Goal: Information Seeking & Learning: Learn about a topic

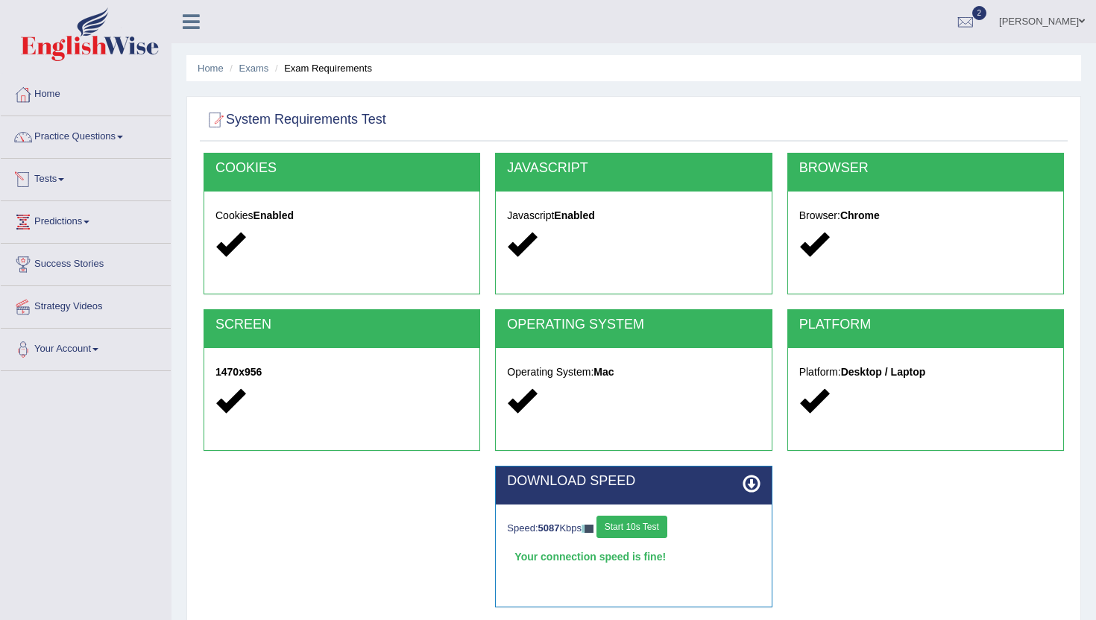
click at [68, 174] on link "Tests" at bounding box center [86, 177] width 170 height 37
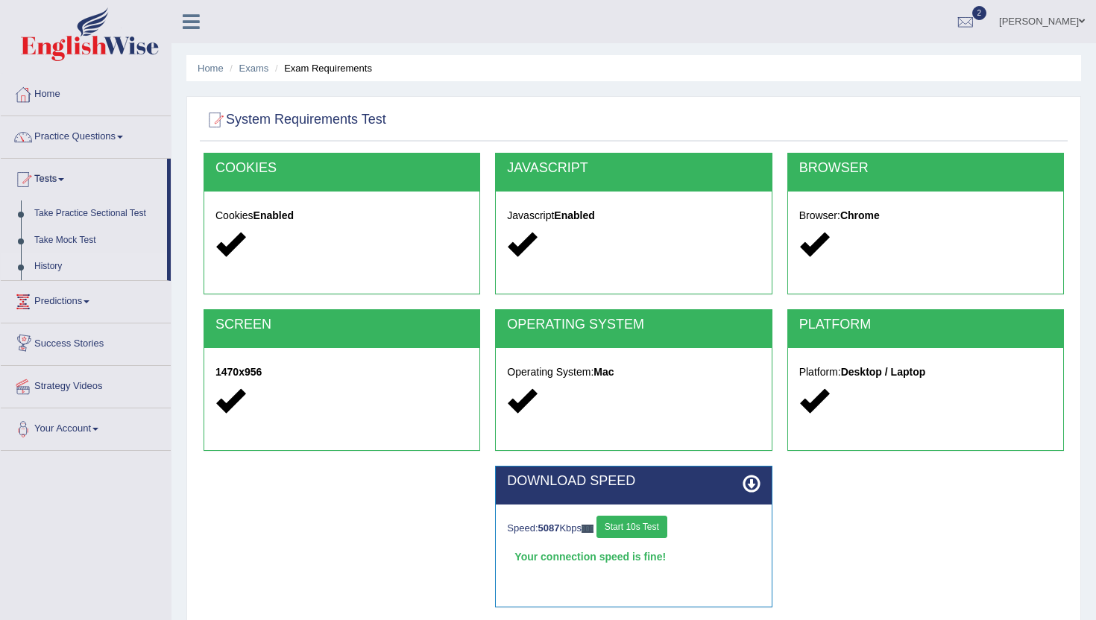
click at [57, 273] on link "History" at bounding box center [97, 267] width 139 height 27
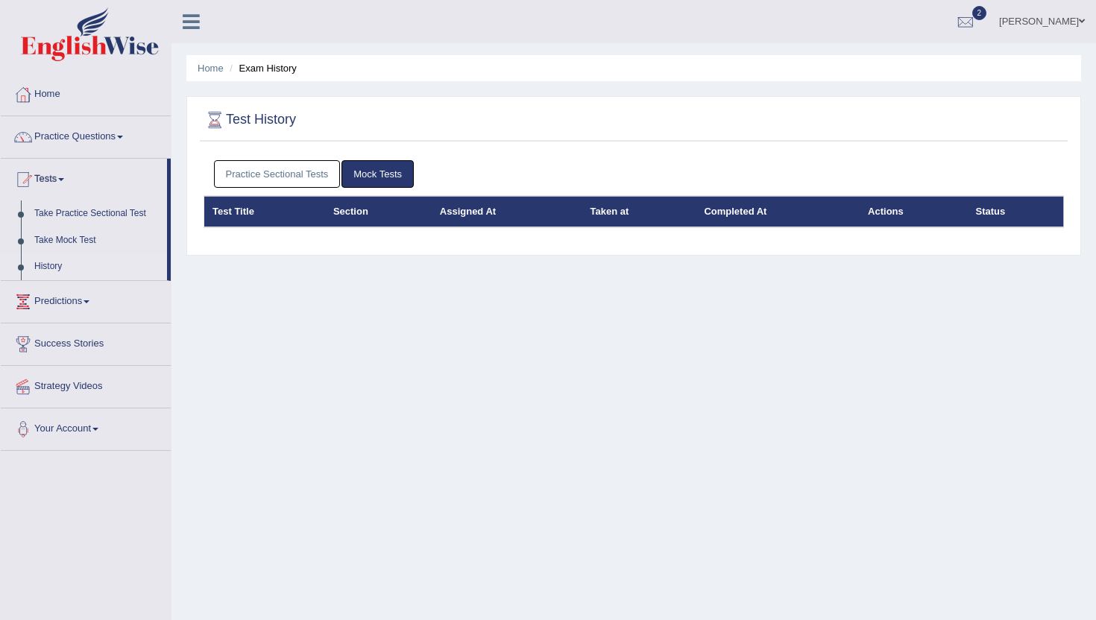
click at [295, 182] on link "Practice Sectional Tests" at bounding box center [277, 174] width 127 height 28
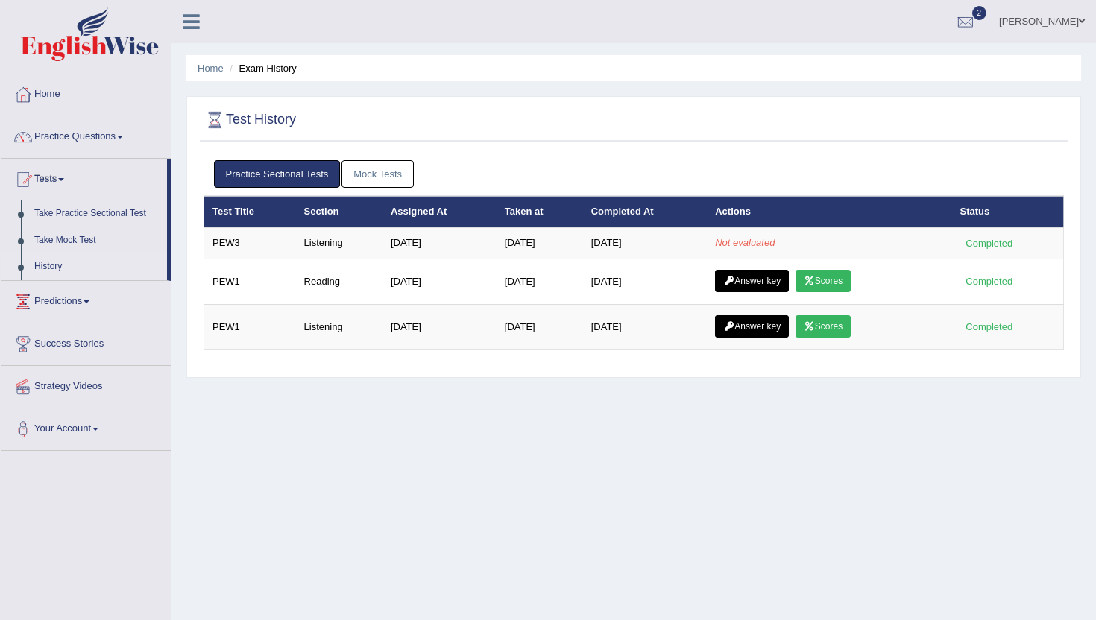
click at [375, 177] on link "Mock Tests" at bounding box center [378, 174] width 72 height 28
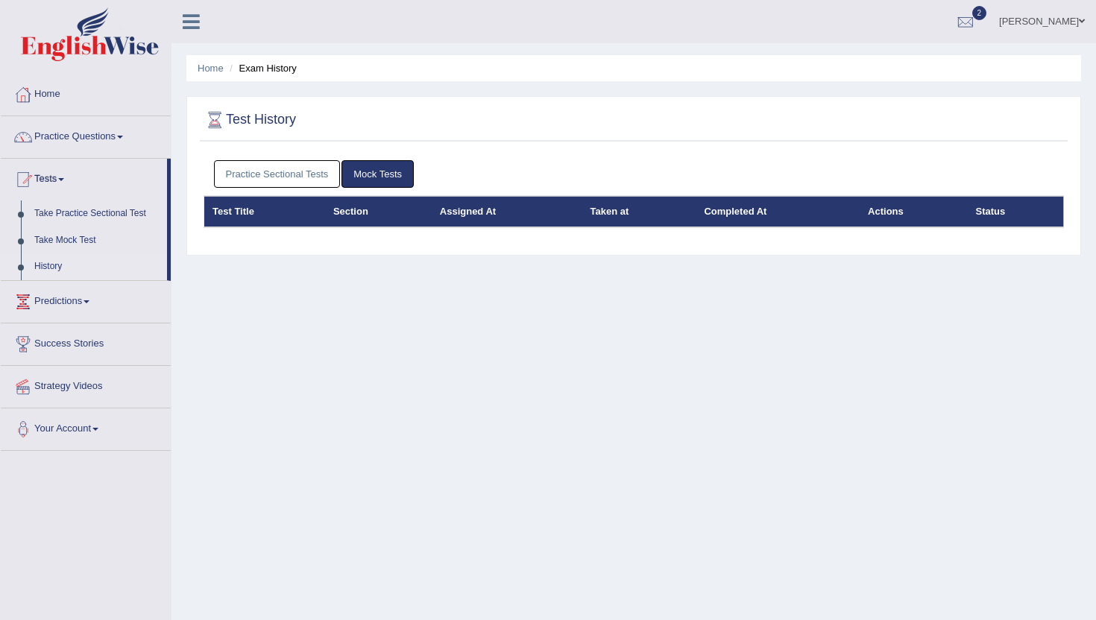
click at [318, 170] on link "Practice Sectional Tests" at bounding box center [277, 174] width 127 height 28
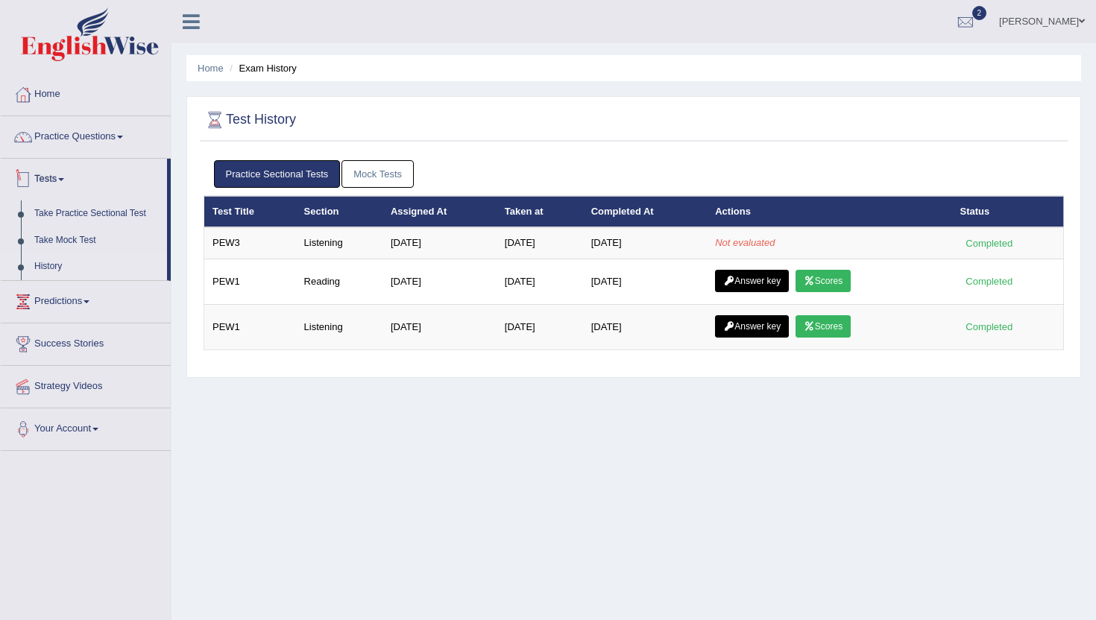
click at [75, 183] on link "Tests" at bounding box center [84, 177] width 166 height 37
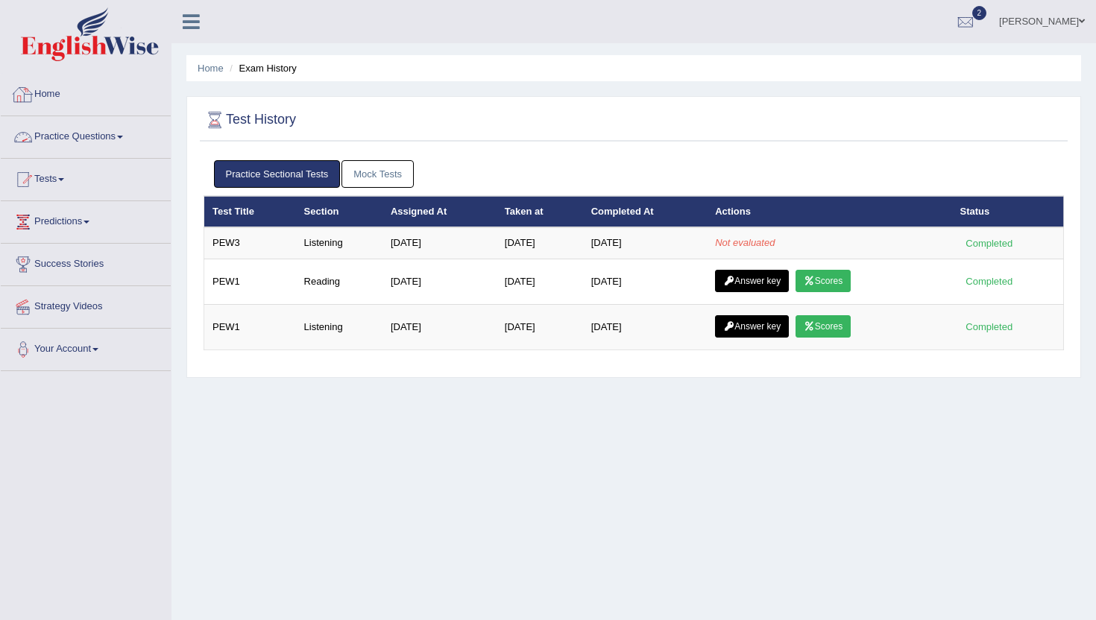
click at [110, 187] on link "Tests" at bounding box center [86, 177] width 170 height 37
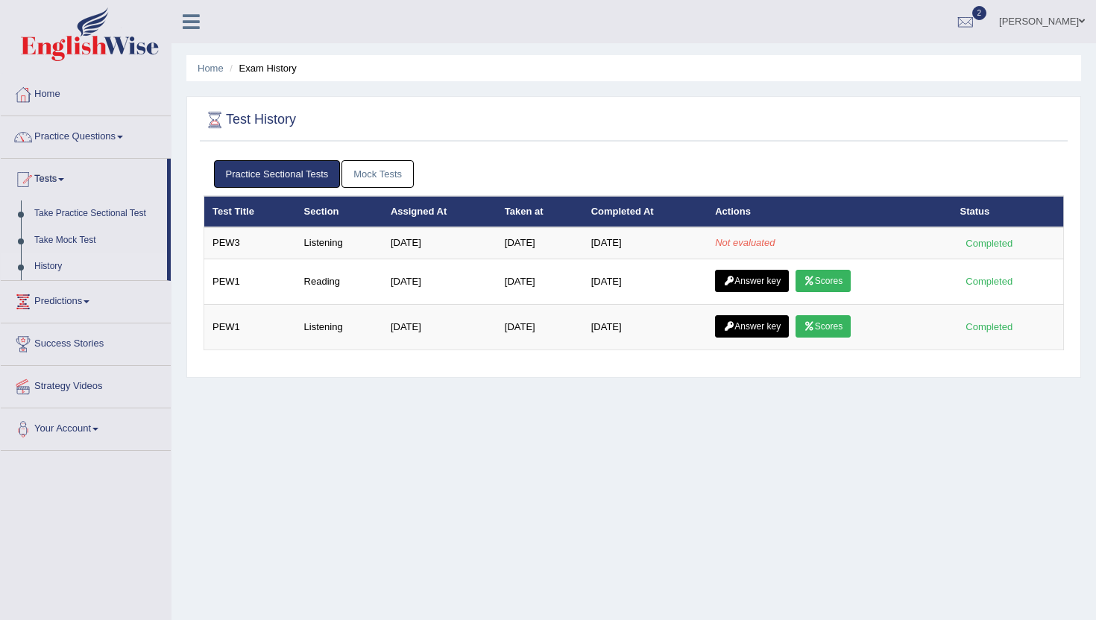
click at [100, 263] on link "History" at bounding box center [97, 267] width 139 height 27
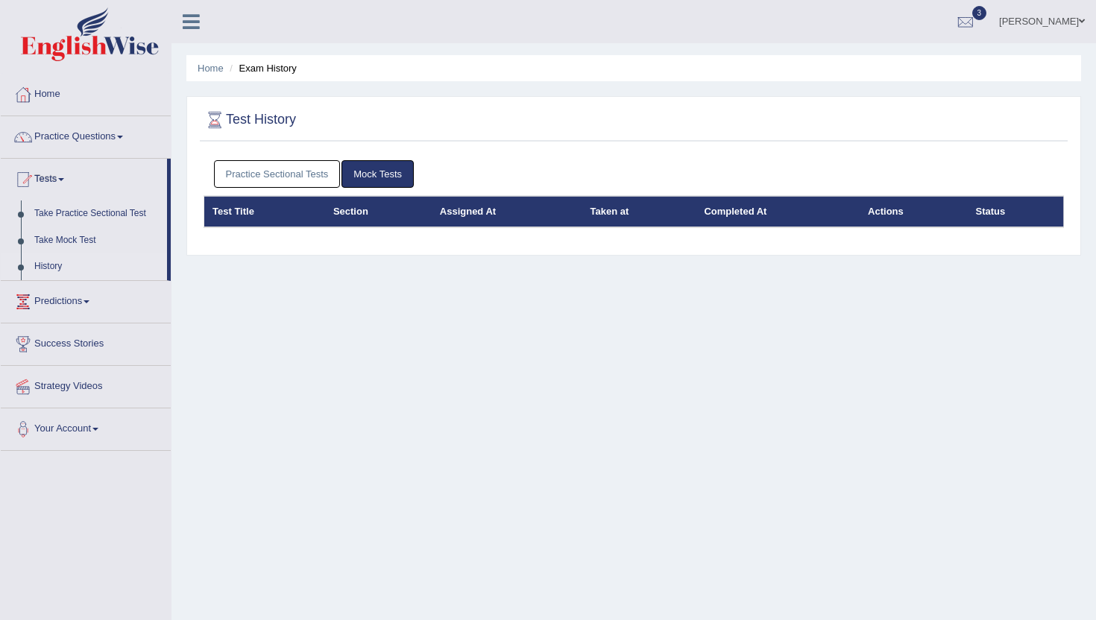
click at [298, 165] on link "Practice Sectional Tests" at bounding box center [277, 174] width 127 height 28
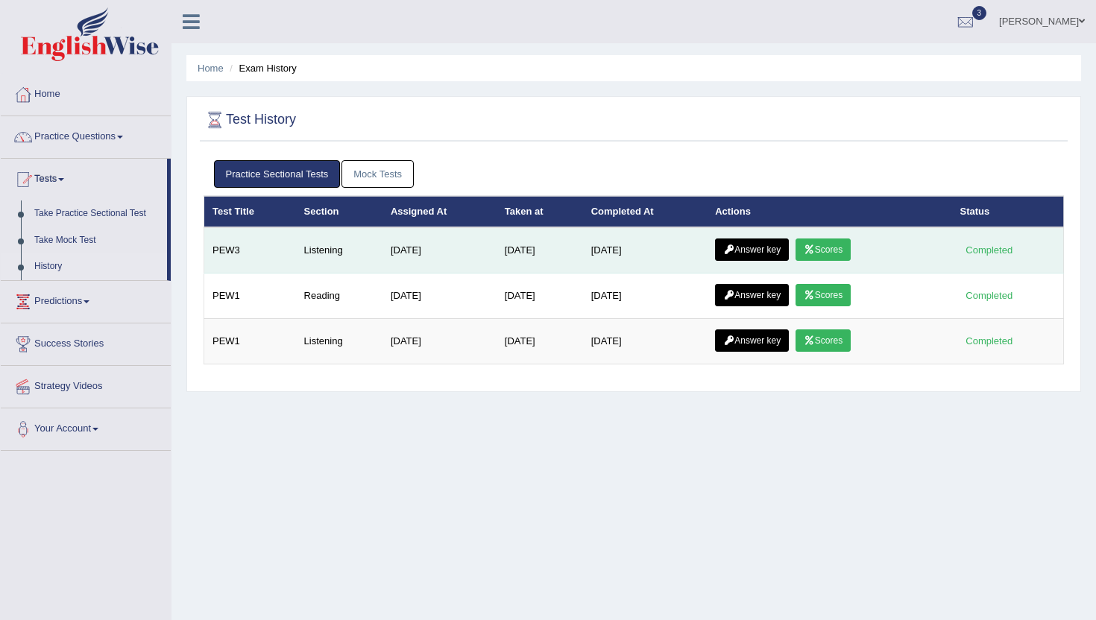
click at [839, 248] on link "Scores" at bounding box center [823, 250] width 55 height 22
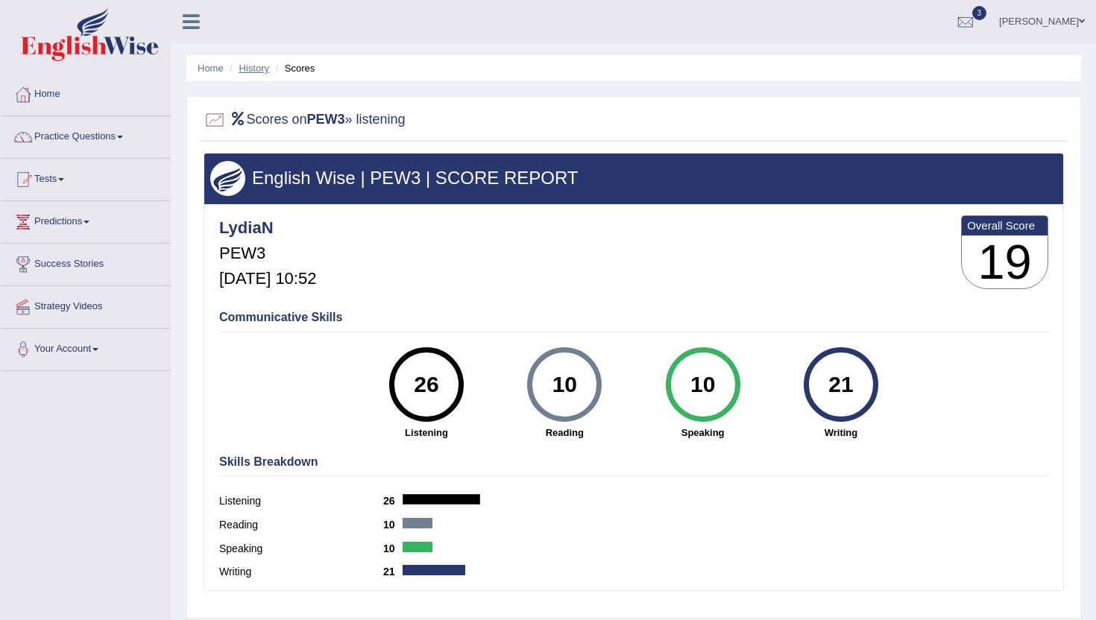
click at [250, 68] on link "History" at bounding box center [254, 68] width 30 height 11
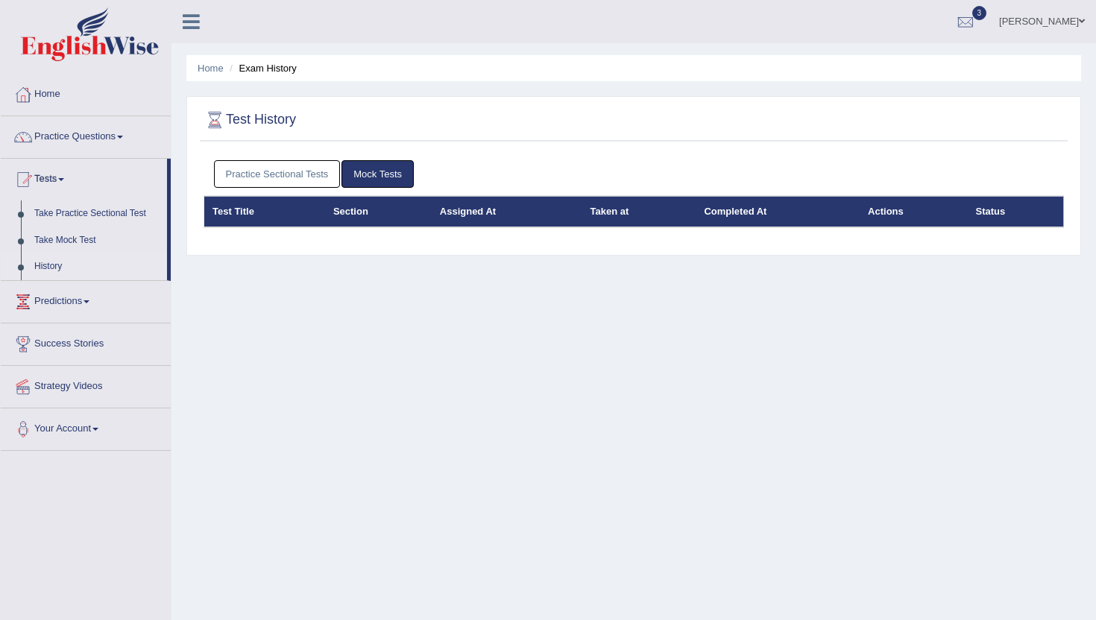
click at [304, 178] on link "Practice Sectional Tests" at bounding box center [277, 174] width 127 height 28
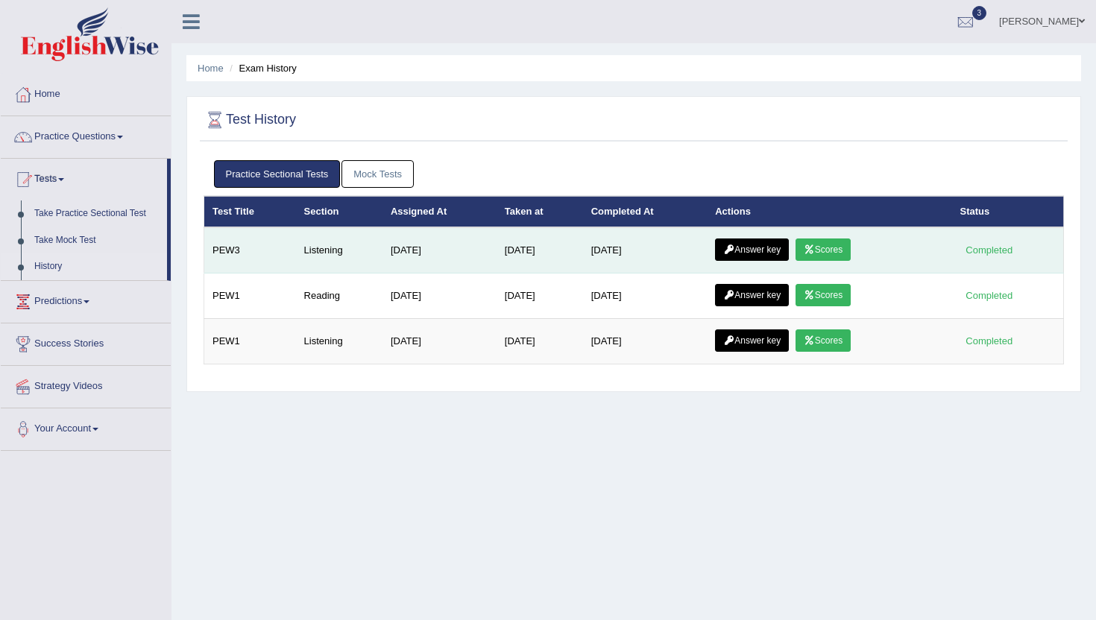
click at [849, 254] on link "Scores" at bounding box center [823, 250] width 55 height 22
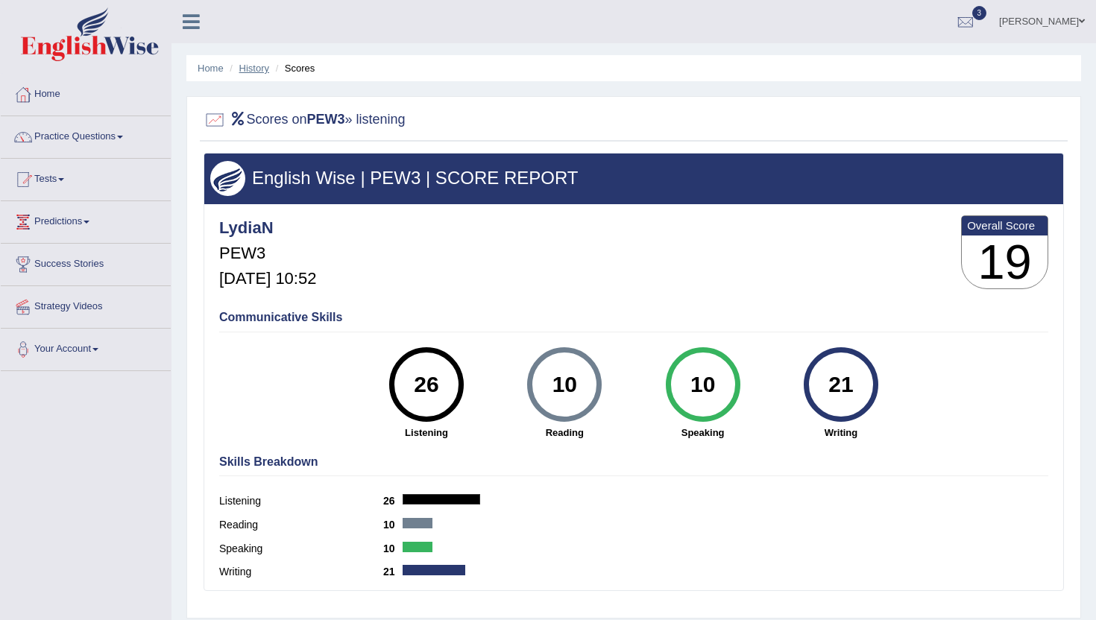
click at [265, 69] on link "History" at bounding box center [254, 68] width 30 height 11
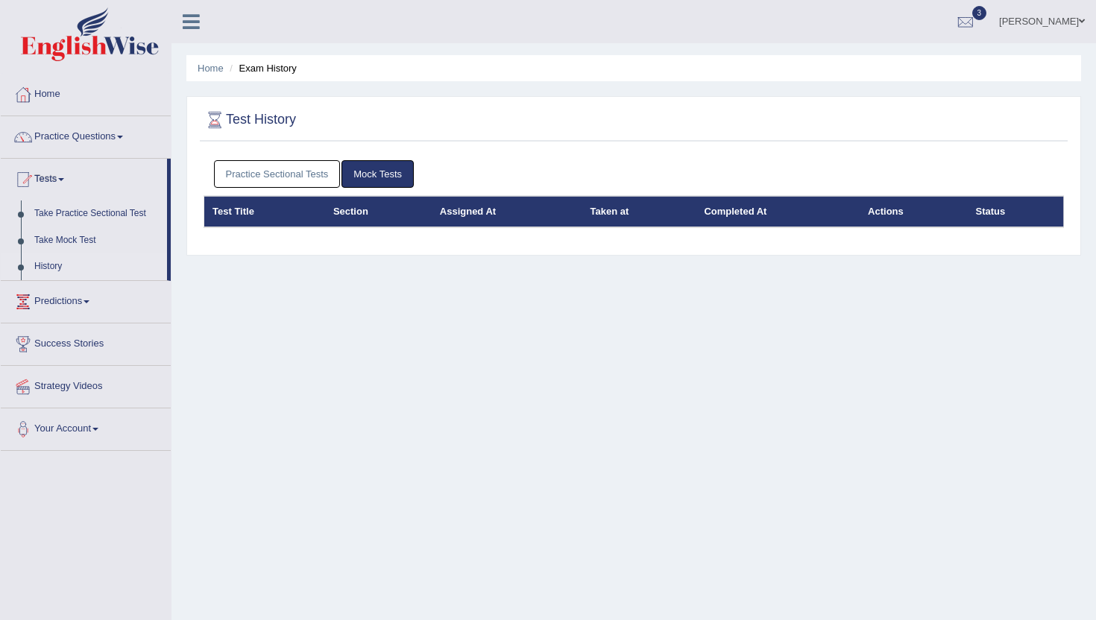
click at [292, 172] on link "Practice Sectional Tests" at bounding box center [277, 174] width 127 height 28
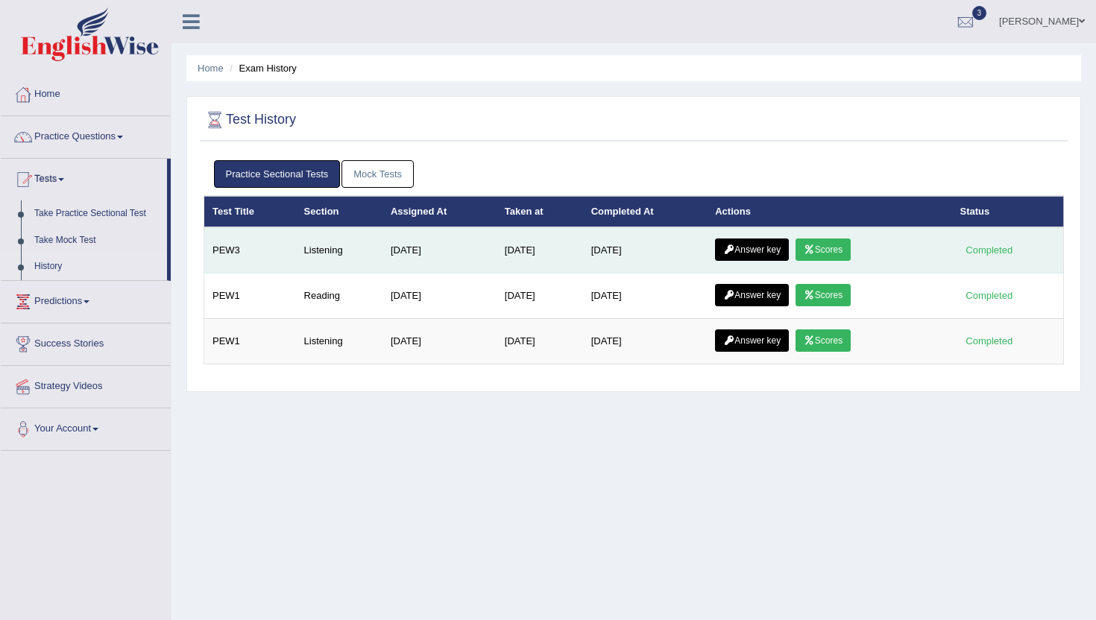
click at [782, 254] on link "Answer key" at bounding box center [752, 250] width 74 height 22
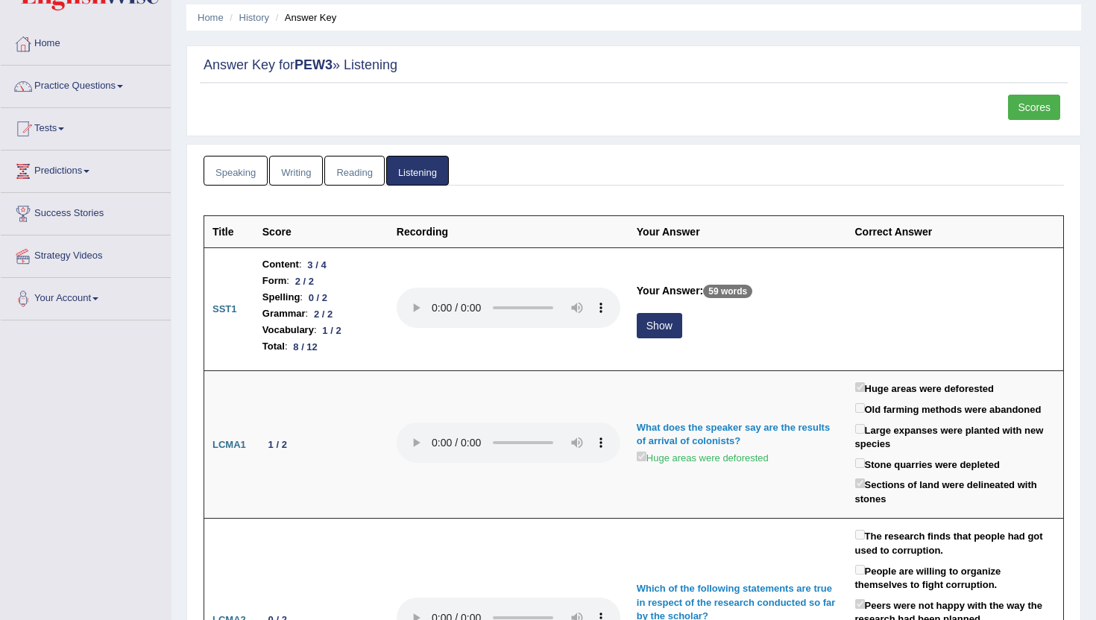
scroll to position [1, 0]
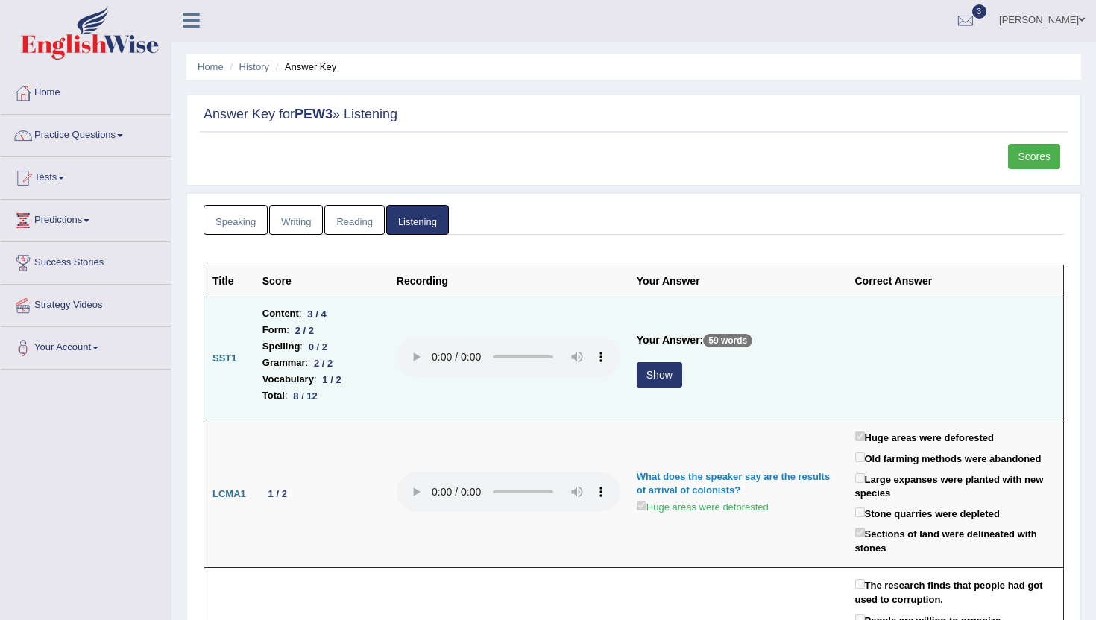
click at [653, 377] on button "Show" at bounding box center [659, 374] width 45 height 25
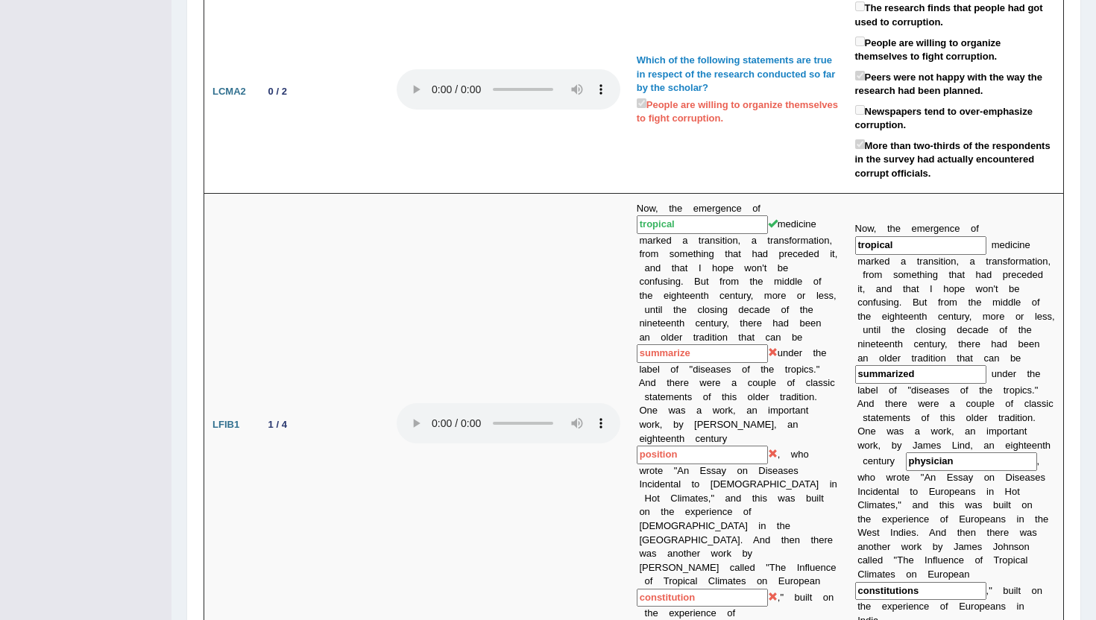
scroll to position [0, 0]
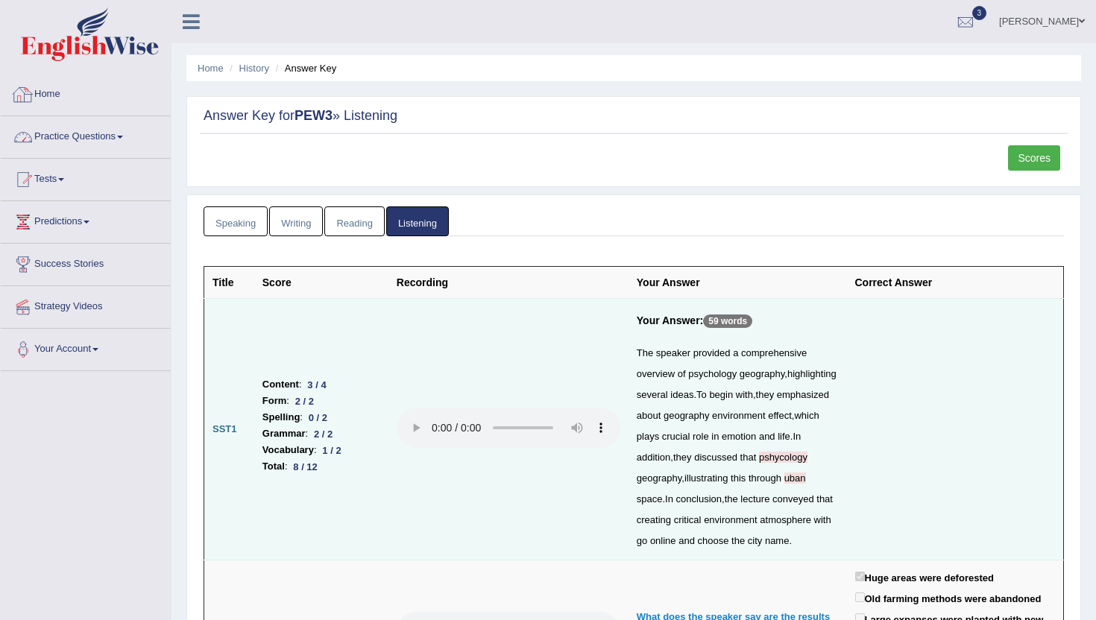
click at [84, 137] on link "Practice Questions" at bounding box center [86, 134] width 170 height 37
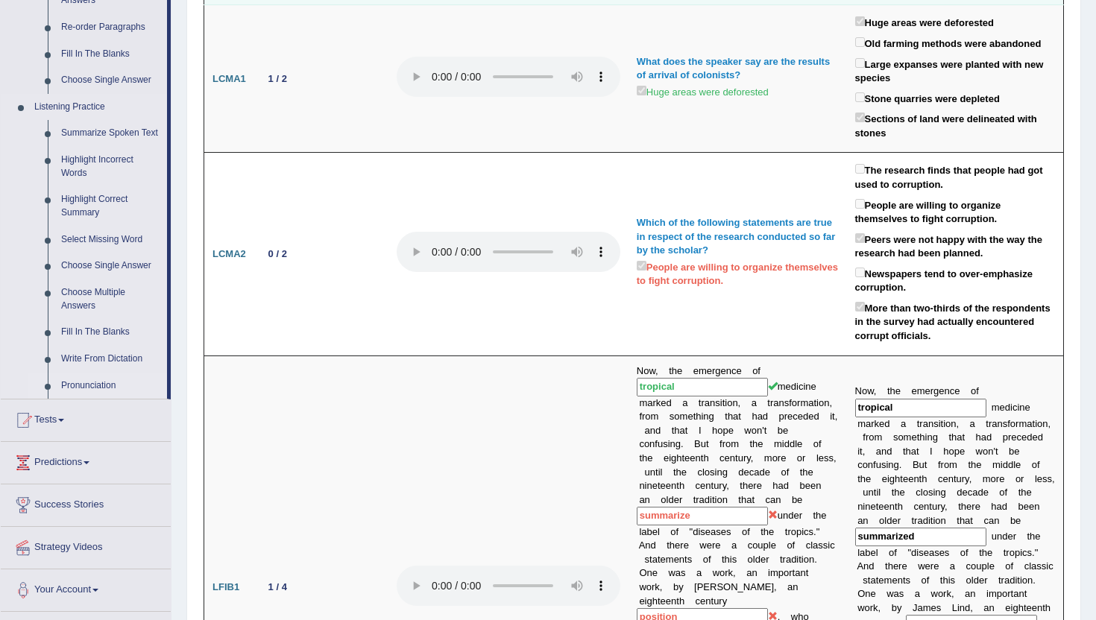
scroll to position [559, 0]
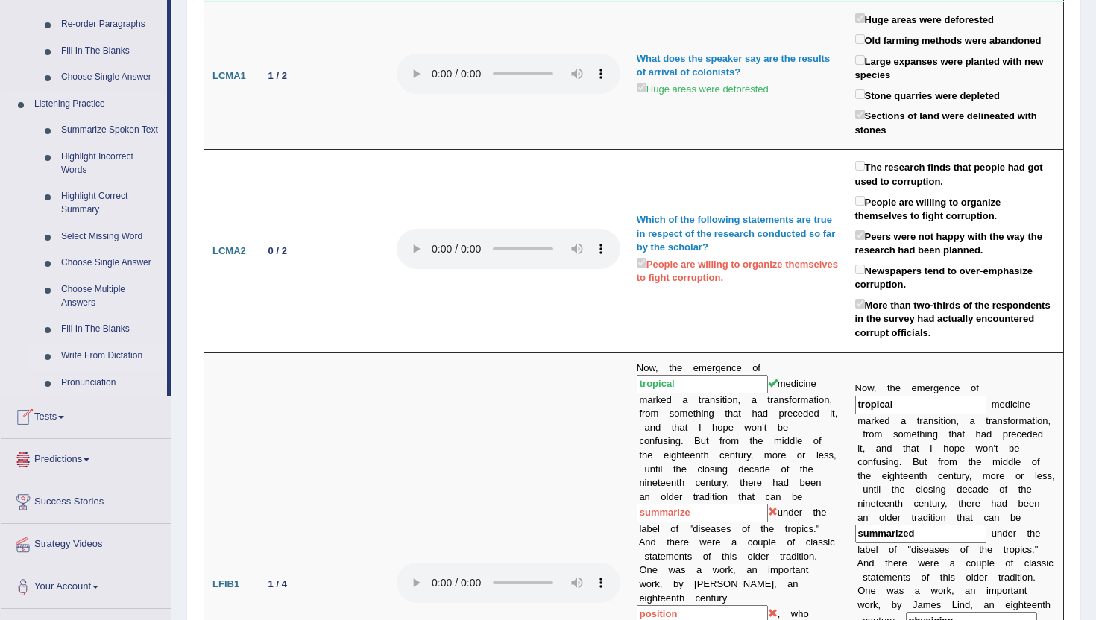
click at [107, 370] on link "Write From Dictation" at bounding box center [110, 356] width 113 height 27
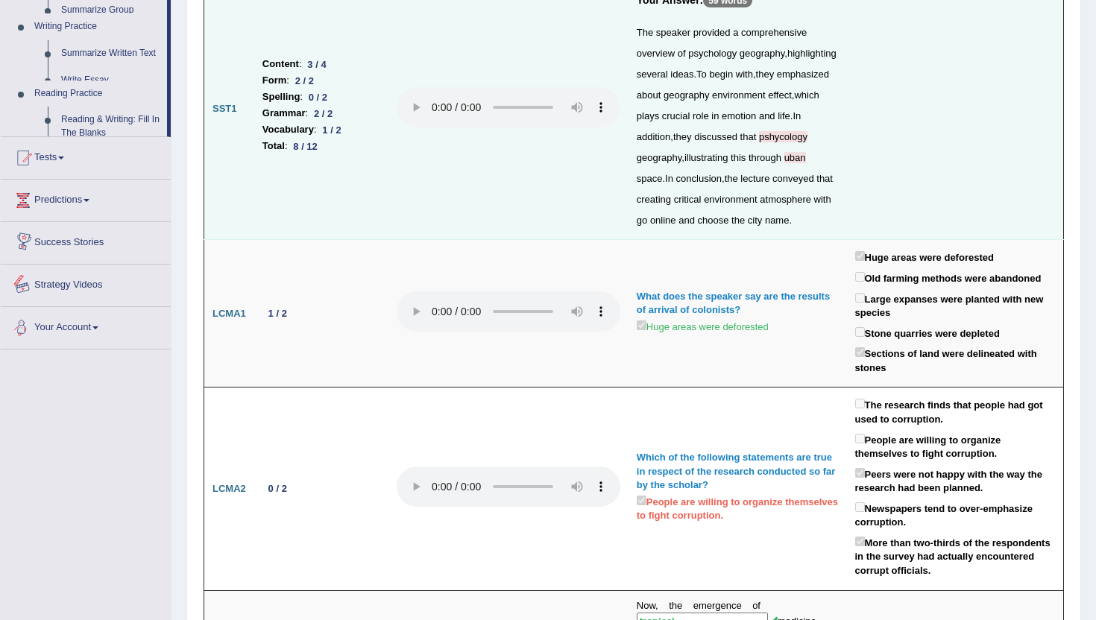
scroll to position [494, 0]
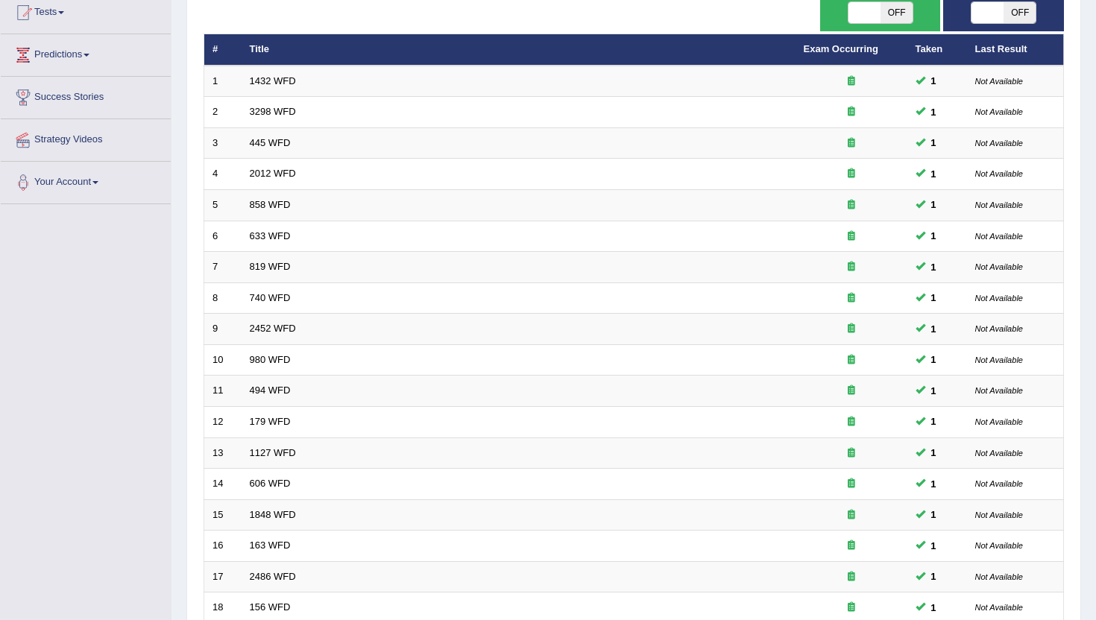
scroll to position [63, 0]
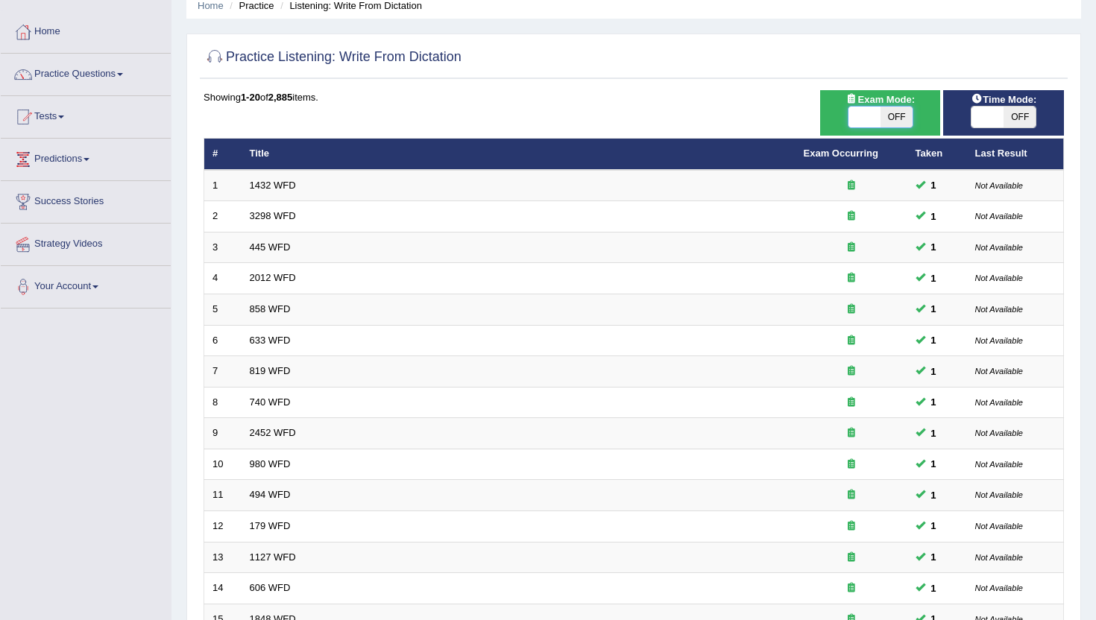
click at [875, 108] on span at bounding box center [865, 117] width 32 height 21
checkbox input "true"
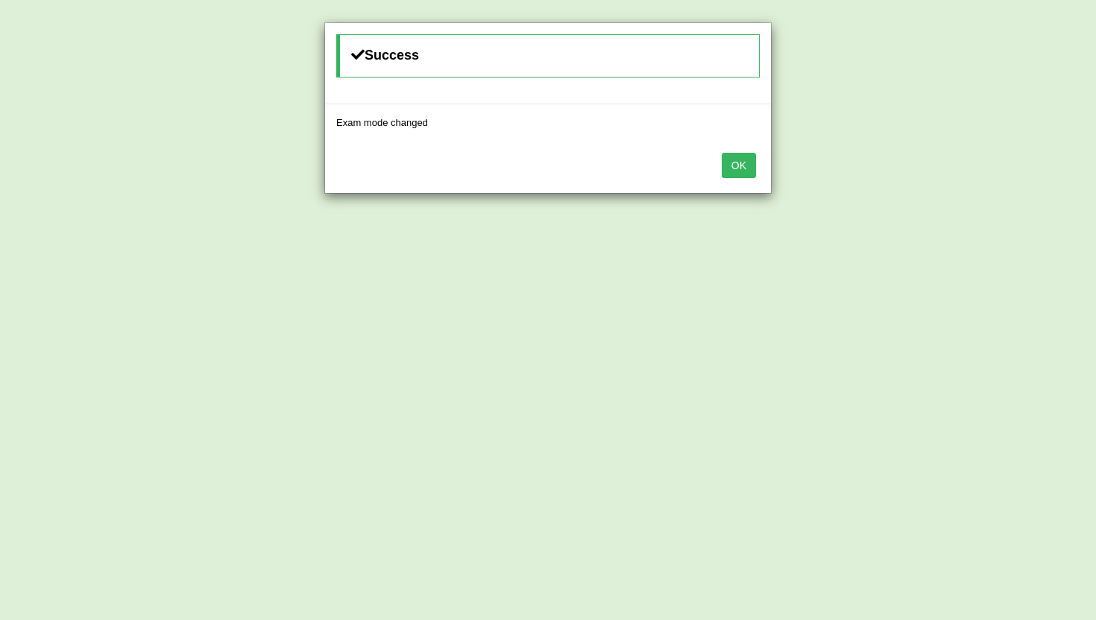
click at [732, 170] on button "OK" at bounding box center [739, 165] width 34 height 25
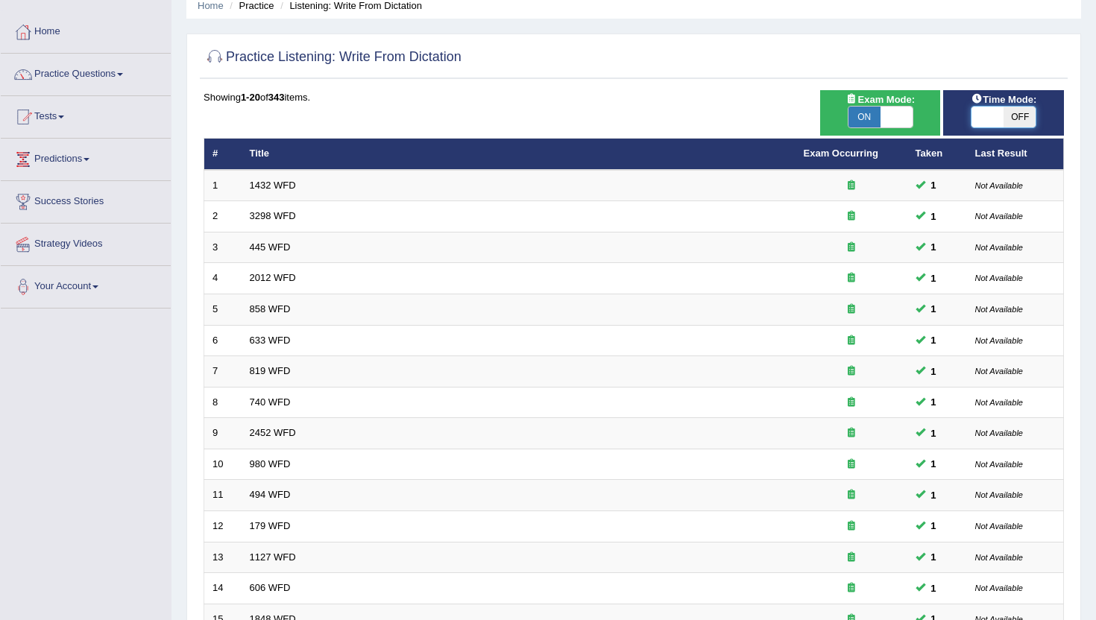
click at [996, 114] on span at bounding box center [988, 117] width 32 height 21
checkbox input "true"
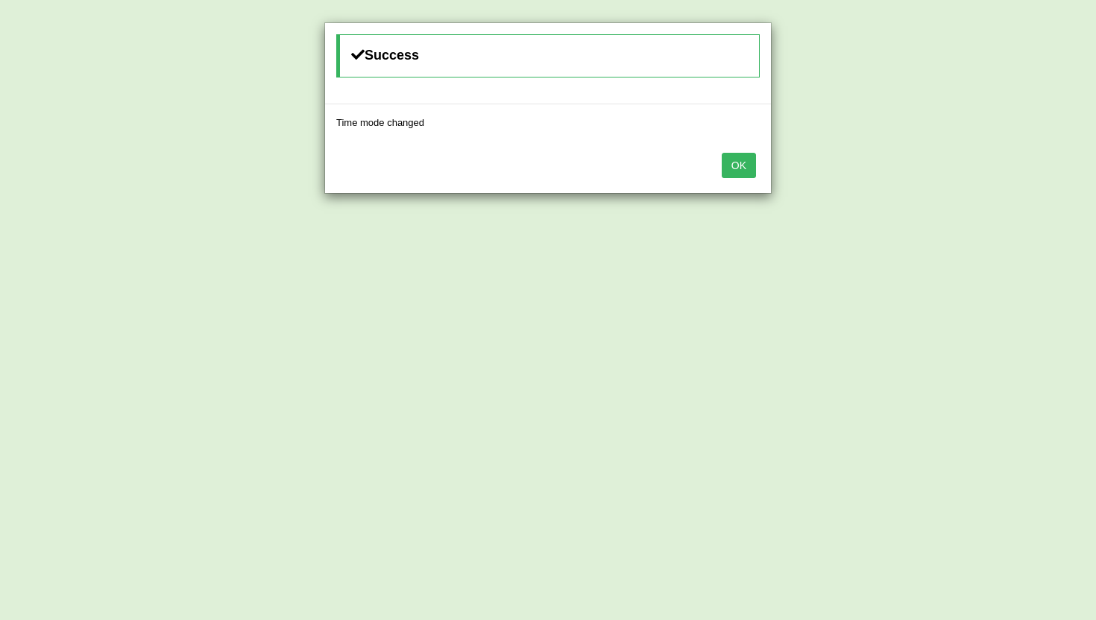
click at [739, 164] on button "OK" at bounding box center [739, 165] width 34 height 25
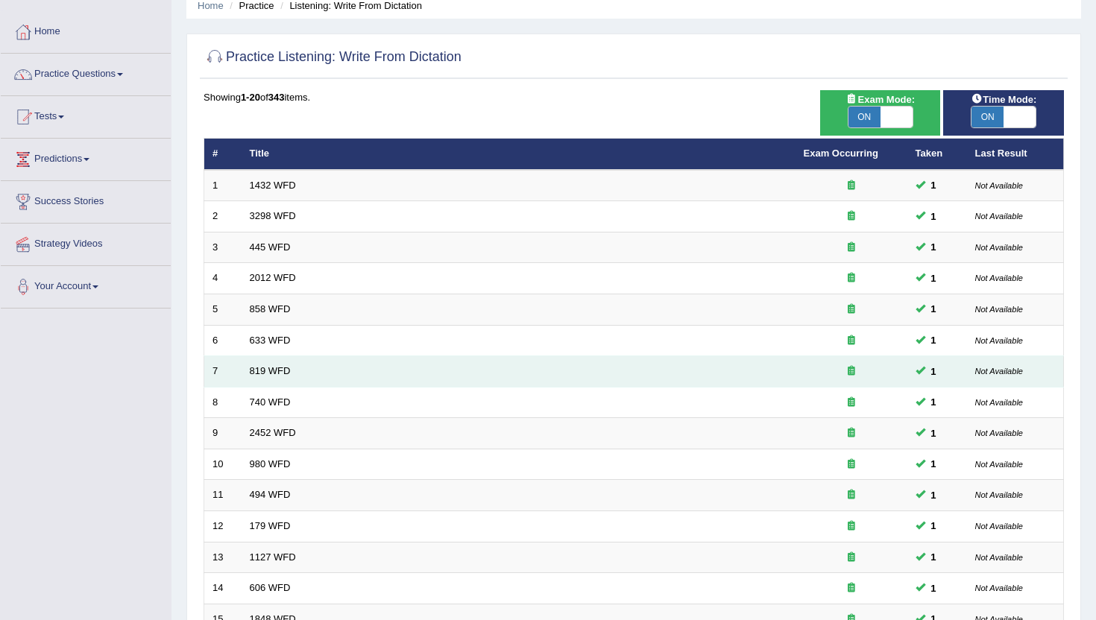
scroll to position [367, 0]
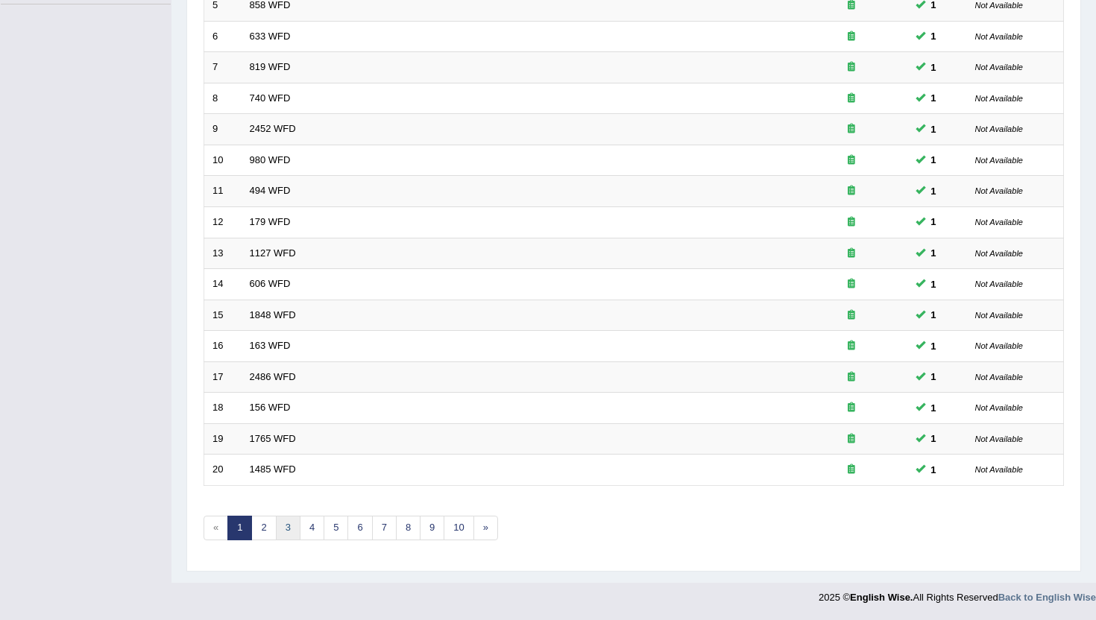
click at [294, 523] on link "3" at bounding box center [288, 528] width 25 height 25
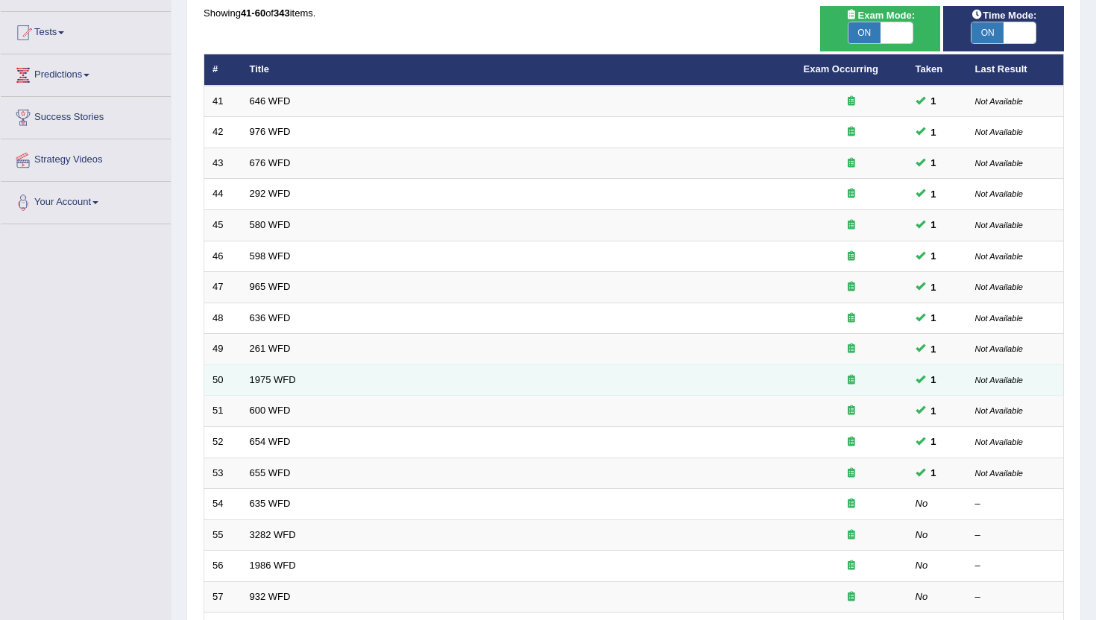
scroll to position [367, 0]
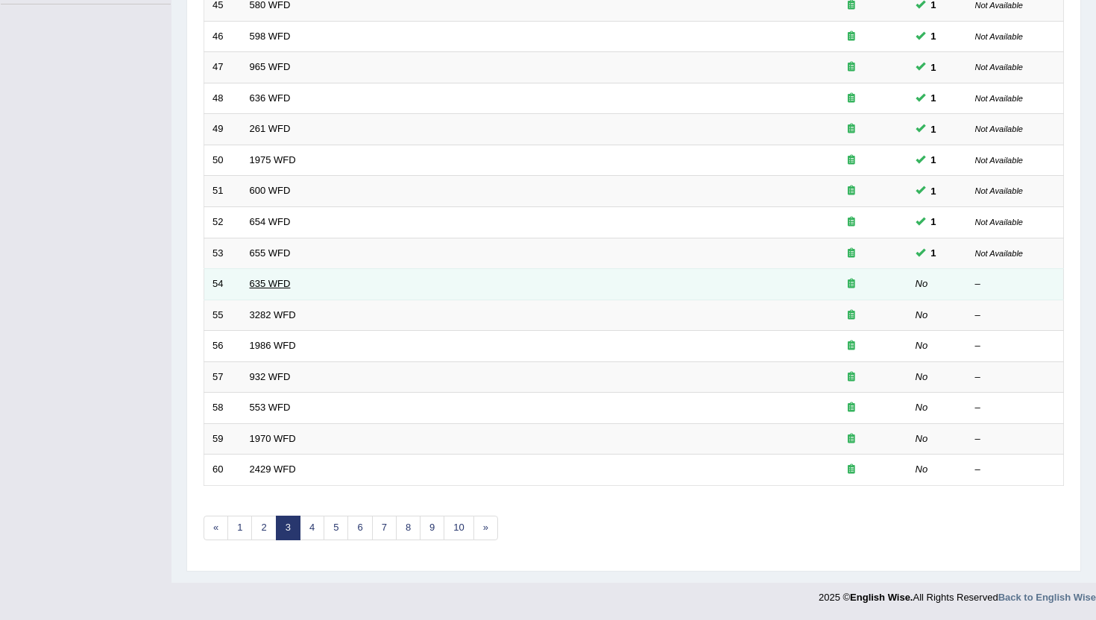
click at [281, 283] on link "635 WFD" at bounding box center [270, 283] width 41 height 11
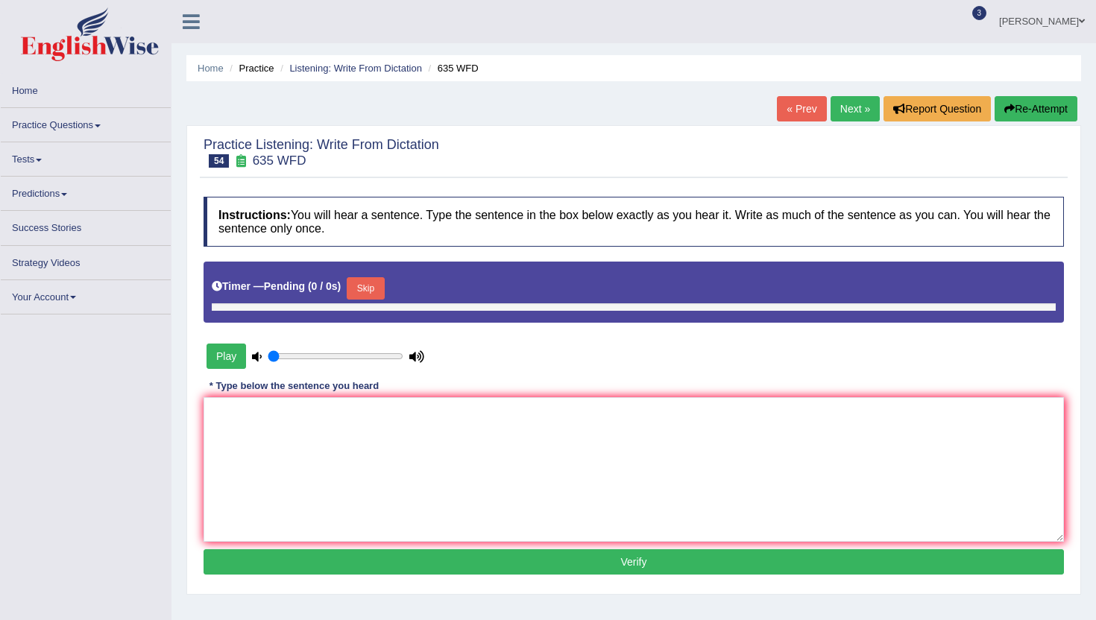
type input "0.4"
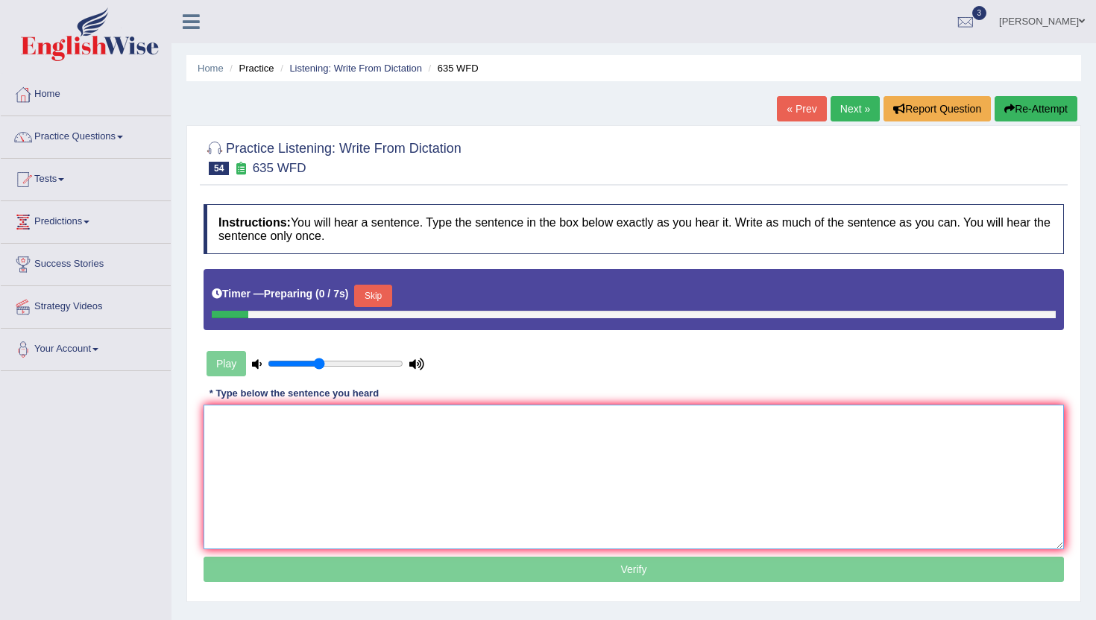
click at [332, 447] on textarea at bounding box center [634, 477] width 861 height 145
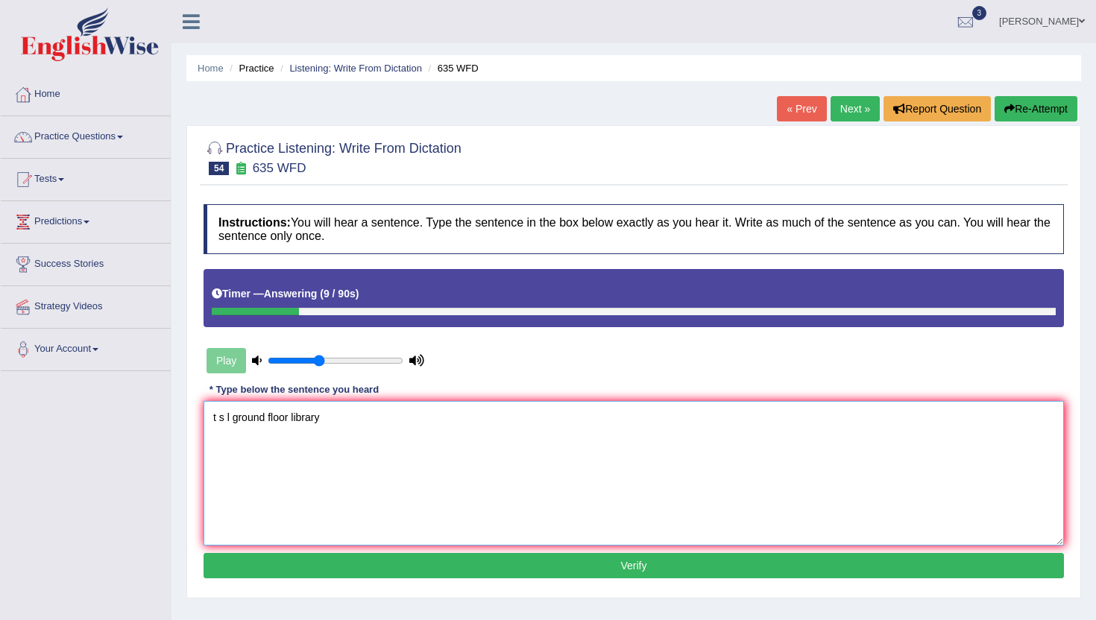
click at [216, 418] on textarea "t s l ground floor library" at bounding box center [634, 473] width 861 height 145
click at [475, 421] on textarea "The science library located in the ground floor library" at bounding box center [634, 473] width 861 height 145
click at [430, 419] on textarea "The science library located in the ground floor library." at bounding box center [634, 473] width 861 height 145
type textarea "The science library located in the ground floor of the library."
click at [415, 564] on button "Verify" at bounding box center [634, 565] width 861 height 25
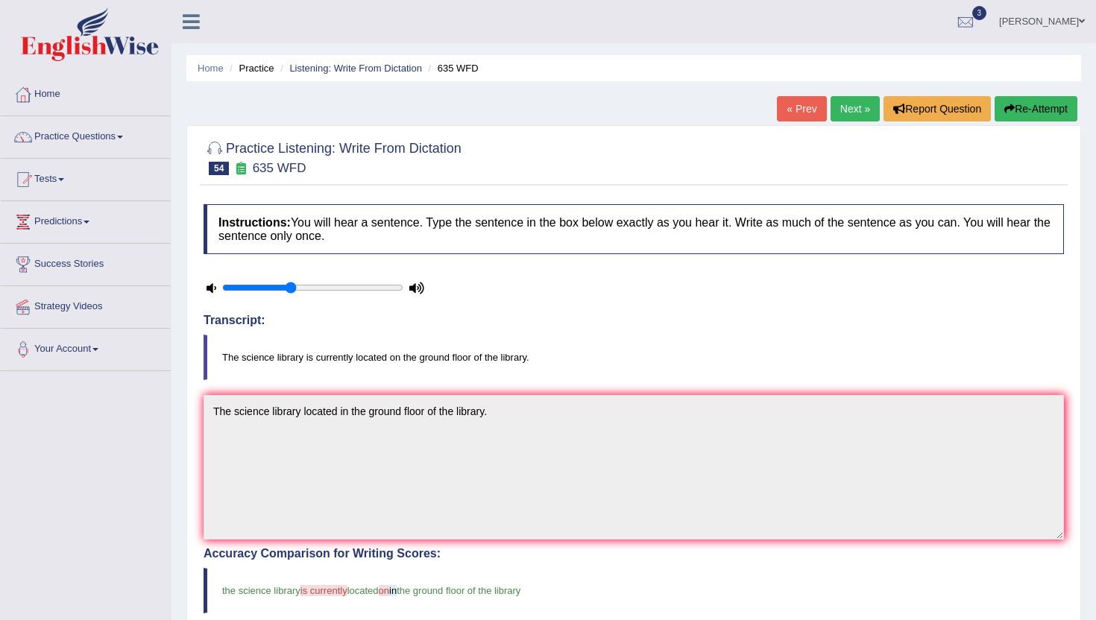
click at [858, 109] on link "Next »" at bounding box center [855, 108] width 49 height 25
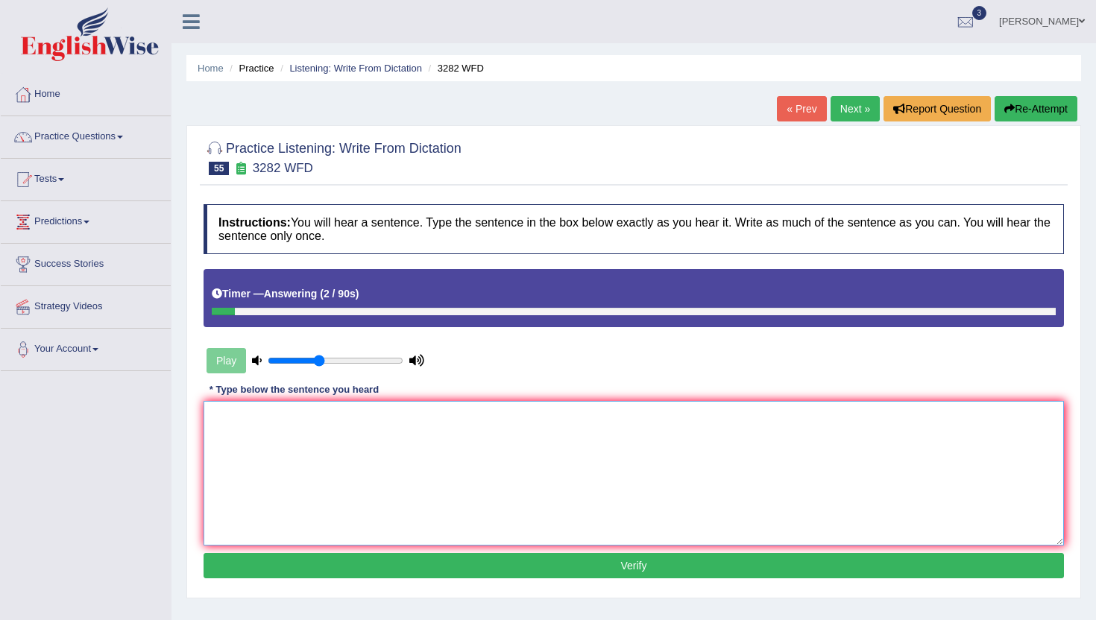
click at [711, 423] on textarea at bounding box center [634, 473] width 861 height 145
type textarea "Computer issues maybe larger than now."
click at [653, 567] on button "Verify" at bounding box center [634, 565] width 861 height 25
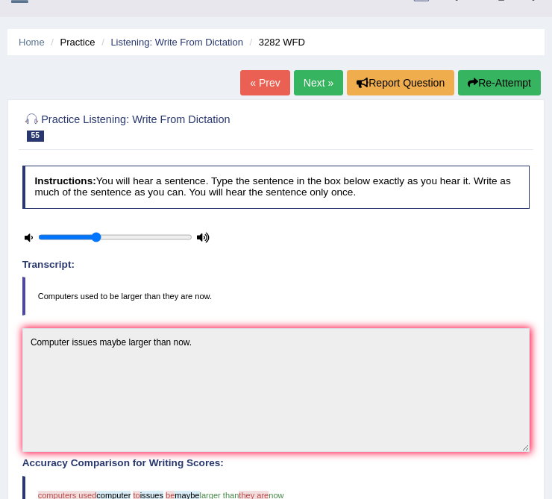
scroll to position [28, 0]
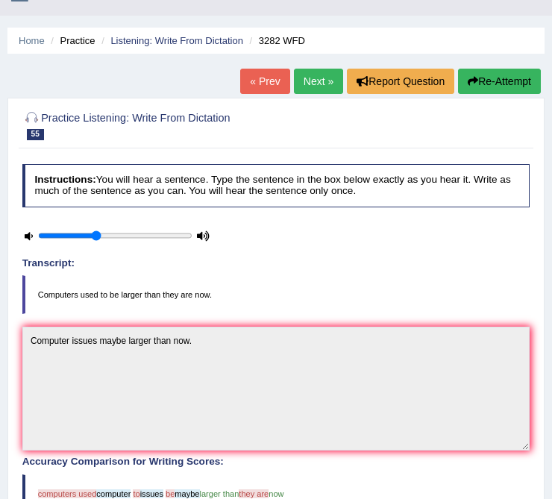
click at [310, 81] on link "Next »" at bounding box center [318, 81] width 49 height 25
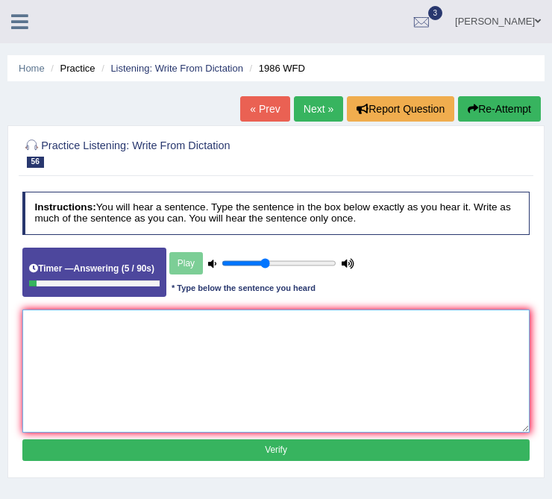
click at [177, 342] on textarea at bounding box center [276, 370] width 508 height 123
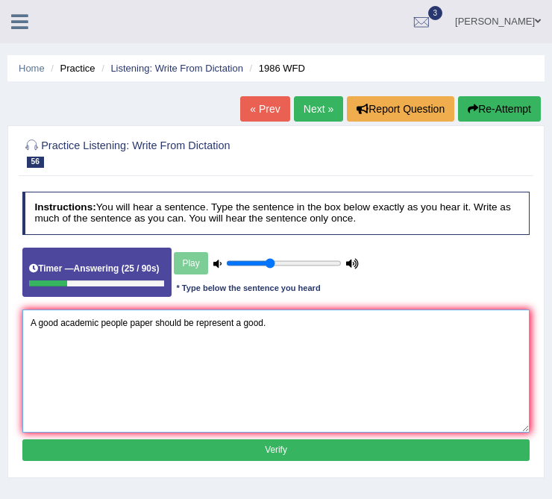
type textarea "A good academic people paper should be represent a good."
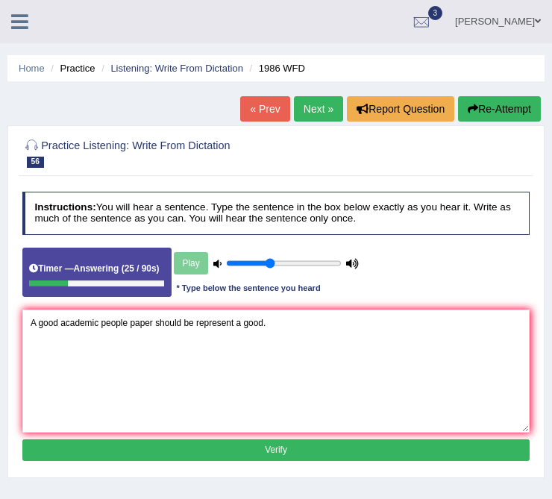
click at [198, 454] on button "Verify" at bounding box center [276, 450] width 508 height 22
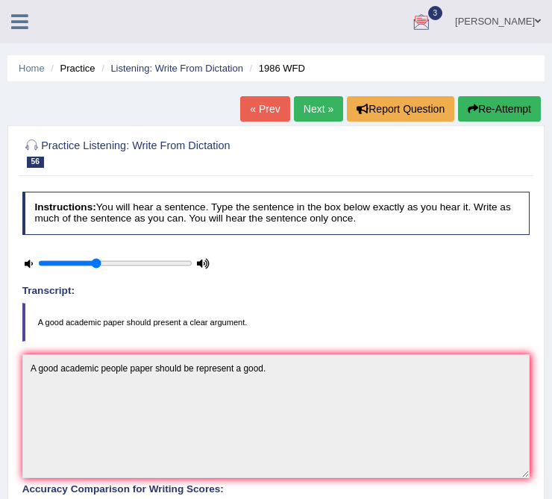
click at [314, 107] on link "Next »" at bounding box center [318, 108] width 49 height 25
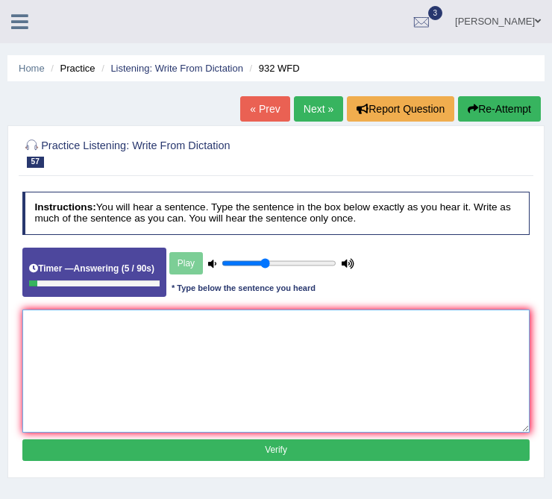
click at [260, 327] on textarea at bounding box center [276, 370] width 508 height 123
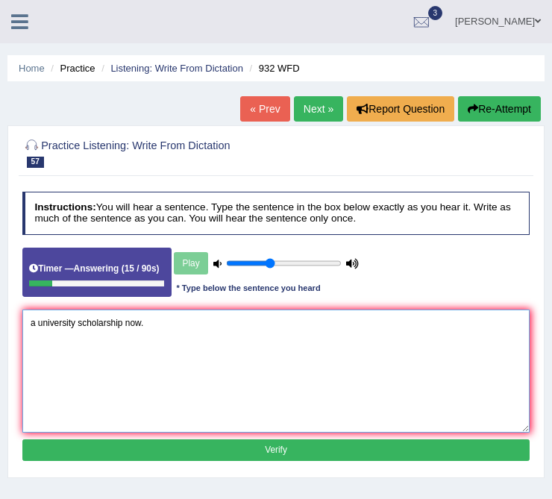
click at [30, 324] on textarea "a university scholarship now." at bounding box center [276, 370] width 508 height 123
click at [30, 324] on textarea "Take a university scholarship now." at bounding box center [276, 370] width 508 height 123
drag, startPoint x: 126, startPoint y: 321, endPoint x: 4, endPoint y: 322, distance: 122.3
click at [4, 322] on div "Home Practice Listening: Write From Dictation 932 WFD « Prev Next » Report Ques…" at bounding box center [276, 373] width 552 height 746
click at [134, 325] on textarea "the first step application Take a university scholarship now." at bounding box center [276, 370] width 508 height 123
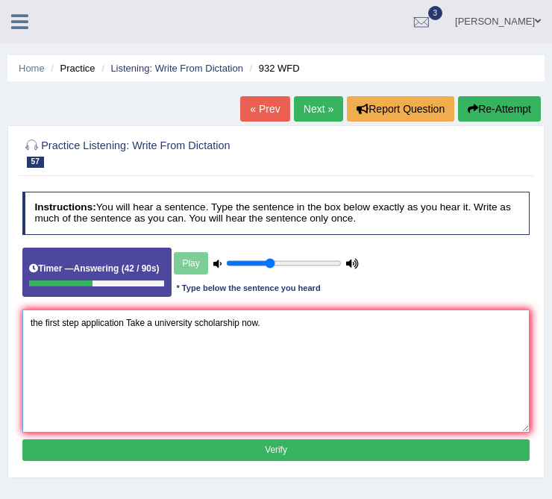
click at [34, 323] on textarea "the first step application Take a university scholarship now." at bounding box center [276, 370] width 508 height 123
click at [135, 322] on textarea "The first step application Take a university scholarship now." at bounding box center [276, 370] width 508 height 123
click at [34, 322] on textarea "The first step application take a university scholarship now." at bounding box center [276, 370] width 508 height 123
type textarea "Take the first step application take a university scholarship now."
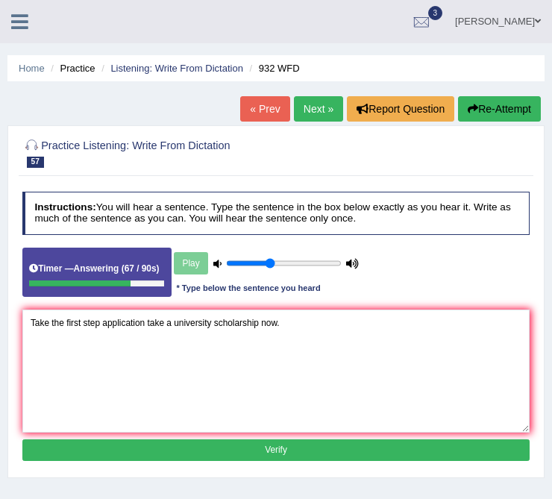
click at [192, 452] on button "Verify" at bounding box center [276, 450] width 508 height 22
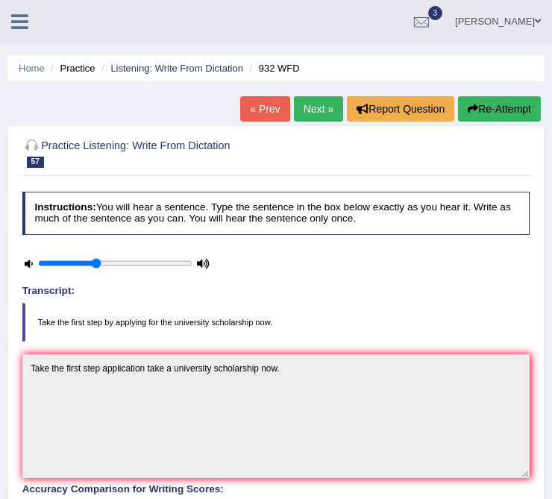
click at [303, 110] on link "Next »" at bounding box center [318, 108] width 49 height 25
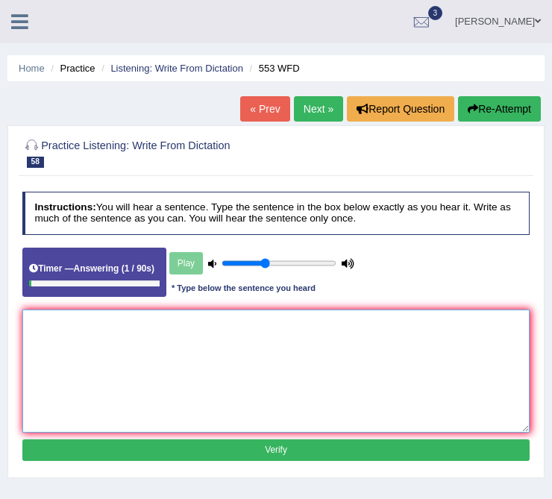
click at [257, 347] on textarea at bounding box center [276, 370] width 508 height 123
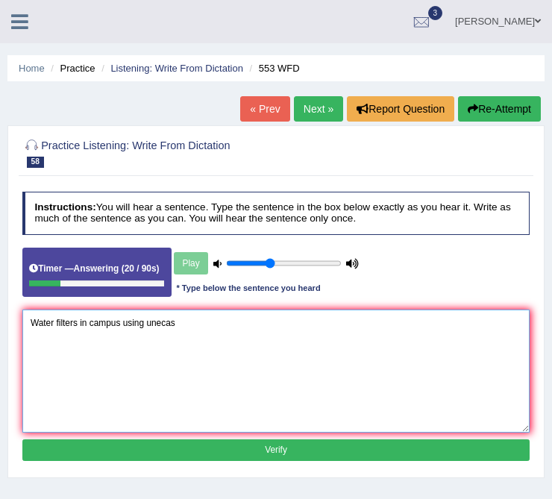
type textarea "Water filters in campus using unecass"
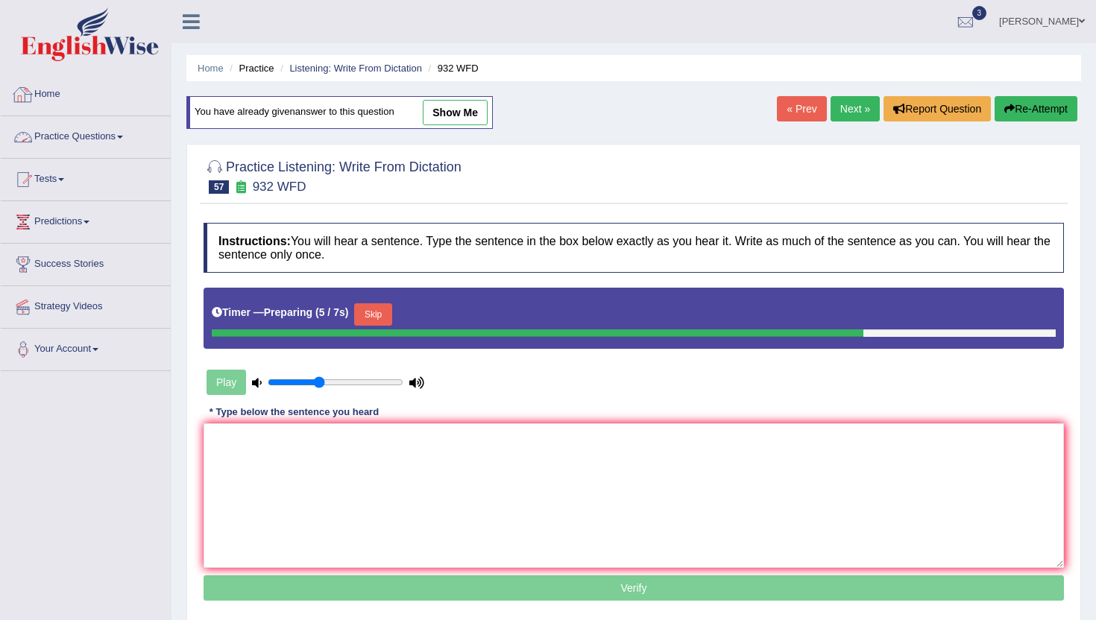
click at [100, 138] on link "Practice Questions" at bounding box center [86, 134] width 170 height 37
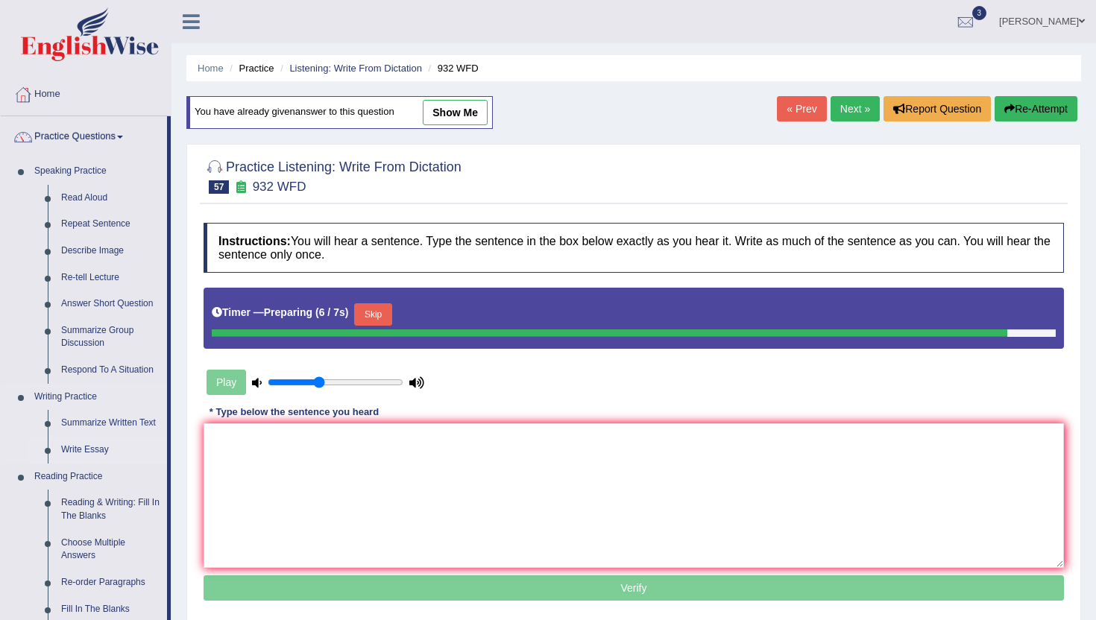
scroll to position [56, 0]
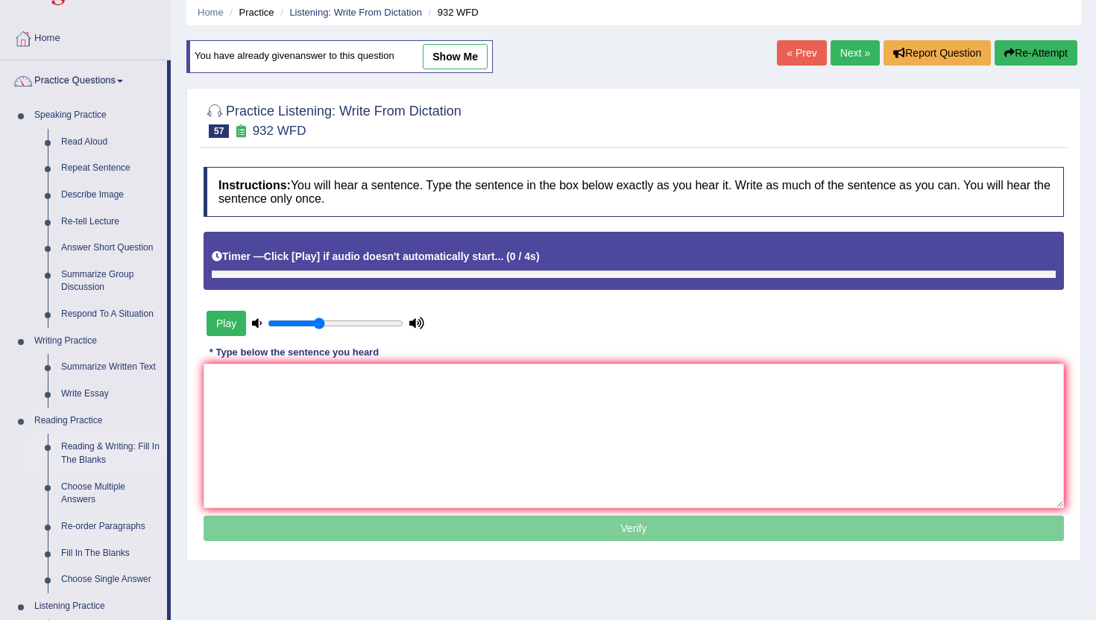
click at [92, 442] on link "Reading & Writing: Fill In The Blanks" at bounding box center [110, 454] width 113 height 40
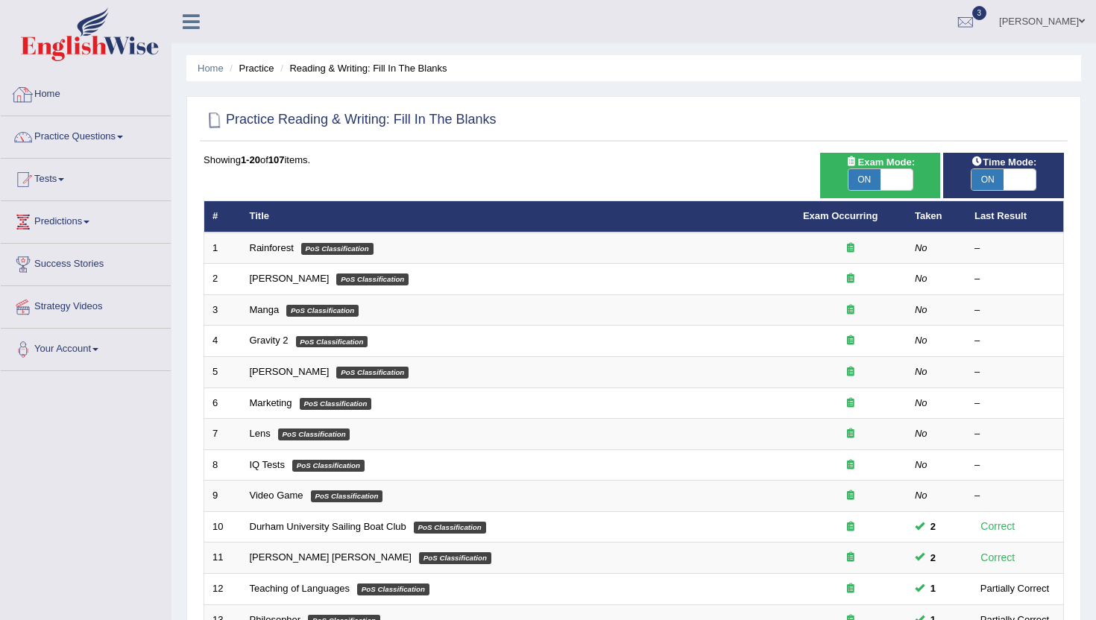
click at [34, 101] on link "Home" at bounding box center [86, 92] width 170 height 37
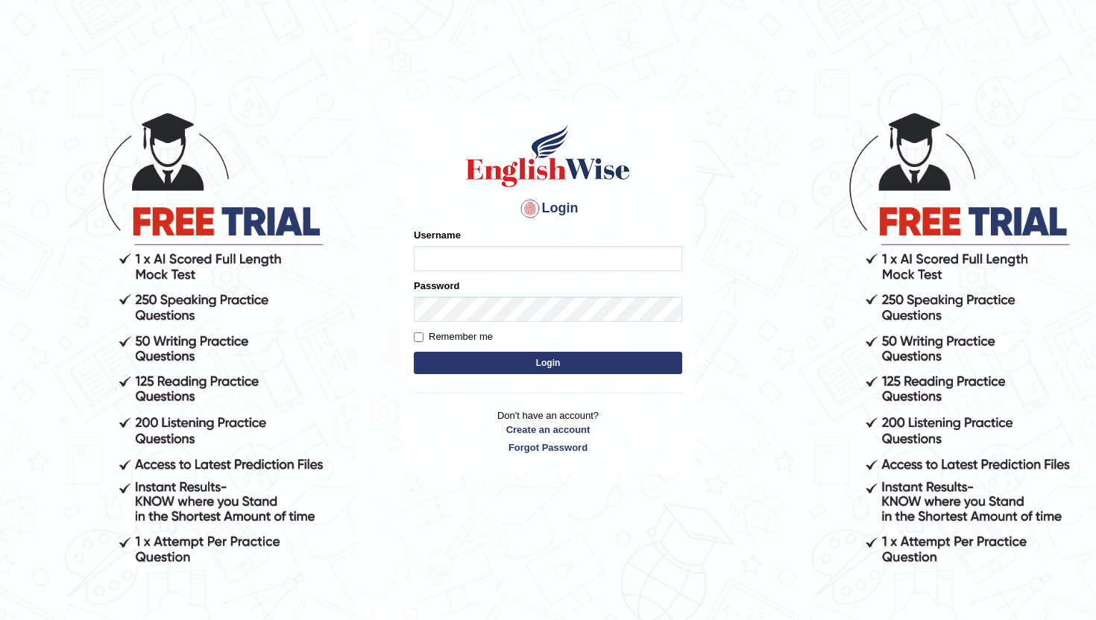
click at [611, 254] on input "Username" at bounding box center [548, 258] width 268 height 25
type input "lydiaN"
click at [514, 365] on button "Login" at bounding box center [548, 363] width 268 height 22
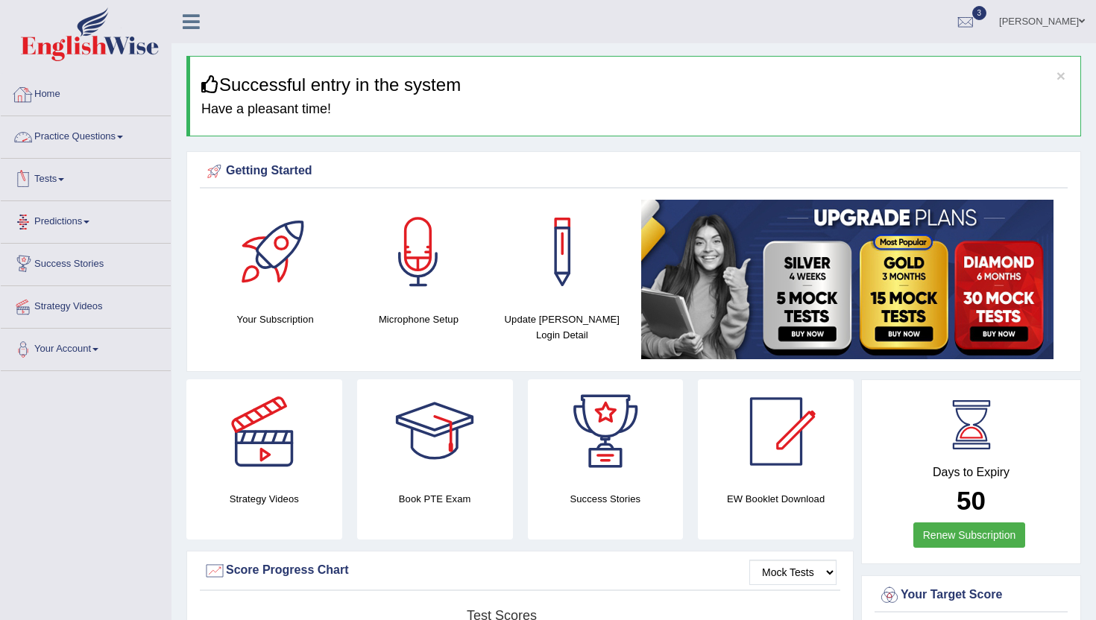
click at [75, 134] on link "Practice Questions" at bounding box center [86, 134] width 170 height 37
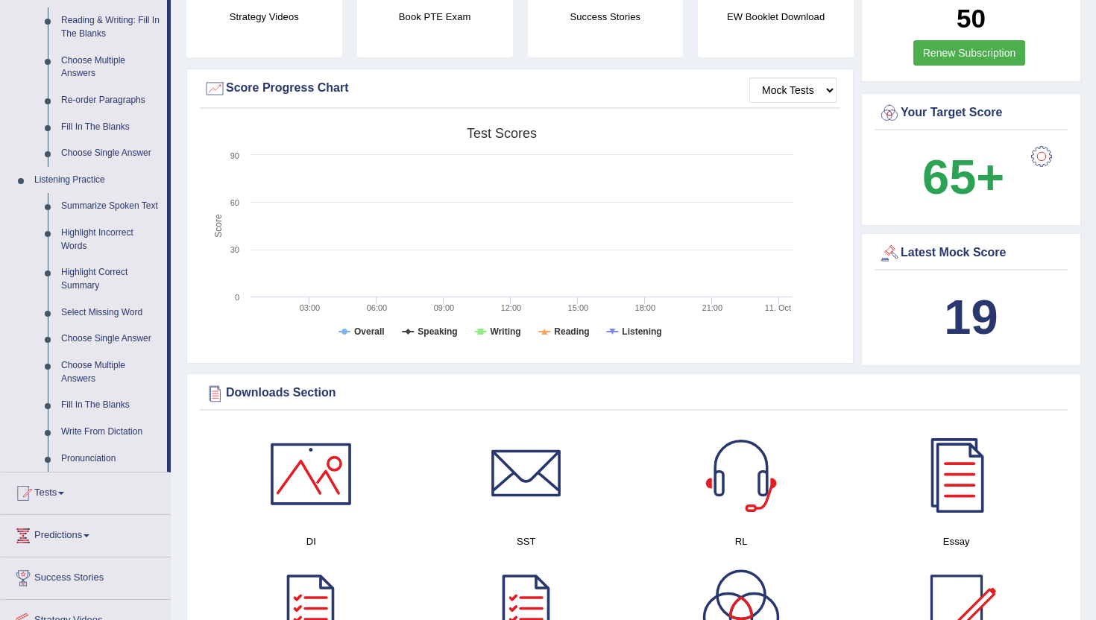
scroll to position [484, 0]
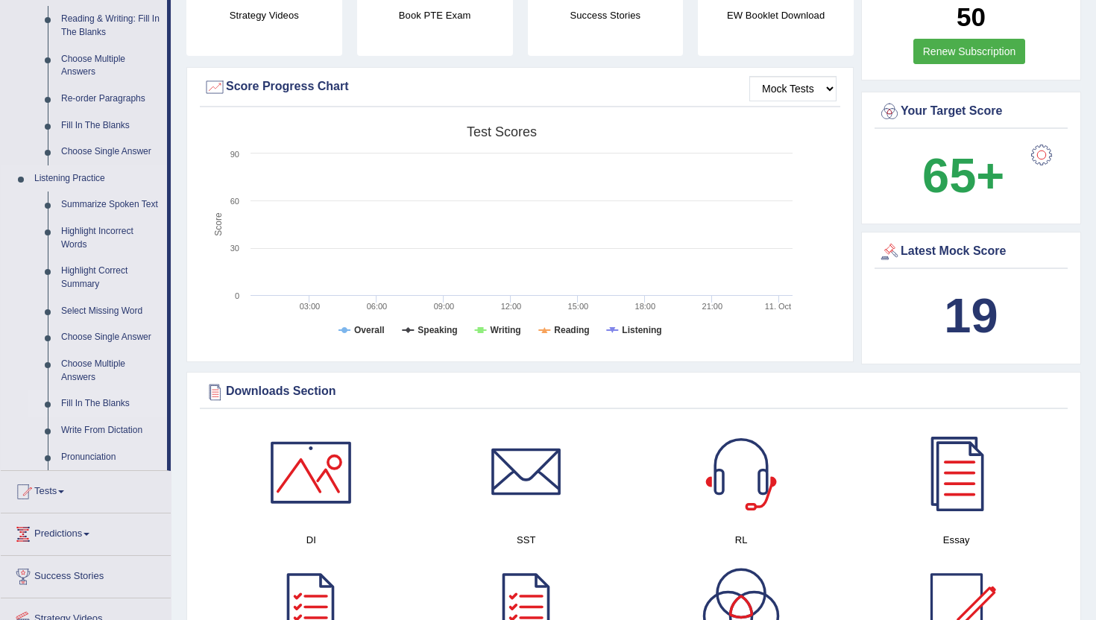
click at [120, 412] on link "Fill In The Blanks" at bounding box center [110, 404] width 113 height 27
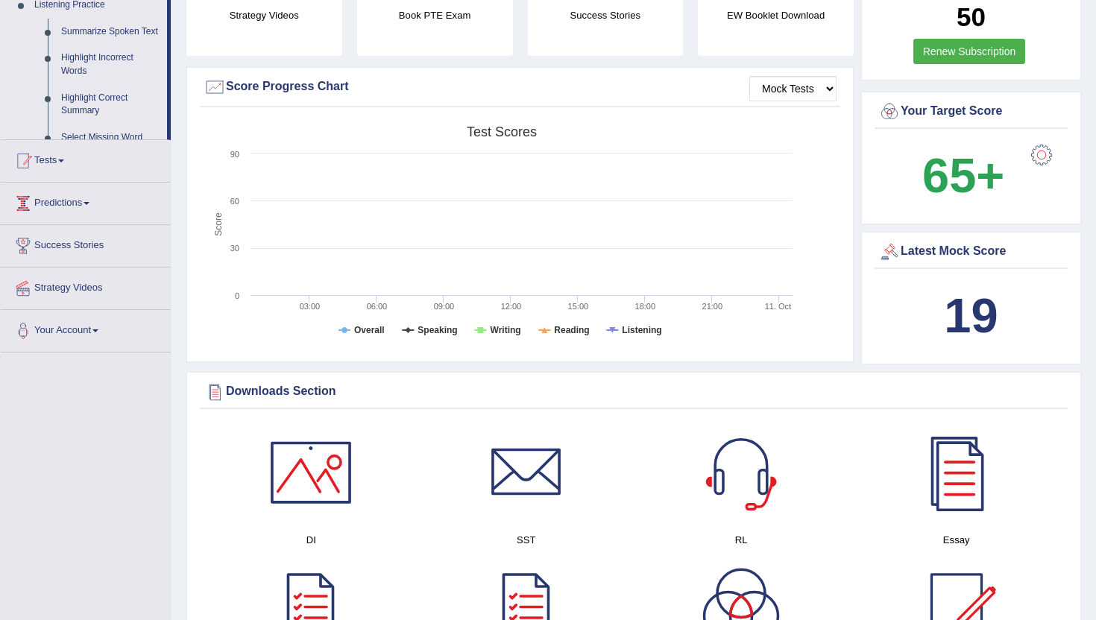
scroll to position [189, 0]
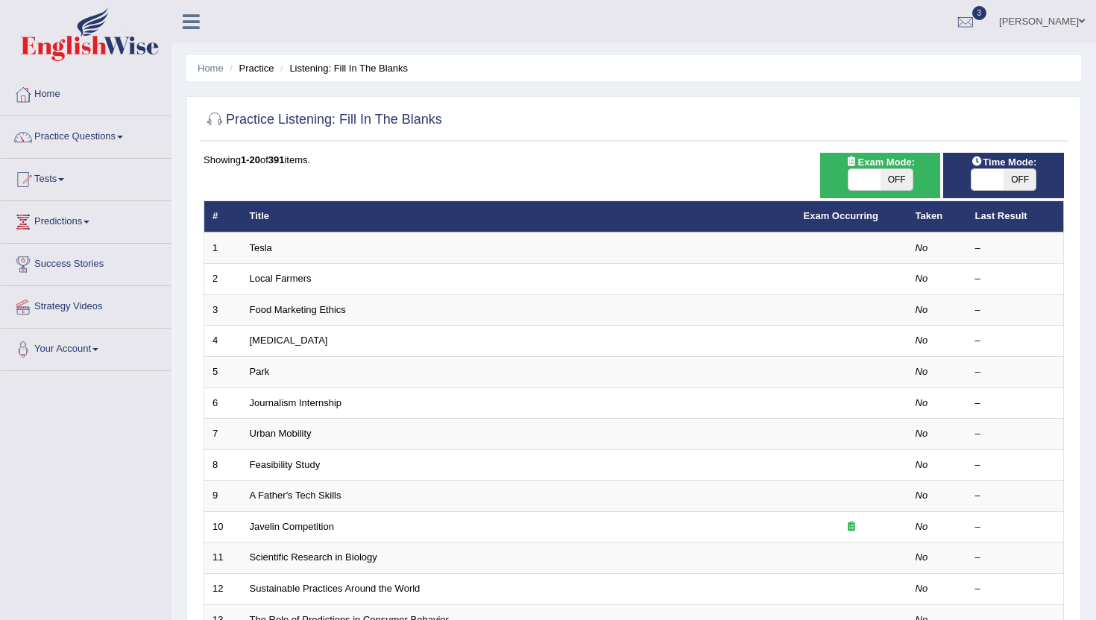
click at [884, 177] on span "OFF" at bounding box center [897, 179] width 32 height 21
checkbox input "true"
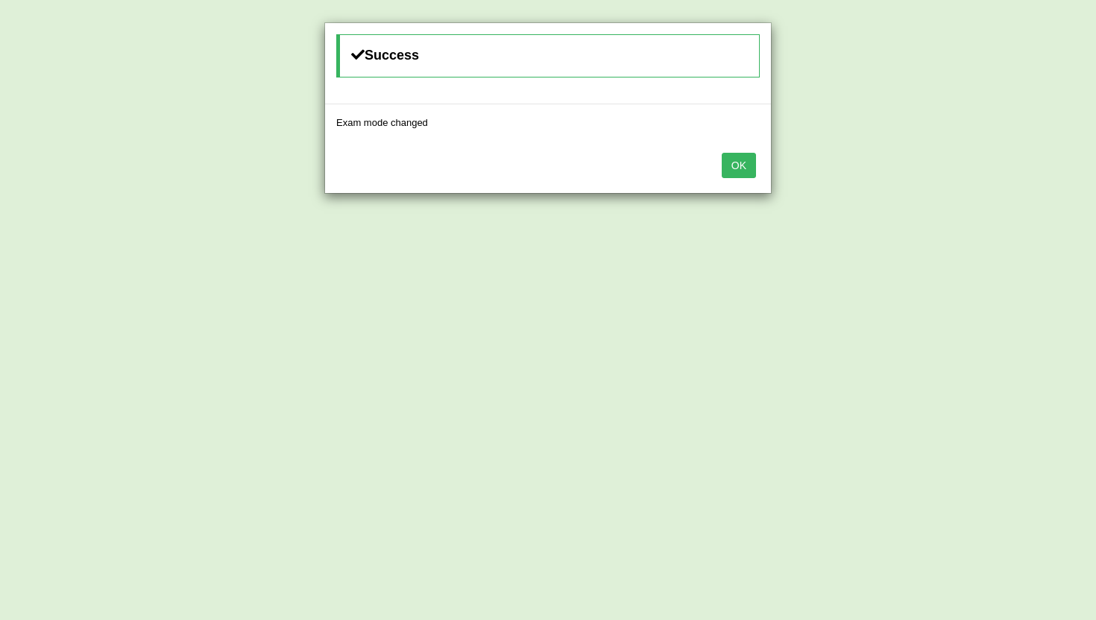
click at [745, 169] on button "OK" at bounding box center [739, 165] width 34 height 25
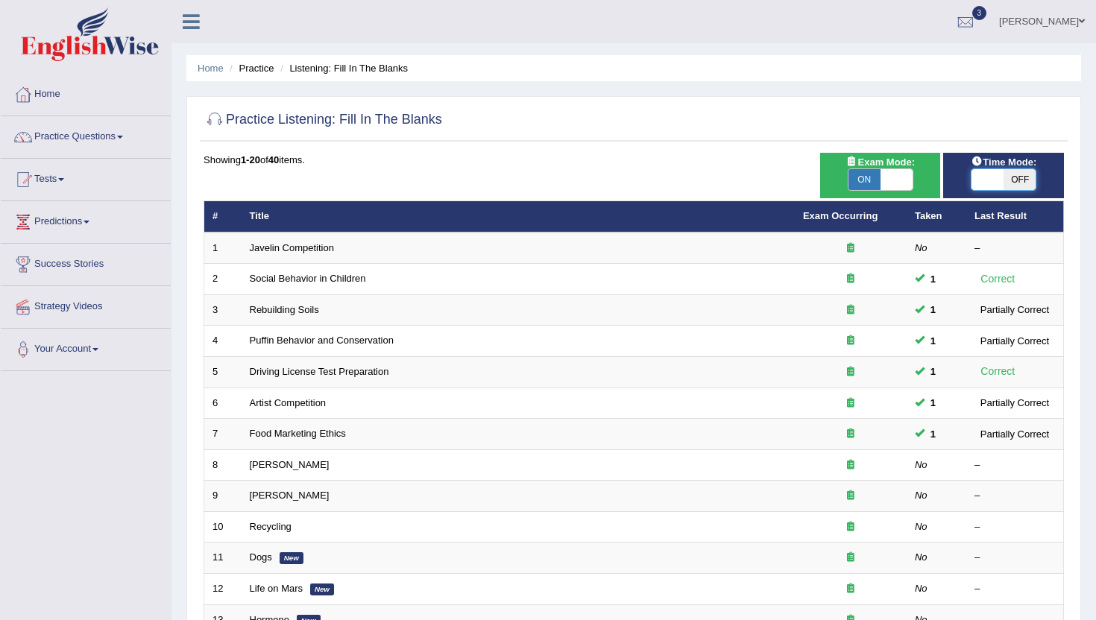
click at [993, 176] on span at bounding box center [988, 179] width 32 height 21
checkbox input "true"
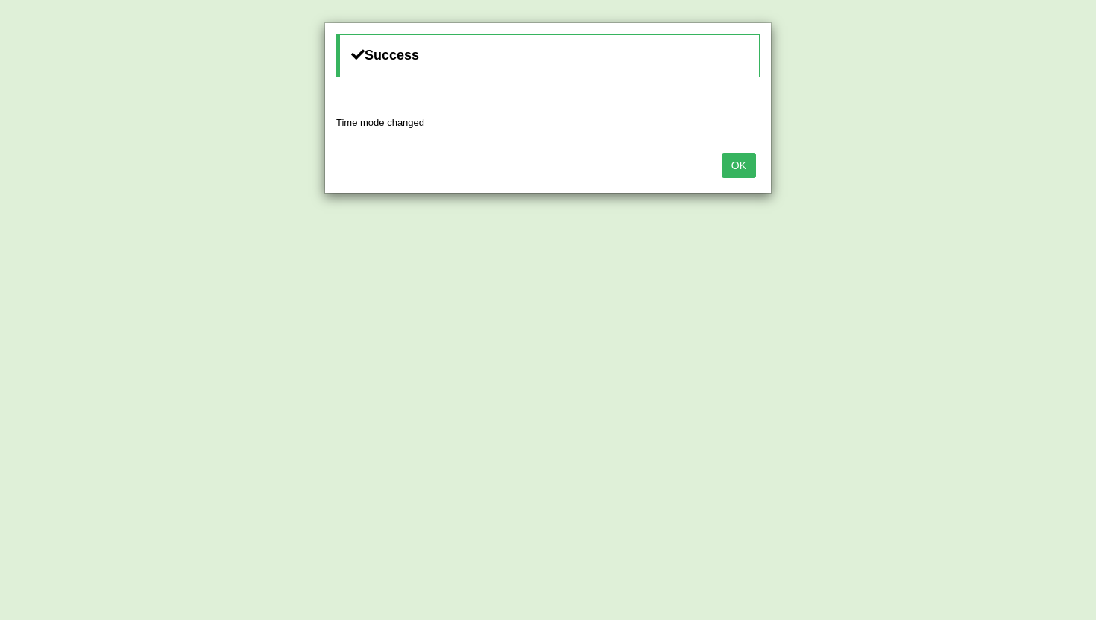
click at [746, 165] on button "OK" at bounding box center [739, 165] width 34 height 25
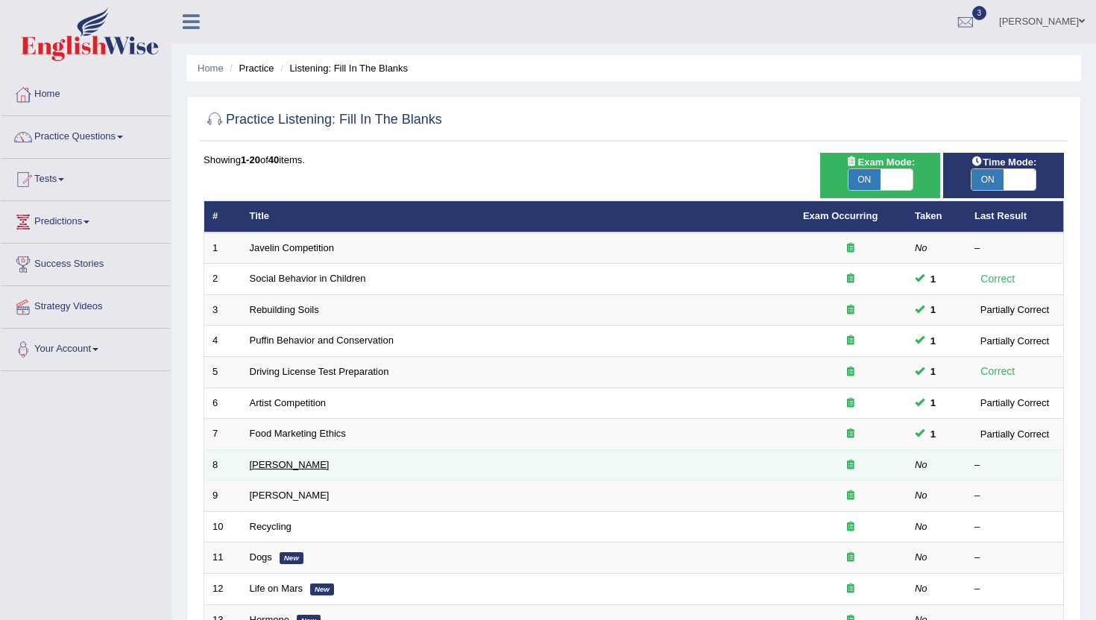
click at [262, 465] on link "[PERSON_NAME]" at bounding box center [290, 464] width 80 height 11
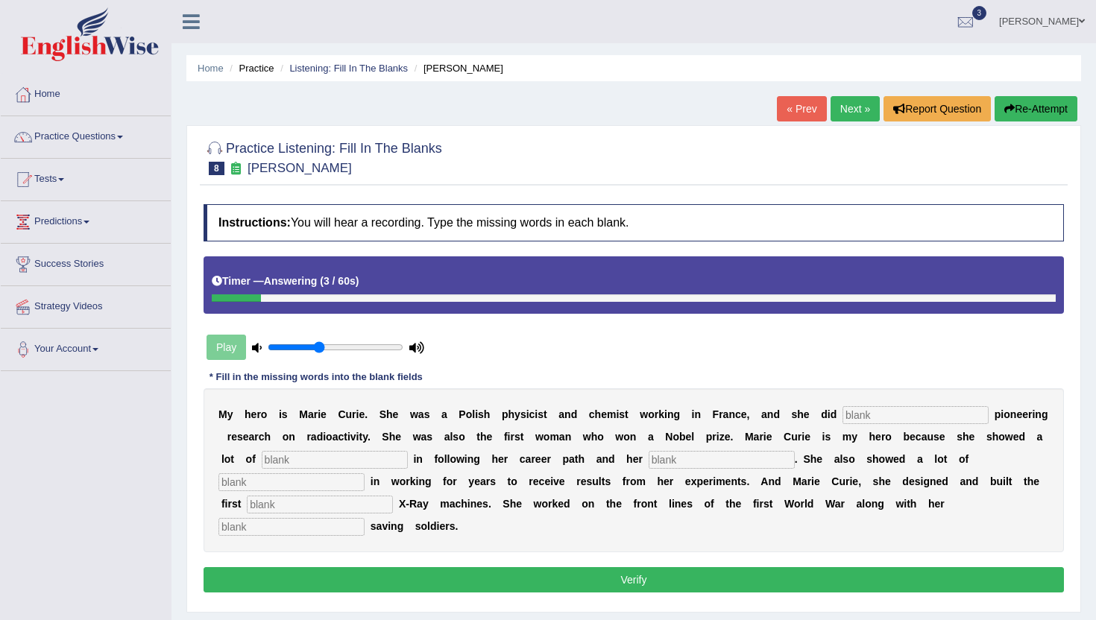
click at [365, 518] on input "text" at bounding box center [291, 527] width 146 height 18
type input "daughter"
click at [886, 421] on input "text" at bounding box center [916, 415] width 146 height 18
type input "conducted"
click at [291, 464] on input "text" at bounding box center [335, 460] width 146 height 18
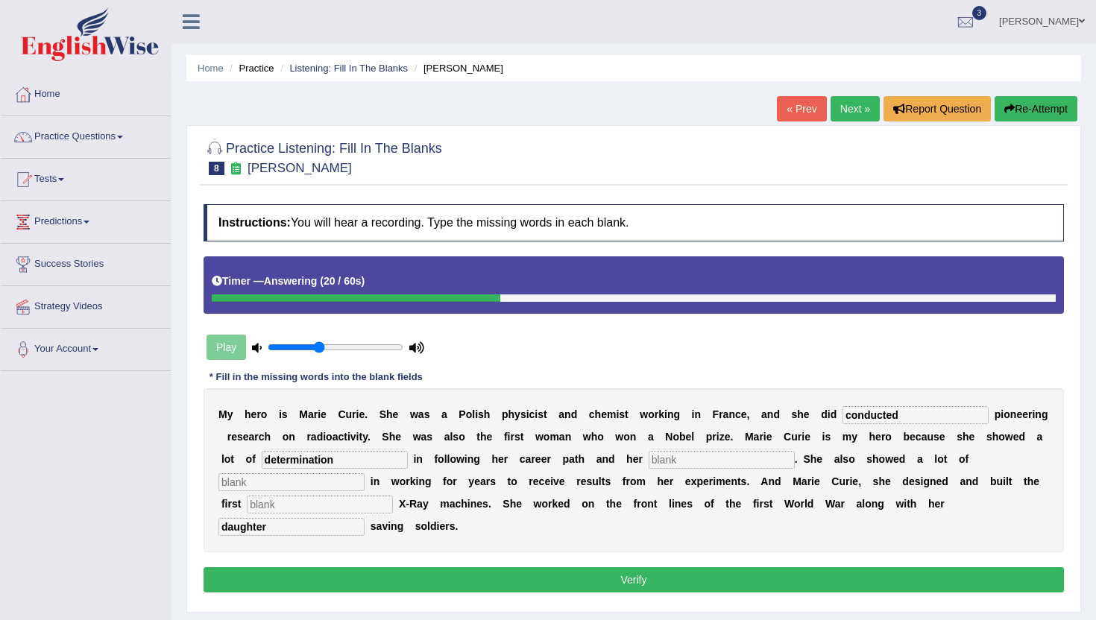
type input "determination"
click at [655, 463] on input "text" at bounding box center [722, 460] width 146 height 18
click at [289, 506] on input "text" at bounding box center [320, 505] width 146 height 18
type input "mobile"
click at [667, 462] on input "text" at bounding box center [722, 460] width 146 height 18
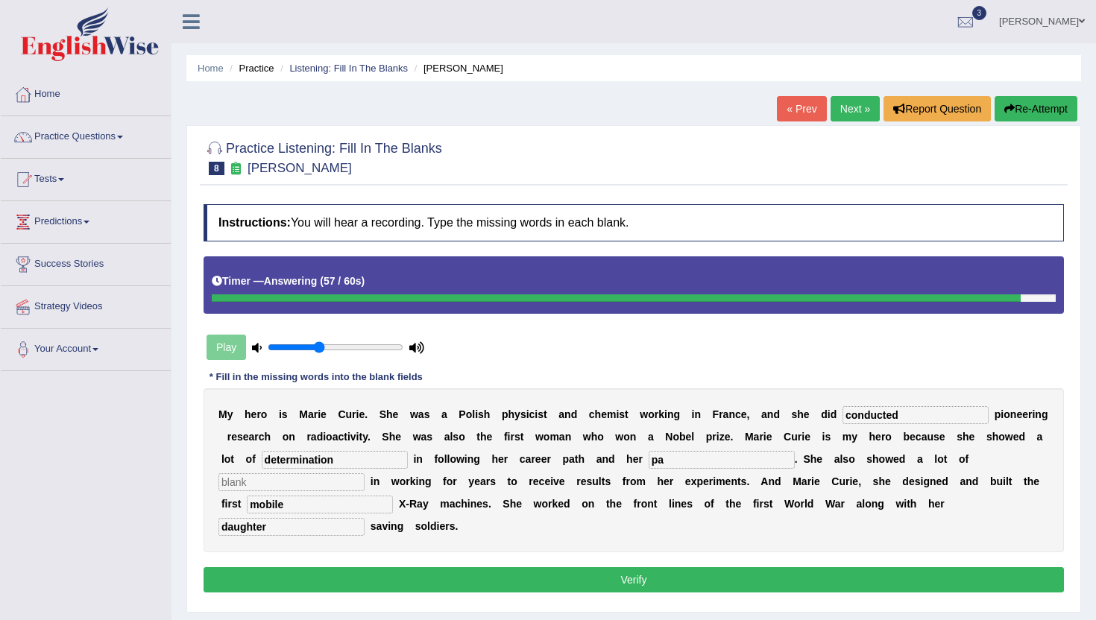
type input "p"
click at [666, 462] on input "text" at bounding box center [722, 460] width 146 height 18
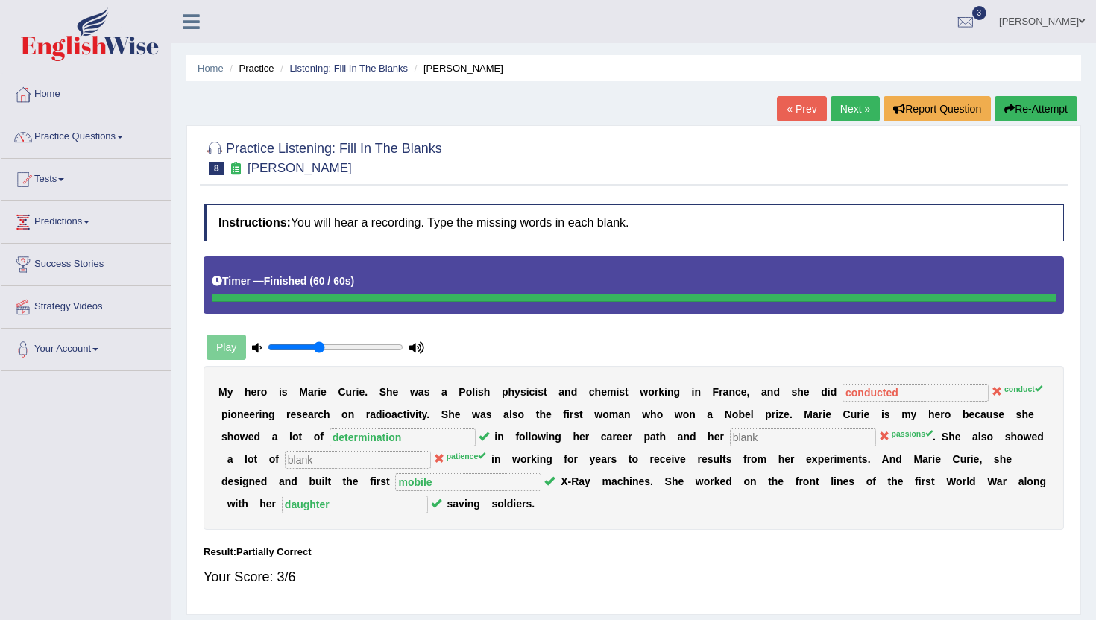
click at [846, 107] on link "Next »" at bounding box center [855, 108] width 49 height 25
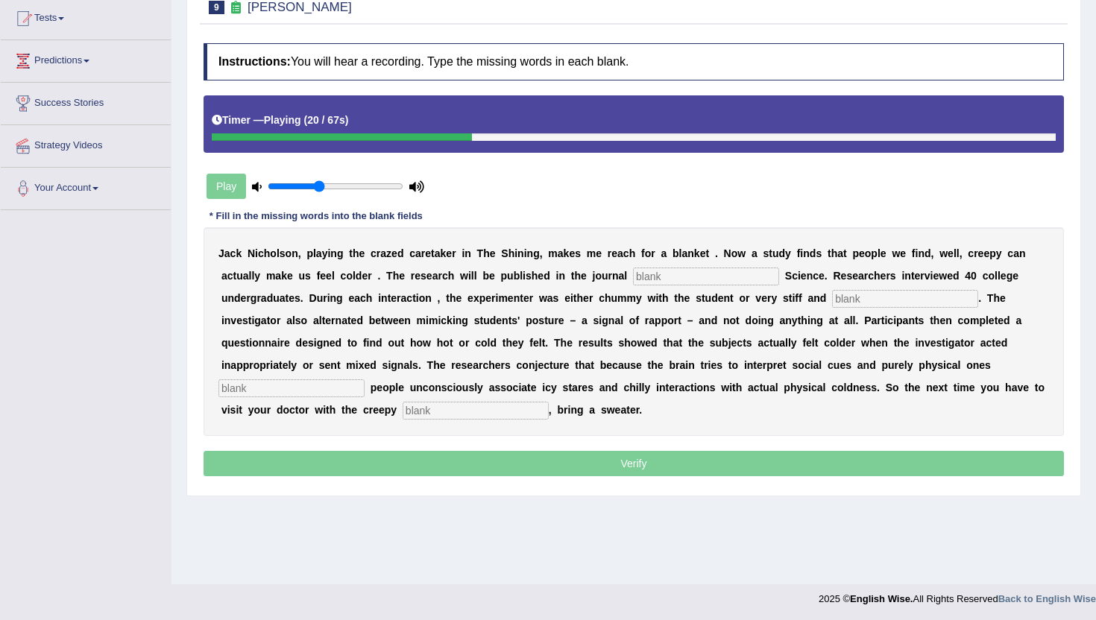
scroll to position [163, 0]
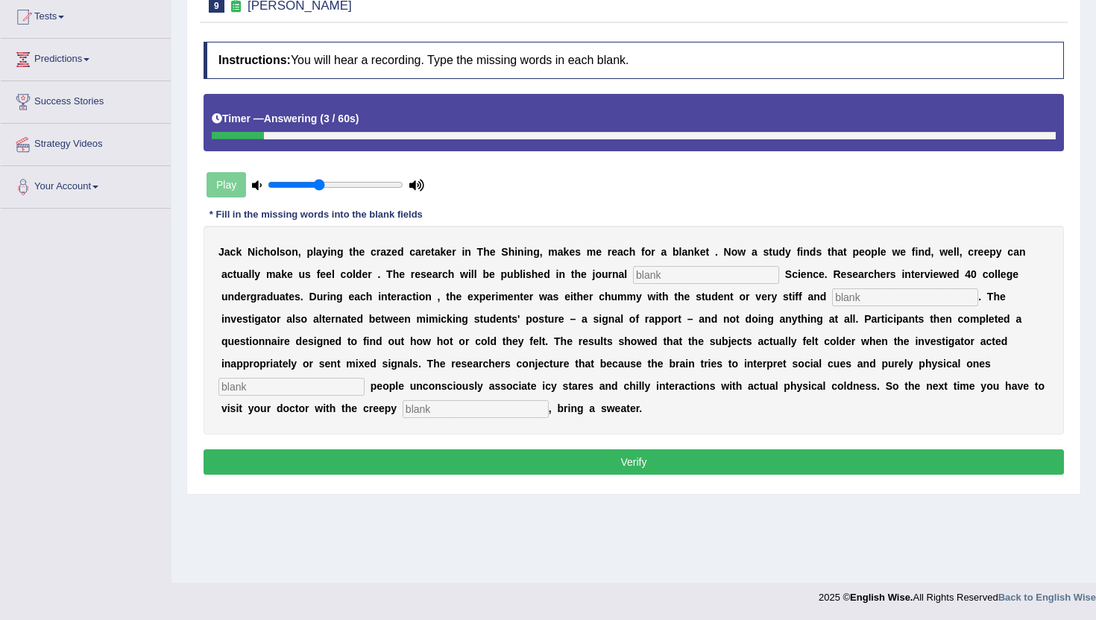
click at [403, 407] on input "text" at bounding box center [476, 409] width 146 height 18
click at [403, 413] on input "receptionis" at bounding box center [476, 409] width 146 height 18
type input "receptionis"
click at [679, 273] on input "text" at bounding box center [706, 275] width 146 height 18
type input "pshycological"
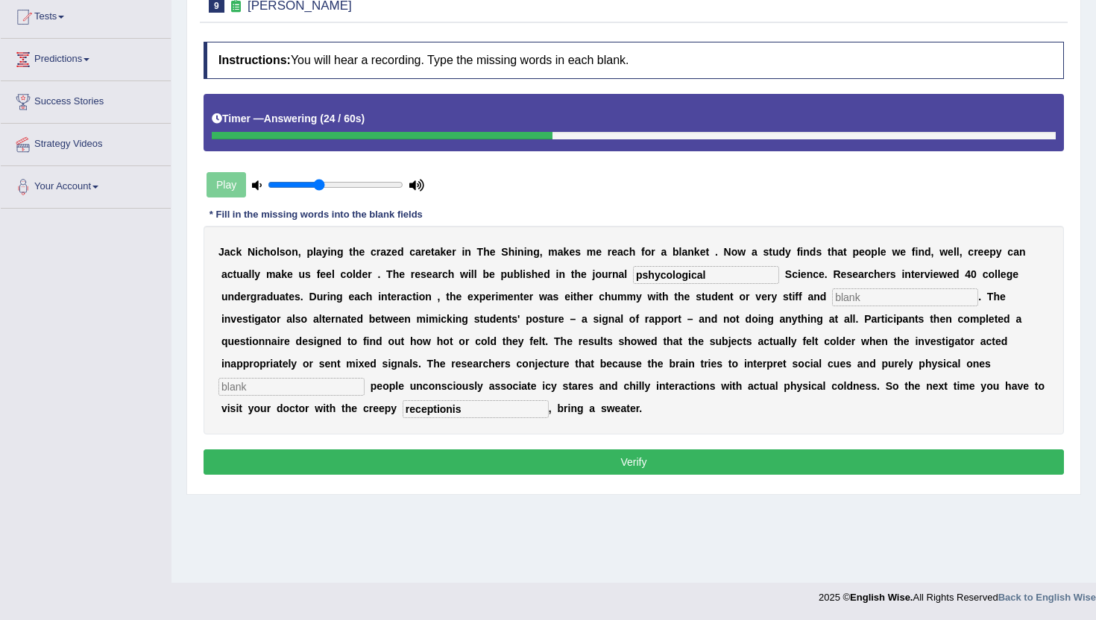
click at [875, 292] on input "text" at bounding box center [905, 298] width 146 height 18
type input "professional"
click at [365, 378] on input "text" at bounding box center [291, 387] width 146 height 18
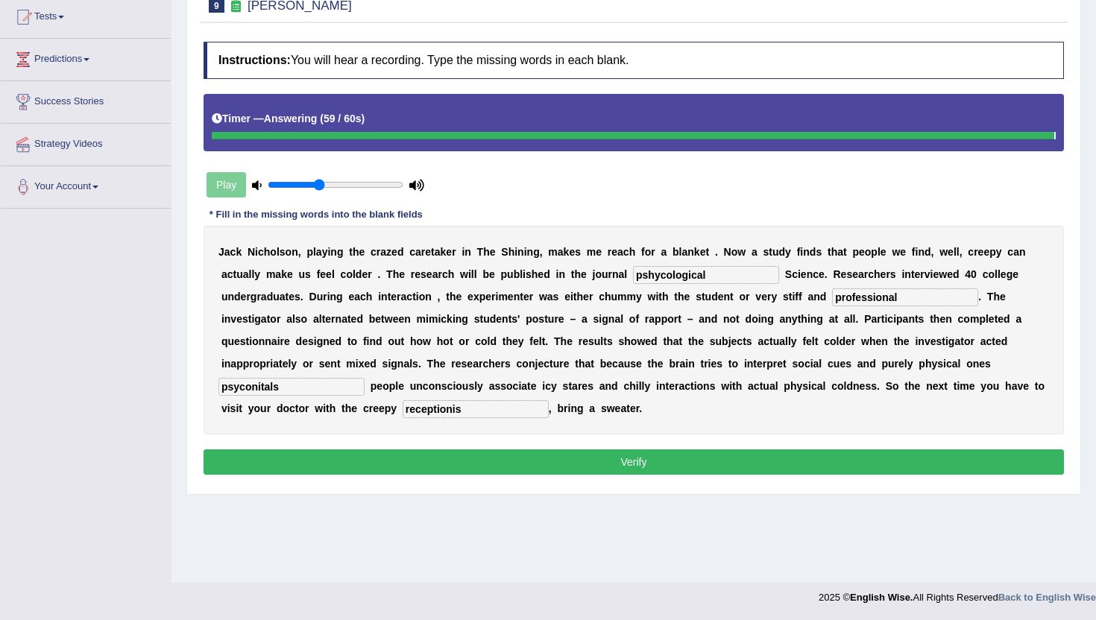
type input "psyconitals"
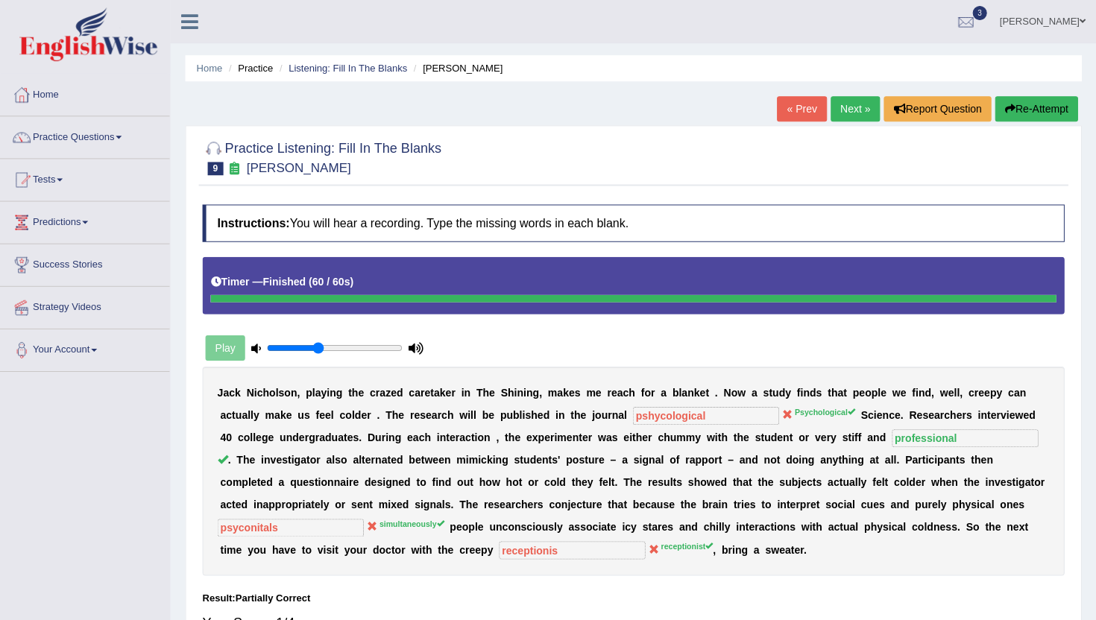
scroll to position [0, 0]
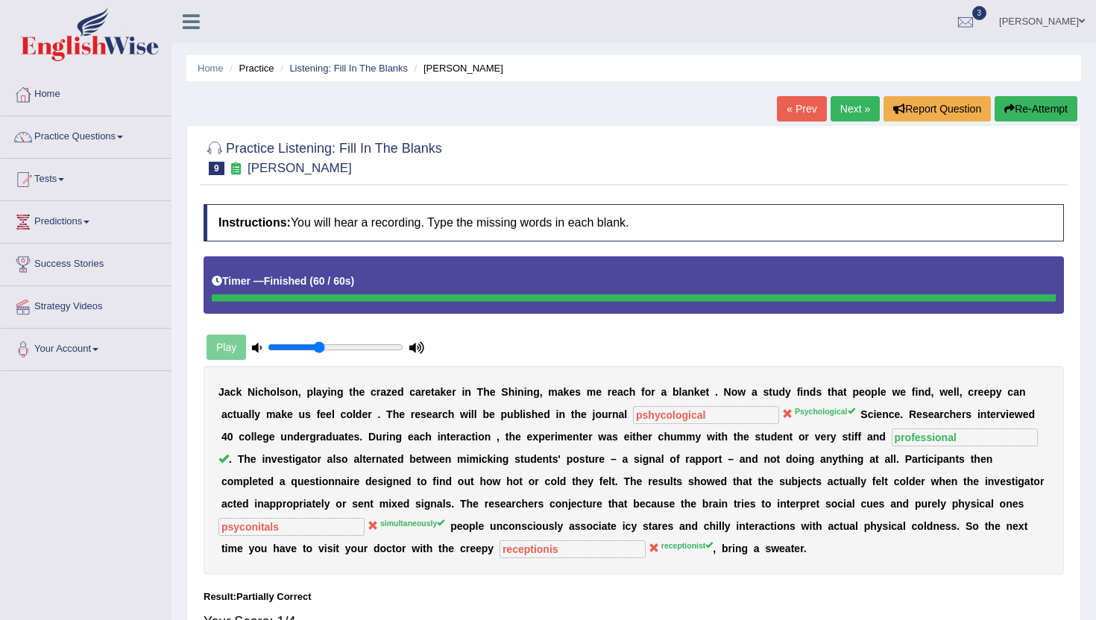
click at [841, 106] on link "Next »" at bounding box center [855, 108] width 49 height 25
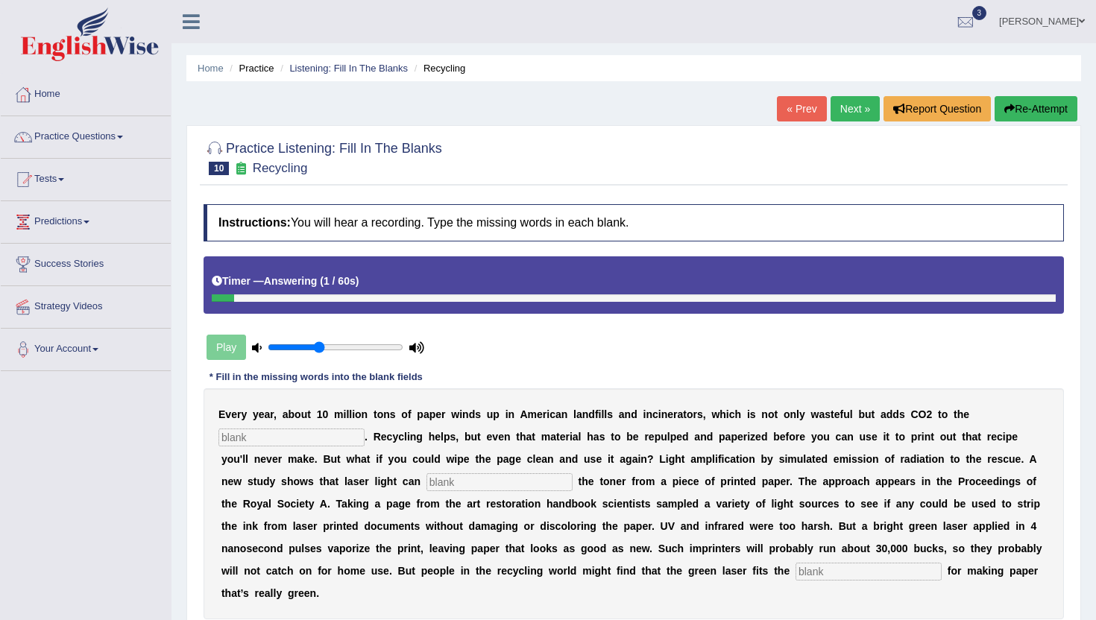
click at [814, 579] on input "text" at bounding box center [869, 572] width 146 height 18
type input "bill"
click at [251, 438] on input "text" at bounding box center [291, 438] width 146 height 18
type input "atmosphere"
click at [427, 489] on input "text" at bounding box center [500, 483] width 146 height 18
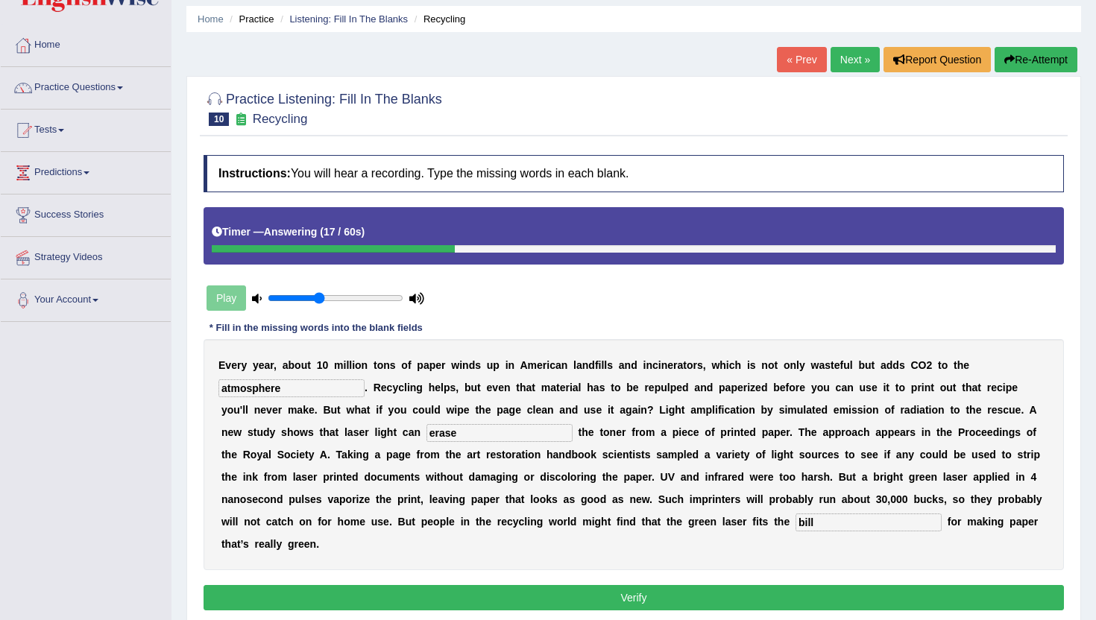
scroll to position [58, 0]
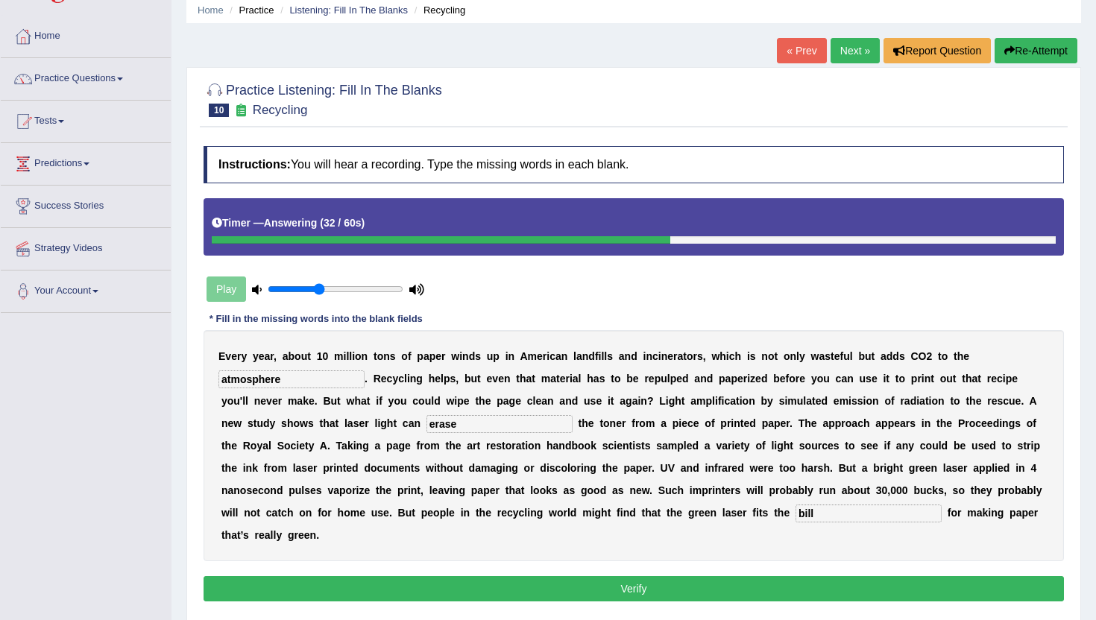
type input "erase"
click at [617, 591] on button "Verify" at bounding box center [634, 588] width 861 height 25
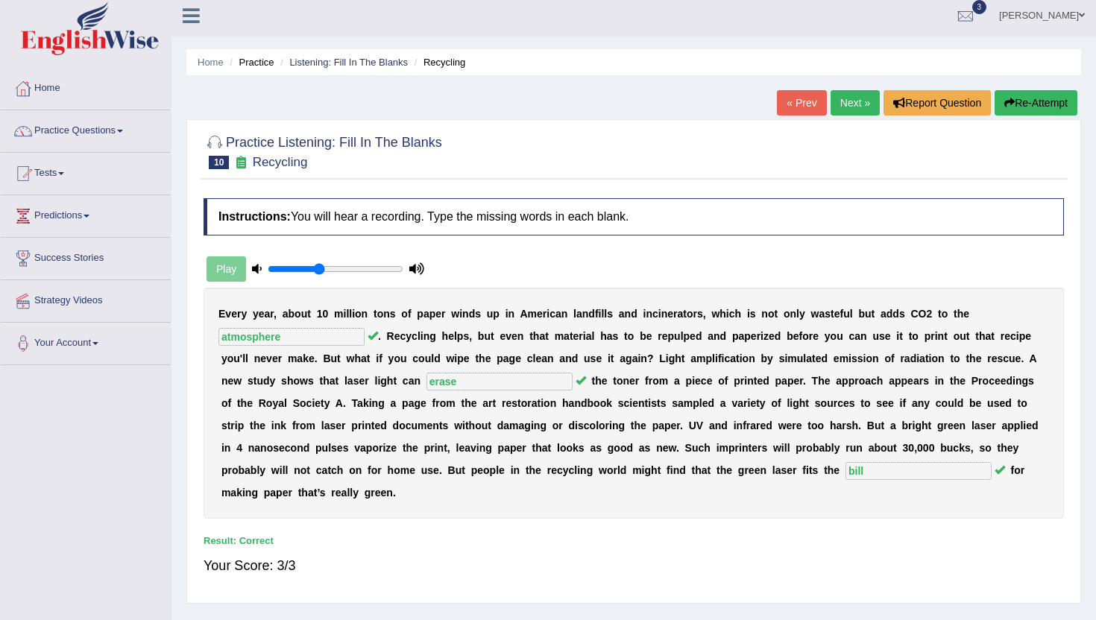
scroll to position [1, 0]
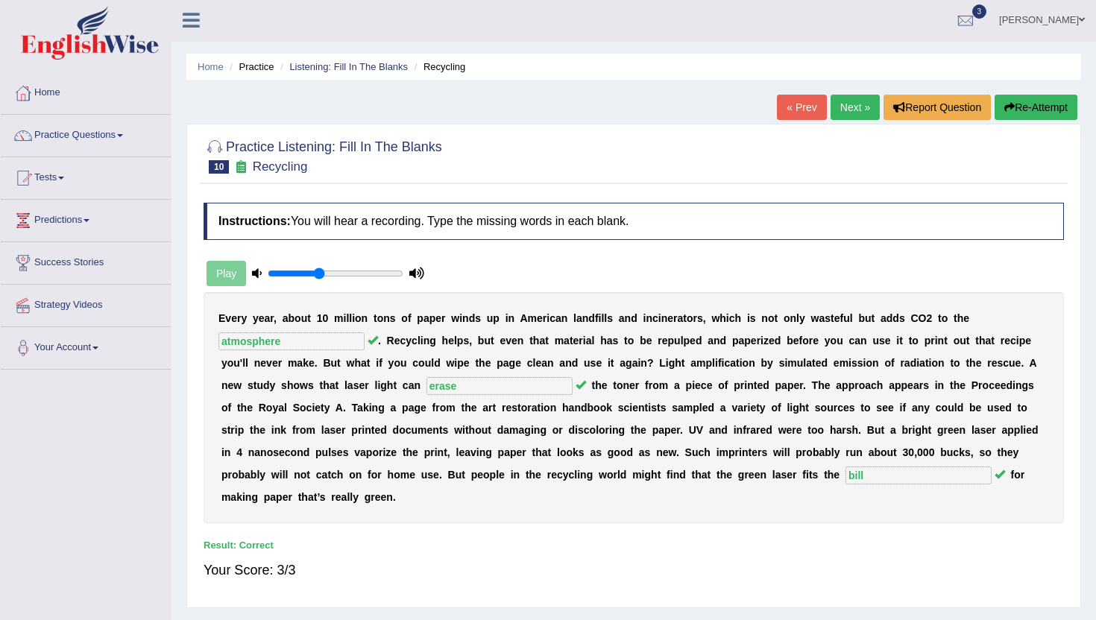
click at [860, 108] on link "Next »" at bounding box center [855, 107] width 49 height 25
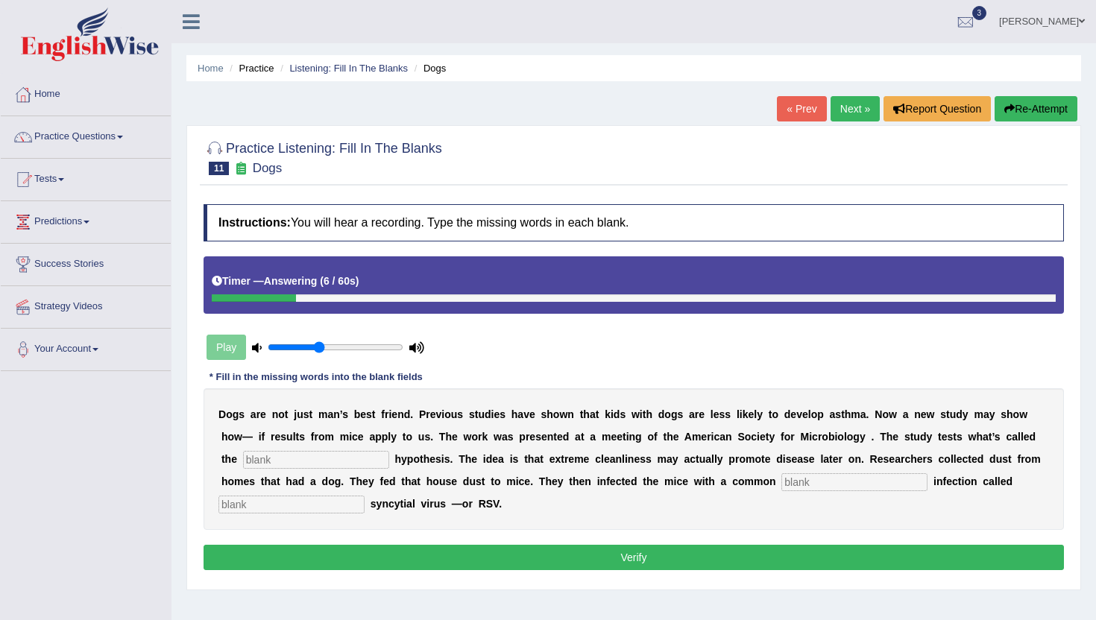
click at [283, 456] on input "text" at bounding box center [316, 460] width 146 height 18
type input "hygine"
click at [245, 506] on input "text" at bounding box center [291, 505] width 146 height 18
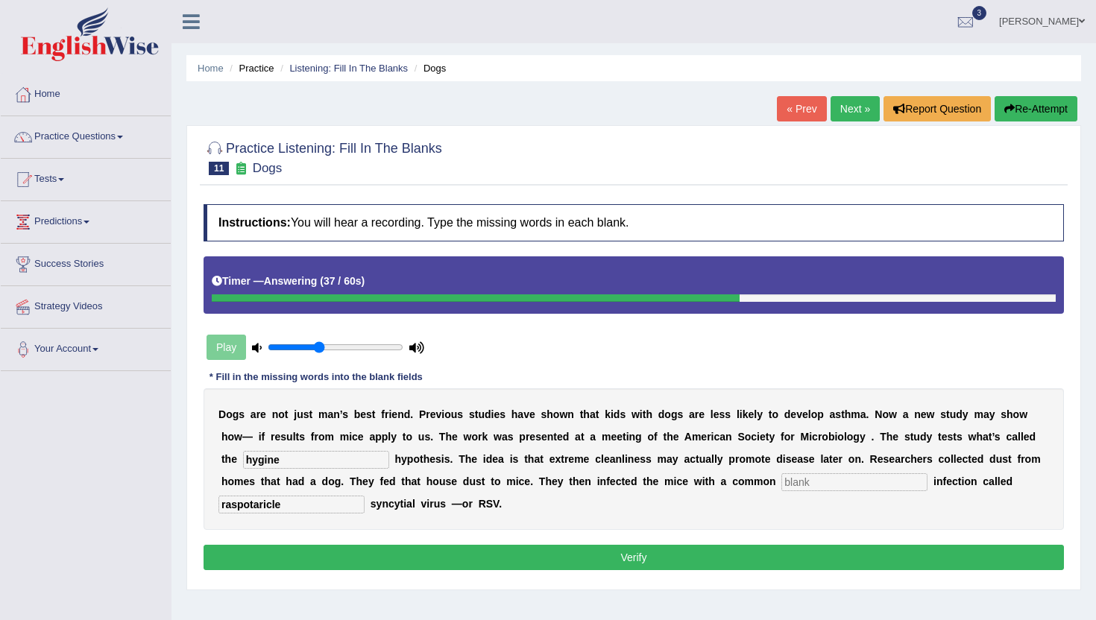
click at [833, 482] on input "text" at bounding box center [855, 483] width 146 height 18
drag, startPoint x: 303, startPoint y: 503, endPoint x: 205, endPoint y: 510, distance: 98.0
click at [205, 510] on div "D o g s a r e n o t j u s t m a n ’ s b e s t f r i e n d . P r e v i o u s s t…" at bounding box center [634, 460] width 861 height 142
type input "respoi"
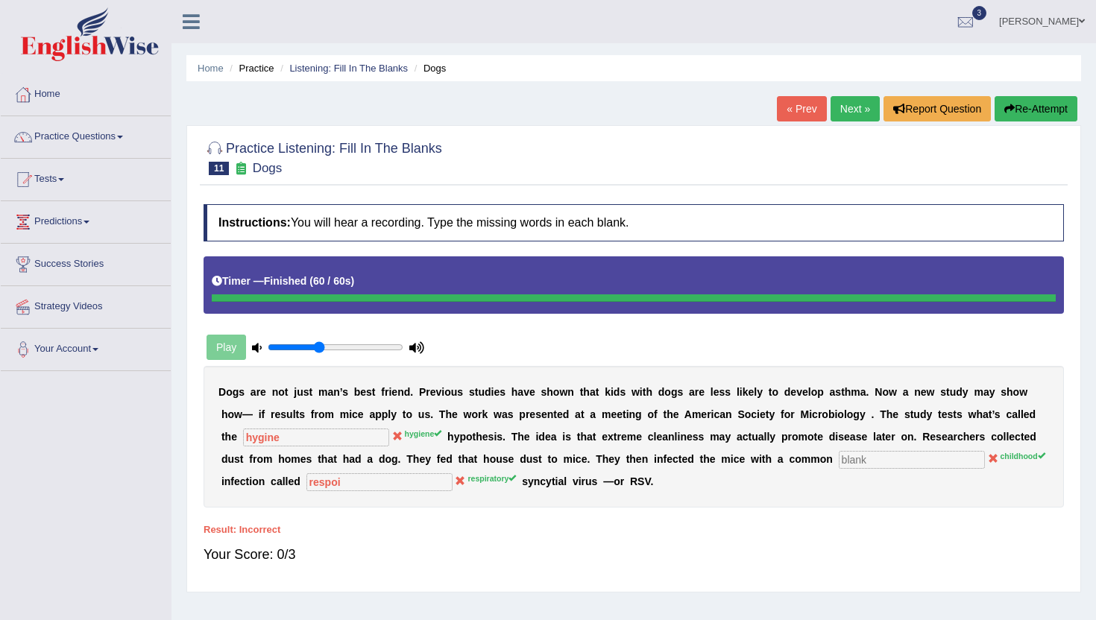
click at [847, 109] on link "Next »" at bounding box center [855, 108] width 49 height 25
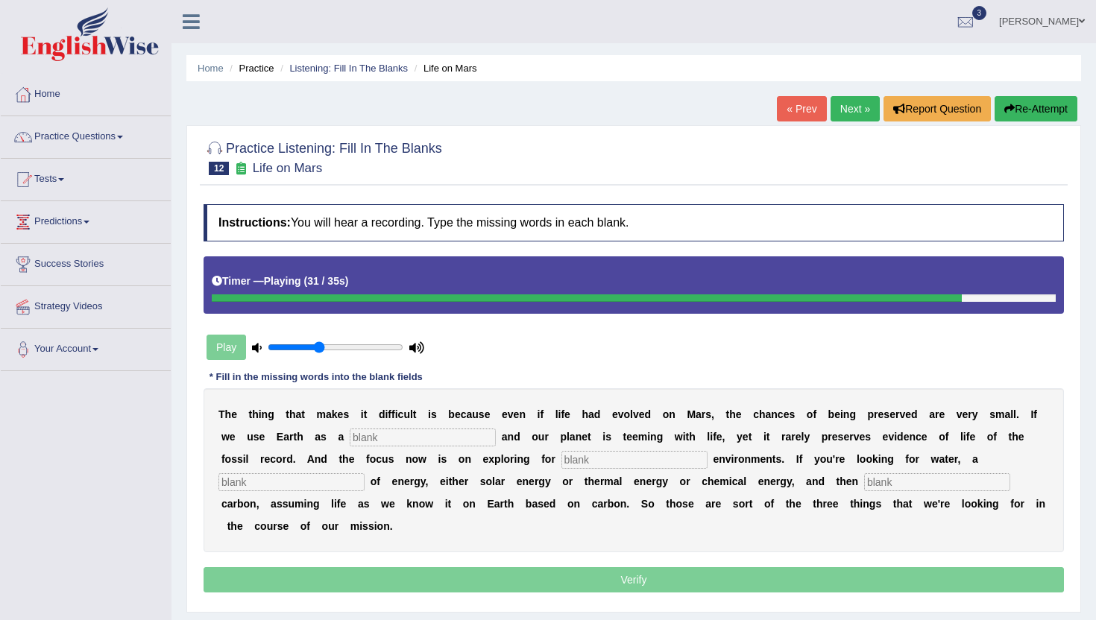
click at [864, 479] on input "text" at bounding box center [937, 483] width 146 height 18
type input "organic"
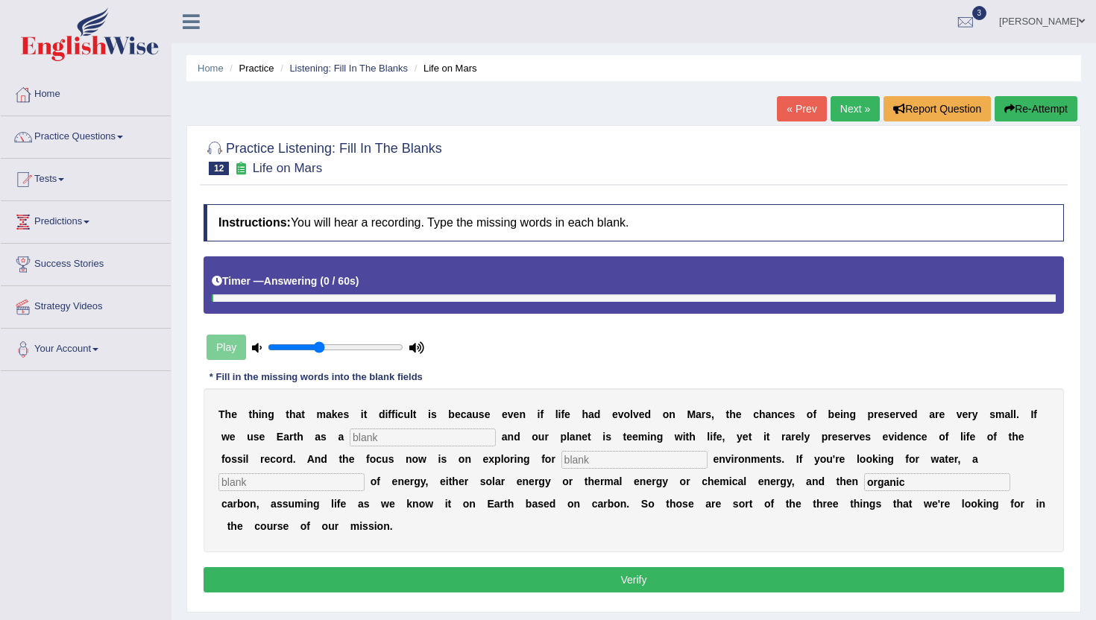
click at [401, 440] on input "text" at bounding box center [423, 438] width 146 height 18
type input "reference"
click at [365, 474] on input "text" at bounding box center [291, 483] width 146 height 18
click at [614, 462] on input "text" at bounding box center [635, 460] width 146 height 18
type input "resource"
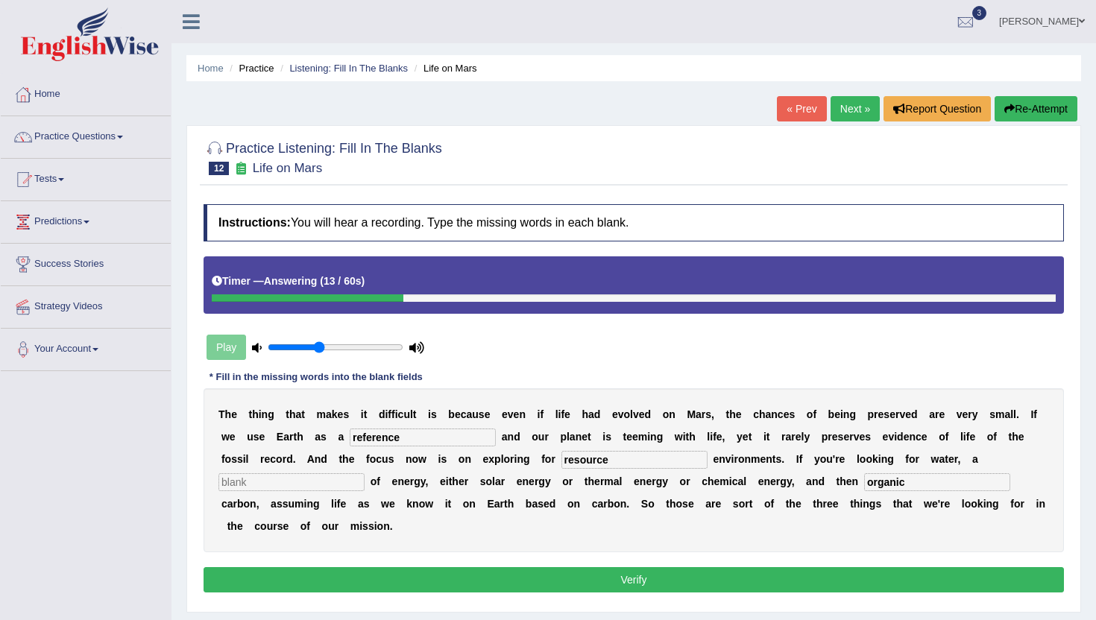
click at [365, 474] on input "text" at bounding box center [291, 483] width 146 height 18
type input "resource"
drag, startPoint x: 607, startPoint y: 464, endPoint x: 510, endPoint y: 462, distance: 97.0
click at [510, 462] on div "T h e t h i n g t h a t m a k e s i t d i f f i c u l t i s b e c a u s e e v e…" at bounding box center [634, 471] width 861 height 164
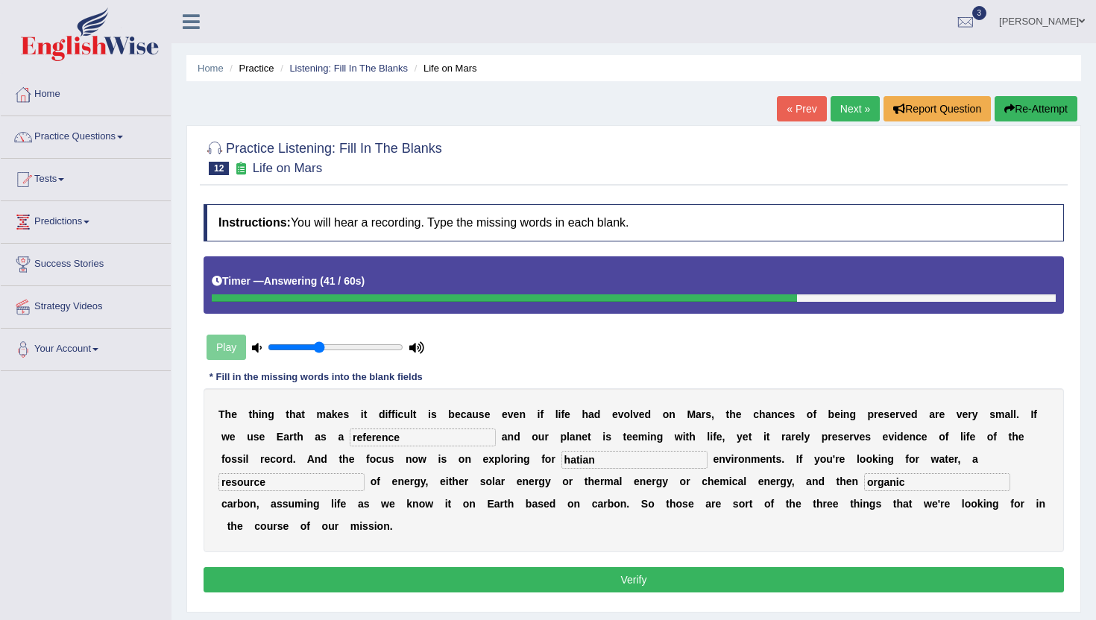
drag, startPoint x: 571, startPoint y: 462, endPoint x: 511, endPoint y: 462, distance: 60.4
click at [511, 462] on div "T h e t h i n g t h a t m a k e s i t d i f f i c u l t i s b e c a u s e e v e…" at bounding box center [634, 471] width 861 height 164
type input "nation"
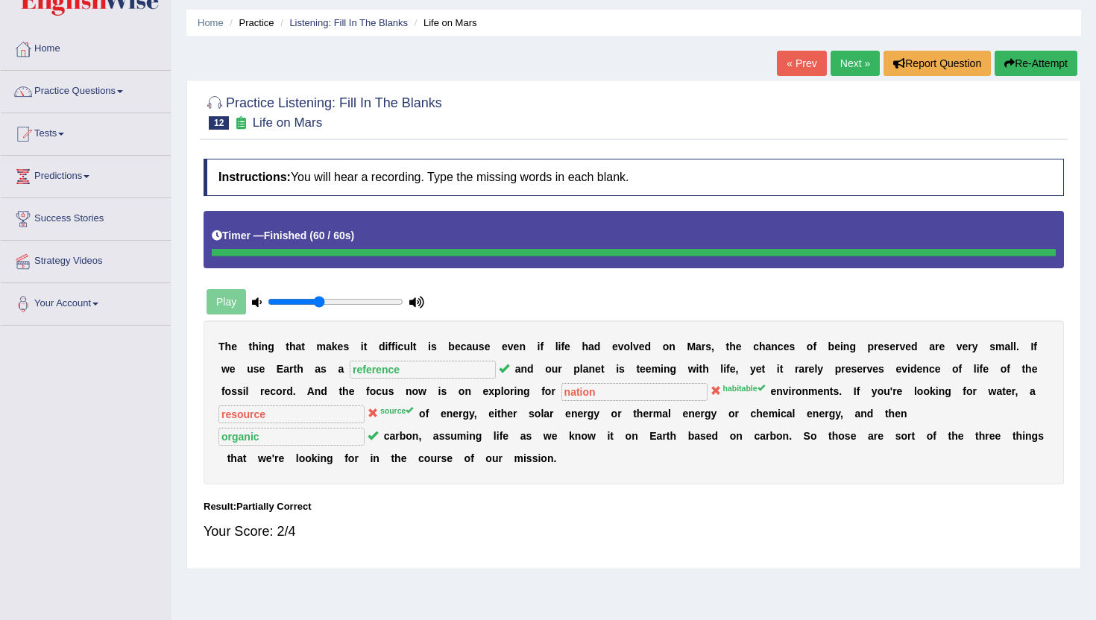
scroll to position [50, 0]
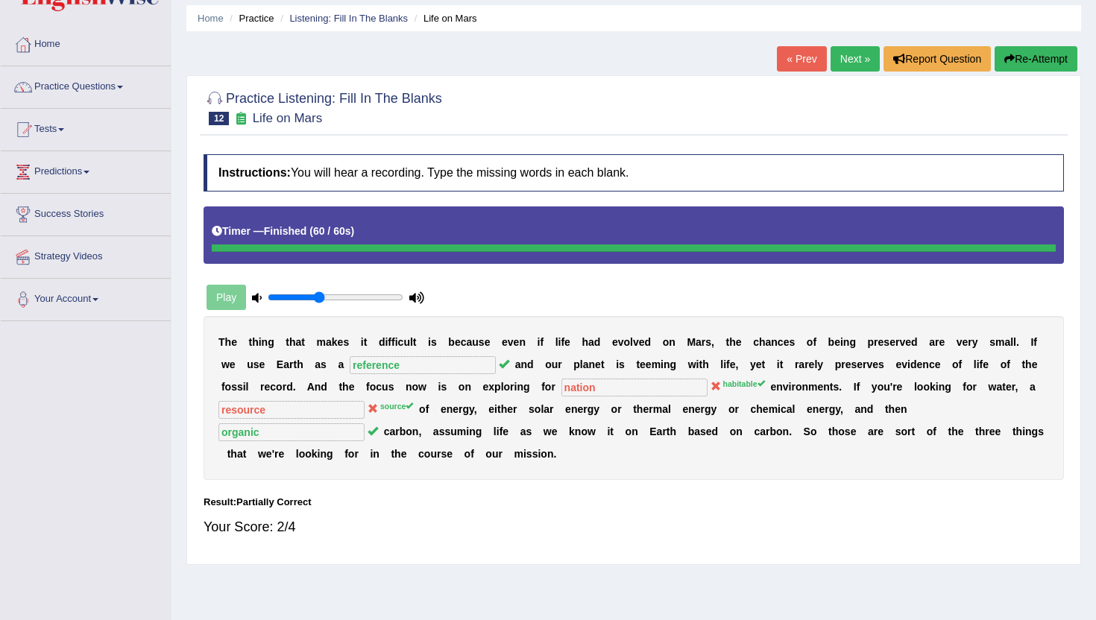
drag, startPoint x: 662, startPoint y: 462, endPoint x: 851, endPoint y: 106, distance: 402.7
click at [848, 105] on div "Practice Listening: Fill In The Blanks 12 Life on Mars Instructions: You will h…" at bounding box center [633, 320] width 895 height 490
click at [855, 65] on link "Next »" at bounding box center [855, 58] width 49 height 25
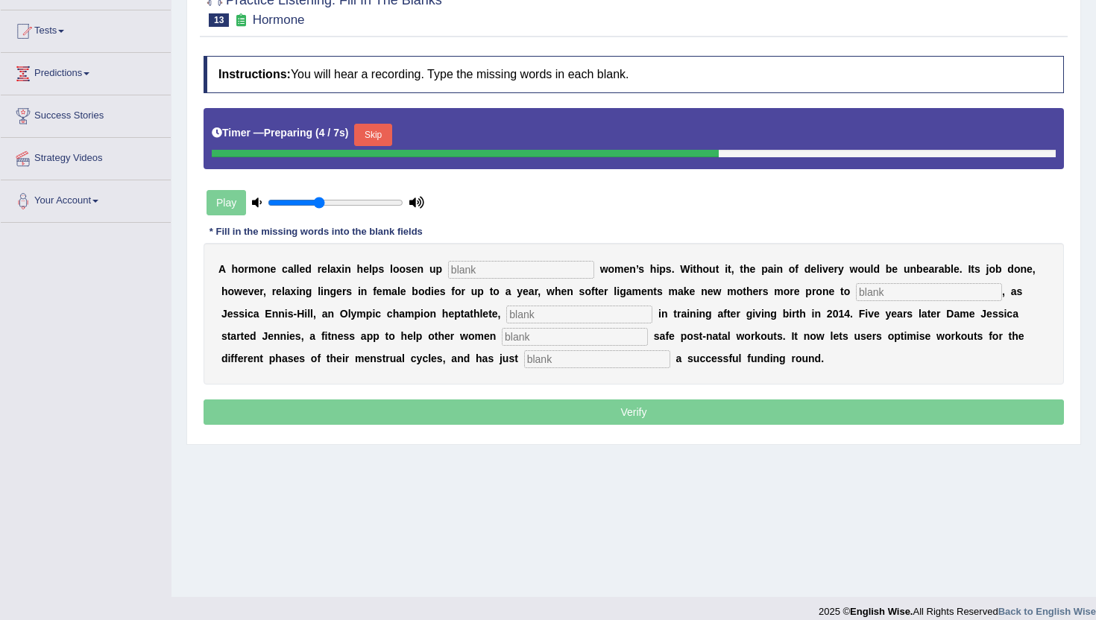
scroll to position [163, 0]
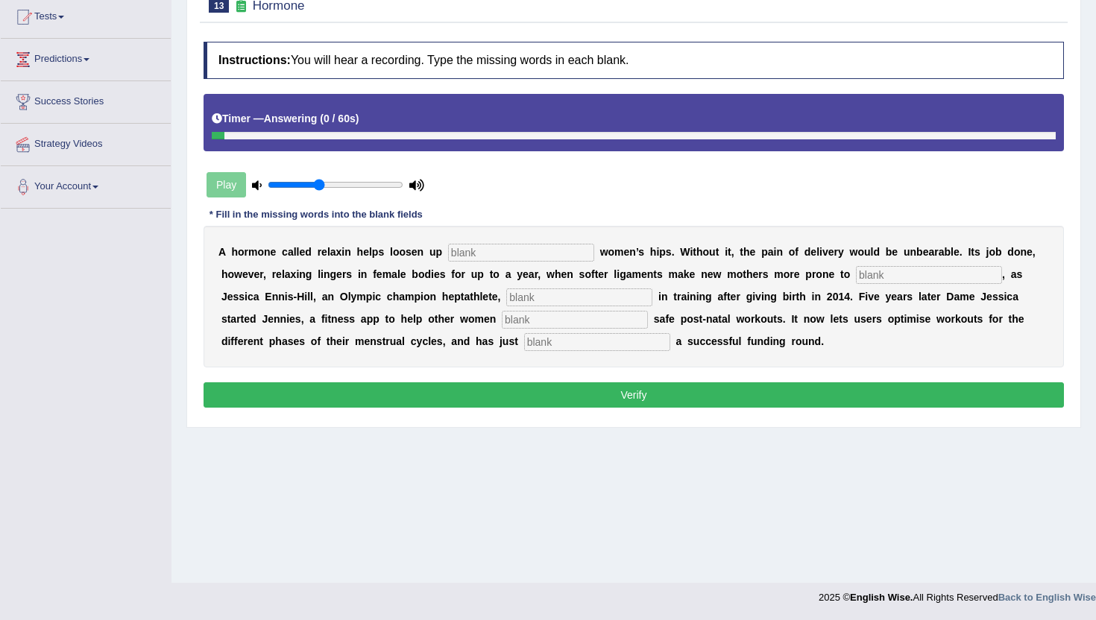
click at [463, 351] on div "A h o r m o n e c a l l e d r e l a x i n h e l p s l o o s e n u p w o m e n ’…" at bounding box center [634, 297] width 861 height 142
click at [524, 341] on input "text" at bounding box center [597, 342] width 146 height 18
type input "concluded"
click at [488, 253] on input "text" at bounding box center [521, 253] width 146 height 18
type input "pregnant"
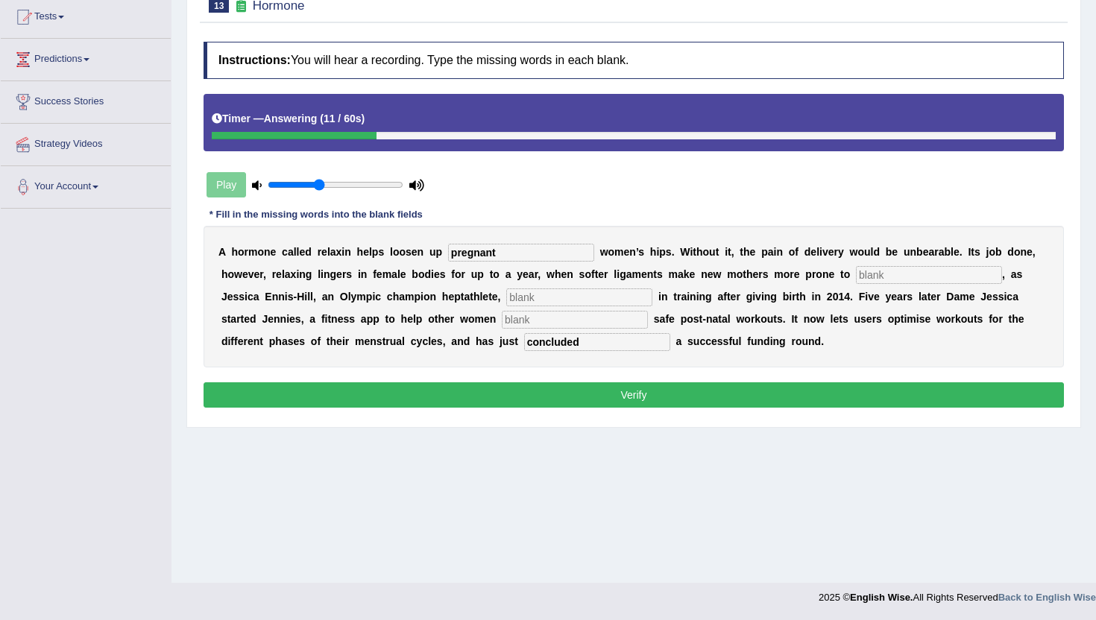
click at [895, 272] on input "text" at bounding box center [929, 275] width 146 height 18
type input "injury"
click at [548, 298] on input "text" at bounding box center [579, 298] width 146 height 18
type input "discover"
click at [502, 321] on input "text" at bounding box center [575, 320] width 146 height 18
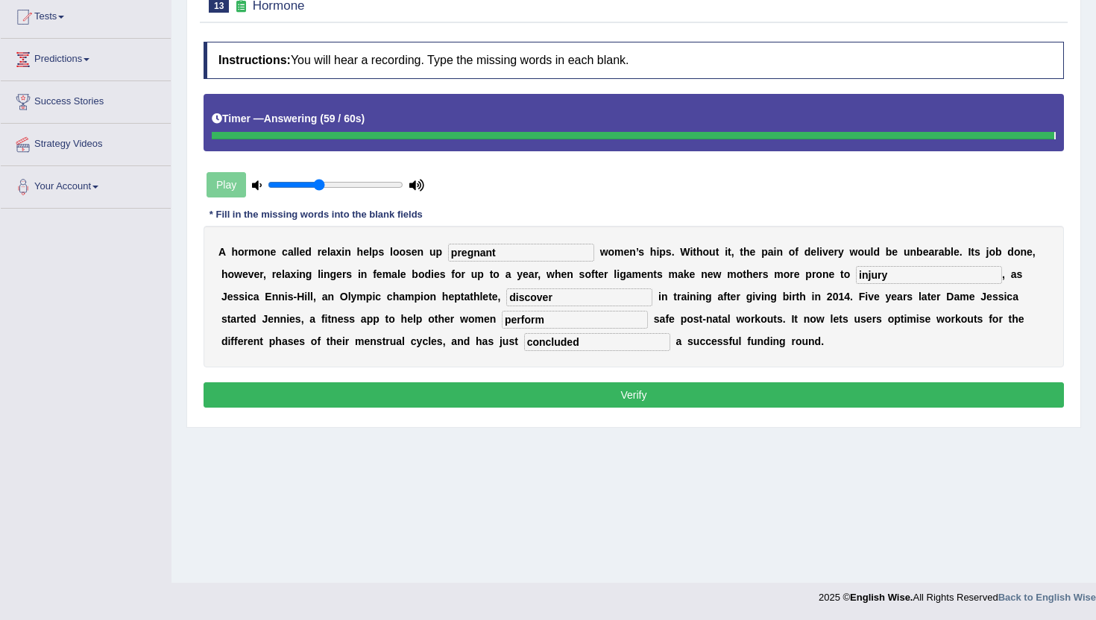
type input "perform"
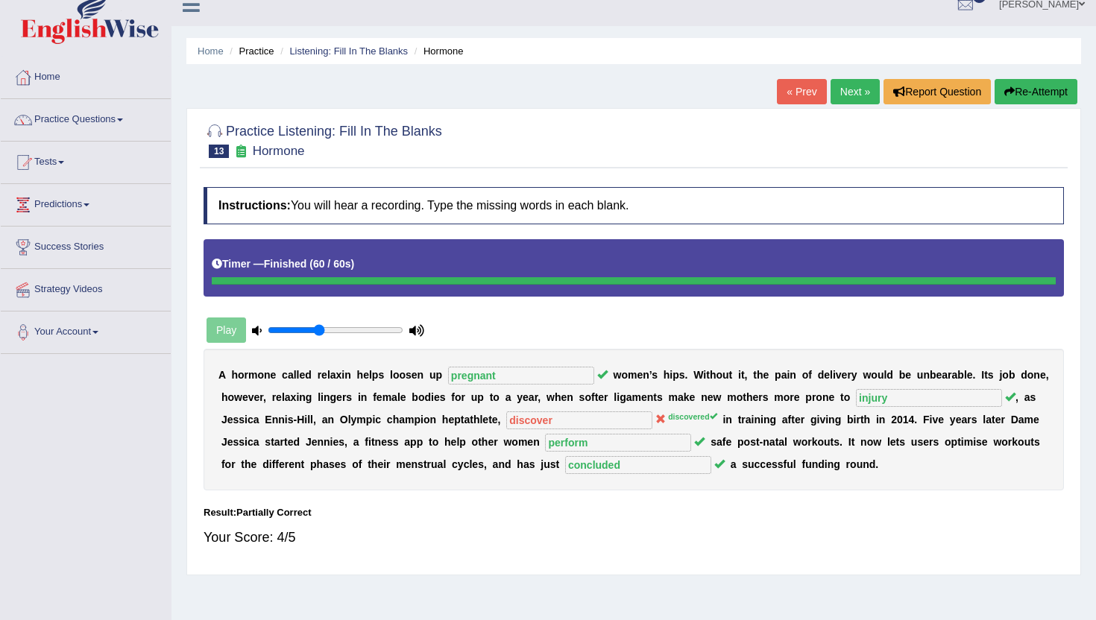
scroll to position [0, 0]
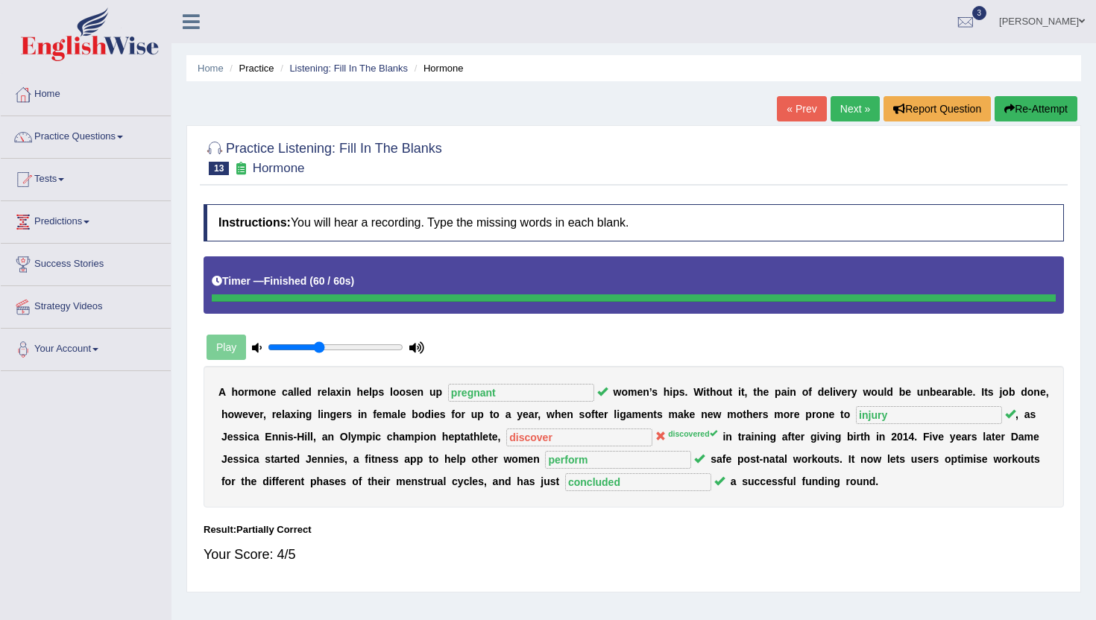
click at [849, 110] on link "Next »" at bounding box center [855, 108] width 49 height 25
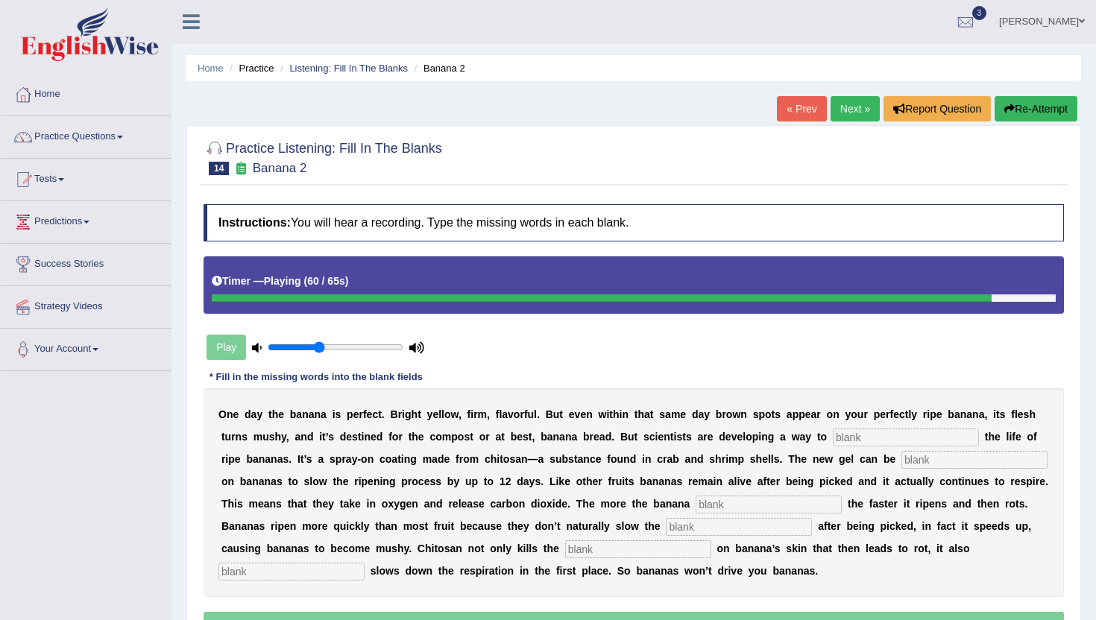
click at [849, 110] on link "Next »" at bounding box center [855, 108] width 49 height 25
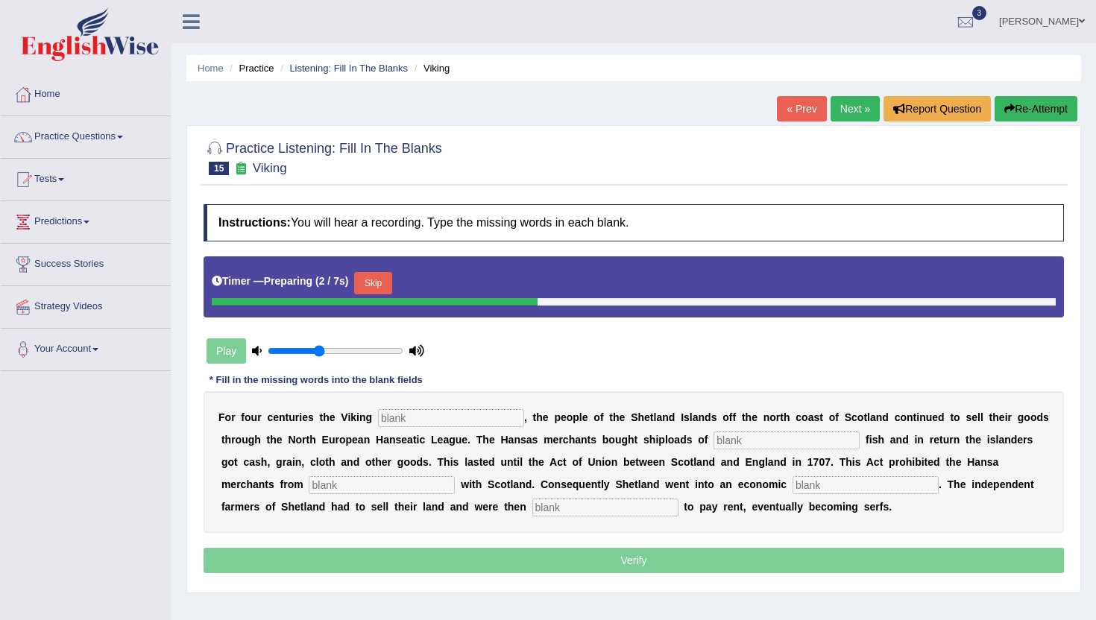
click at [787, 111] on link "« Prev" at bounding box center [801, 108] width 49 height 25
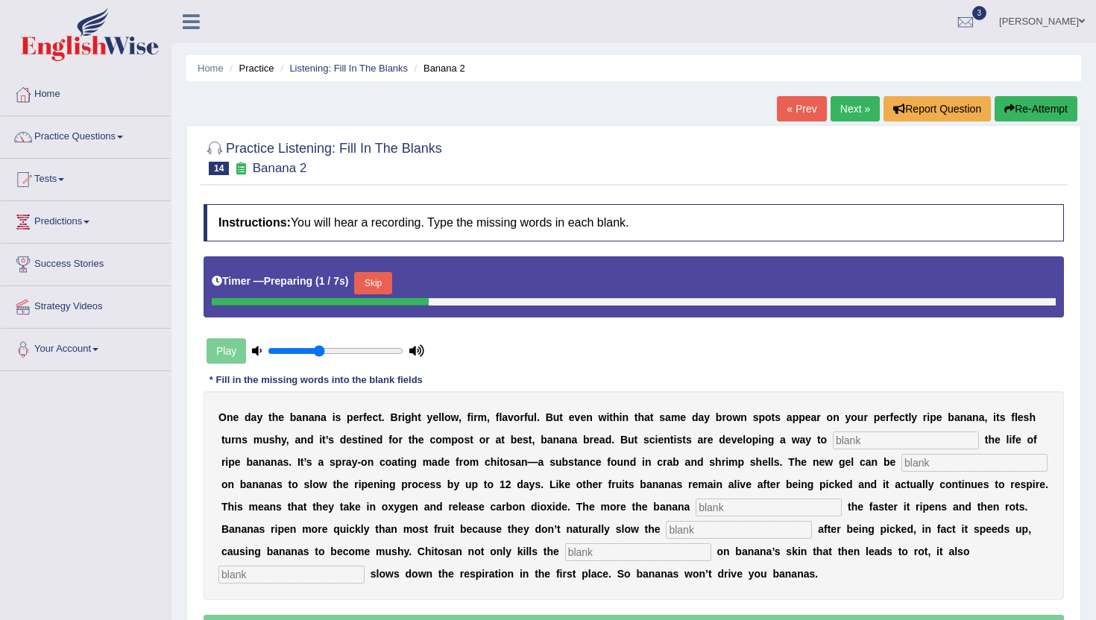
click at [274, 575] on input "text" at bounding box center [291, 575] width 146 height 18
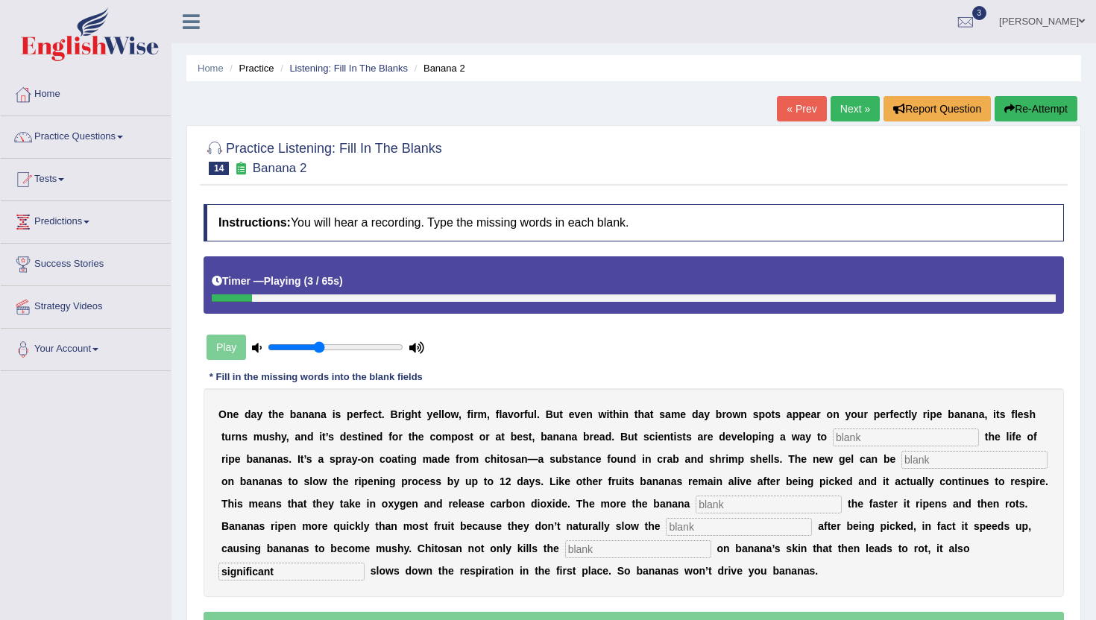
type input "significant"
click at [584, 550] on input "text" at bounding box center [638, 550] width 146 height 18
type input "bacterial"
click at [719, 527] on input "text" at bounding box center [739, 527] width 146 height 18
type input "respiration"
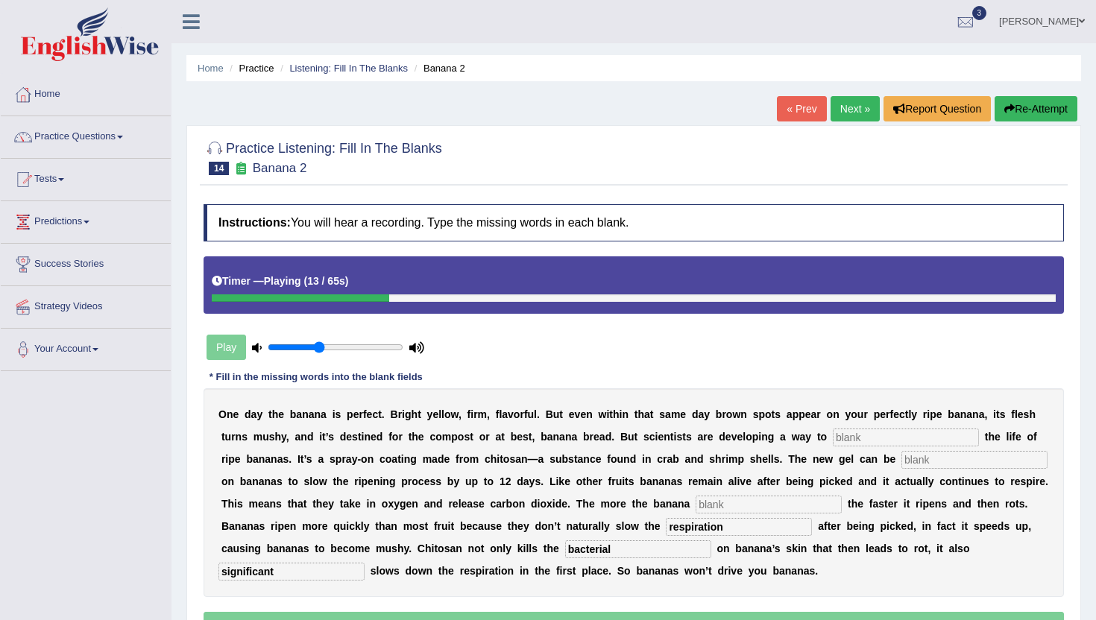
click at [742, 503] on input "text" at bounding box center [769, 505] width 146 height 18
type input "breath"
click at [866, 443] on input "text" at bounding box center [906, 438] width 146 height 18
type input "extend"
click at [939, 467] on input "text" at bounding box center [975, 460] width 146 height 18
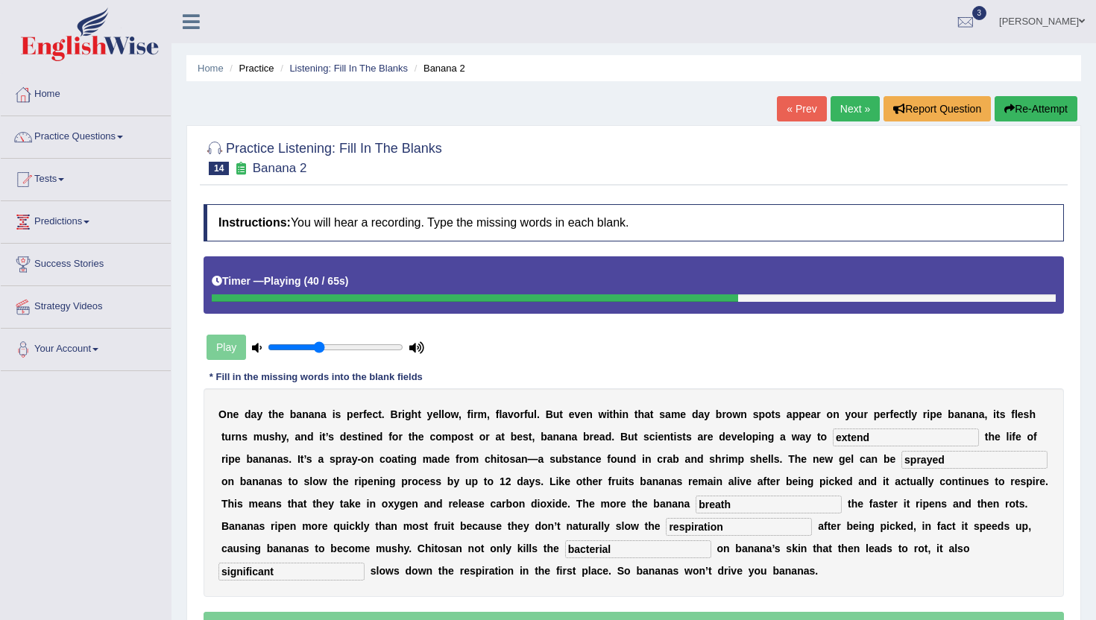
type input "sprayed"
click at [757, 526] on input "respiration" at bounding box center [739, 527] width 146 height 18
type input "respiration"
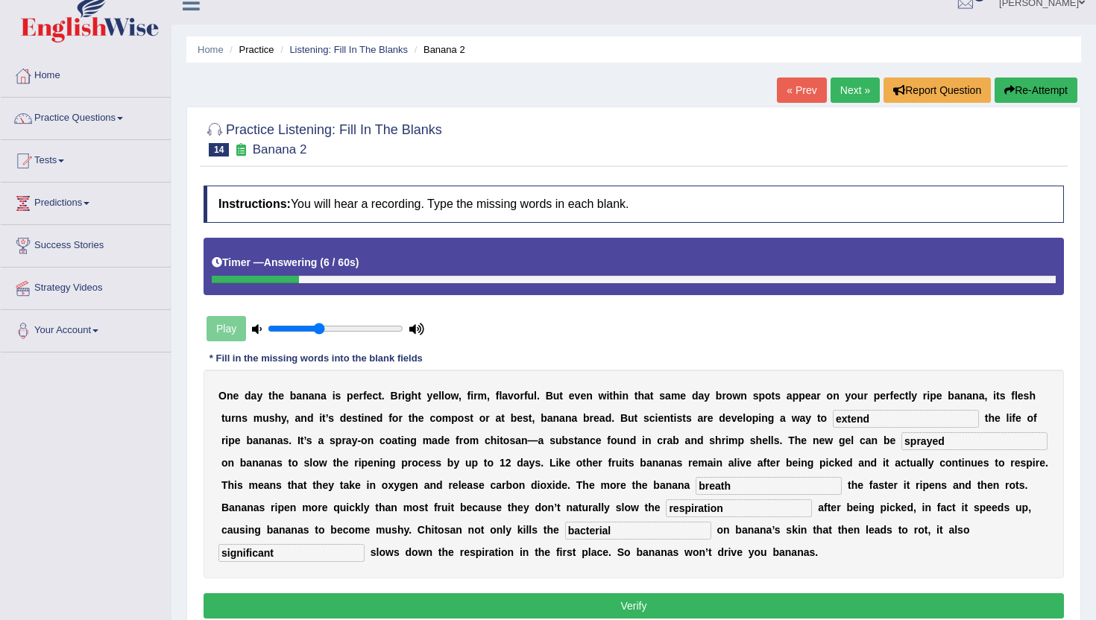
scroll to position [22, 0]
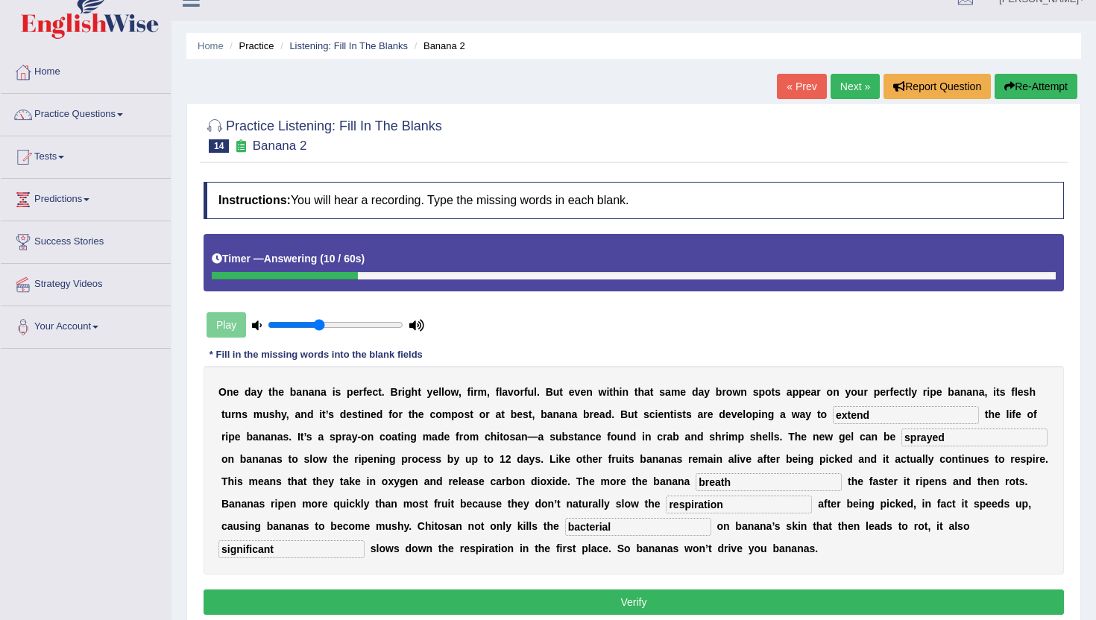
click at [699, 603] on button "Verify" at bounding box center [634, 602] width 861 height 25
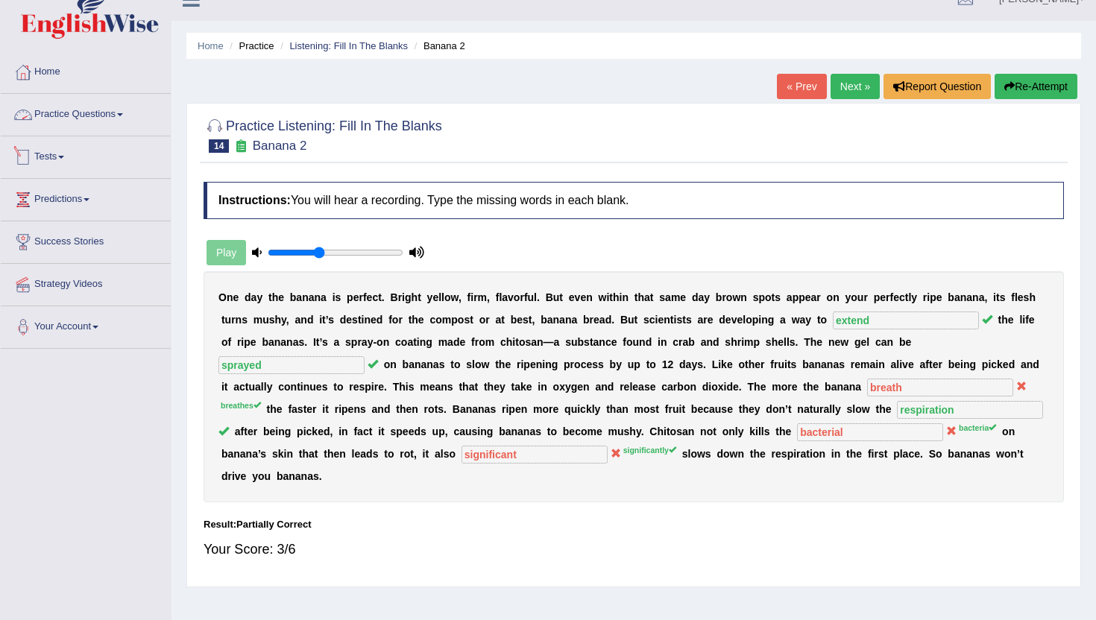
click at [40, 157] on link "Tests" at bounding box center [86, 154] width 170 height 37
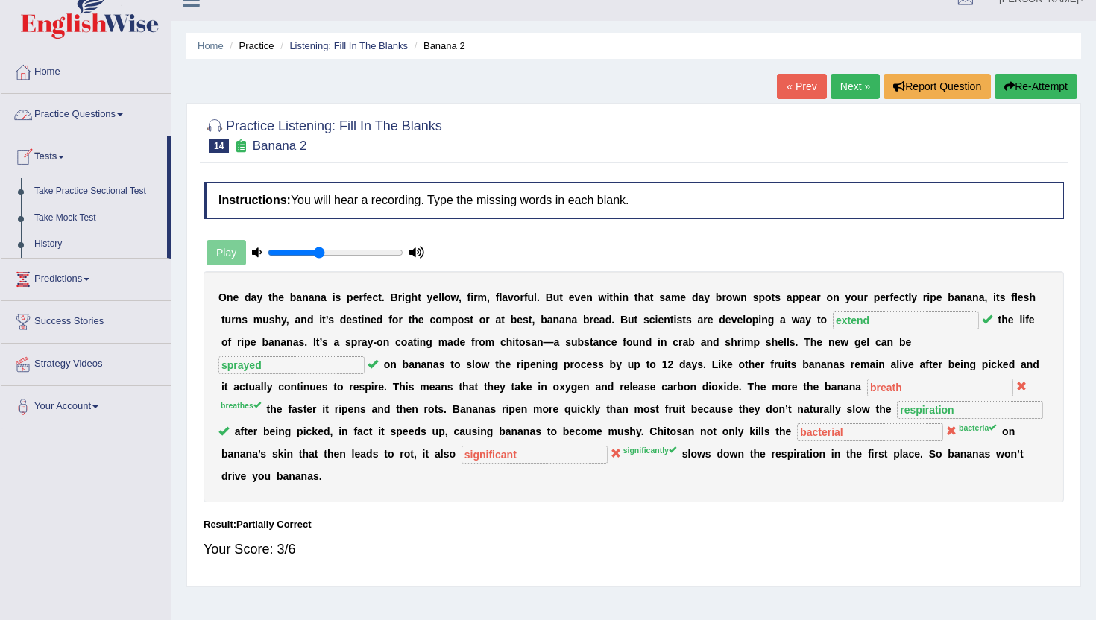
click at [89, 111] on link "Practice Questions" at bounding box center [86, 112] width 170 height 37
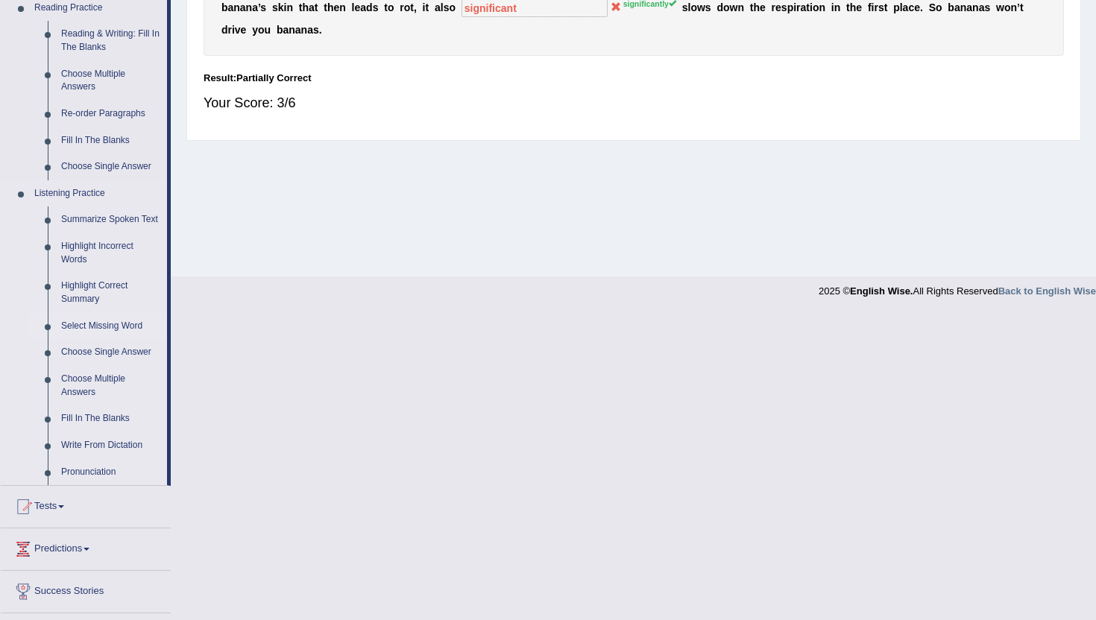
scroll to position [470, 0]
click at [106, 459] on link "Write From Dictation" at bounding box center [110, 445] width 113 height 27
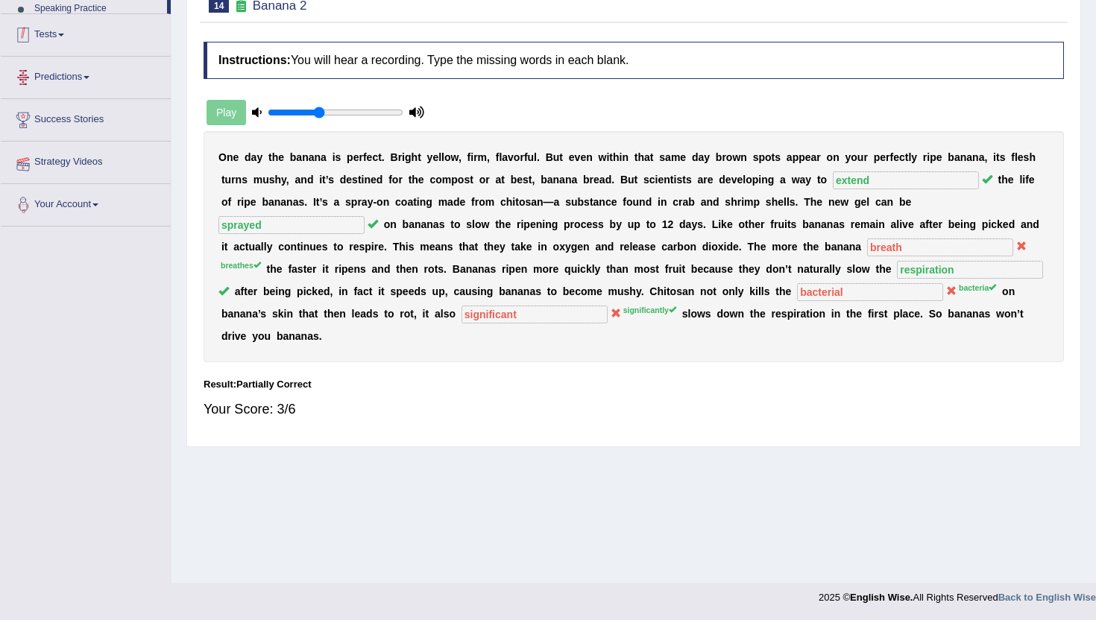
scroll to position [163, 0]
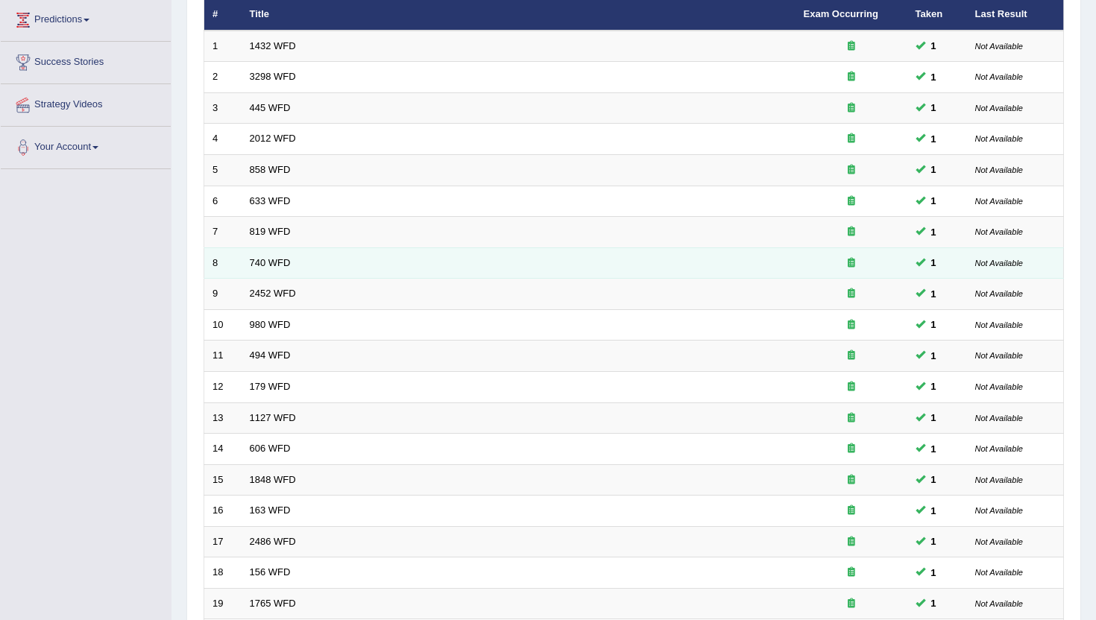
scroll to position [367, 0]
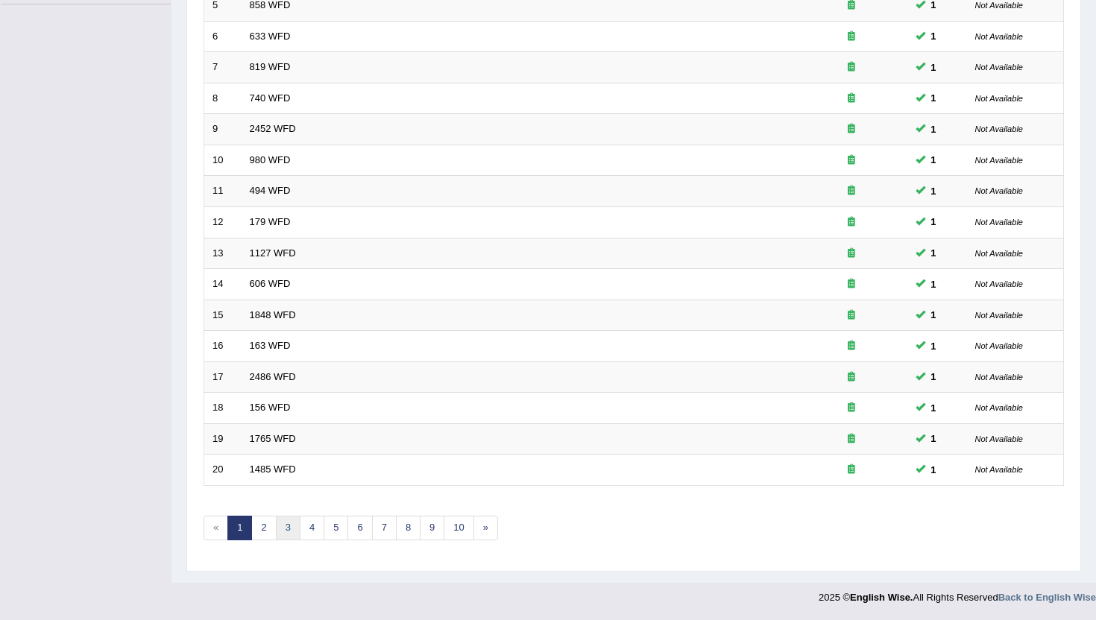
click at [279, 525] on link "3" at bounding box center [288, 528] width 25 height 25
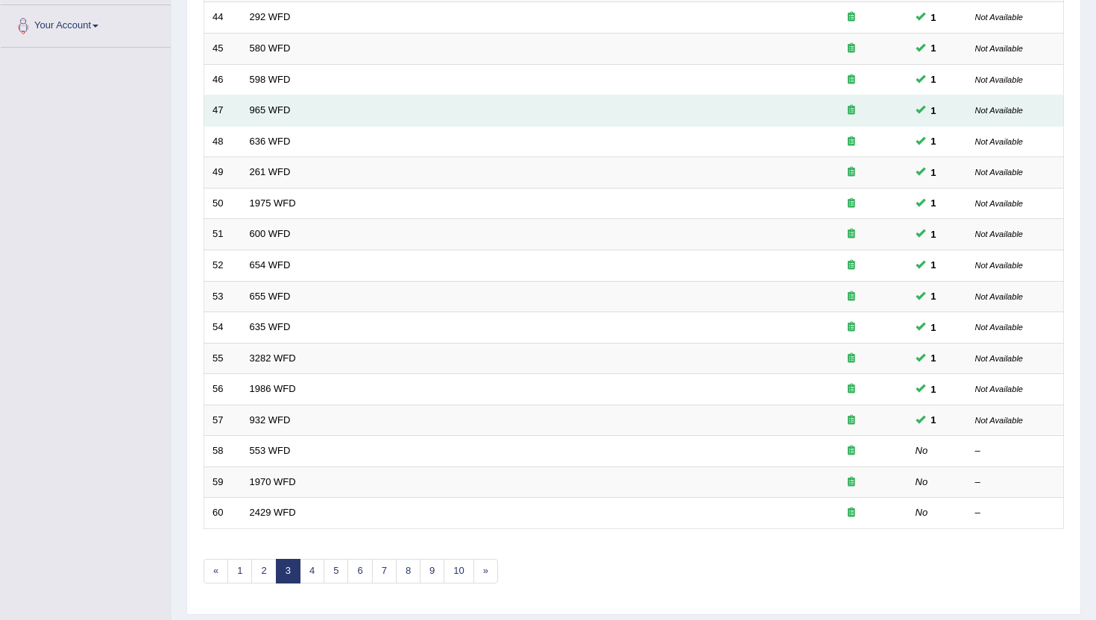
scroll to position [330, 0]
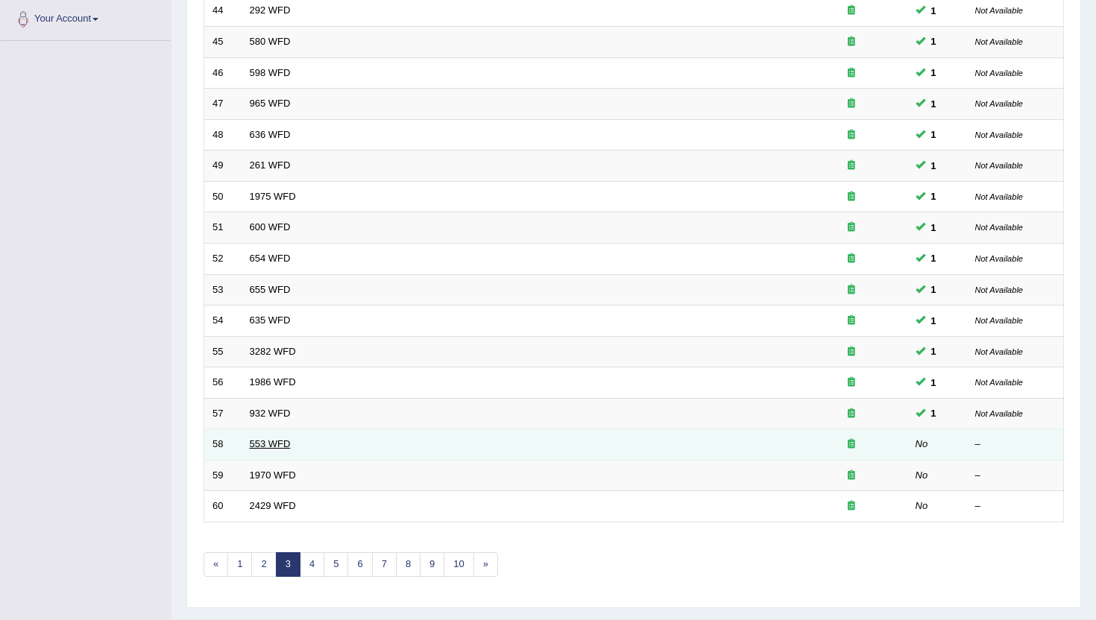
click at [282, 444] on link "553 WFD" at bounding box center [270, 443] width 41 height 11
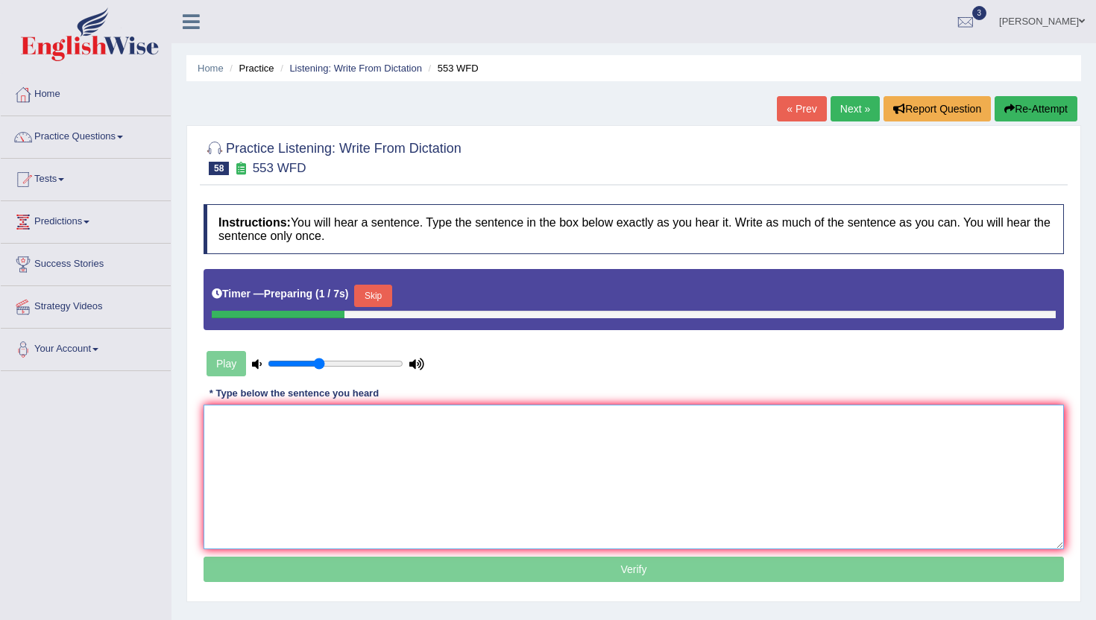
click at [282, 444] on textarea at bounding box center [634, 477] width 861 height 145
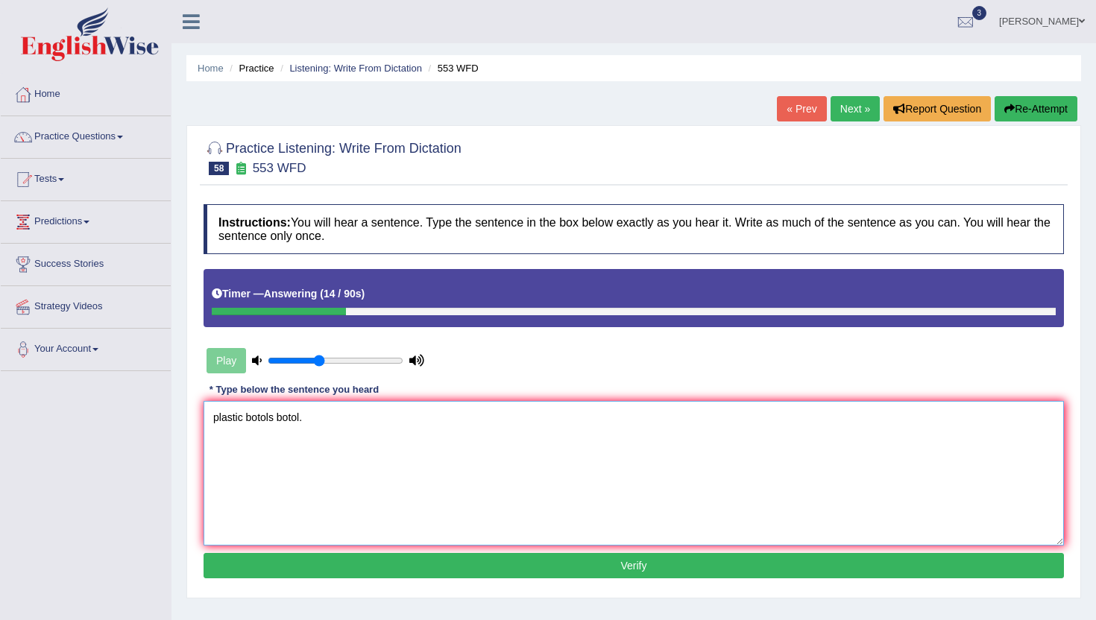
click at [209, 421] on textarea "plastic botols botol." at bounding box center [634, 473] width 861 height 145
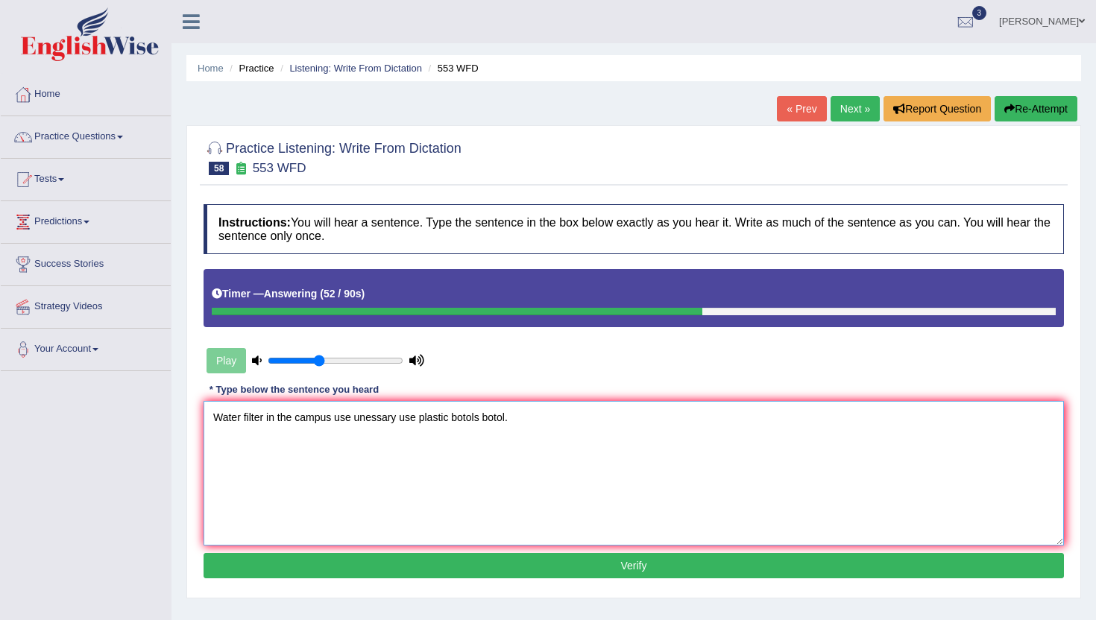
click at [356, 422] on textarea "Water filter in the campus use unessary use plastic botols botol." at bounding box center [634, 473] width 861 height 145
drag, startPoint x: 430, startPoint y: 419, endPoint x: 409, endPoint y: 419, distance: 20.9
click at [409, 419] on textarea "Water filter in the campus use it unessary use plastic botols botol." at bounding box center [634, 473] width 861 height 145
type textarea "Water filter in the campus use it unessary plastic botols botol."
click at [312, 562] on button "Verify" at bounding box center [634, 565] width 861 height 25
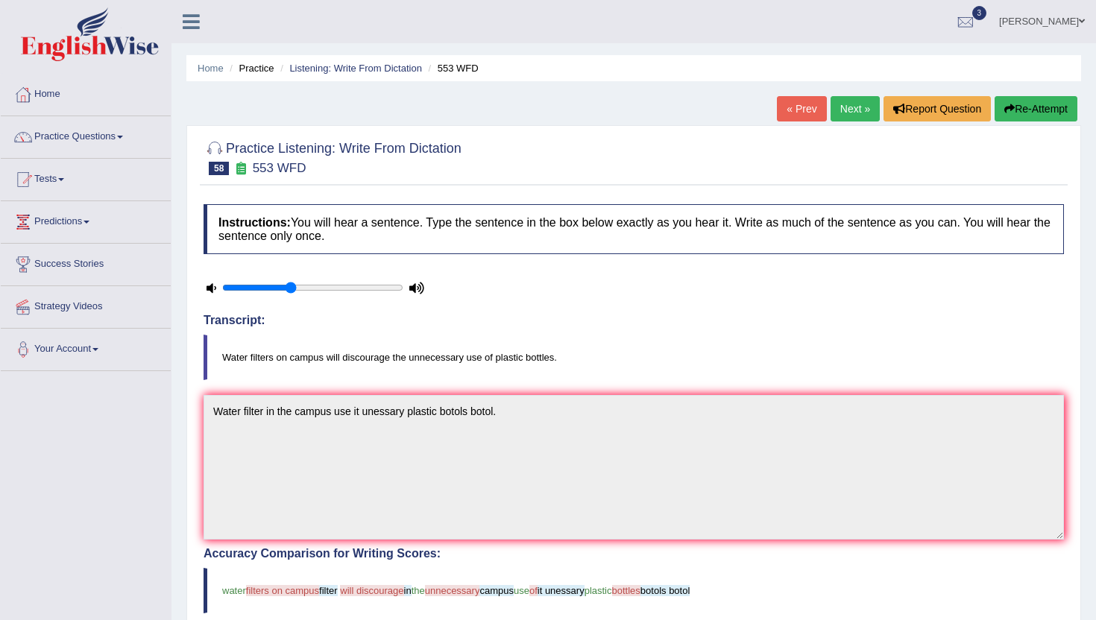
click at [844, 113] on link "Next »" at bounding box center [855, 108] width 49 height 25
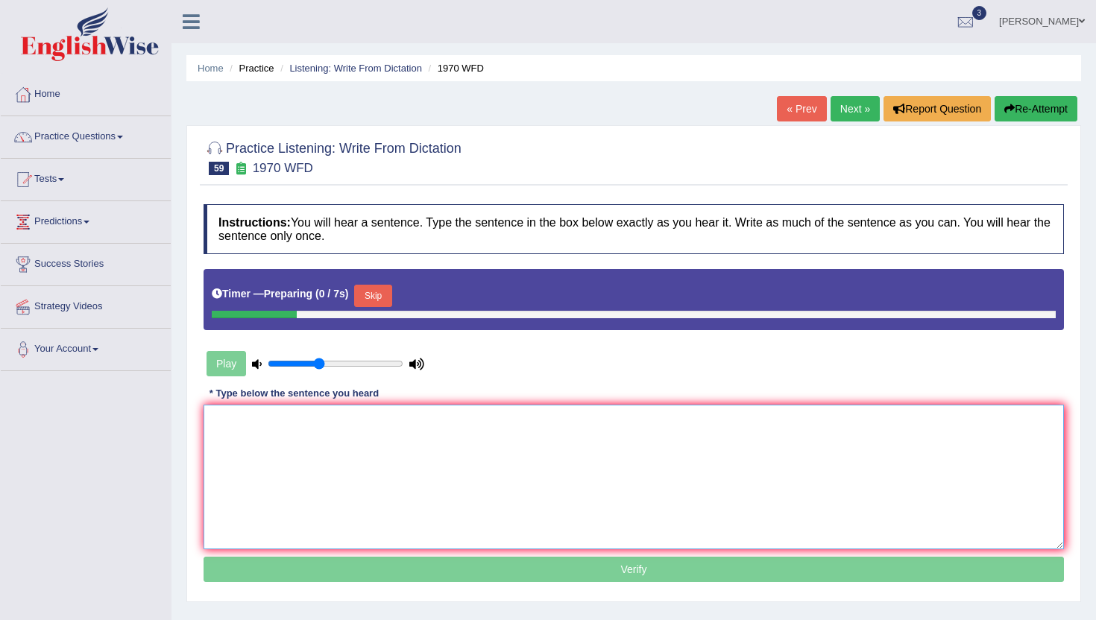
click at [455, 468] on textarea at bounding box center [634, 477] width 861 height 145
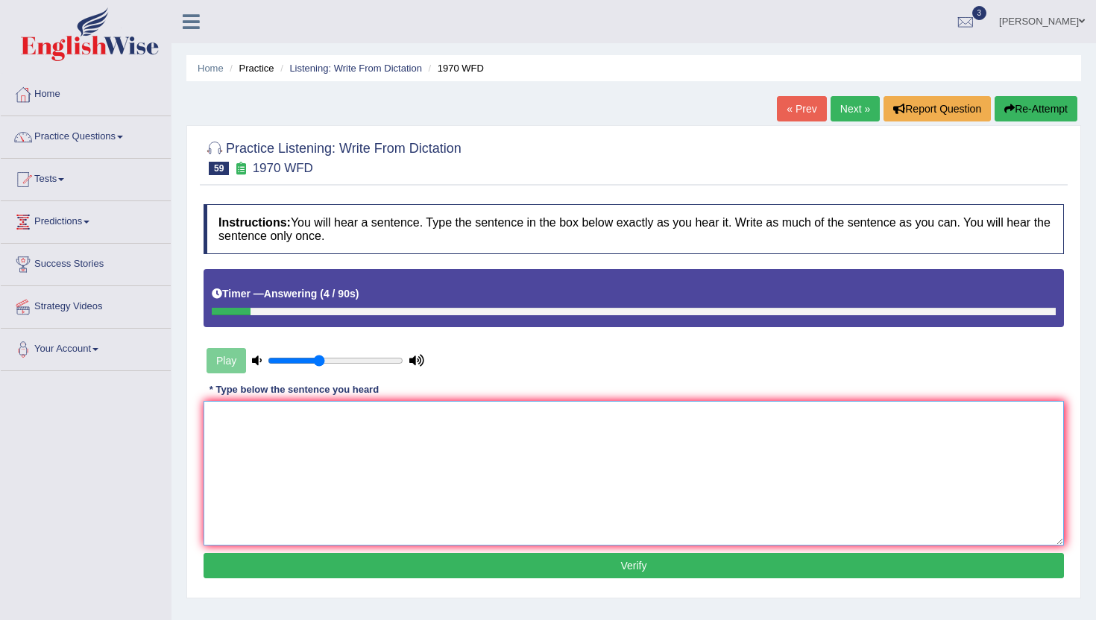
click at [455, 468] on textarea at bounding box center [634, 473] width 861 height 145
click at [210, 419] on textarea "in each class." at bounding box center [634, 473] width 861 height 145
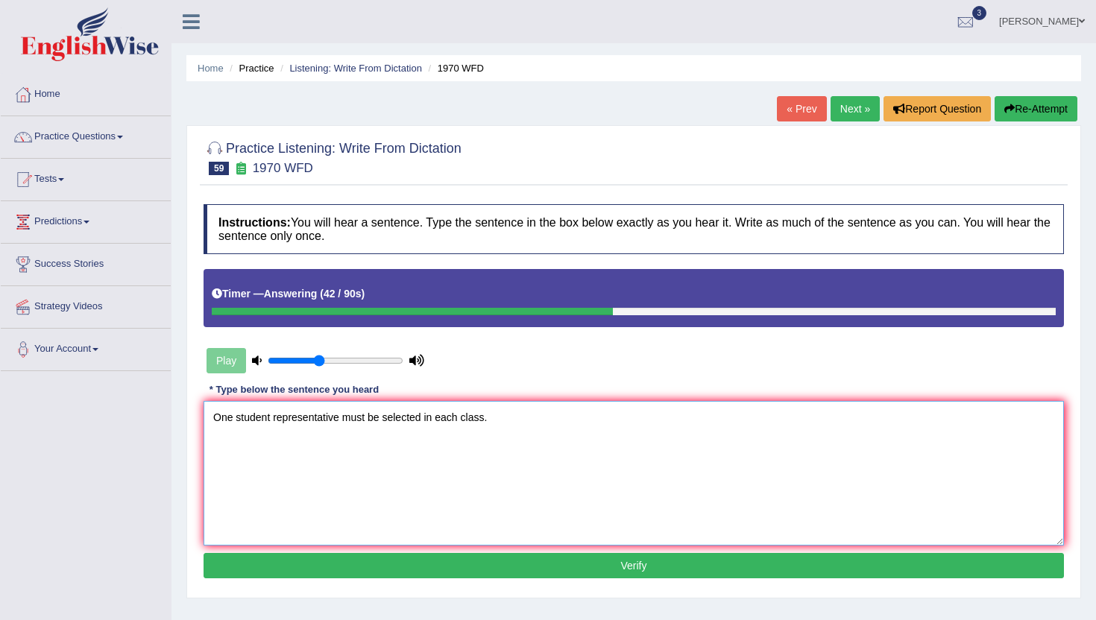
type textarea "One student representative must be selected in each class."
click at [594, 570] on button "Verify" at bounding box center [634, 565] width 861 height 25
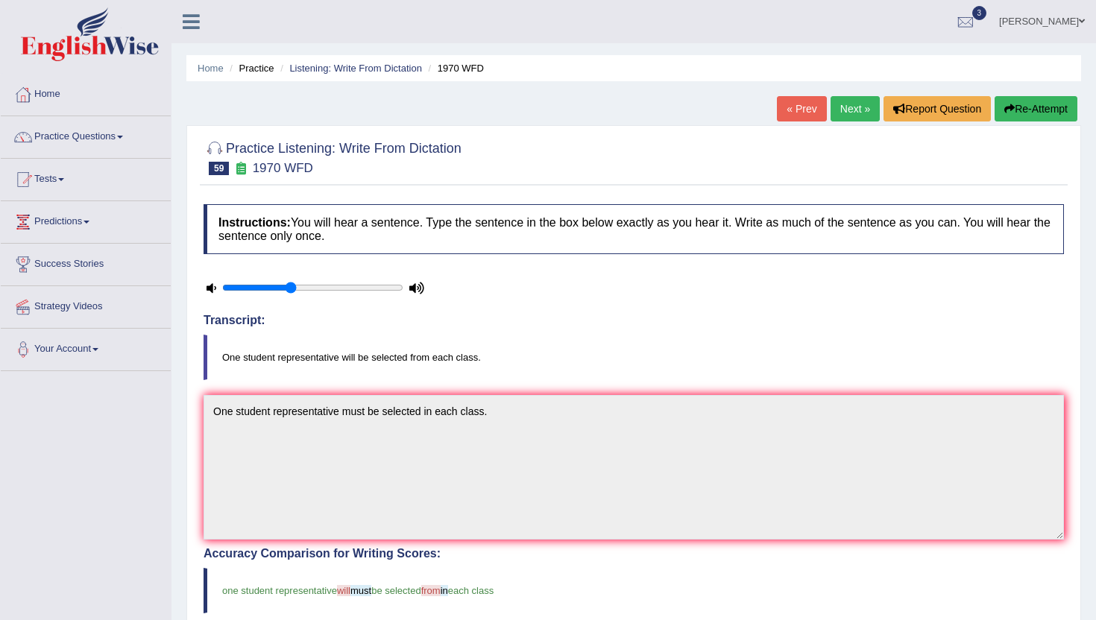
click at [837, 109] on link "Next »" at bounding box center [855, 108] width 49 height 25
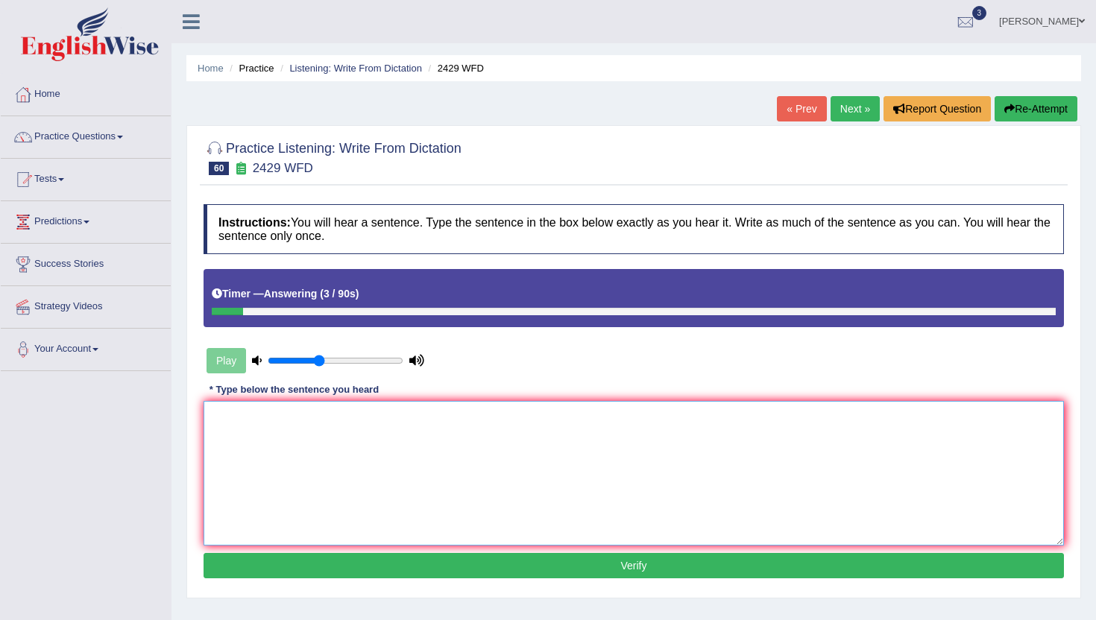
click at [642, 427] on textarea at bounding box center [634, 473] width 861 height 145
click at [211, 420] on textarea "you should choosing your future career careers." at bounding box center [634, 473] width 861 height 145
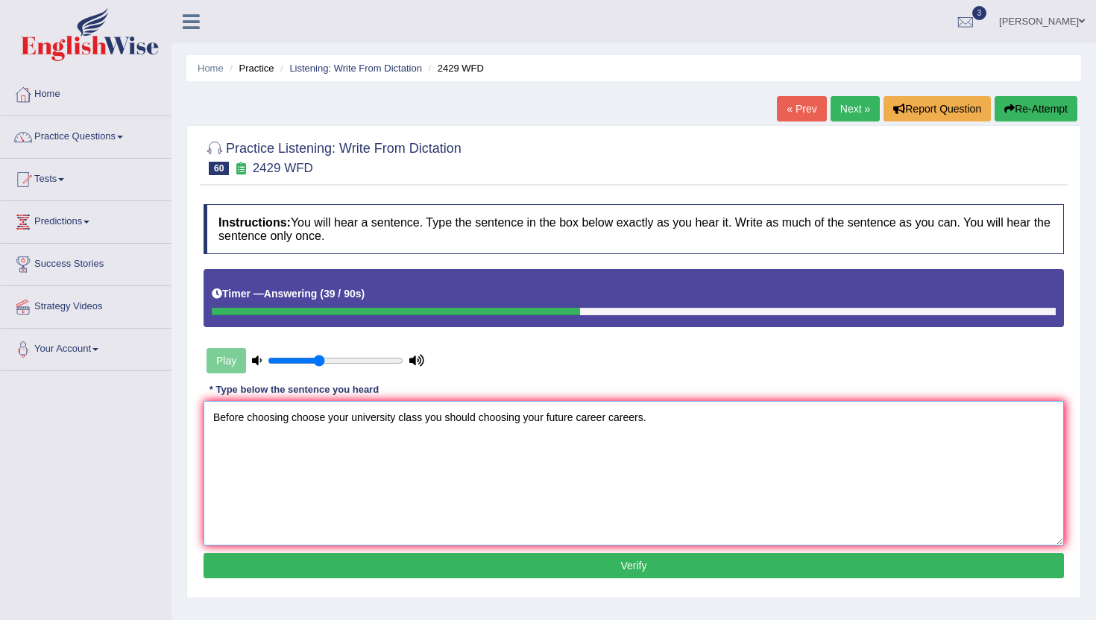
type textarea "Before choosing choose your university class you should choosing your future ca…"
click at [446, 566] on button "Verify" at bounding box center [634, 565] width 861 height 25
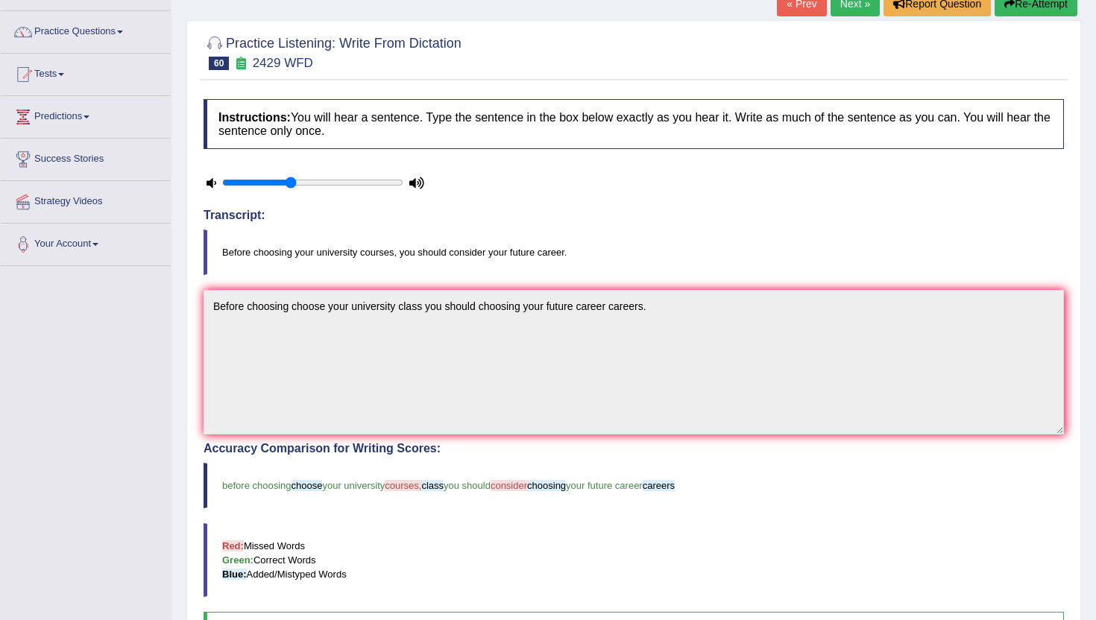
scroll to position [93, 0]
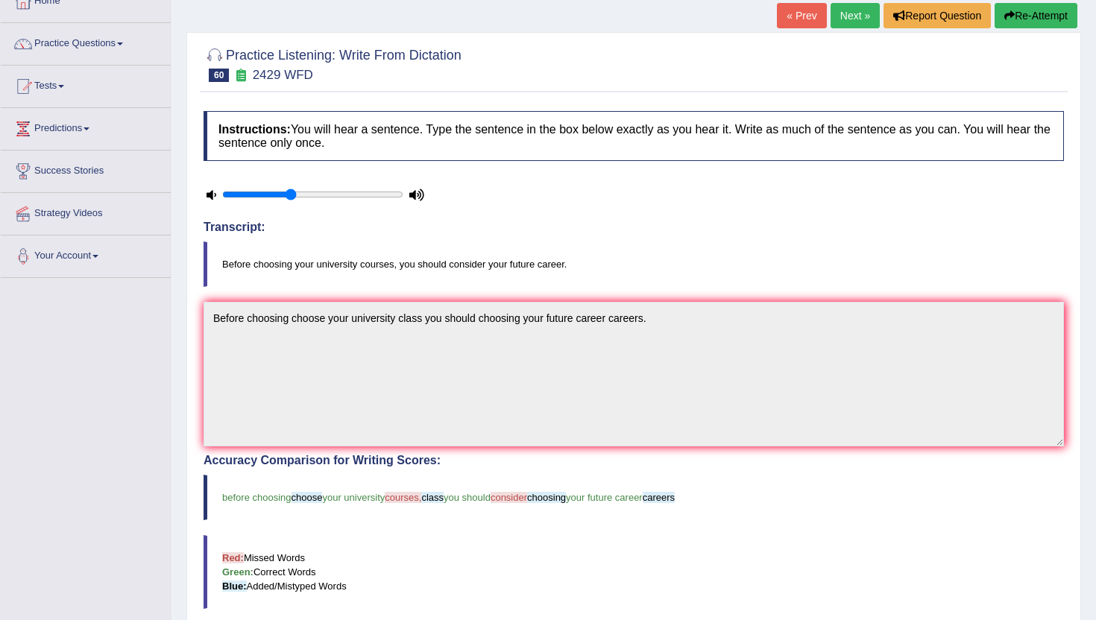
click at [839, 15] on link "Next »" at bounding box center [855, 15] width 49 height 25
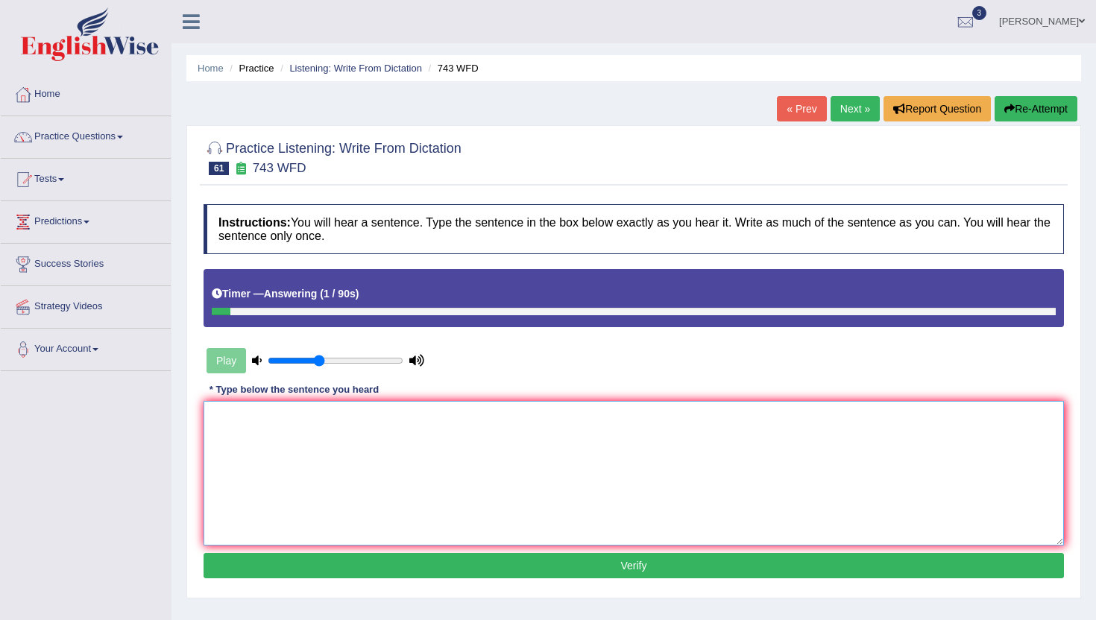
click at [617, 442] on textarea at bounding box center [634, 473] width 861 height 145
click at [213, 421] on textarea "analysis all languages." at bounding box center [634, 473] width 861 height 145
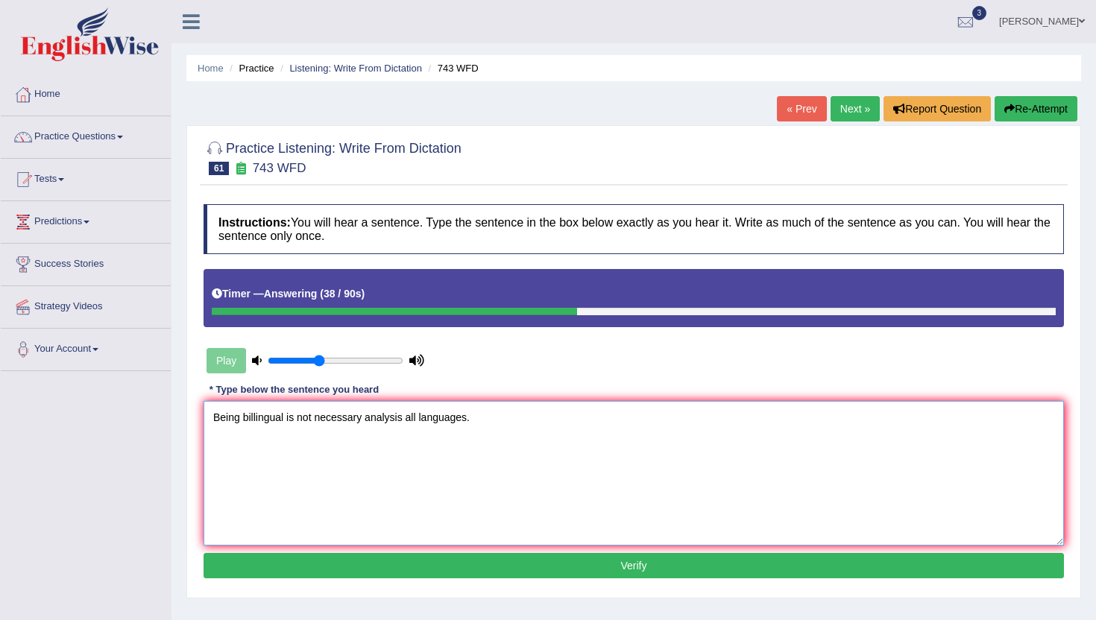
type textarea "Being billingual is not necessary analysis all languages."
click at [335, 550] on div "Instructions: You will hear a sentence. Type the sentence in the box below exac…" at bounding box center [634, 394] width 868 height 394
click at [358, 567] on button "Verify" at bounding box center [634, 565] width 861 height 25
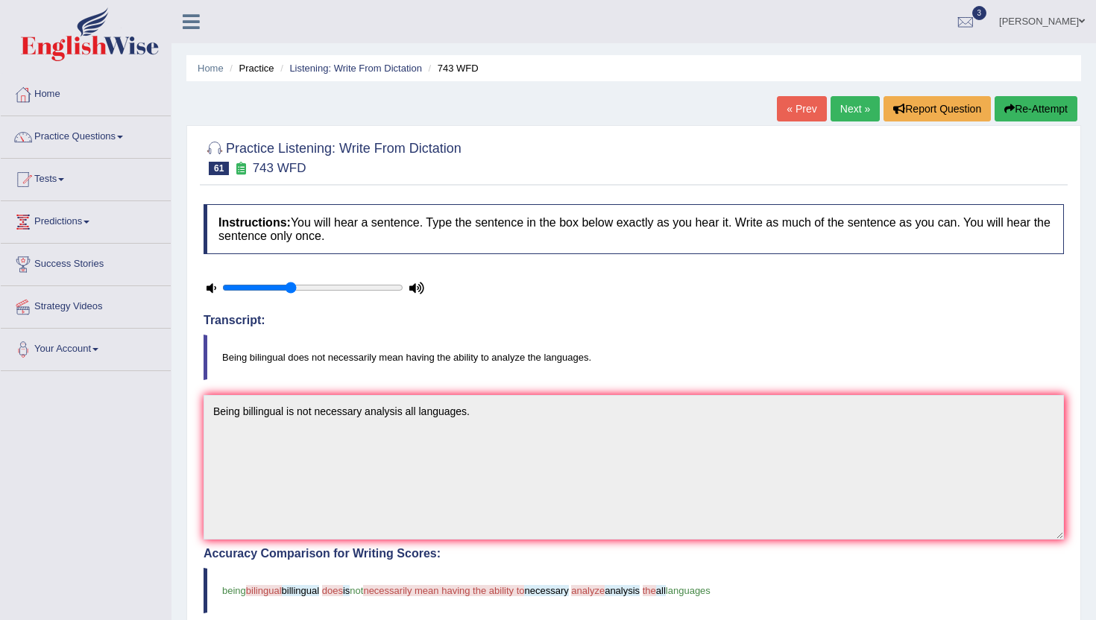
click at [840, 107] on link "Next »" at bounding box center [855, 108] width 49 height 25
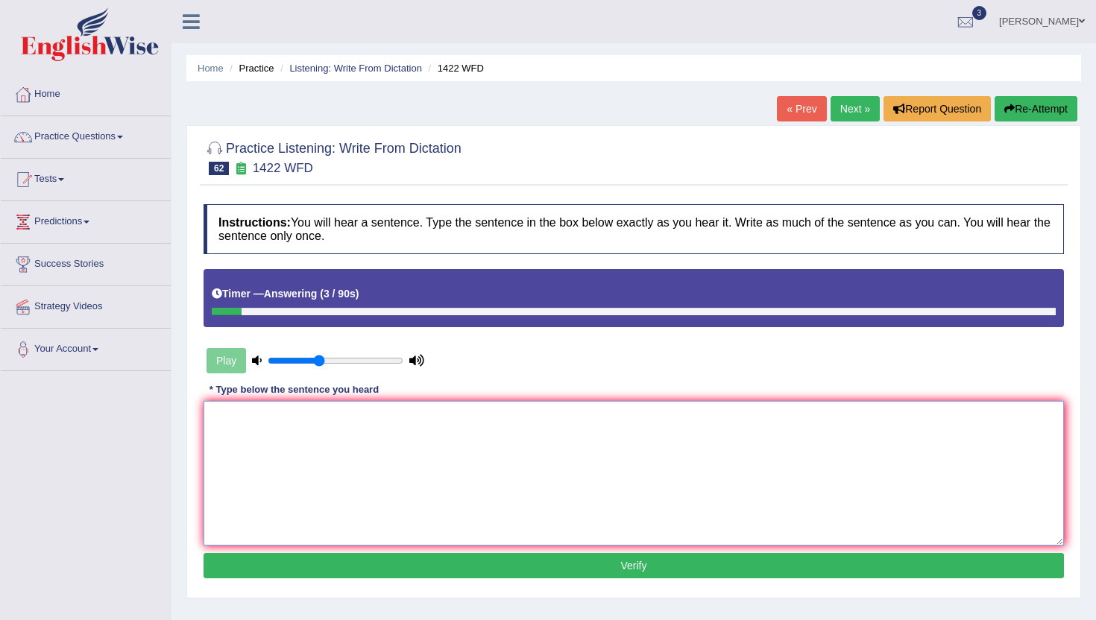
click at [550, 485] on textarea at bounding box center [634, 473] width 861 height 145
click at [210, 424] on textarea "owners." at bounding box center [634, 473] width 861 height 145
click at [418, 416] on textarea "We are looking new engage for new owners." at bounding box center [634, 473] width 861 height 145
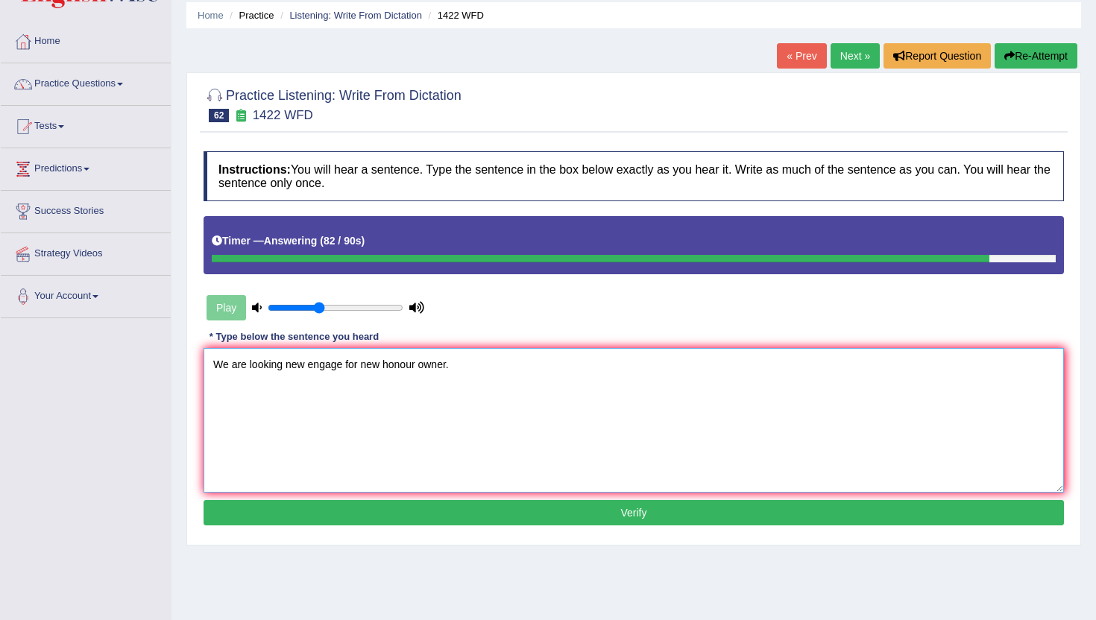
scroll to position [58, 0]
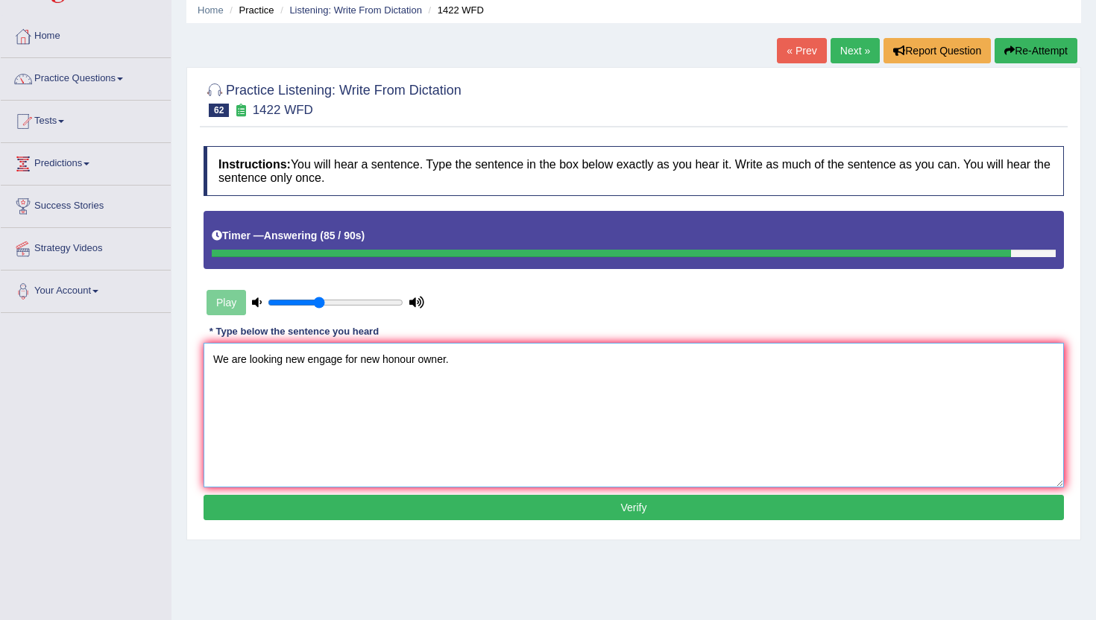
type textarea "We are looking new engage for new honour owner."
click at [483, 508] on button "Verify" at bounding box center [634, 507] width 861 height 25
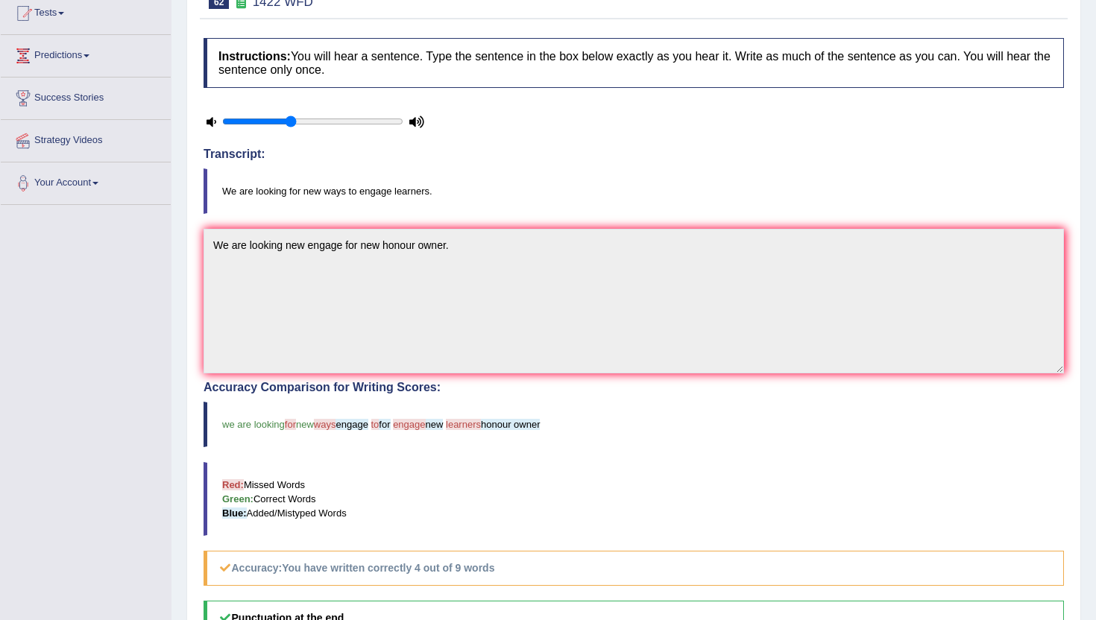
scroll to position [0, 0]
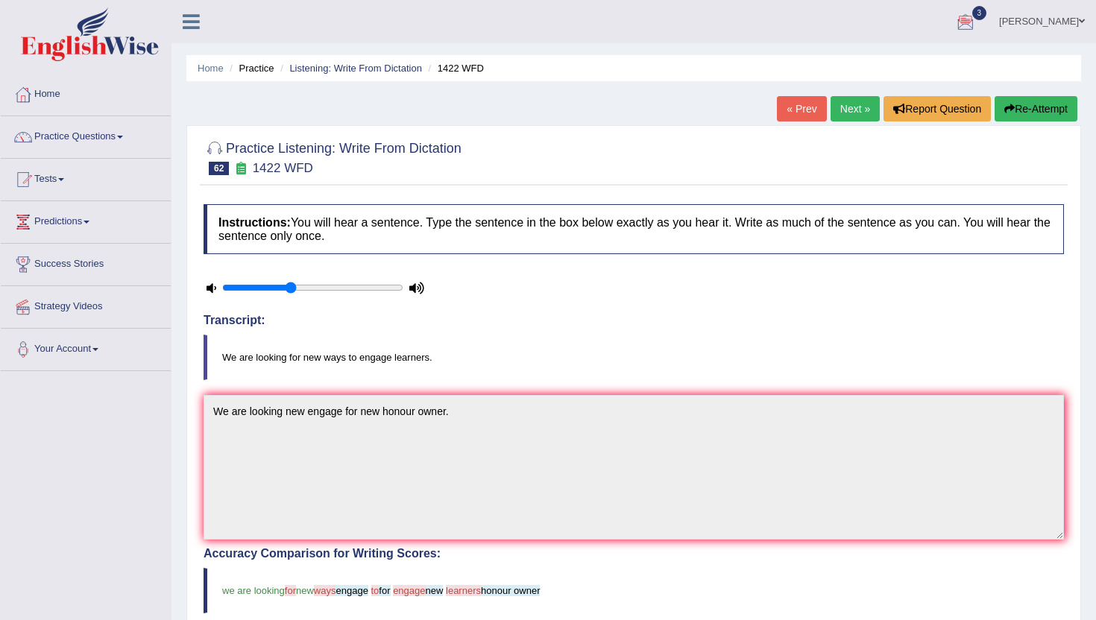
click at [848, 111] on link "Next »" at bounding box center [855, 108] width 49 height 25
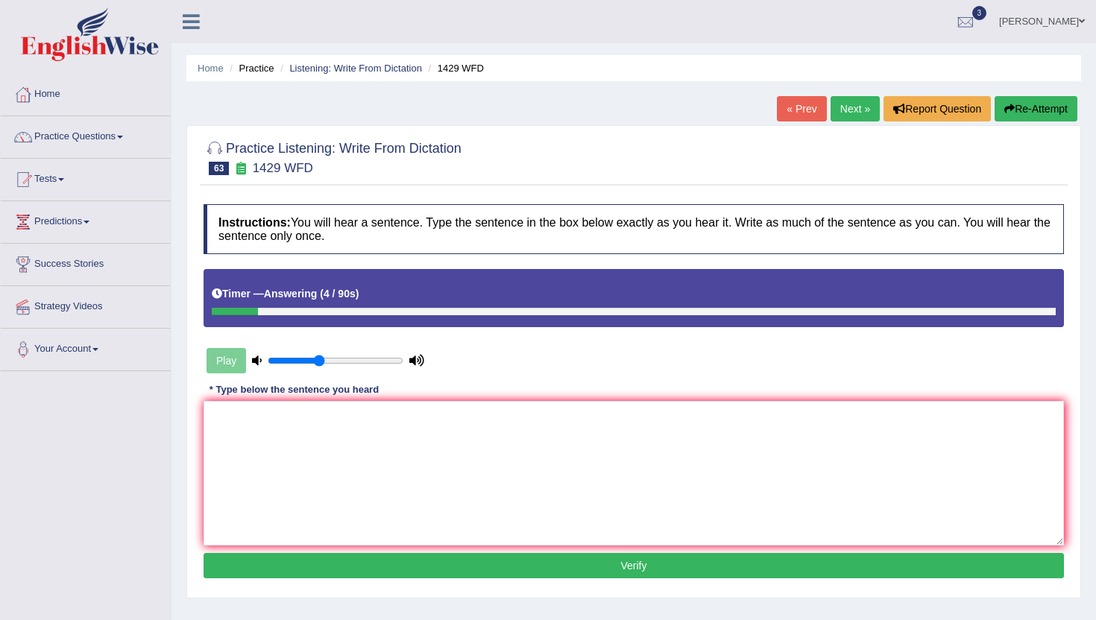
drag, startPoint x: 323, startPoint y: 556, endPoint x: 325, endPoint y: 526, distance: 29.9
click at [323, 556] on button "Verify" at bounding box center [634, 565] width 861 height 25
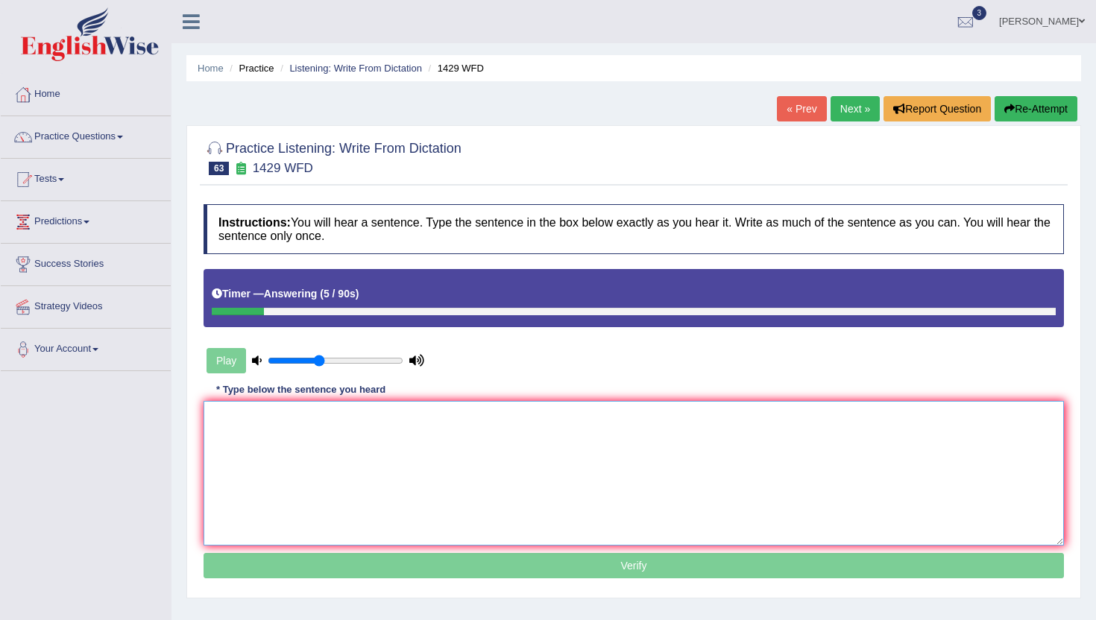
click at [338, 419] on textarea at bounding box center [634, 473] width 861 height 145
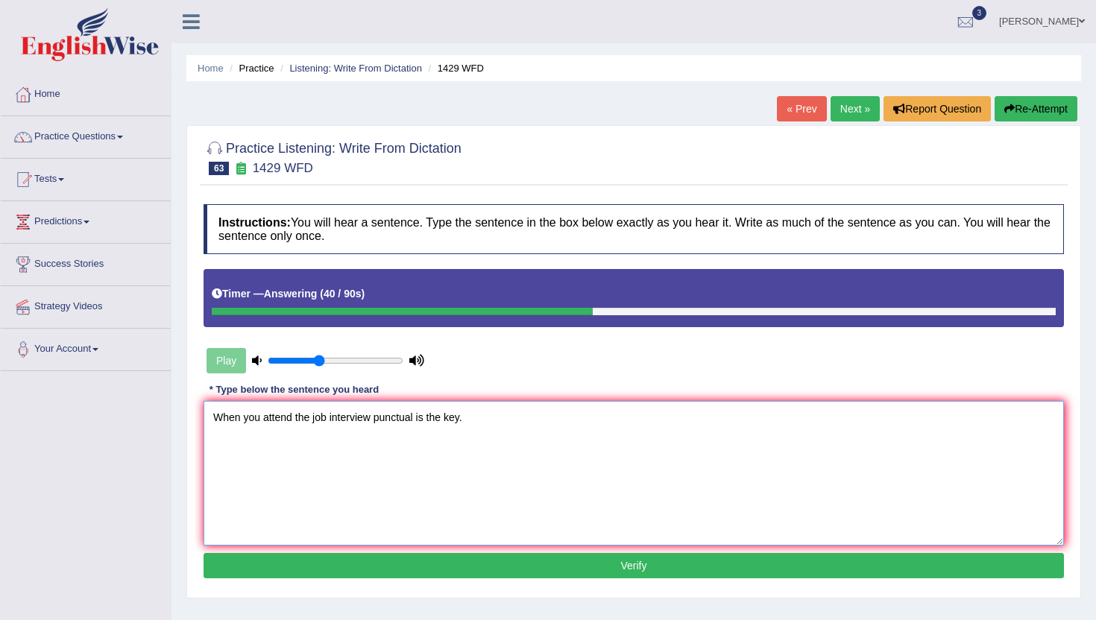
type textarea "When you attend the job interview punctual is the key."
click at [447, 561] on button "Verify" at bounding box center [634, 565] width 861 height 25
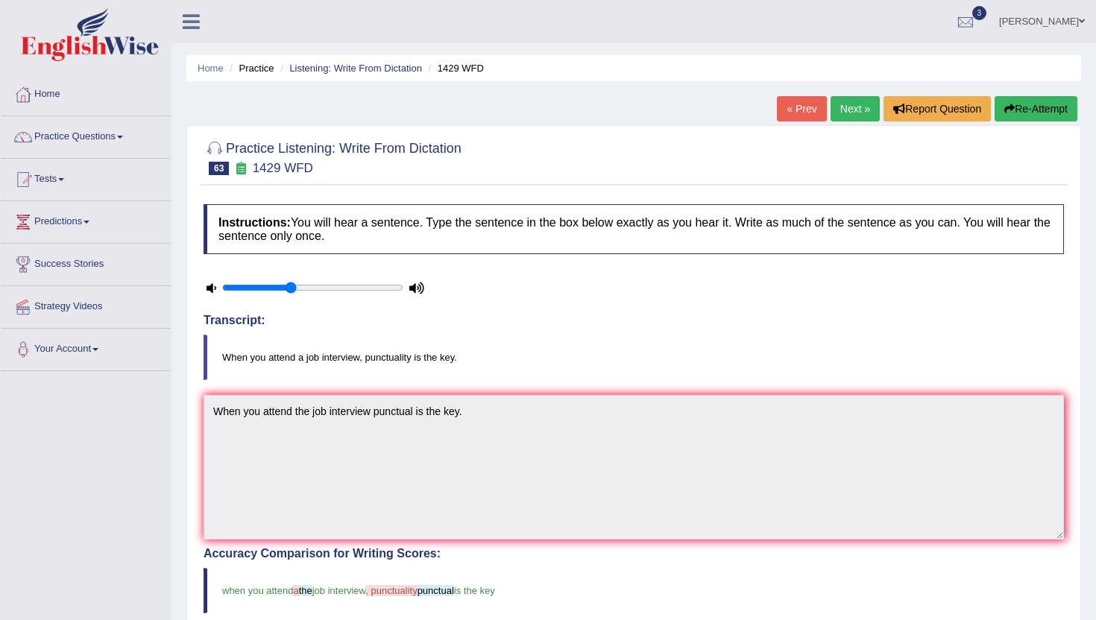
click at [855, 104] on link "Next »" at bounding box center [855, 108] width 49 height 25
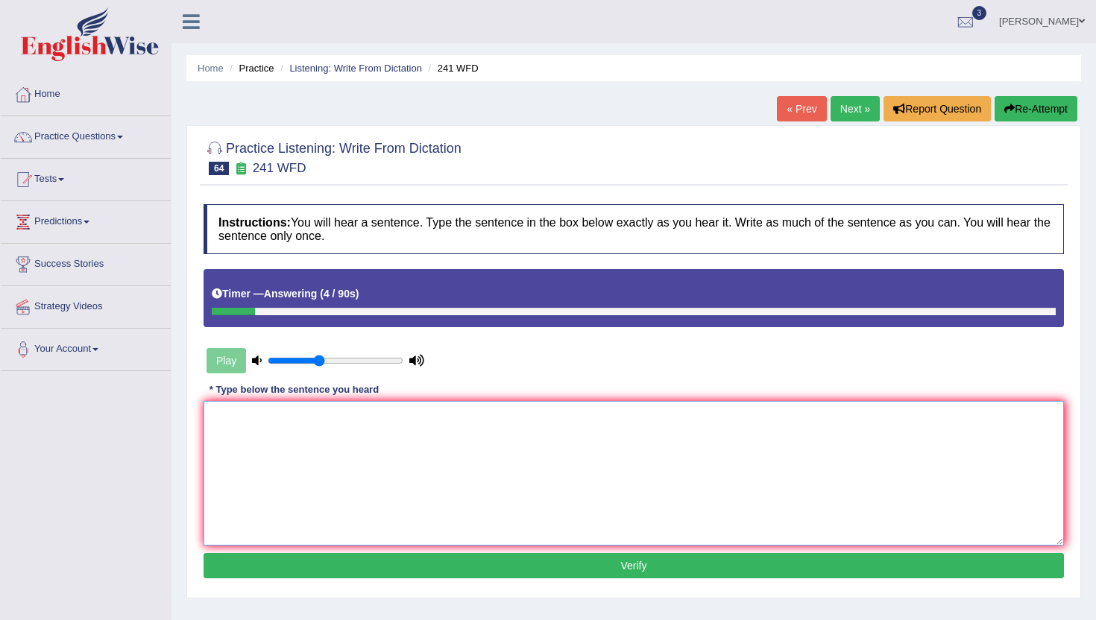
click at [630, 438] on textarea at bounding box center [634, 473] width 861 height 145
click at [213, 421] on textarea "for the opening time." at bounding box center [634, 473] width 861 height 145
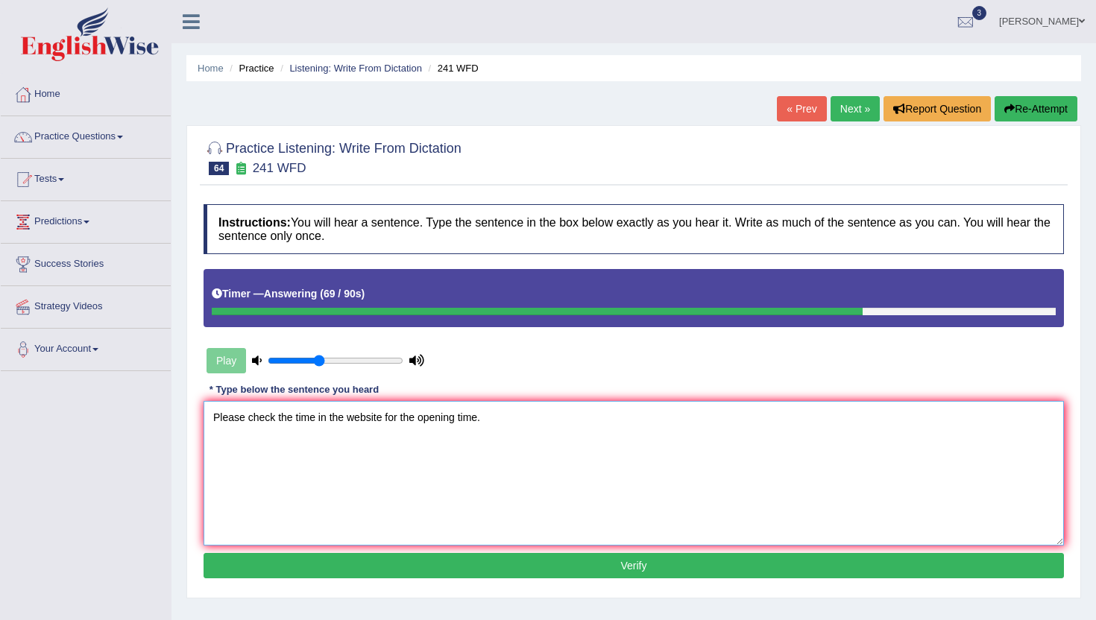
type textarea "Please check the time in the website for the opening time."
click at [448, 560] on button "Verify" at bounding box center [634, 565] width 861 height 25
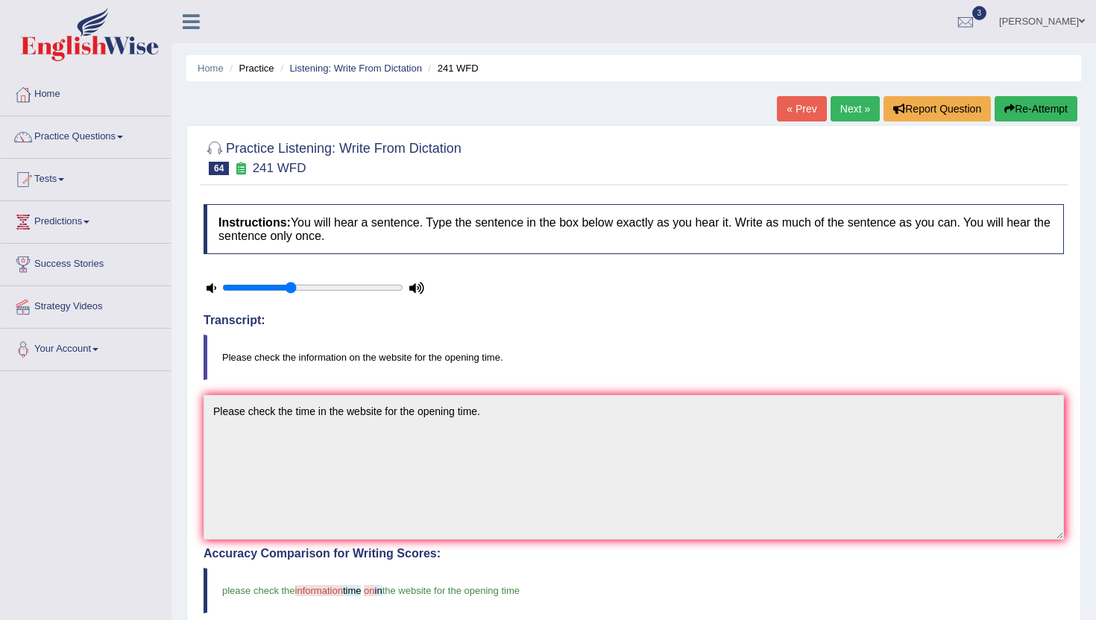
click at [860, 107] on link "Next »" at bounding box center [855, 108] width 49 height 25
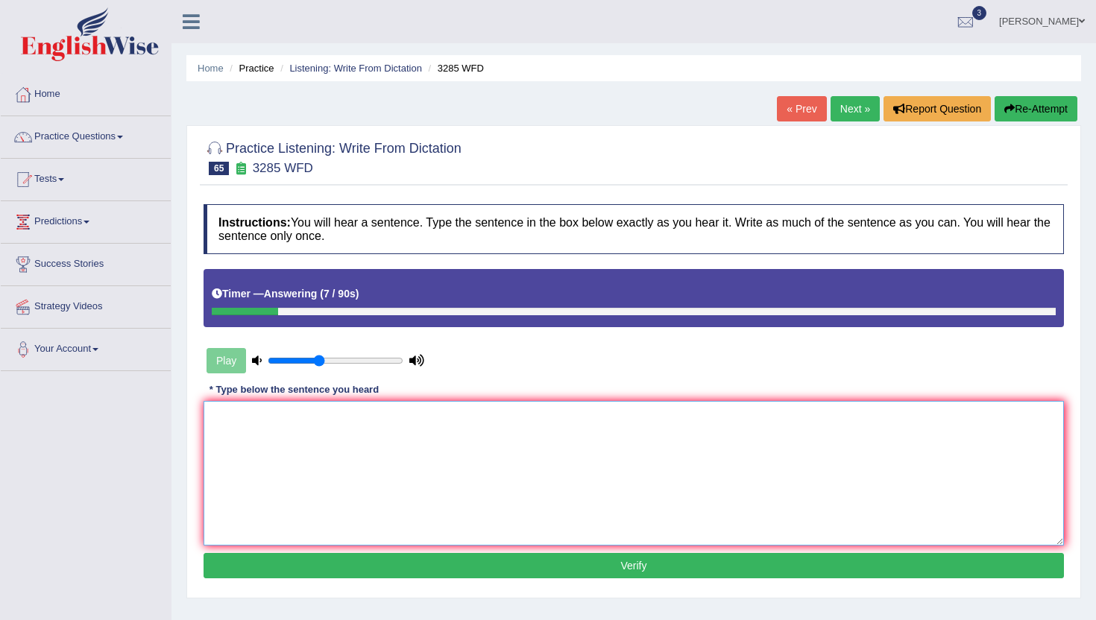
click at [611, 414] on textarea at bounding box center [634, 473] width 861 height 145
click at [306, 418] on textarea "Population has shar rise in the recent year years." at bounding box center [634, 473] width 861 height 145
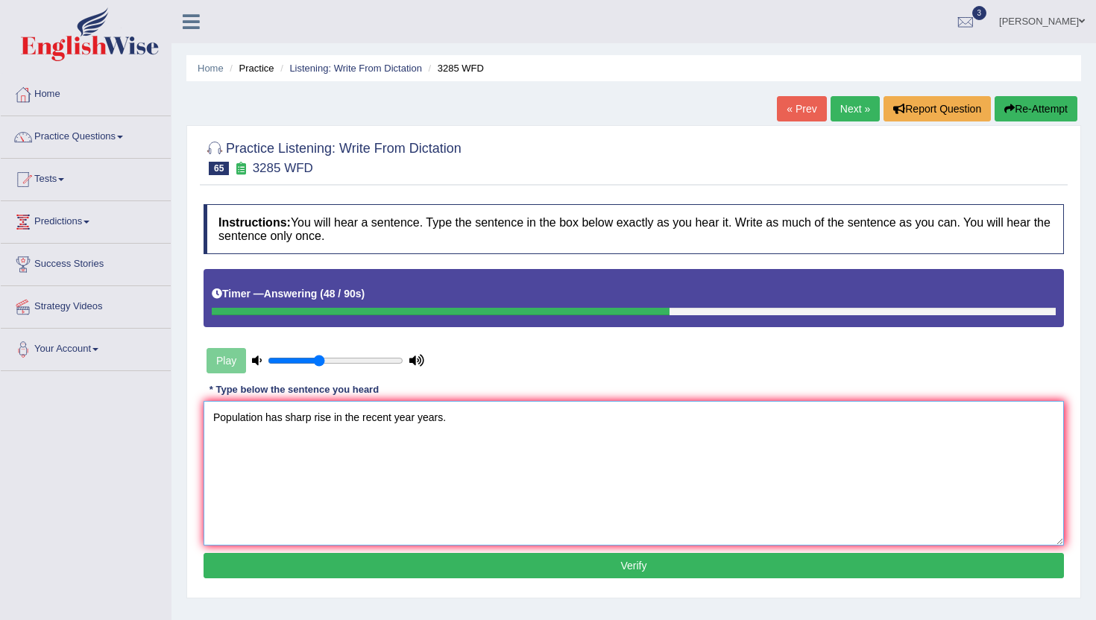
click at [286, 418] on textarea "Population has sharp rise in the recent year years." at bounding box center [634, 473] width 861 height 145
type textarea "Population has sharp rise in the recent year years."
click at [403, 558] on button "Verify" at bounding box center [634, 565] width 861 height 25
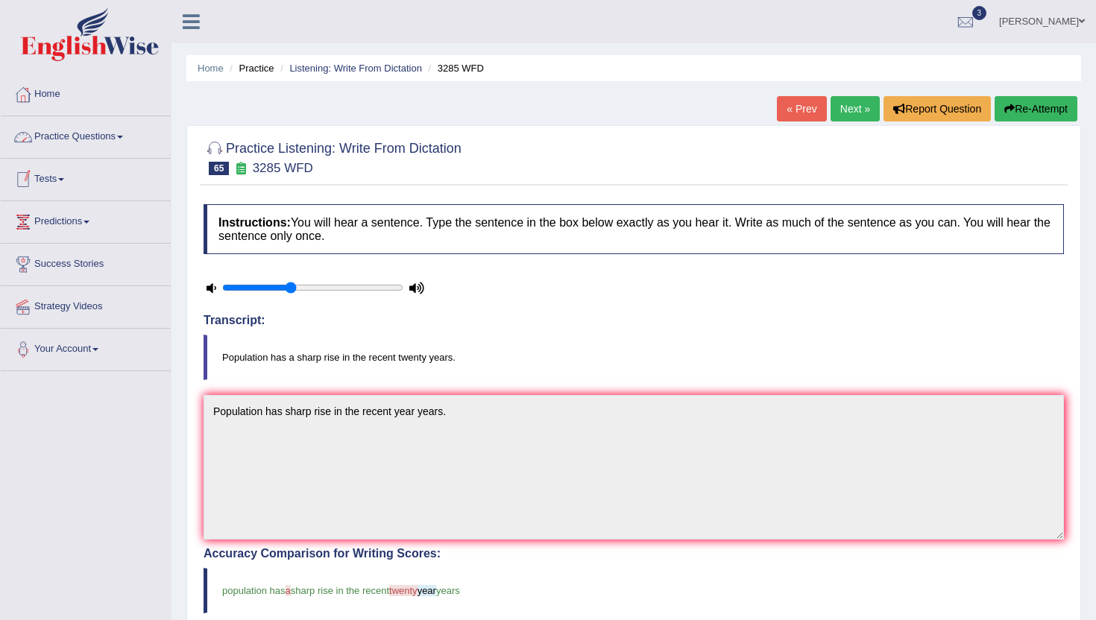
click at [122, 131] on link "Practice Questions" at bounding box center [86, 134] width 170 height 37
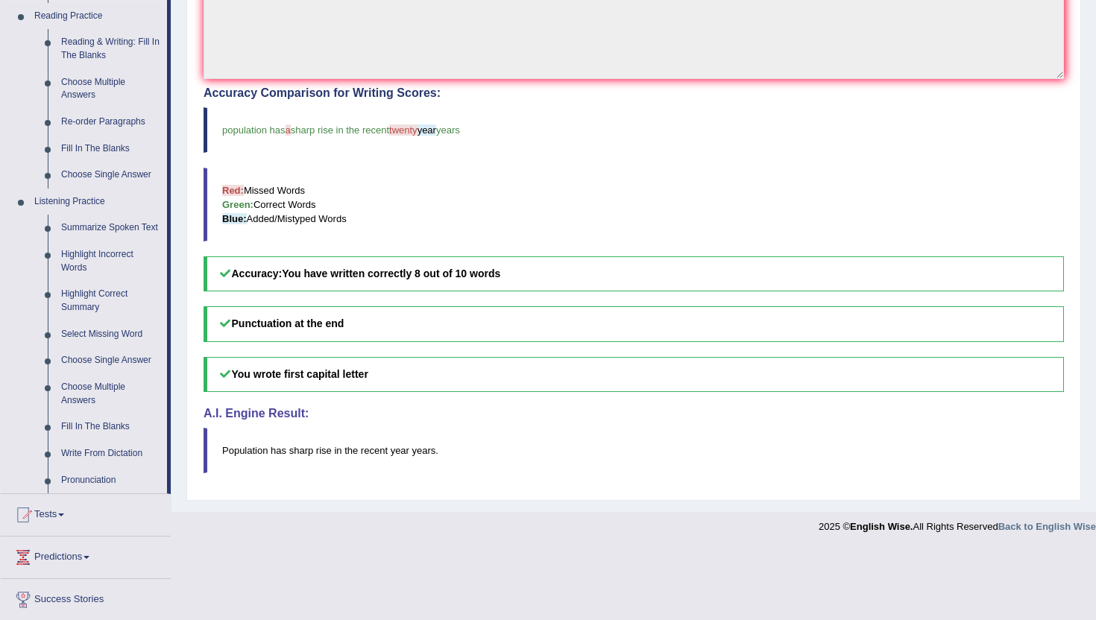
scroll to position [476, 0]
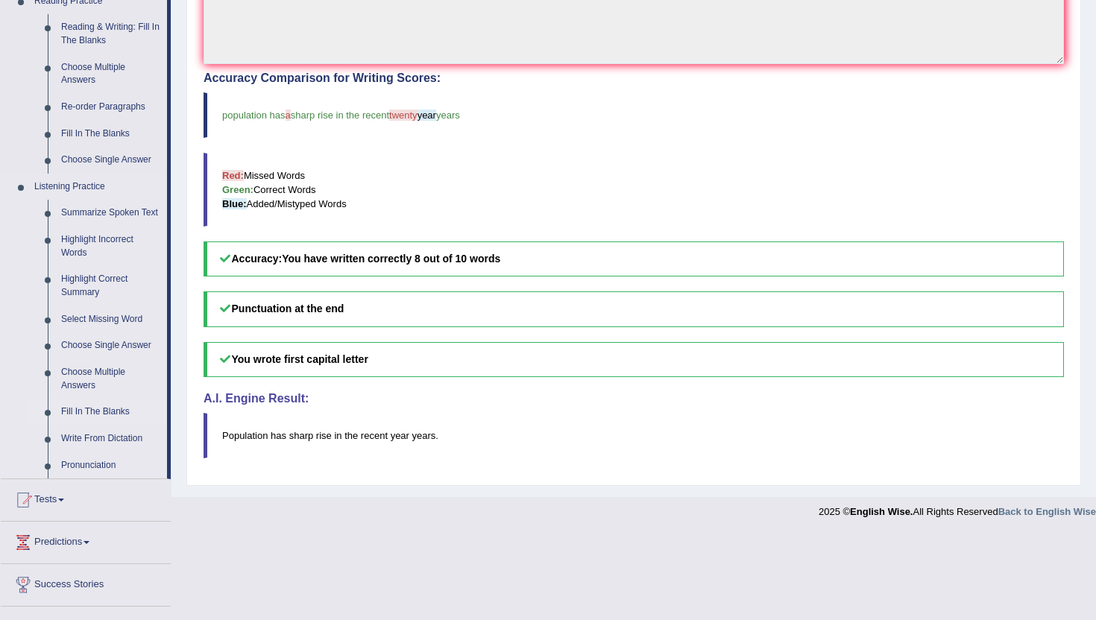
click at [108, 424] on link "Fill In The Blanks" at bounding box center [110, 412] width 113 height 27
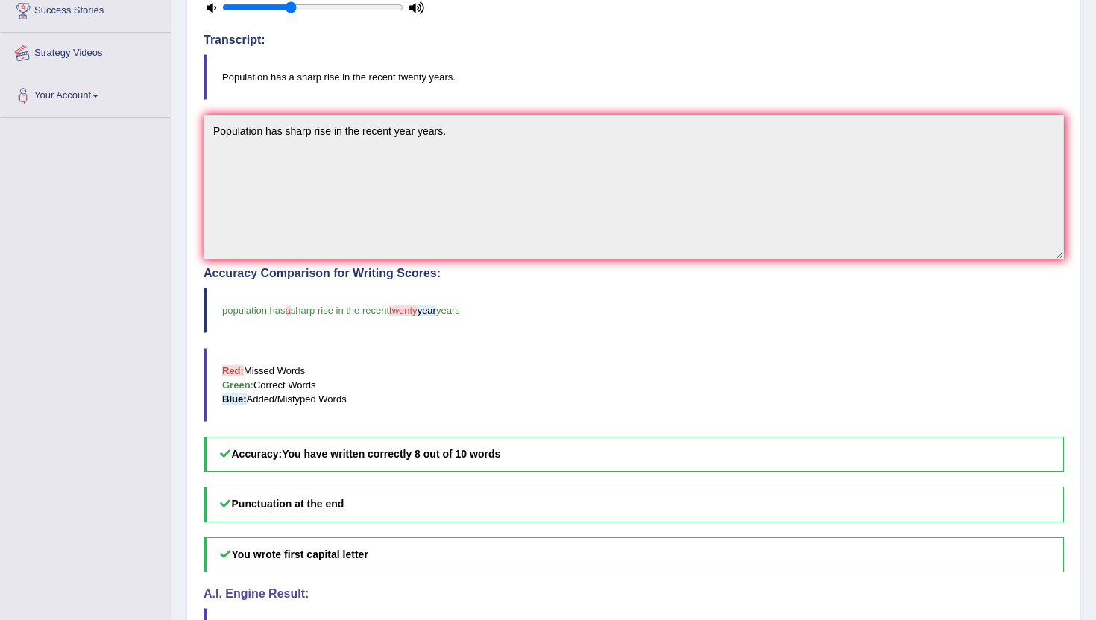
scroll to position [390, 0]
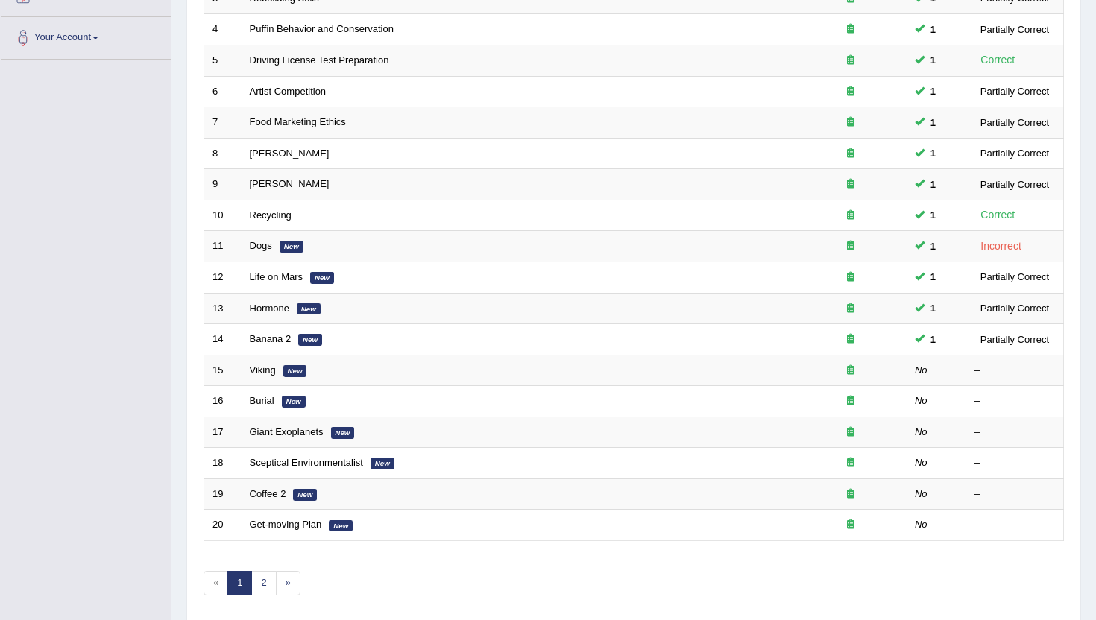
scroll to position [329, 0]
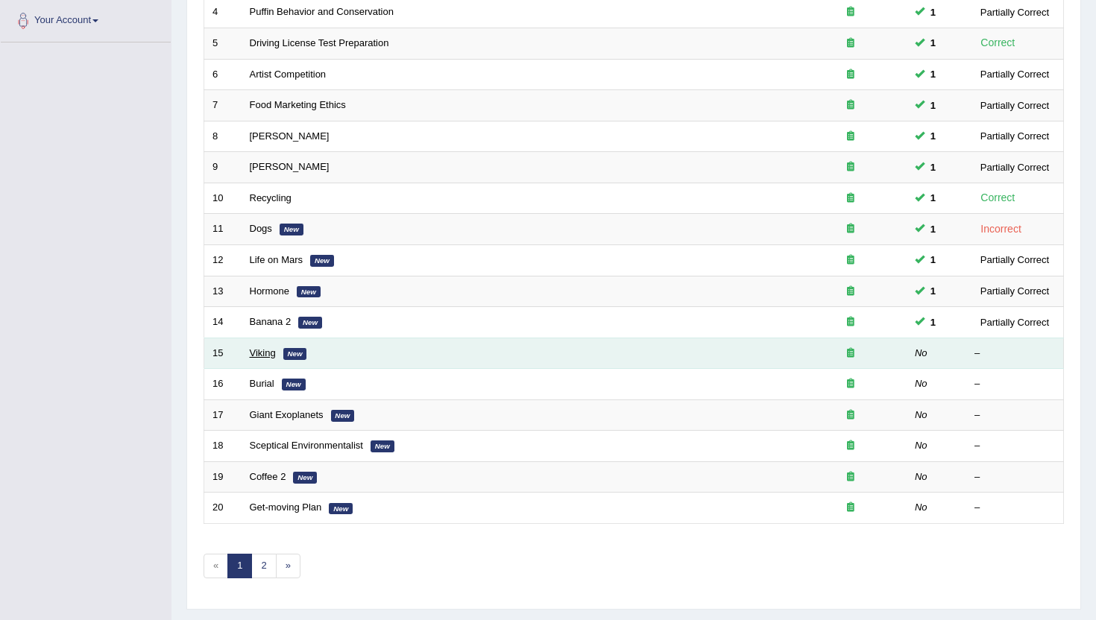
click at [254, 350] on link "Viking" at bounding box center [263, 353] width 26 height 11
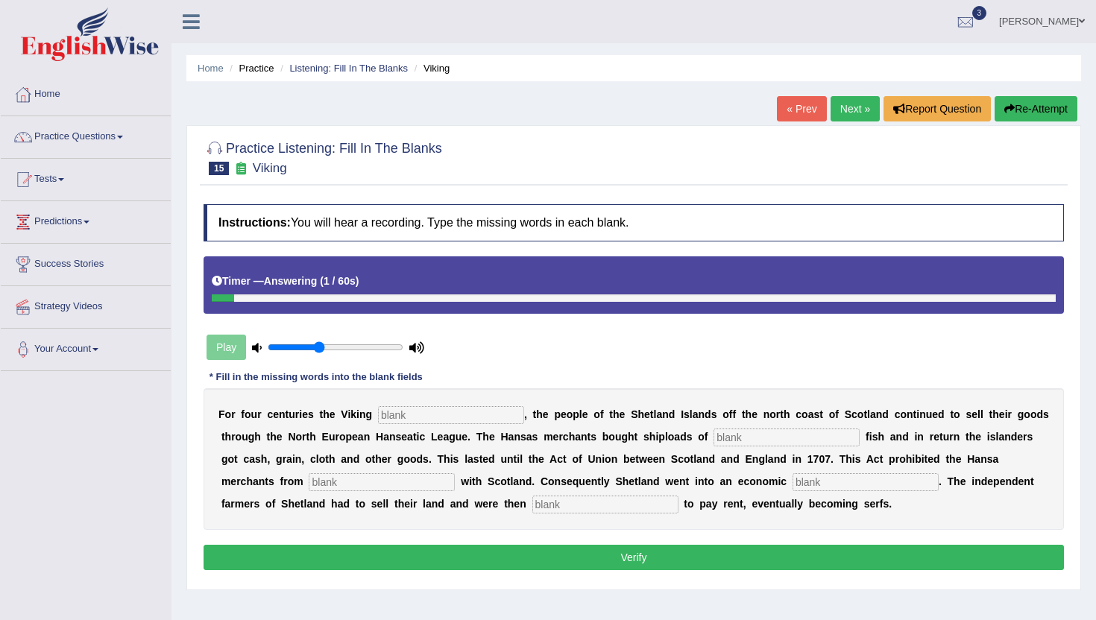
click at [532, 508] on input "text" at bounding box center [605, 505] width 146 height 18
type input "obligated"
click at [389, 416] on input "text" at bounding box center [451, 415] width 146 height 18
type input "declined"
click at [743, 433] on input "text" at bounding box center [787, 438] width 146 height 18
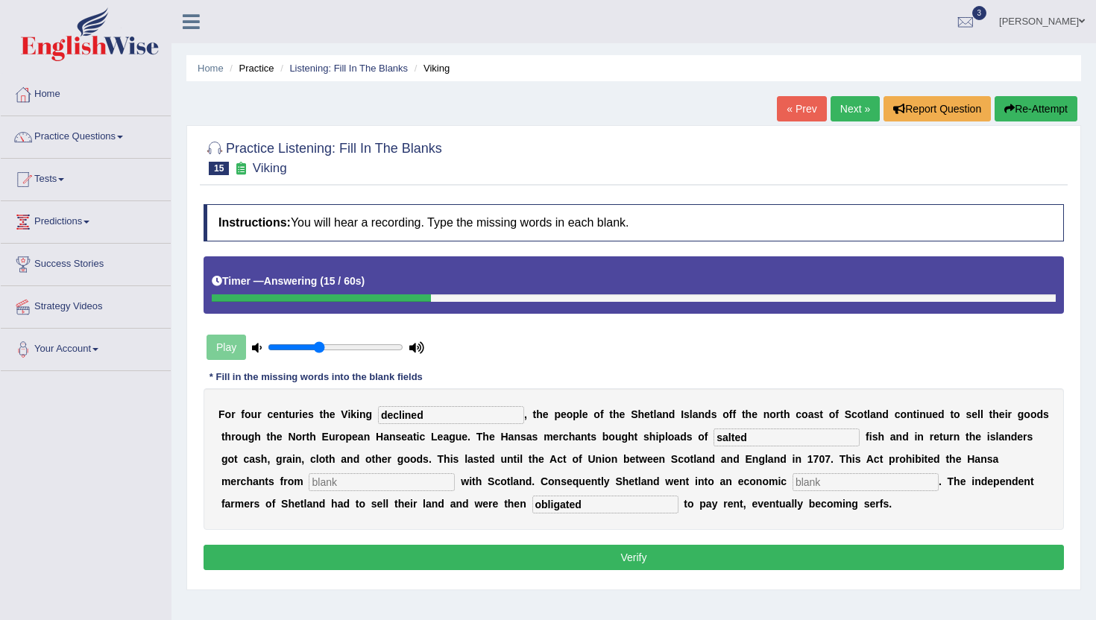
type input "salted"
click at [337, 484] on input "text" at bounding box center [382, 483] width 146 height 18
type input "trading"
click at [793, 483] on input "text" at bounding box center [866, 483] width 146 height 18
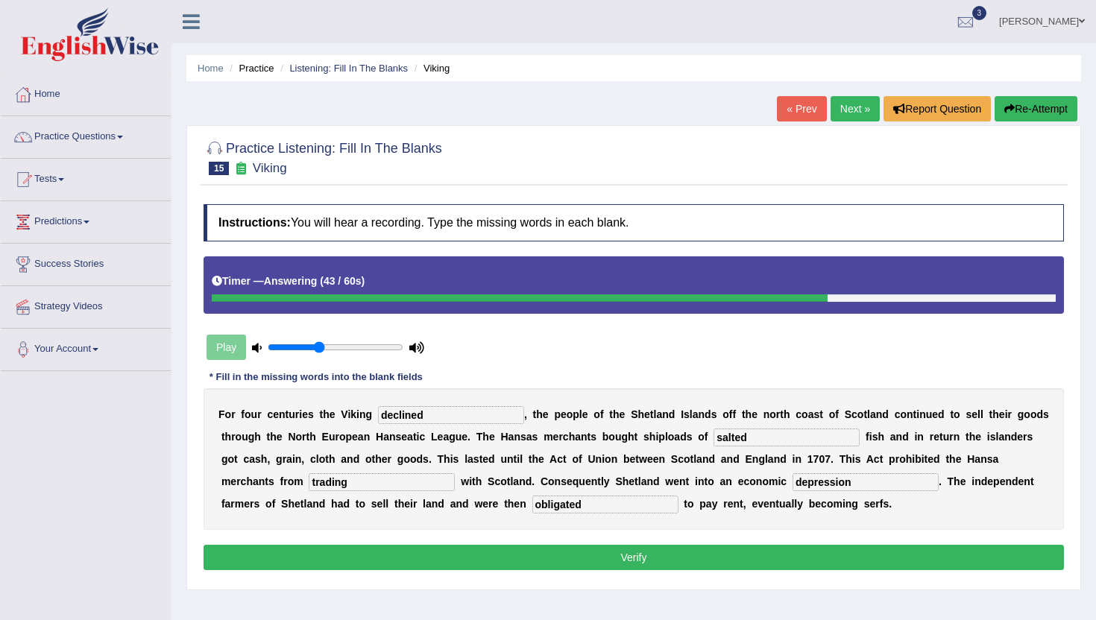
type input "depression"
click at [779, 550] on button "Verify" at bounding box center [634, 557] width 861 height 25
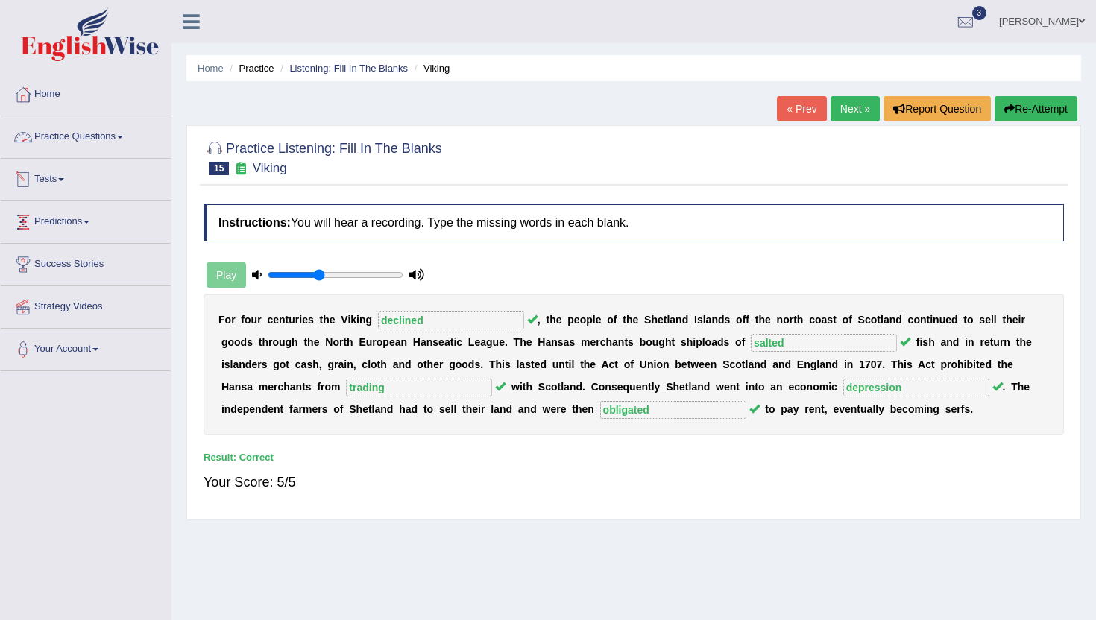
click at [141, 145] on link "Practice Questions" at bounding box center [86, 134] width 170 height 37
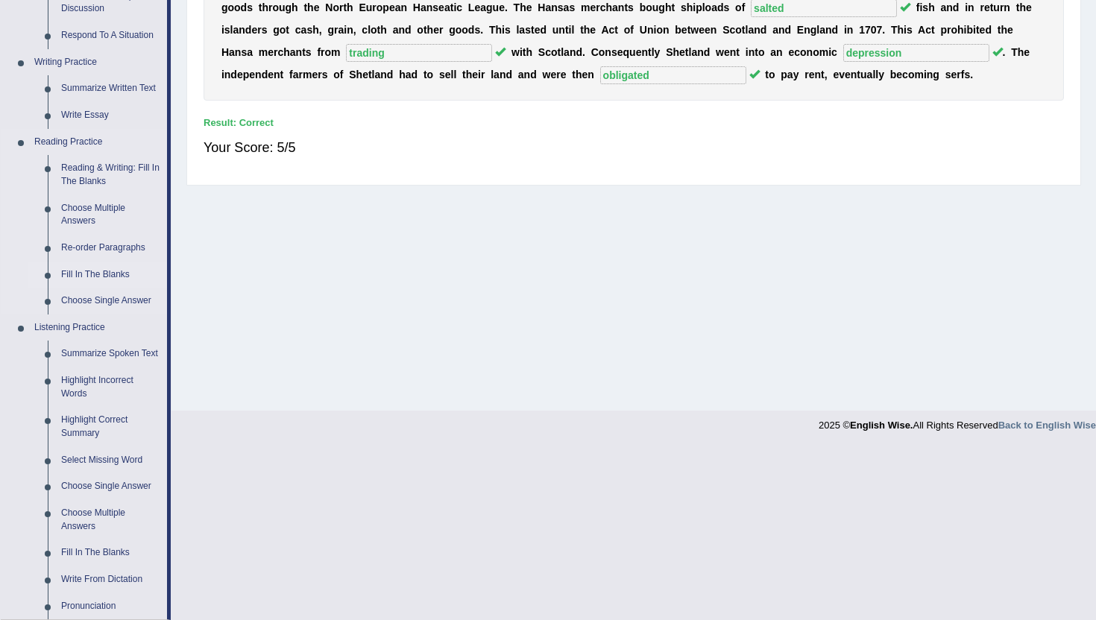
scroll to position [339, 0]
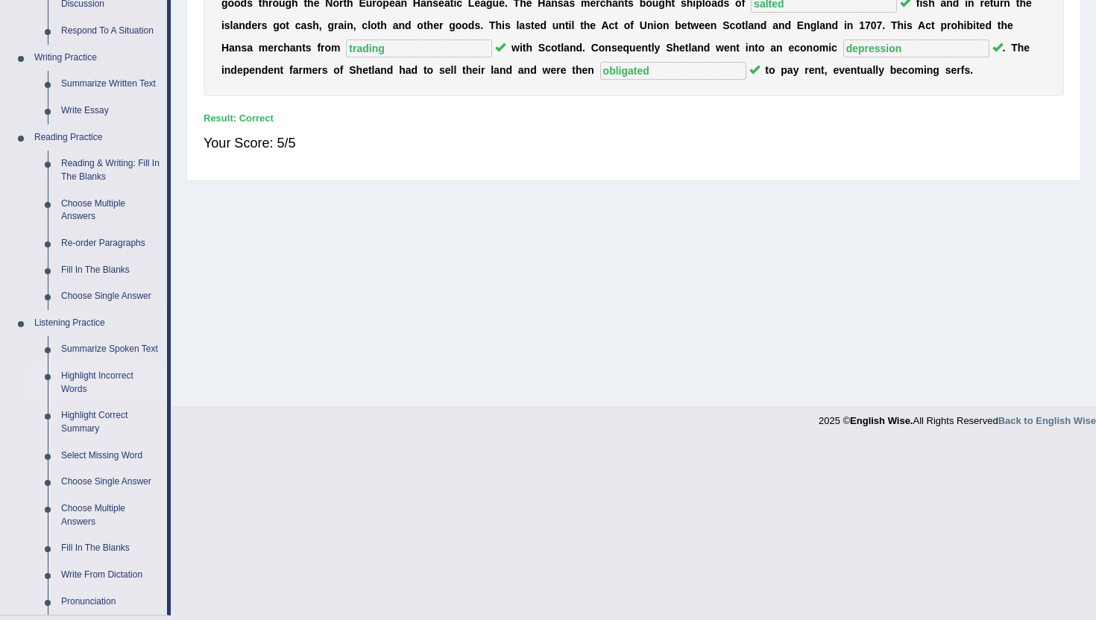
click at [117, 392] on link "Highlight Incorrect Words" at bounding box center [110, 383] width 113 height 40
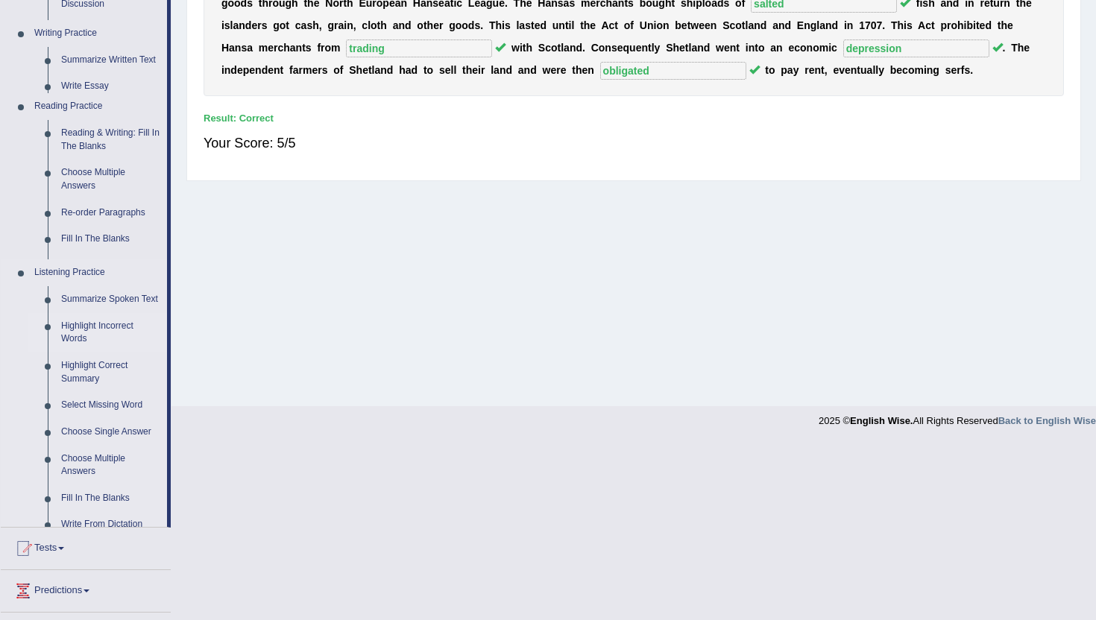
scroll to position [163, 0]
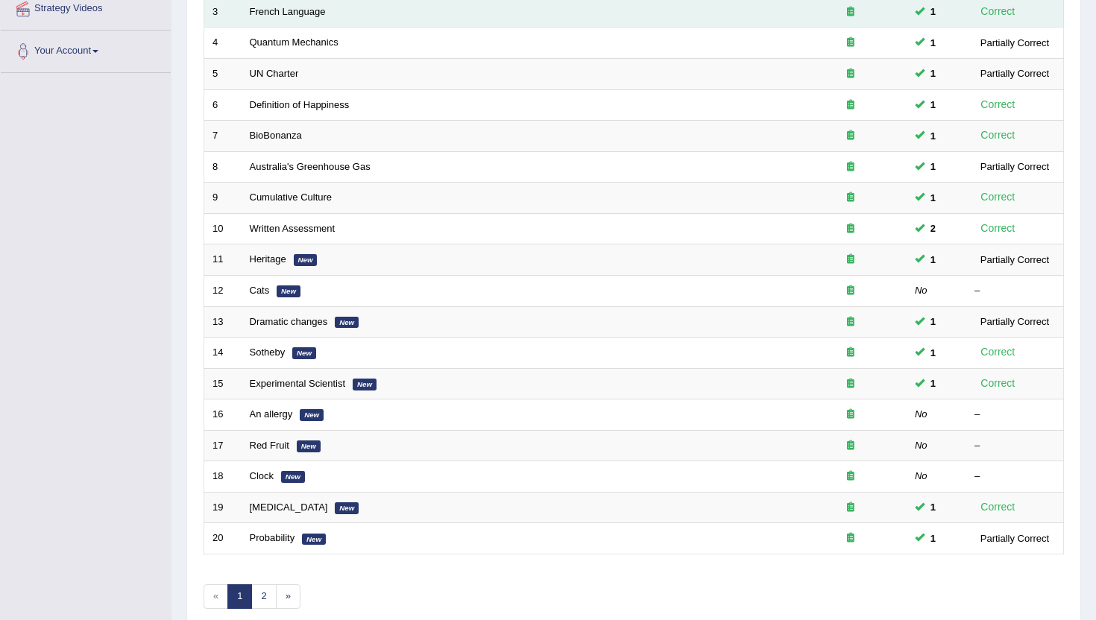
scroll to position [367, 0]
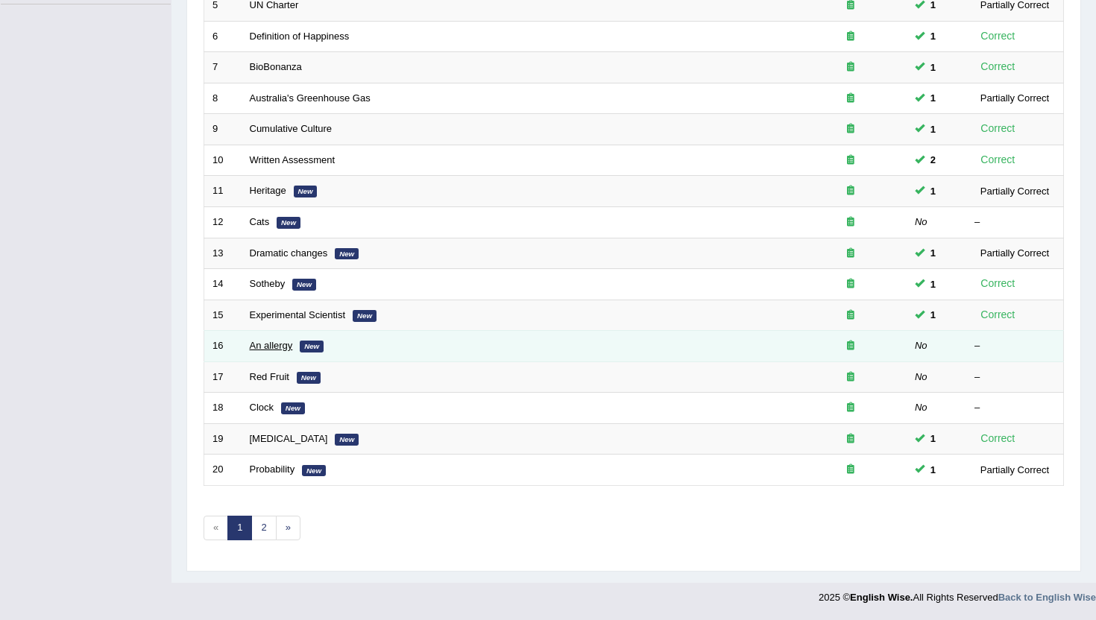
click at [278, 348] on link "An allergy" at bounding box center [271, 345] width 43 height 11
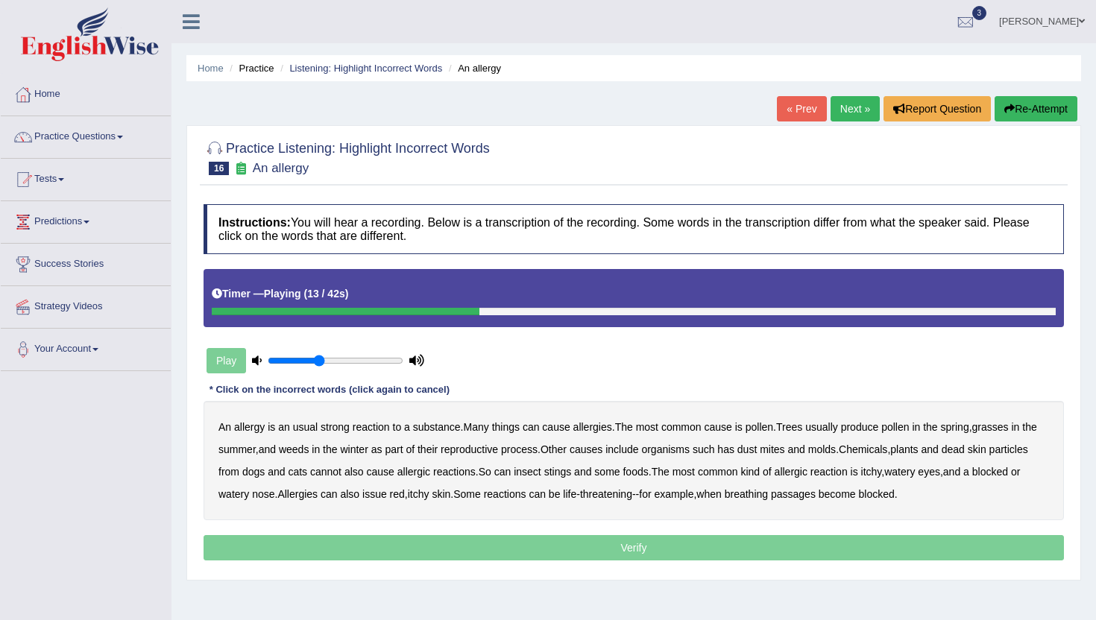
click at [368, 446] on b "winter" at bounding box center [354, 450] width 28 height 12
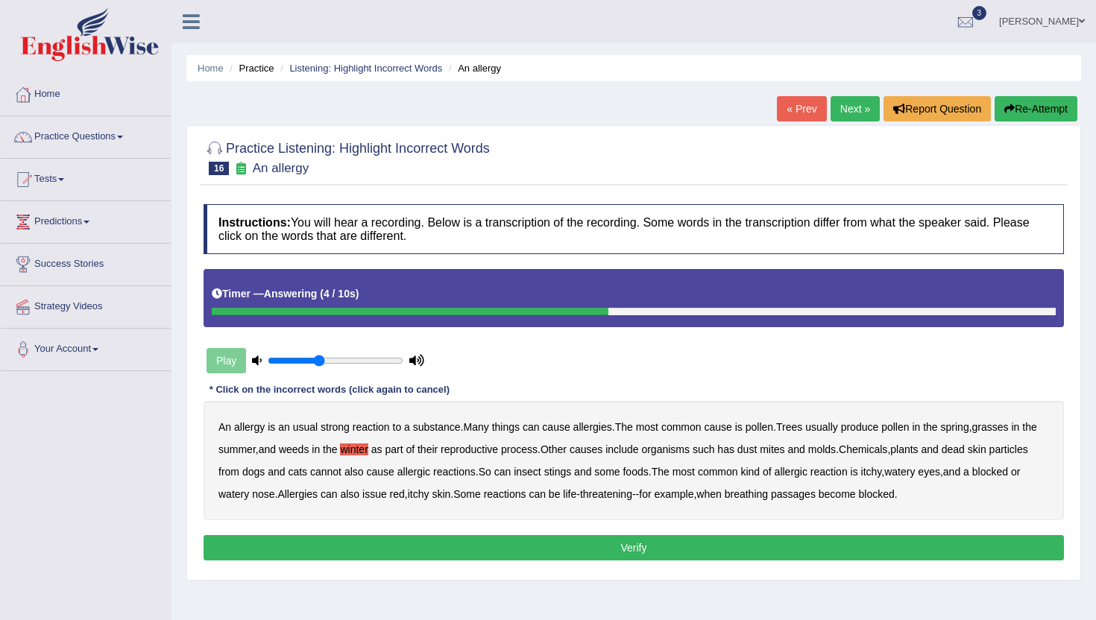
click at [444, 542] on button "Verify" at bounding box center [634, 547] width 861 height 25
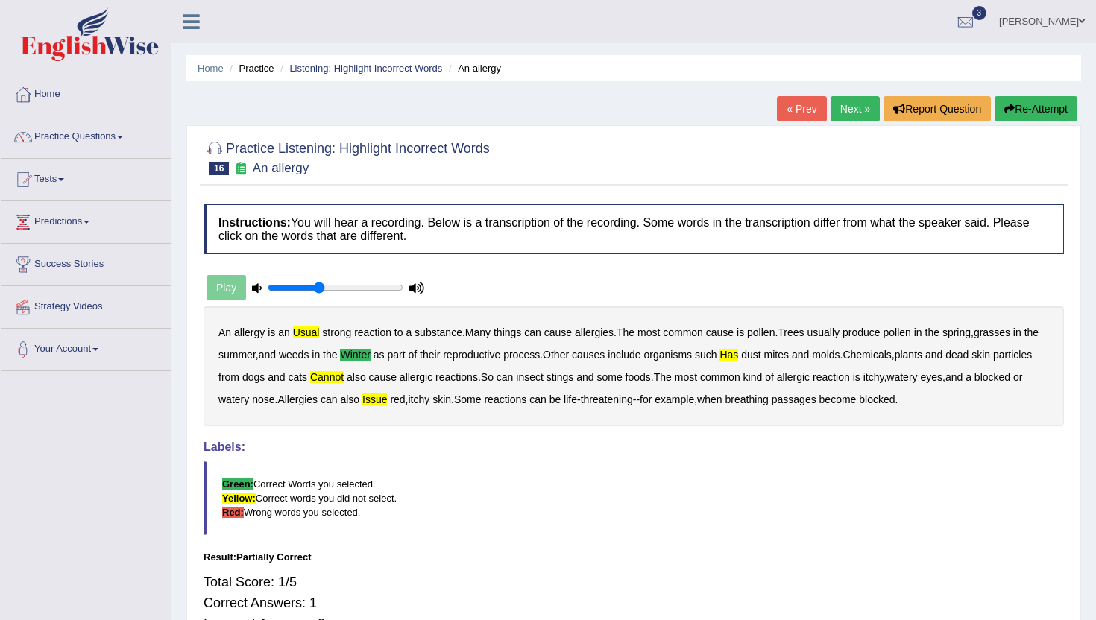
click at [855, 103] on link "Next »" at bounding box center [855, 108] width 49 height 25
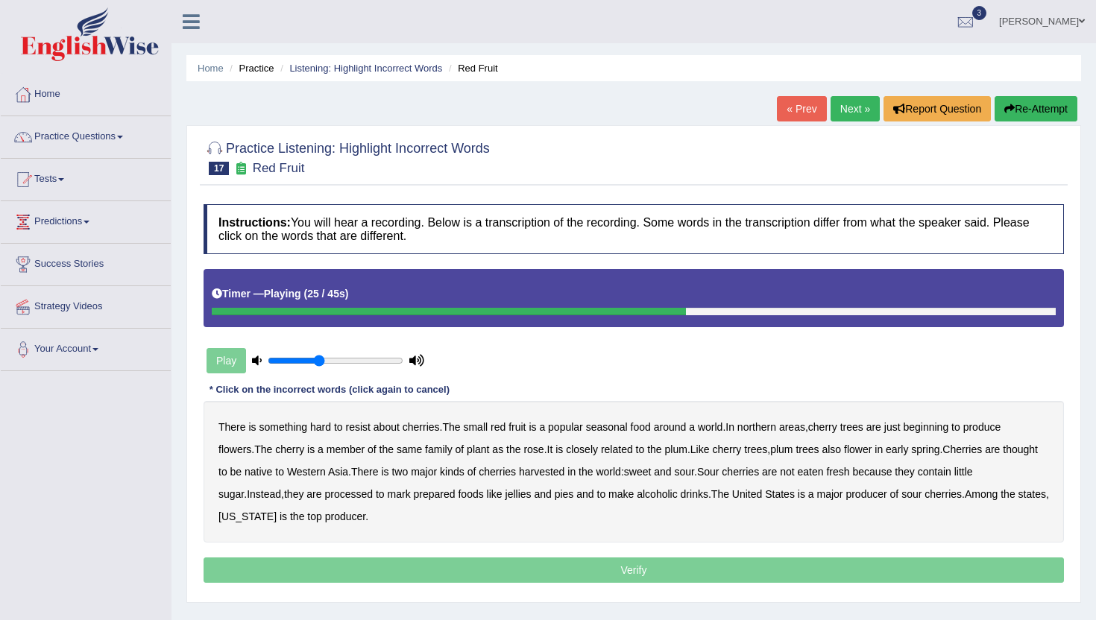
click at [432, 472] on div "There is something hard to resist about cherries . The small red fruit is a pop…" at bounding box center [634, 472] width 861 height 142
click at [389, 472] on b "is" at bounding box center [384, 472] width 7 height 12
click at [409, 494] on b "mark" at bounding box center [399, 494] width 23 height 12
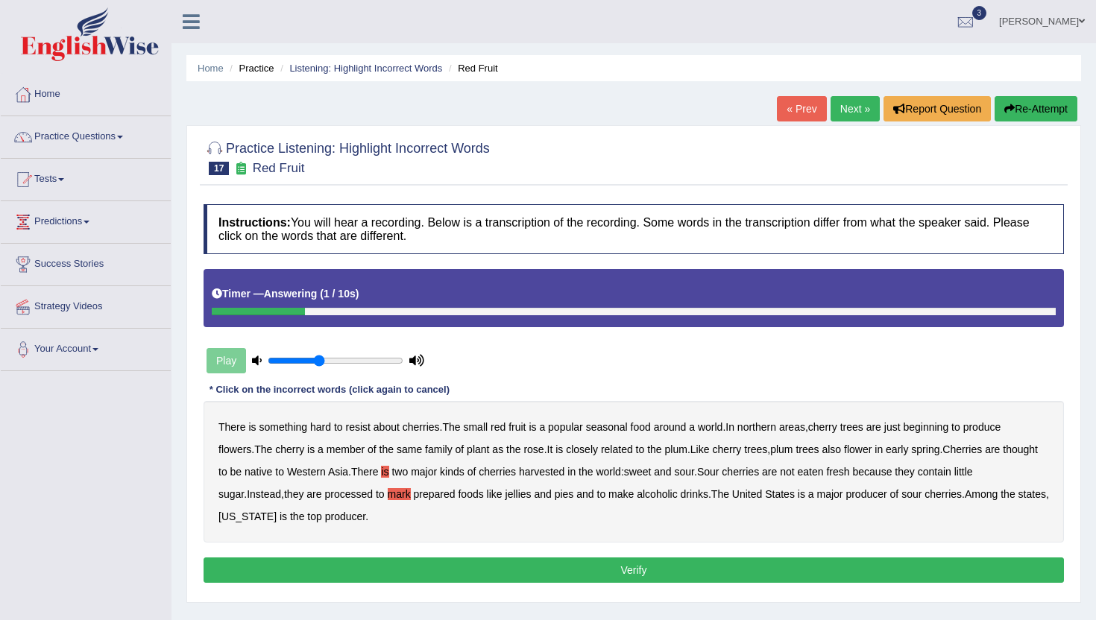
click at [418, 562] on button "Verify" at bounding box center [634, 570] width 861 height 25
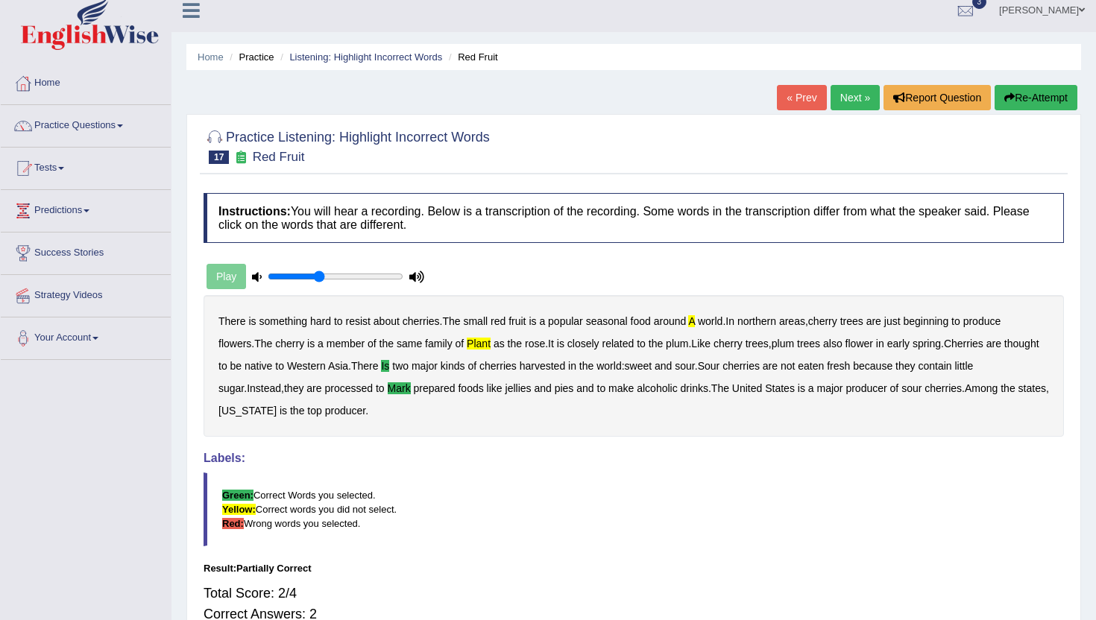
scroll to position [15, 0]
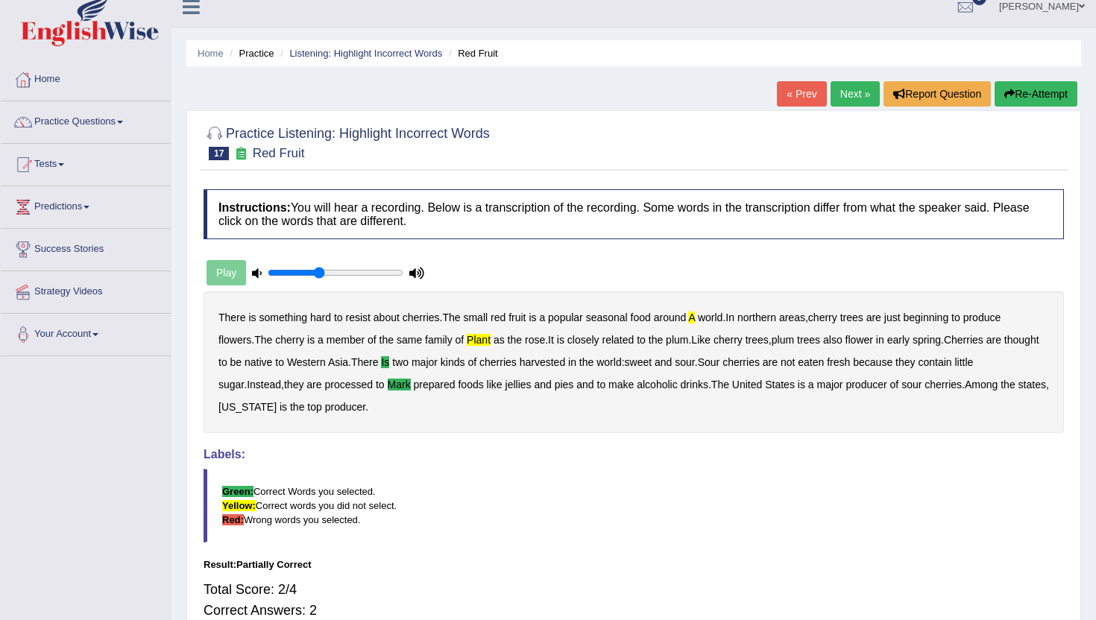
click at [855, 95] on link "Next »" at bounding box center [855, 93] width 49 height 25
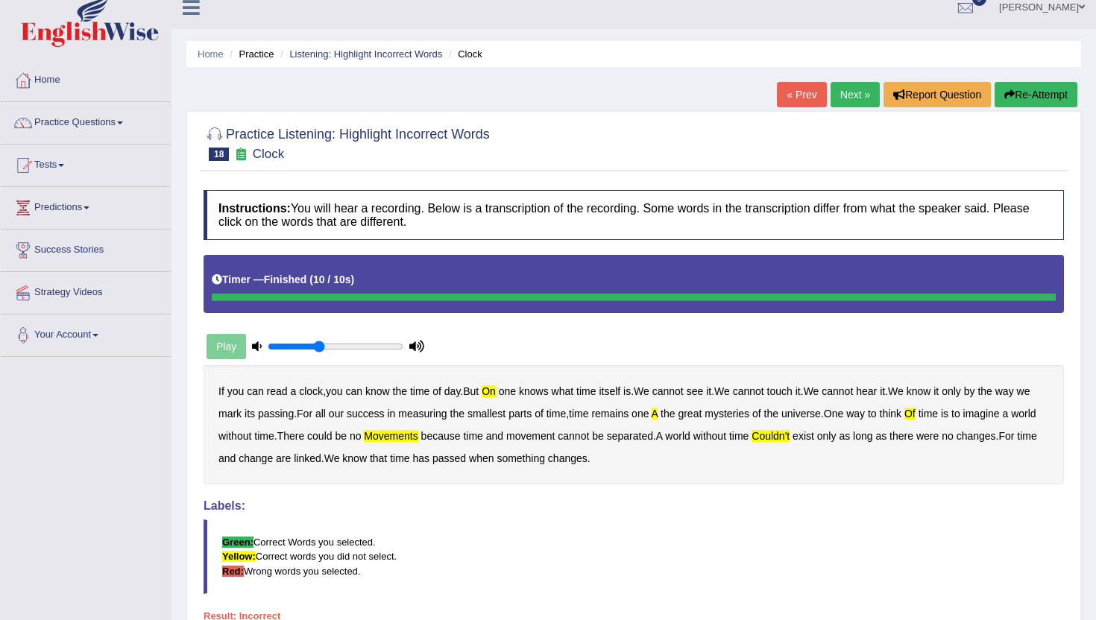
scroll to position [16, 0]
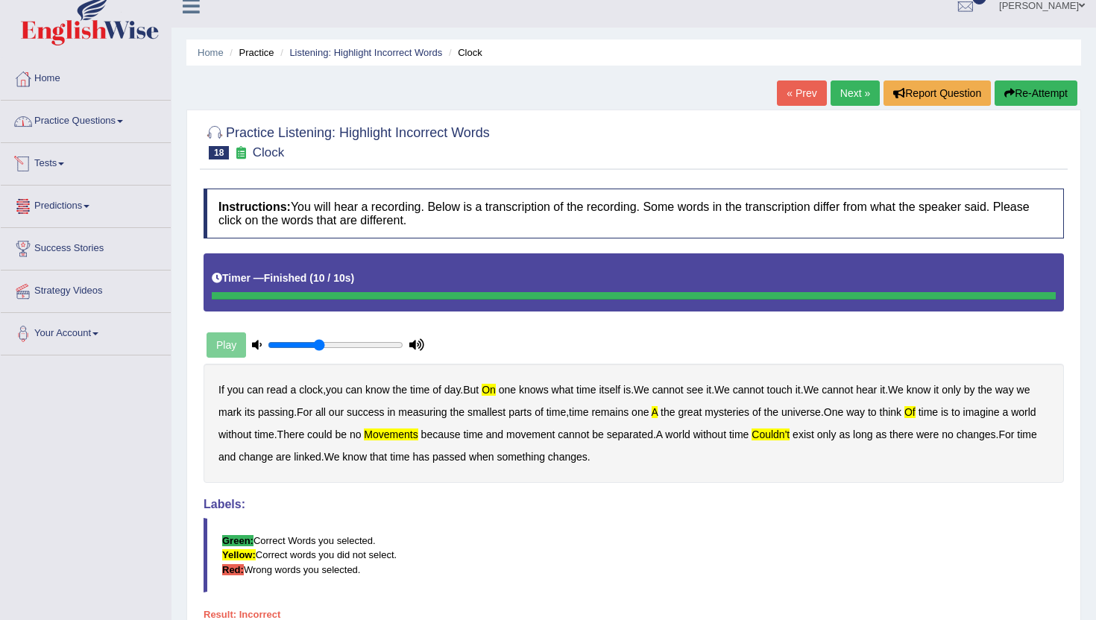
click at [106, 133] on link "Practice Questions" at bounding box center [86, 119] width 170 height 37
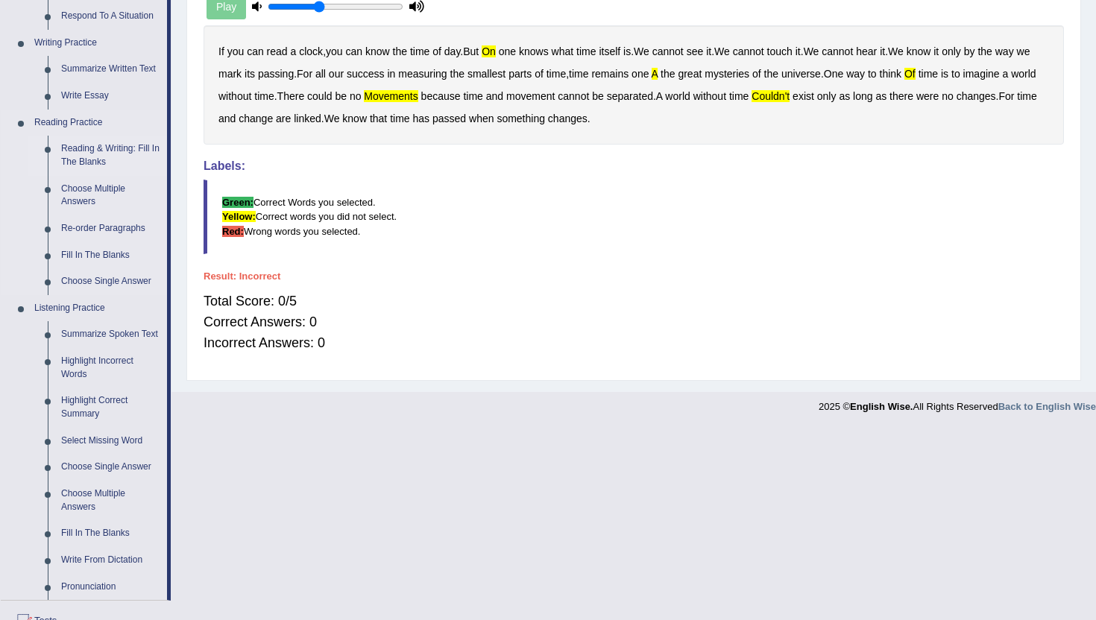
scroll to position [368, 0]
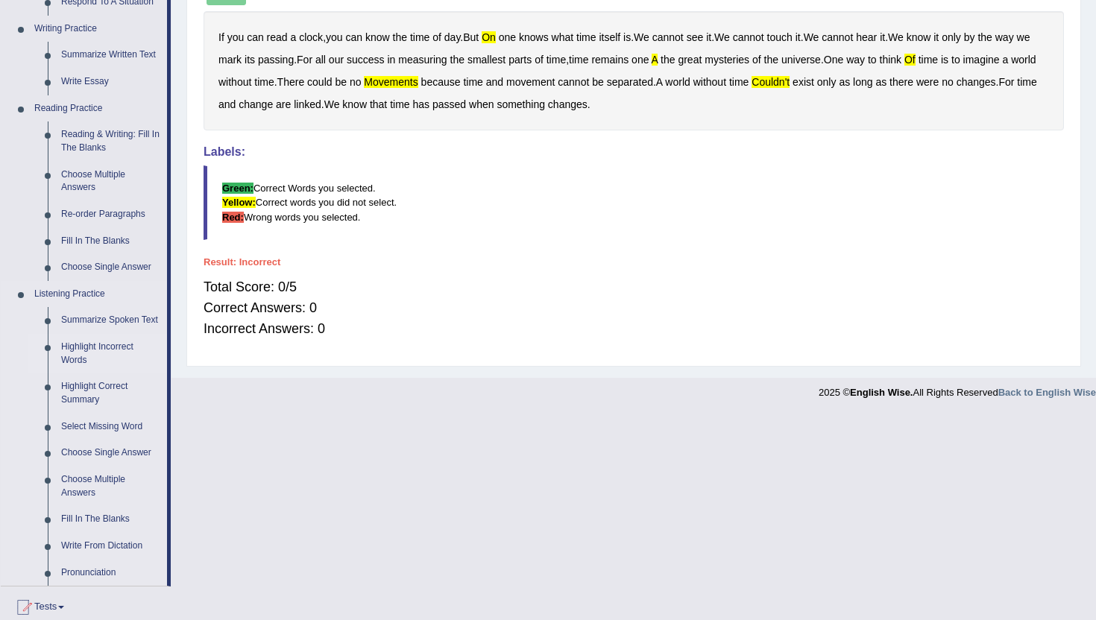
click at [94, 353] on link "Highlight Incorrect Words" at bounding box center [110, 354] width 113 height 40
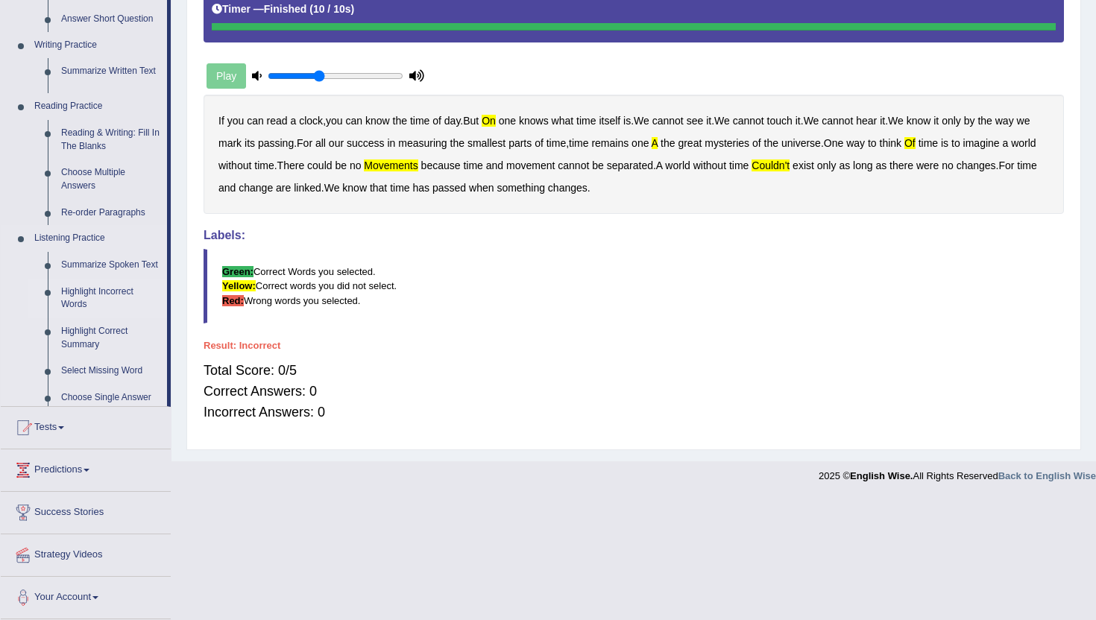
scroll to position [163, 0]
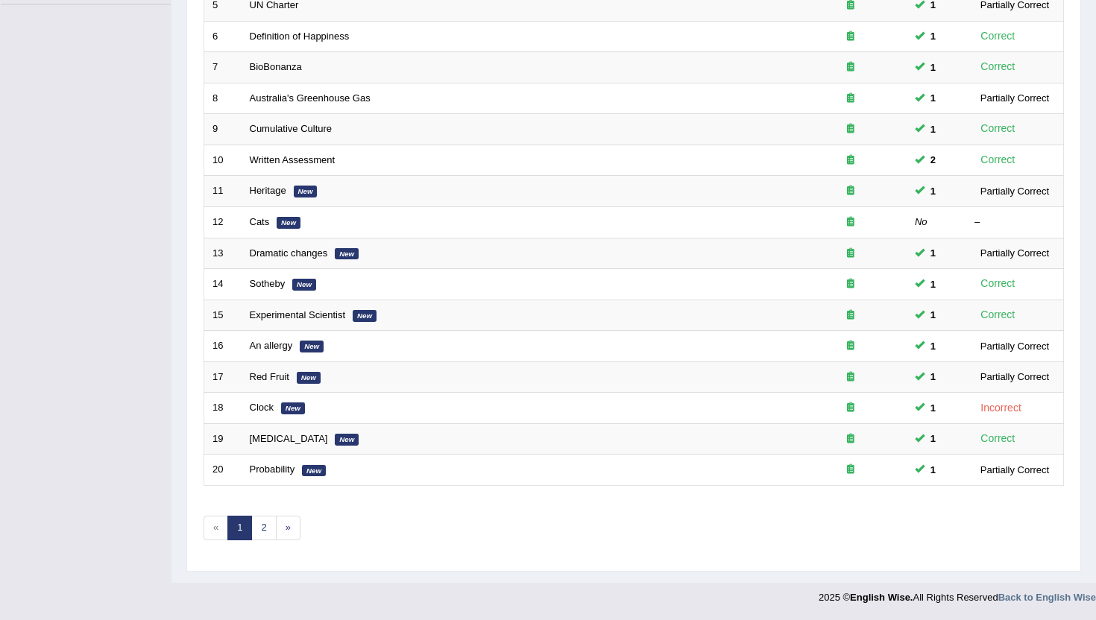
scroll to position [367, 0]
click at [268, 524] on link "2" at bounding box center [263, 528] width 25 height 25
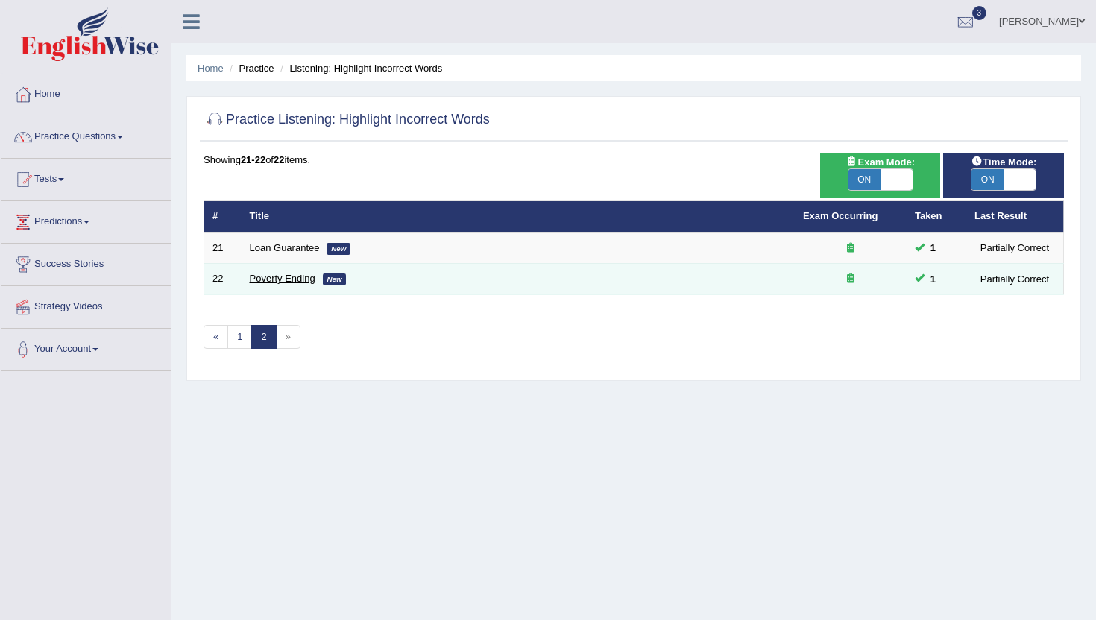
click at [304, 280] on link "Poverty Ending" at bounding box center [283, 278] width 66 height 11
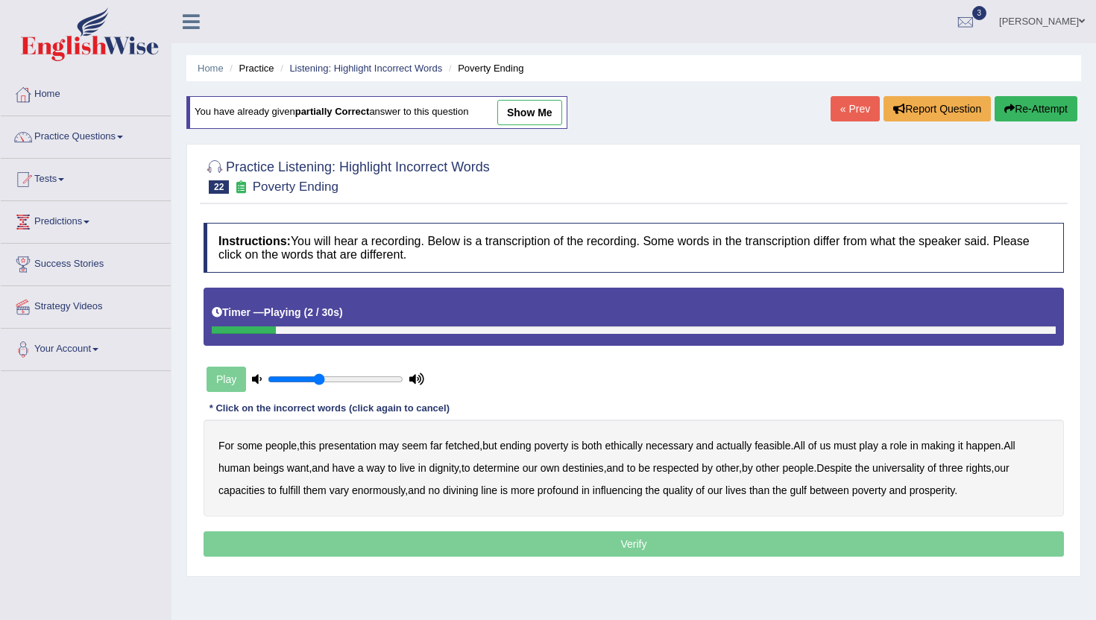
click at [373, 446] on b "presentation" at bounding box center [347, 446] width 57 height 12
click at [636, 449] on b "ethically" at bounding box center [624, 446] width 38 height 12
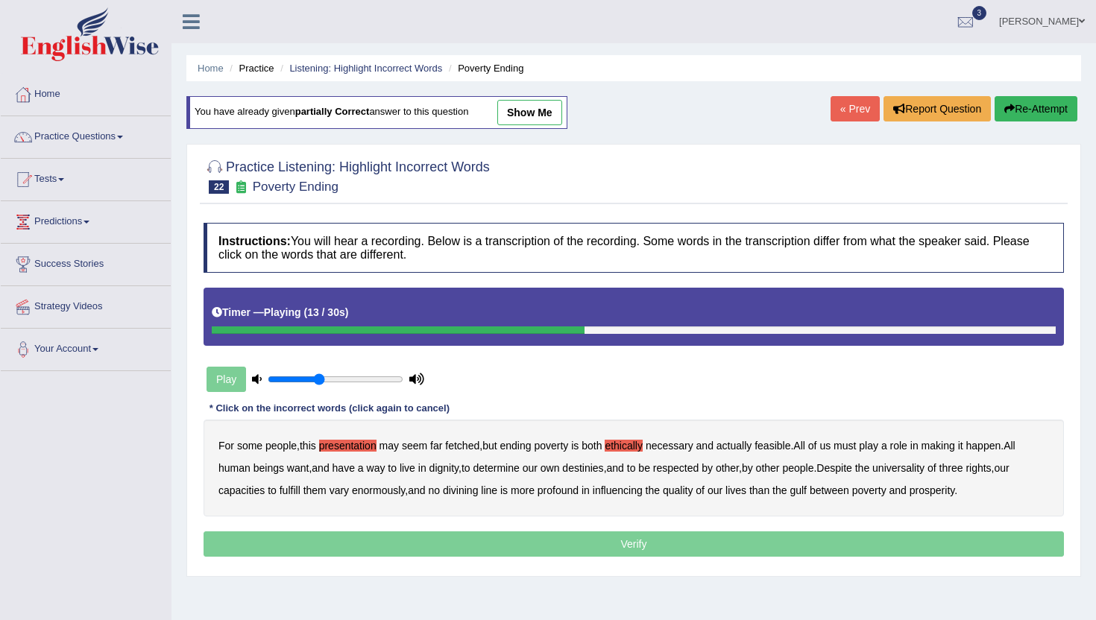
click at [371, 468] on b "way" at bounding box center [376, 468] width 19 height 12
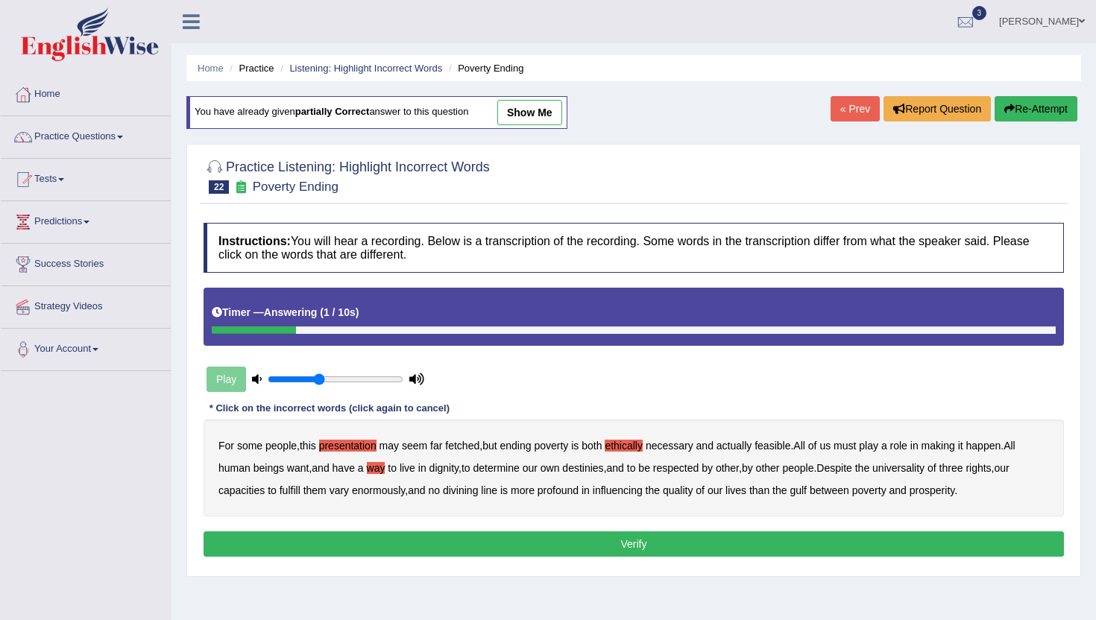
click at [858, 537] on button "Verify" at bounding box center [634, 544] width 861 height 25
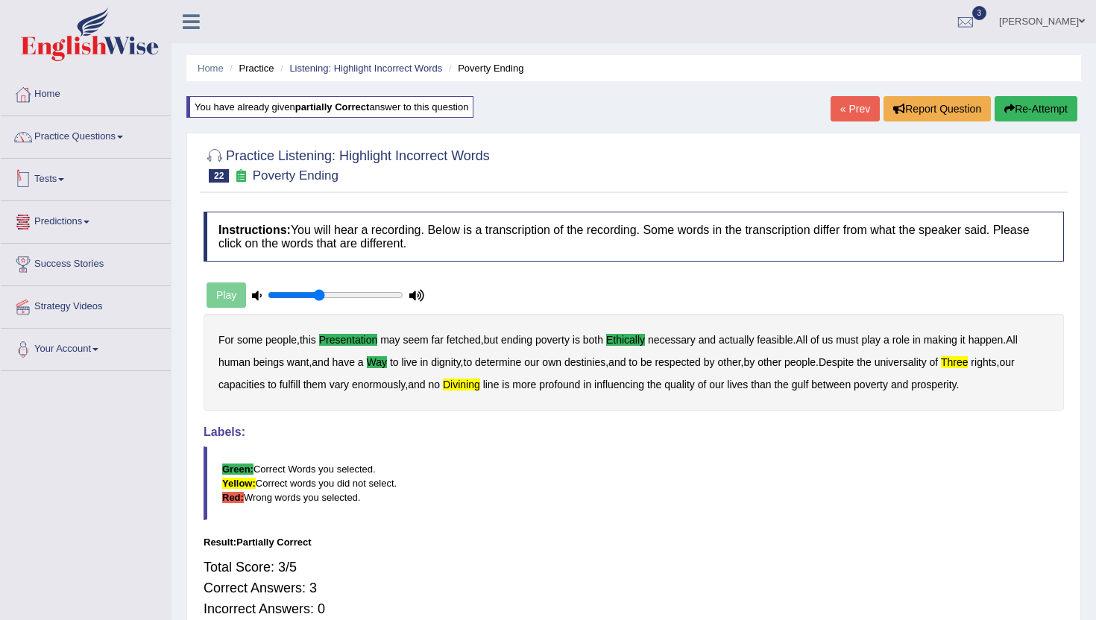
click at [109, 186] on link "Tests" at bounding box center [86, 177] width 170 height 37
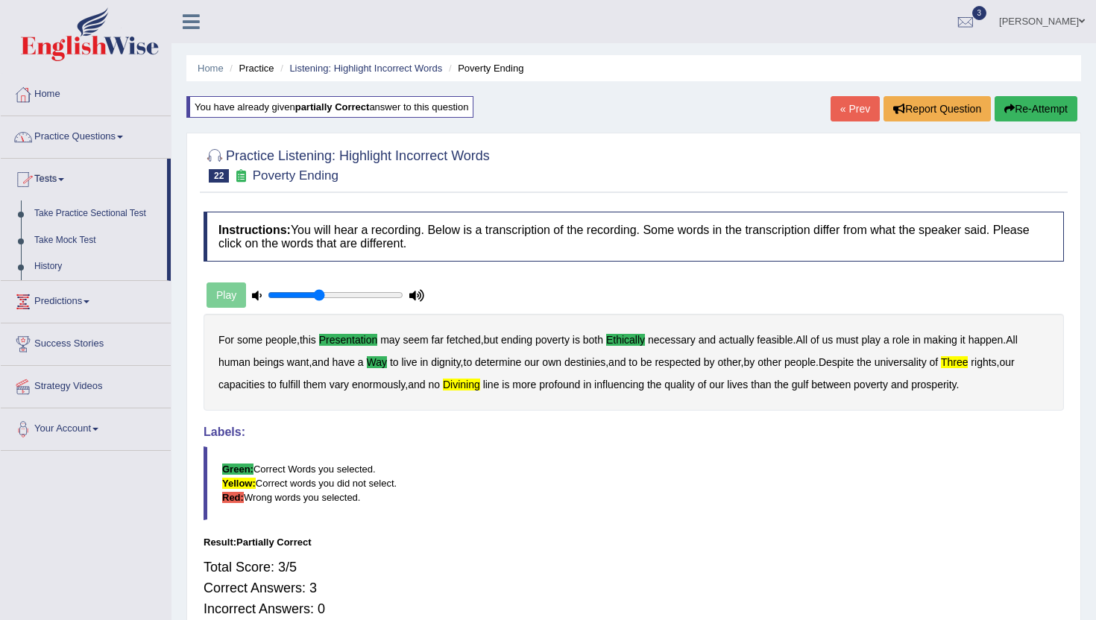
click at [119, 144] on link "Practice Questions" at bounding box center [86, 134] width 170 height 37
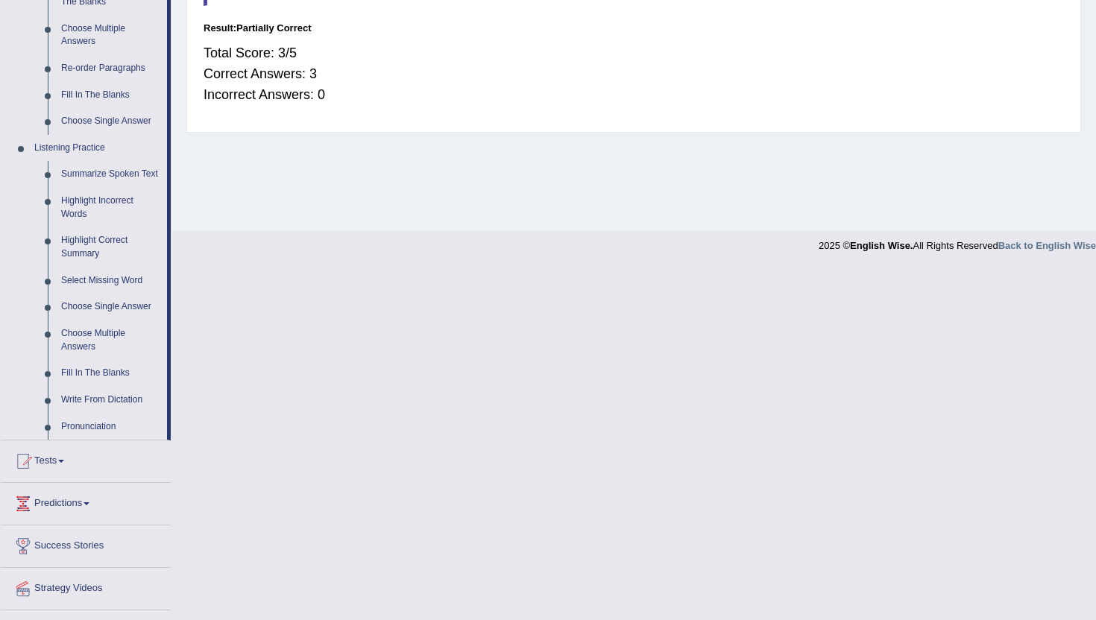
scroll to position [511, 0]
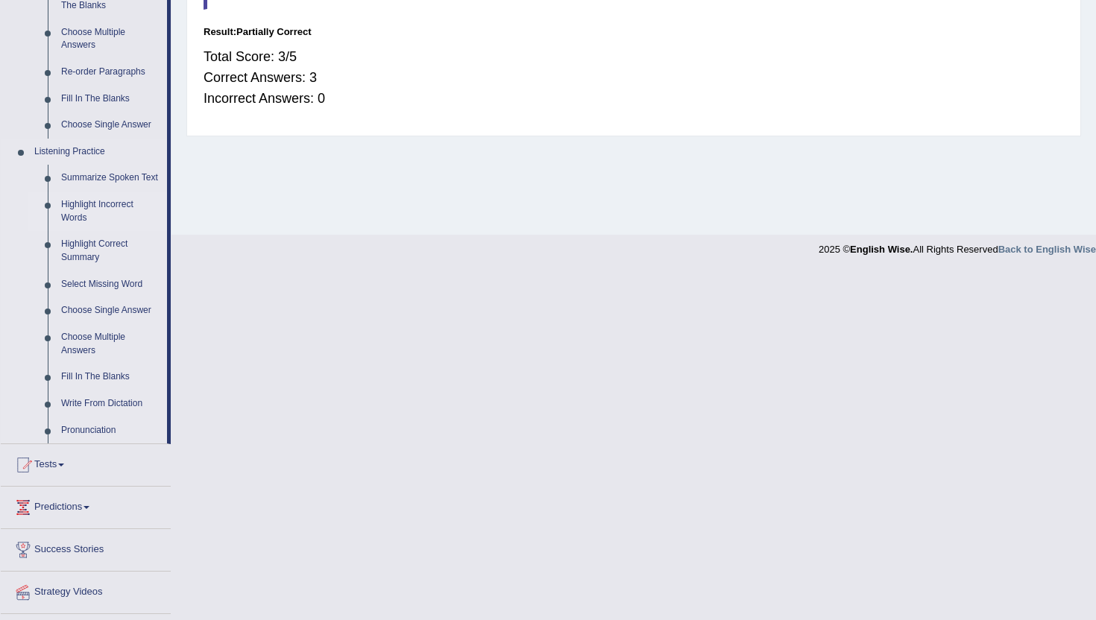
click at [113, 217] on link "Highlight Incorrect Words" at bounding box center [110, 212] width 113 height 40
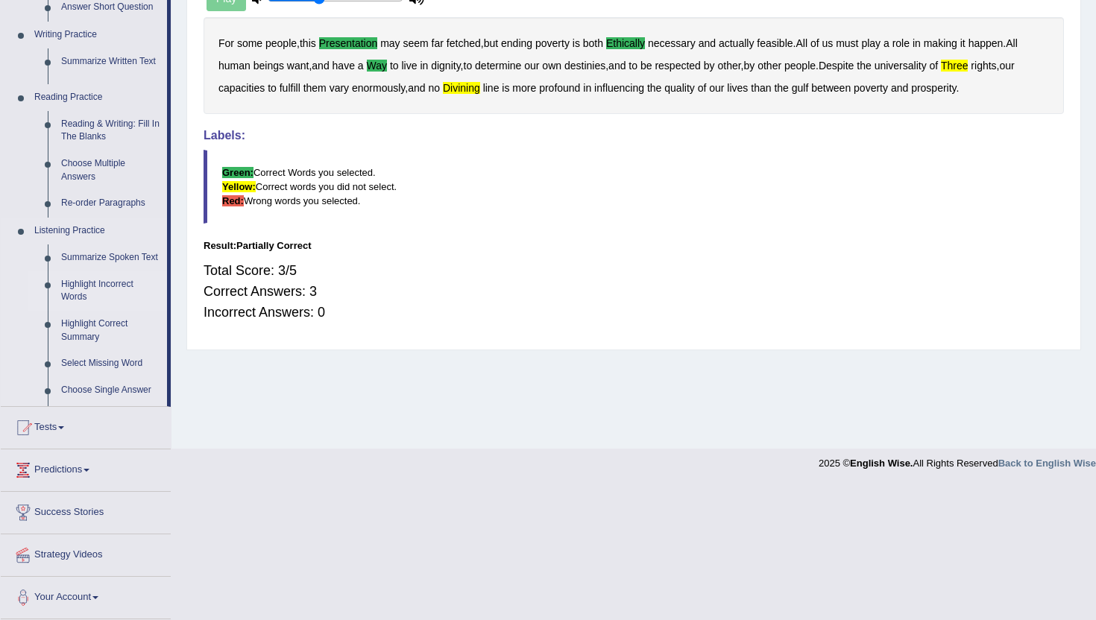
scroll to position [163, 0]
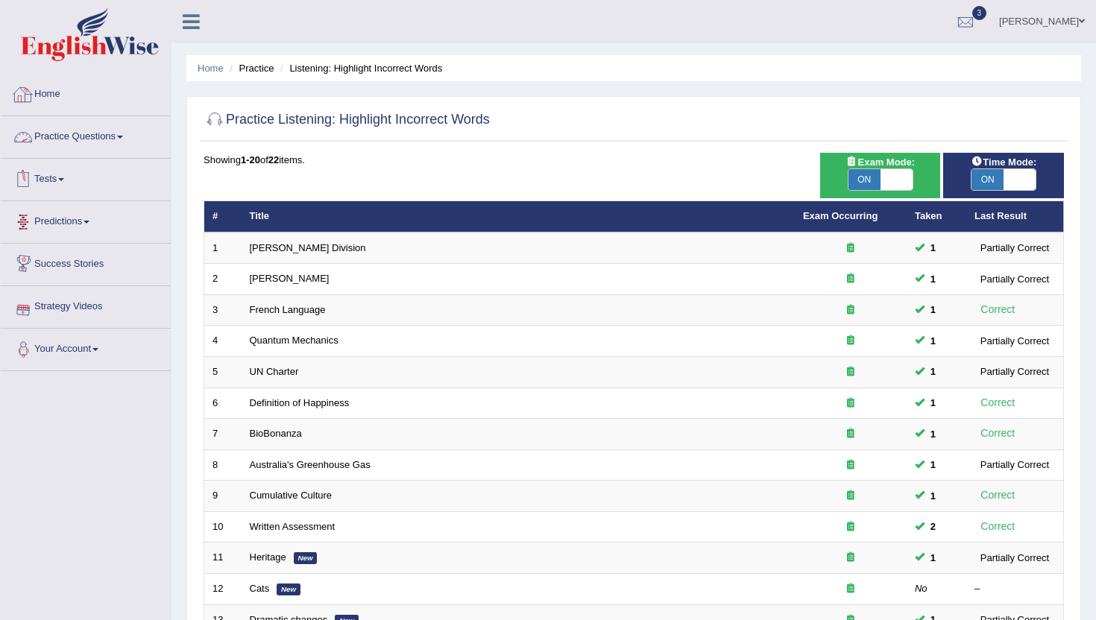
click at [95, 137] on link "Practice Questions" at bounding box center [86, 134] width 170 height 37
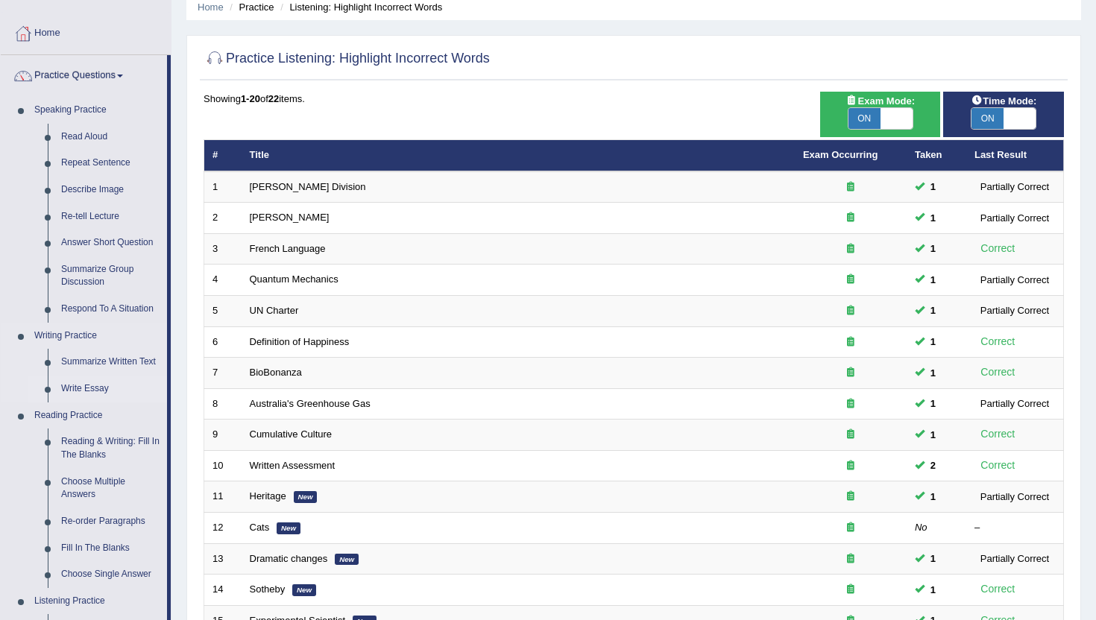
scroll to position [59, 0]
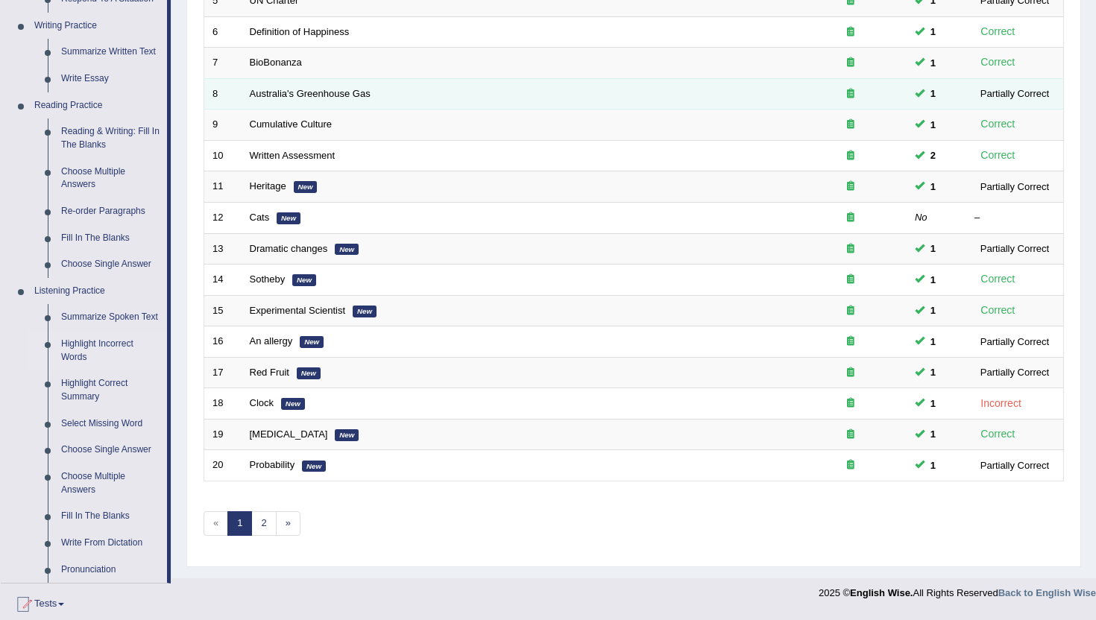
scroll to position [365, 0]
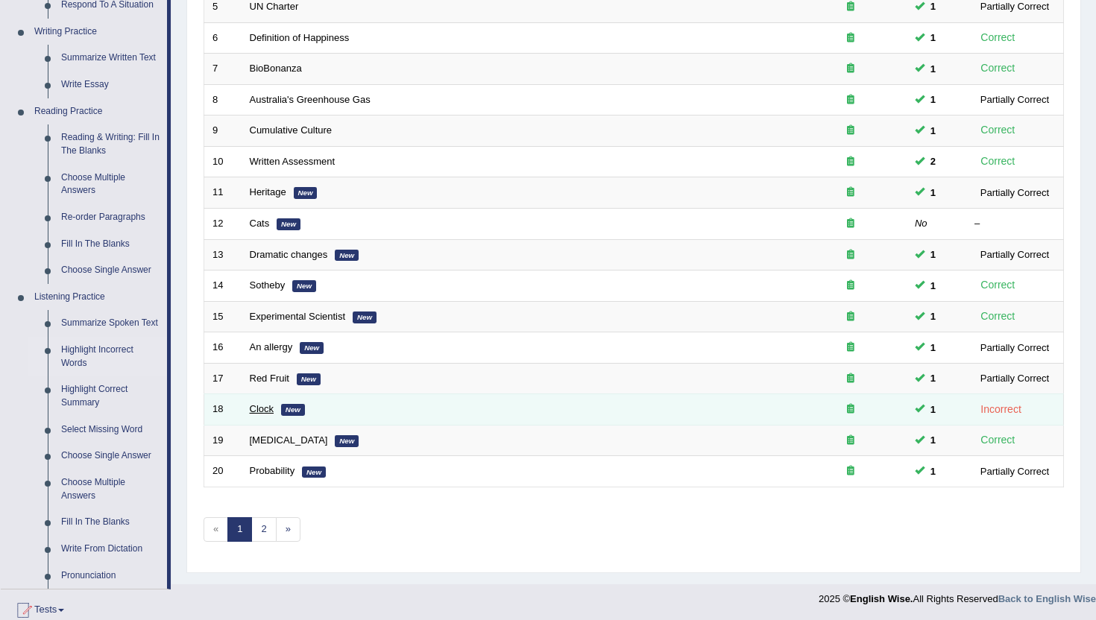
click at [258, 409] on link "Clock" at bounding box center [262, 408] width 25 height 11
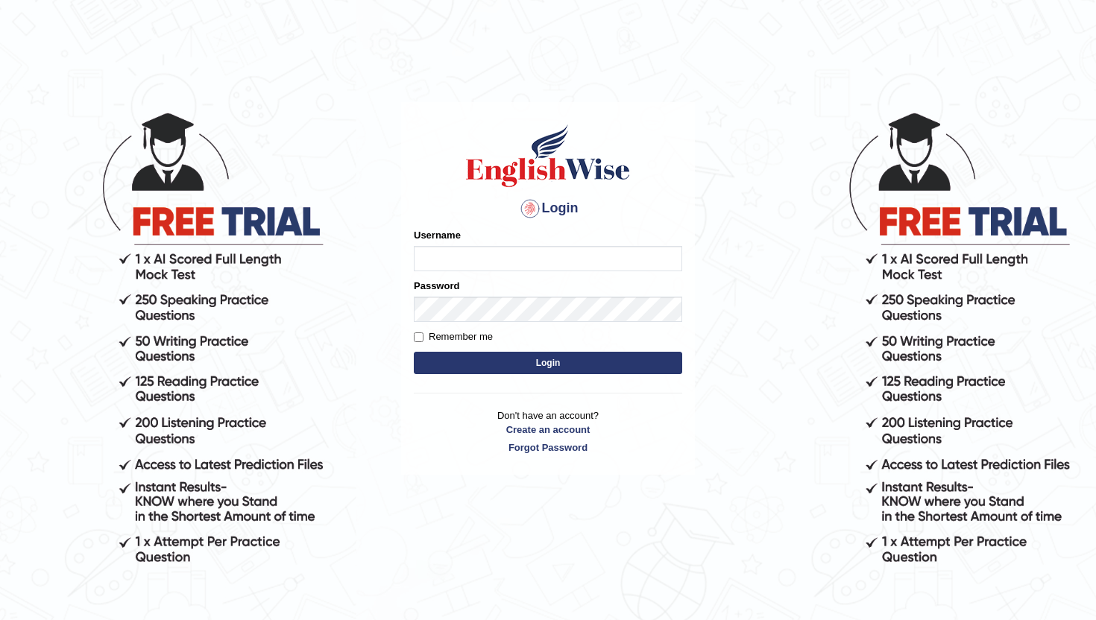
click at [505, 255] on input "Username" at bounding box center [548, 258] width 268 height 25
type input "lydiaN"
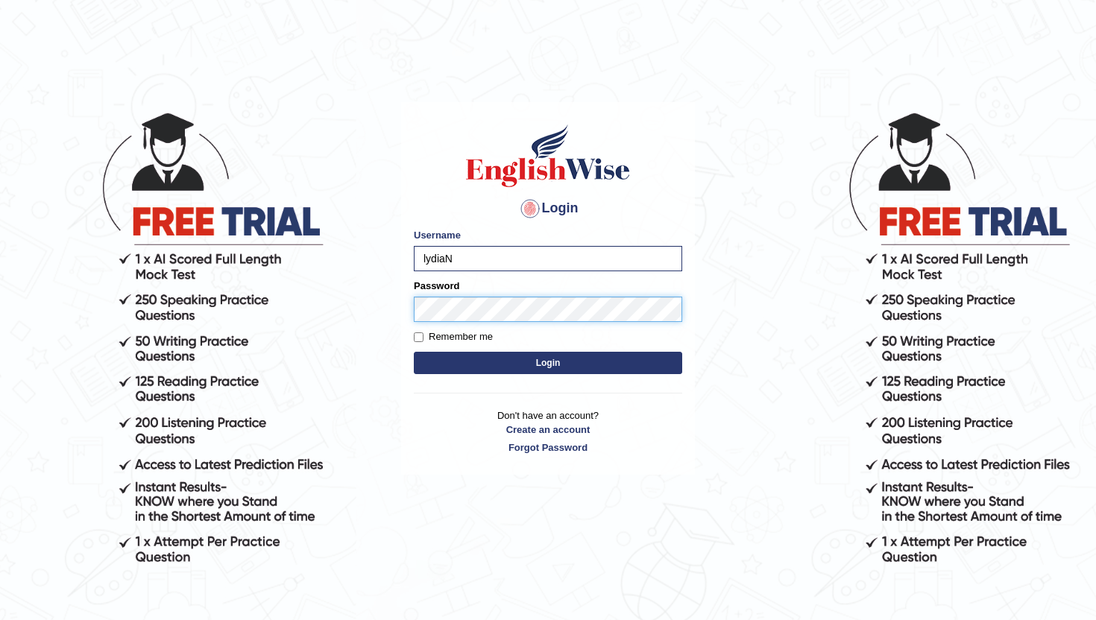
click at [414, 352] on button "Login" at bounding box center [548, 363] width 268 height 22
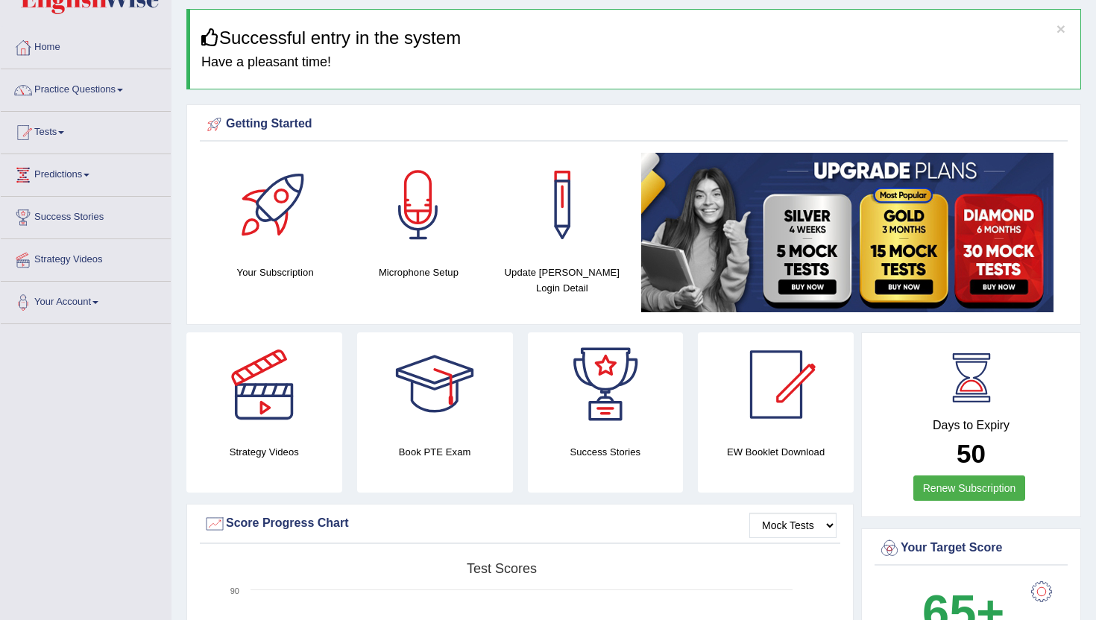
scroll to position [63, 0]
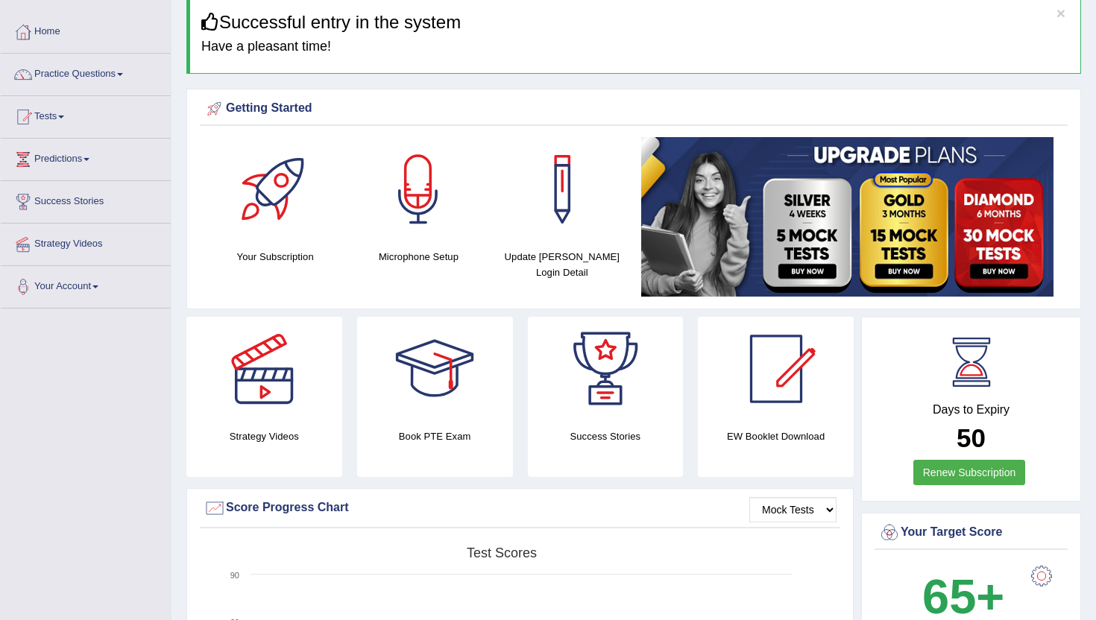
click at [117, 78] on link "Practice Questions" at bounding box center [86, 72] width 170 height 37
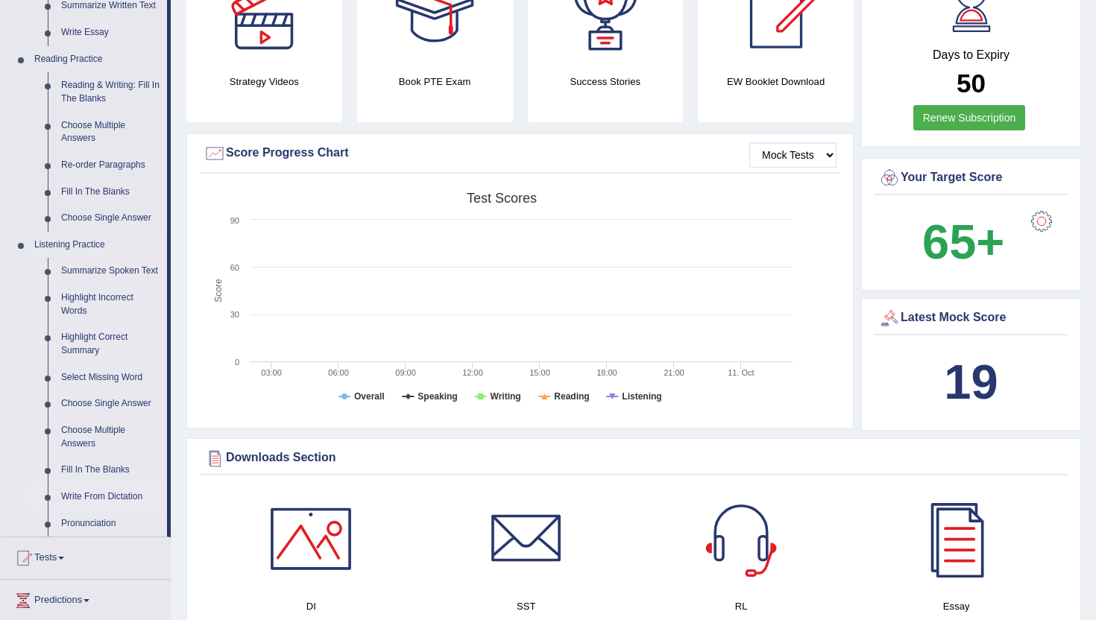
scroll to position [419, 0]
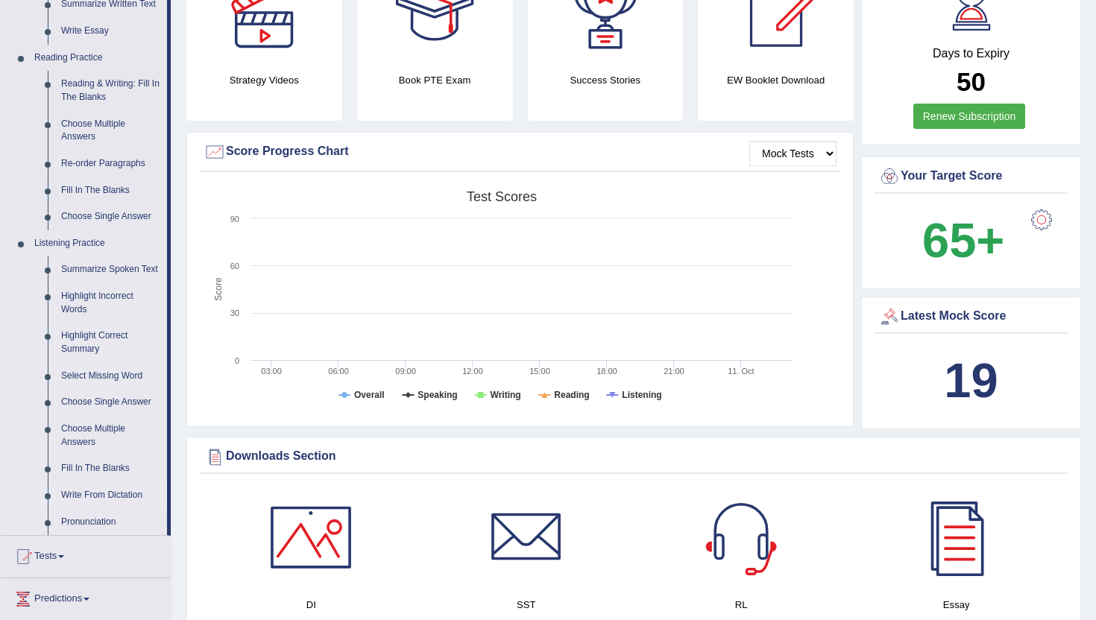
click at [101, 506] on link "Write From Dictation" at bounding box center [110, 495] width 113 height 27
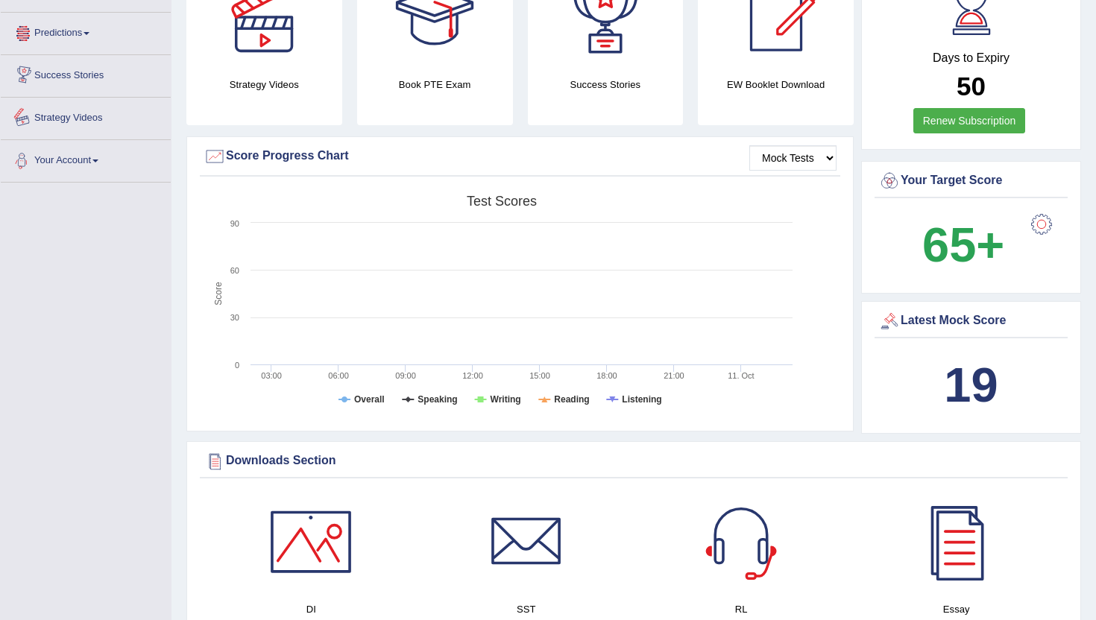
scroll to position [562, 0]
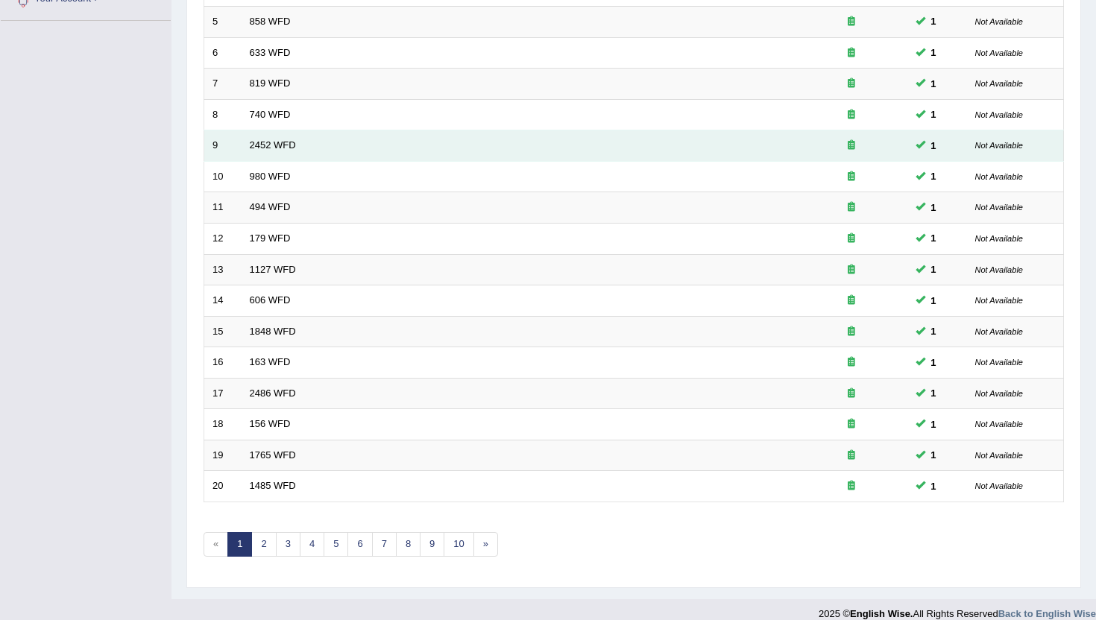
scroll to position [367, 0]
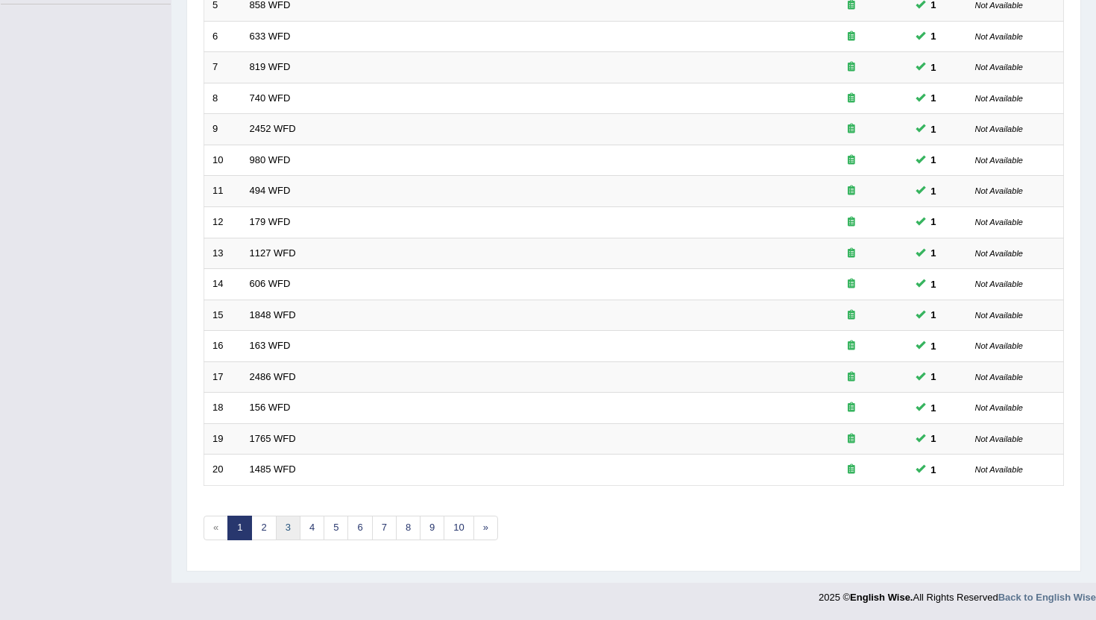
click at [283, 533] on link "3" at bounding box center [288, 528] width 25 height 25
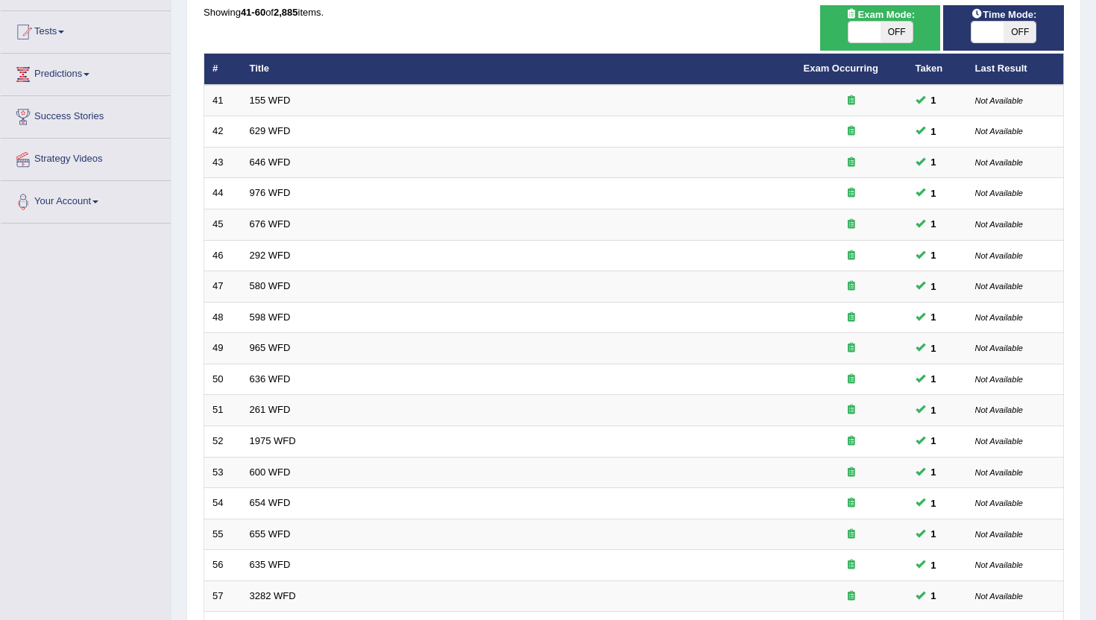
scroll to position [367, 0]
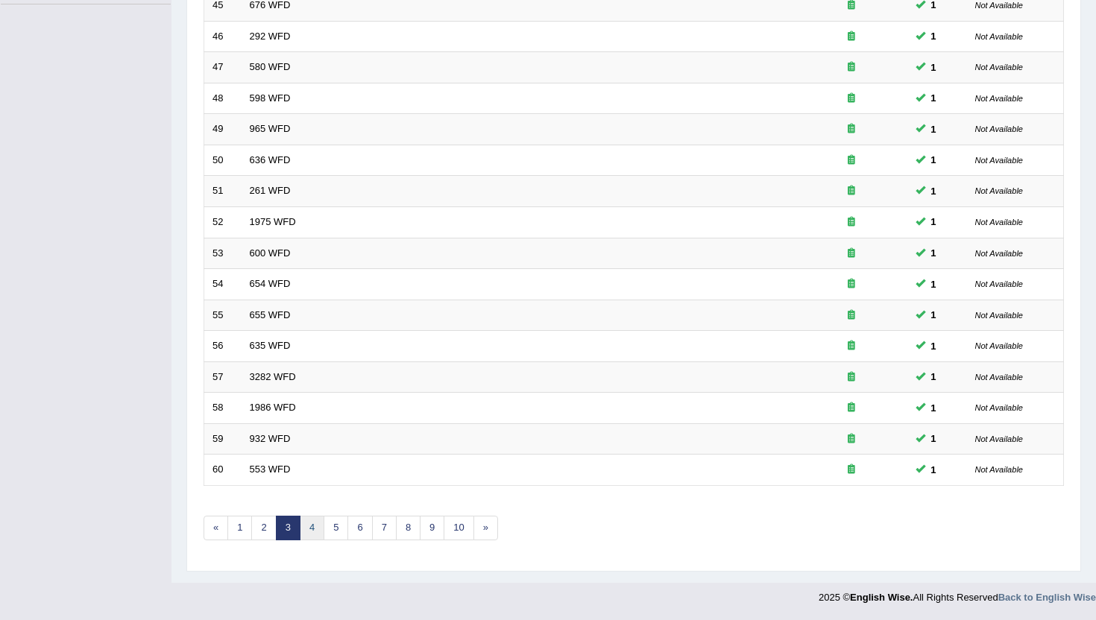
click at [306, 535] on link "4" at bounding box center [312, 528] width 25 height 25
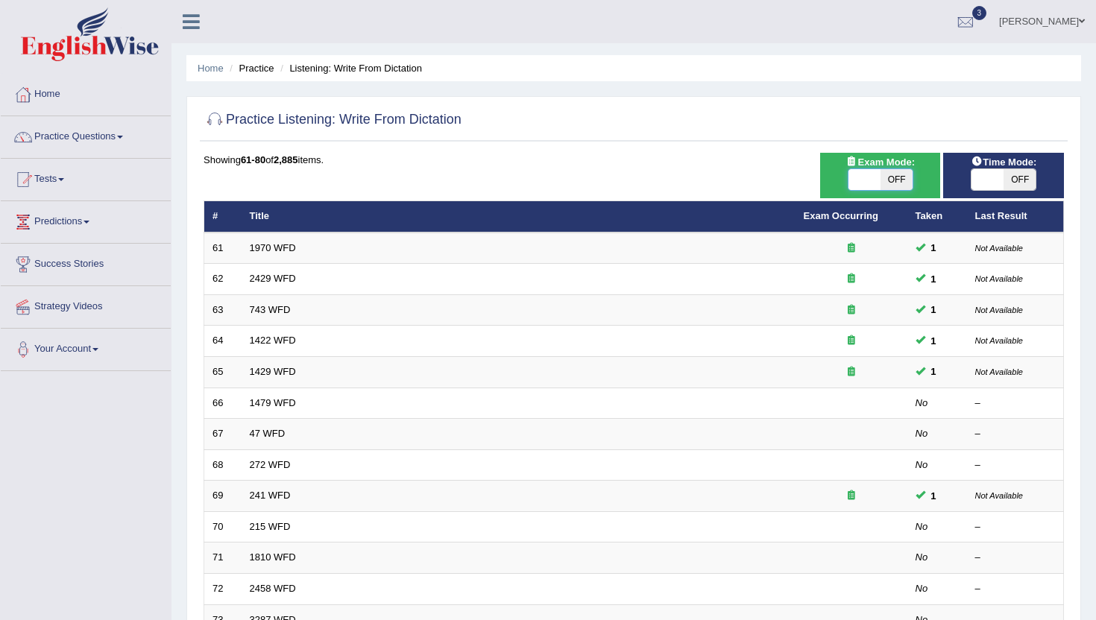
click at [867, 171] on span at bounding box center [865, 179] width 32 height 21
checkbox input "true"
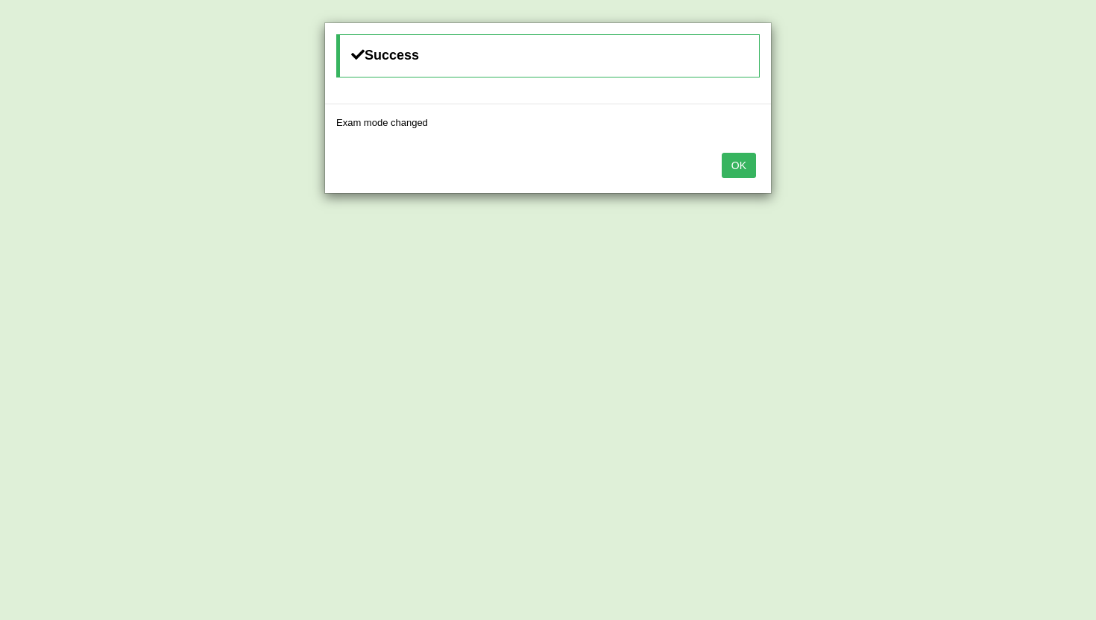
click at [751, 169] on button "OK" at bounding box center [739, 165] width 34 height 25
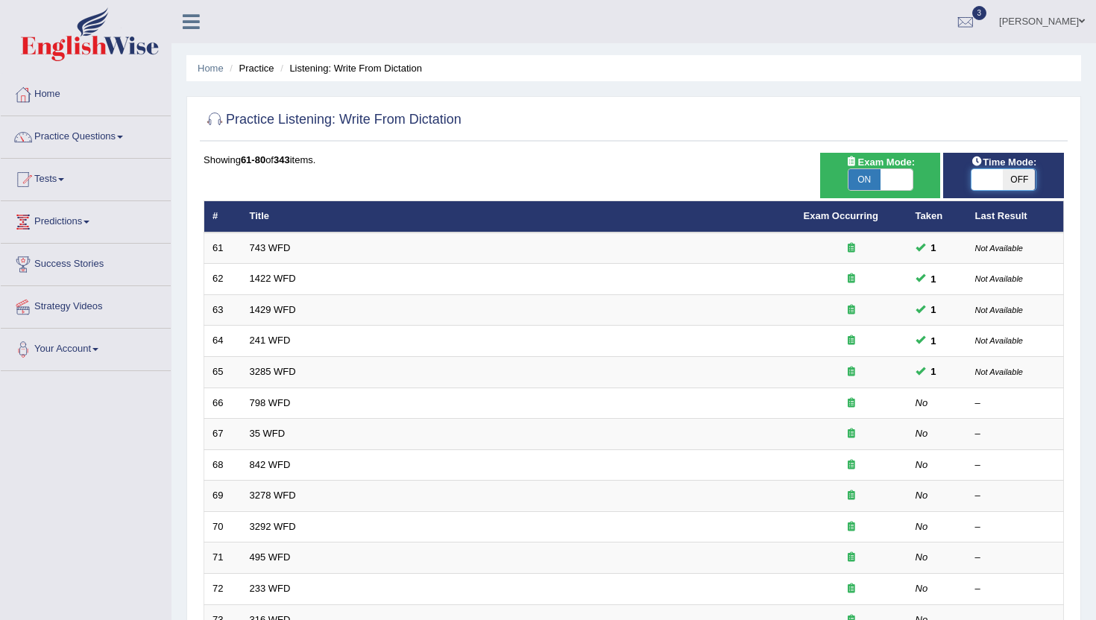
click at [995, 184] on span at bounding box center [988, 179] width 32 height 21
checkbox input "true"
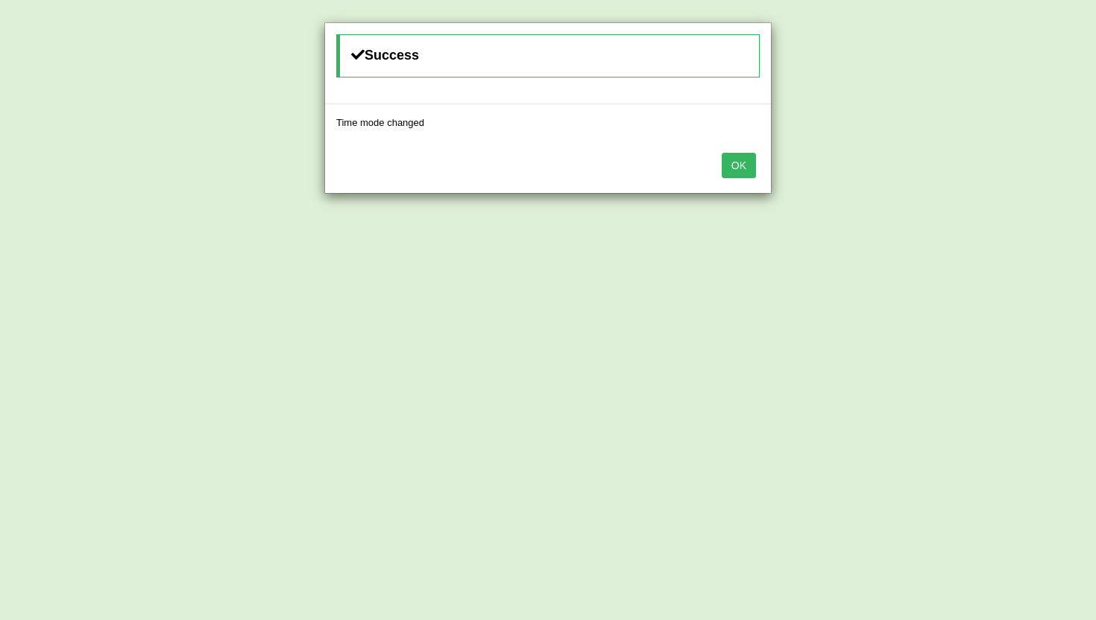
click at [745, 159] on button "OK" at bounding box center [739, 165] width 34 height 25
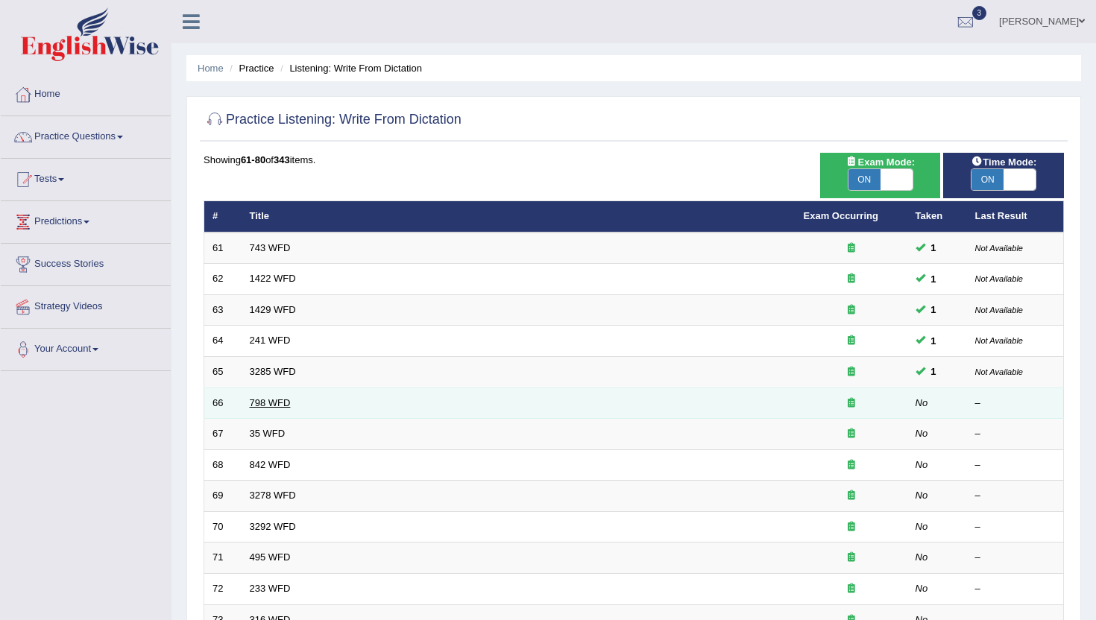
click at [276, 401] on link "798 WFD" at bounding box center [270, 402] width 41 height 11
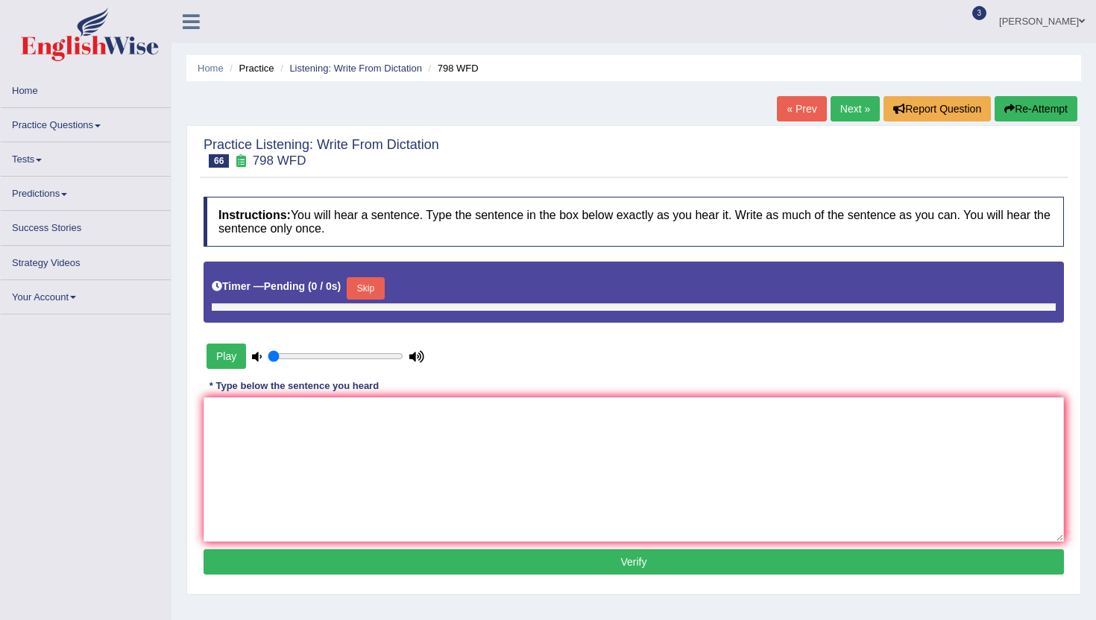
type input "0.4"
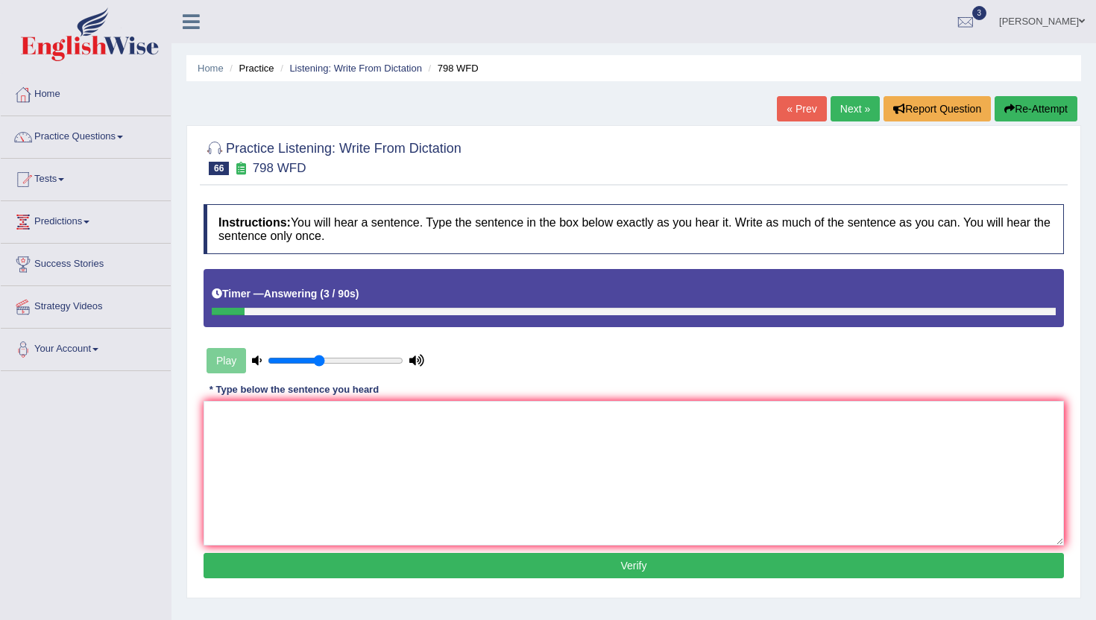
click at [782, 110] on link "« Prev" at bounding box center [801, 108] width 49 height 25
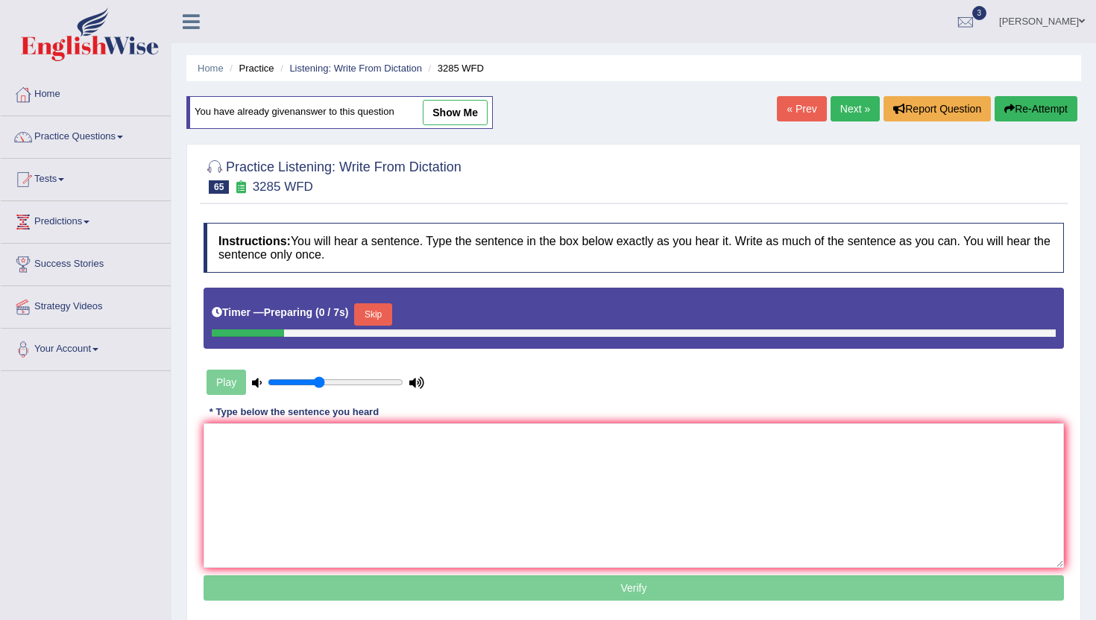
click at [831, 106] on link "Next »" at bounding box center [855, 108] width 49 height 25
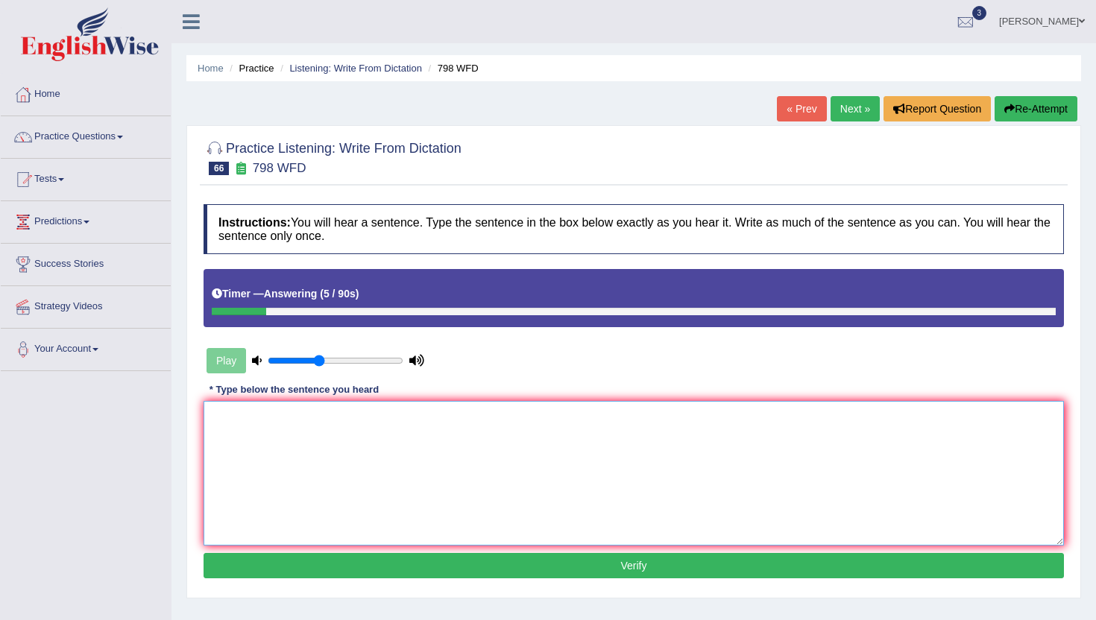
click at [629, 466] on textarea at bounding box center [634, 473] width 861 height 145
click at [352, 423] on textarea "Sugar is including componed carbon, hydro" at bounding box center [634, 473] width 861 height 145
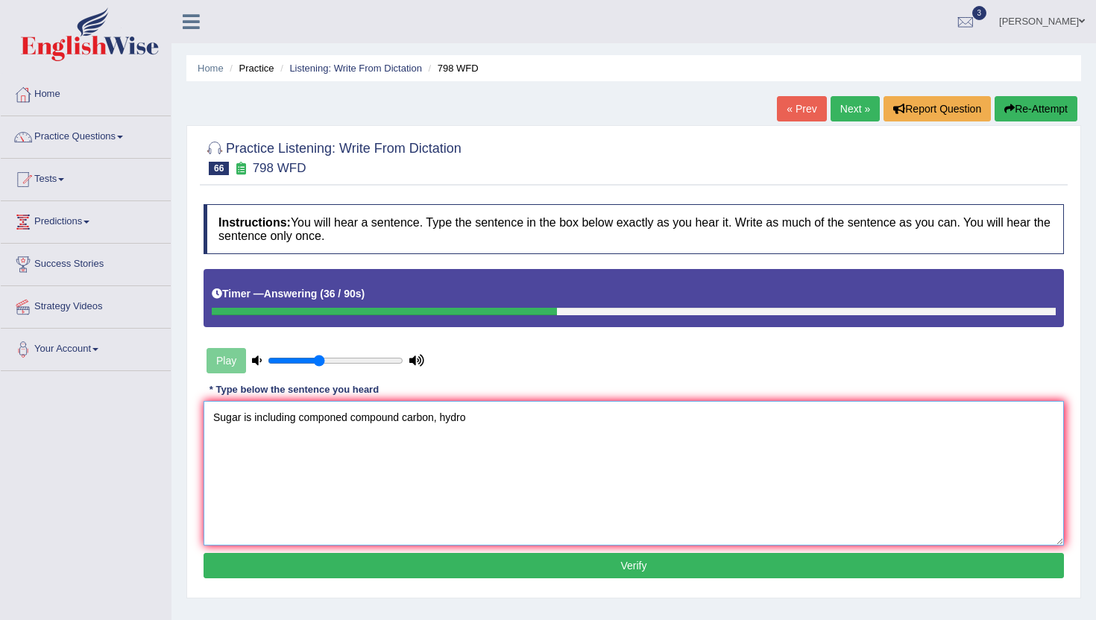
type textarea "Sugar is including componed compound carbon, hydro"
click at [456, 570] on button "Verify" at bounding box center [634, 565] width 861 height 25
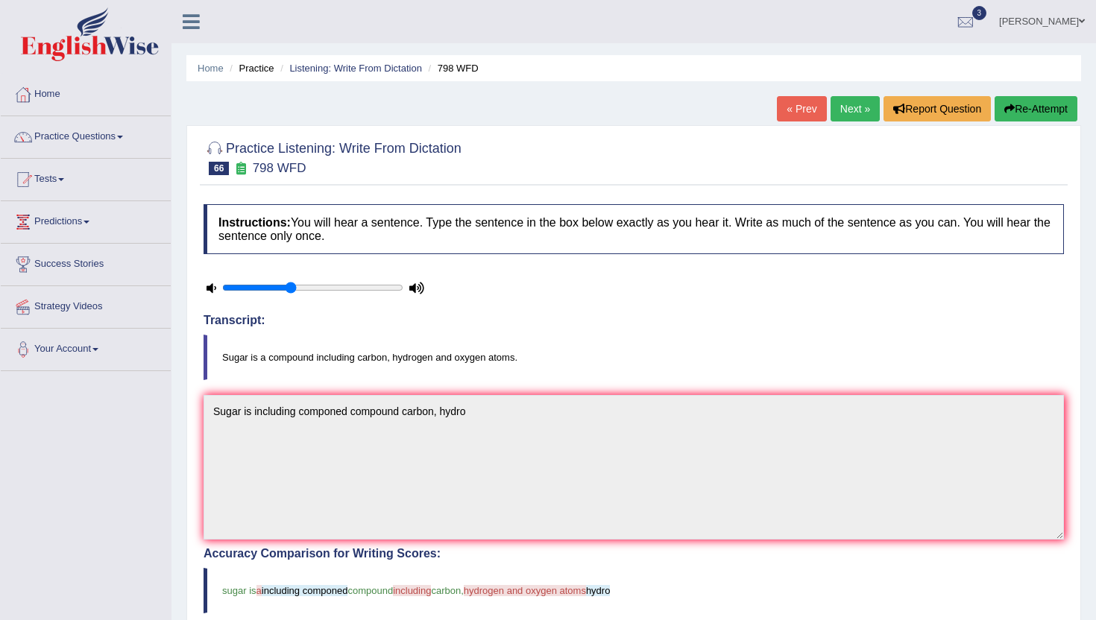
click at [845, 114] on link "Next »" at bounding box center [855, 108] width 49 height 25
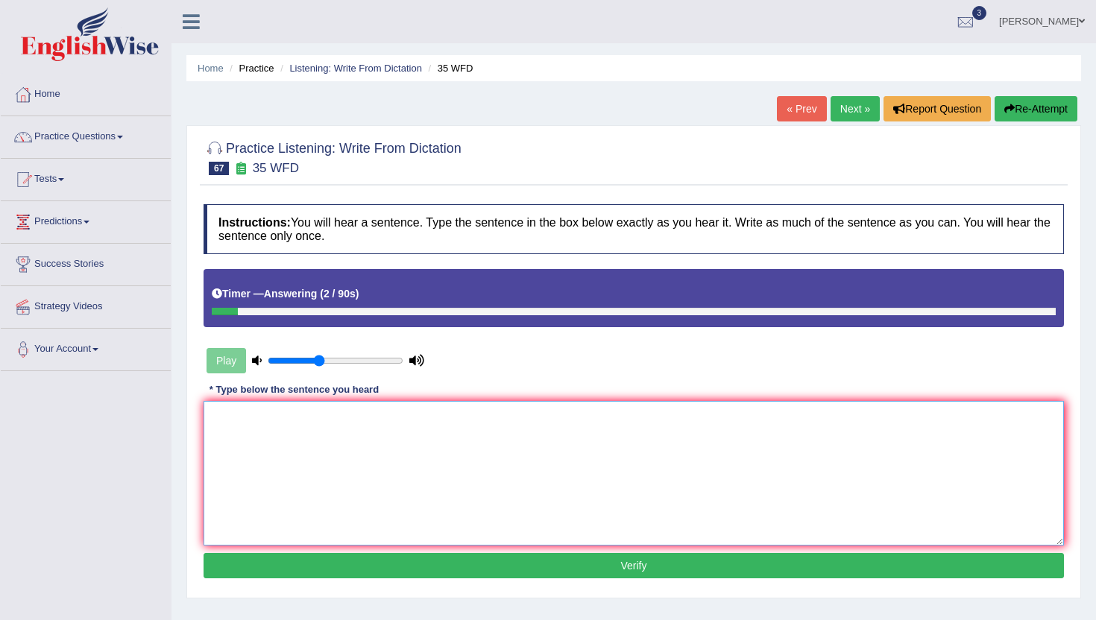
click at [615, 453] on textarea at bounding box center [634, 473] width 861 height 145
click at [211, 422] on textarea "need to fill field work word." at bounding box center [634, 473] width 861 height 145
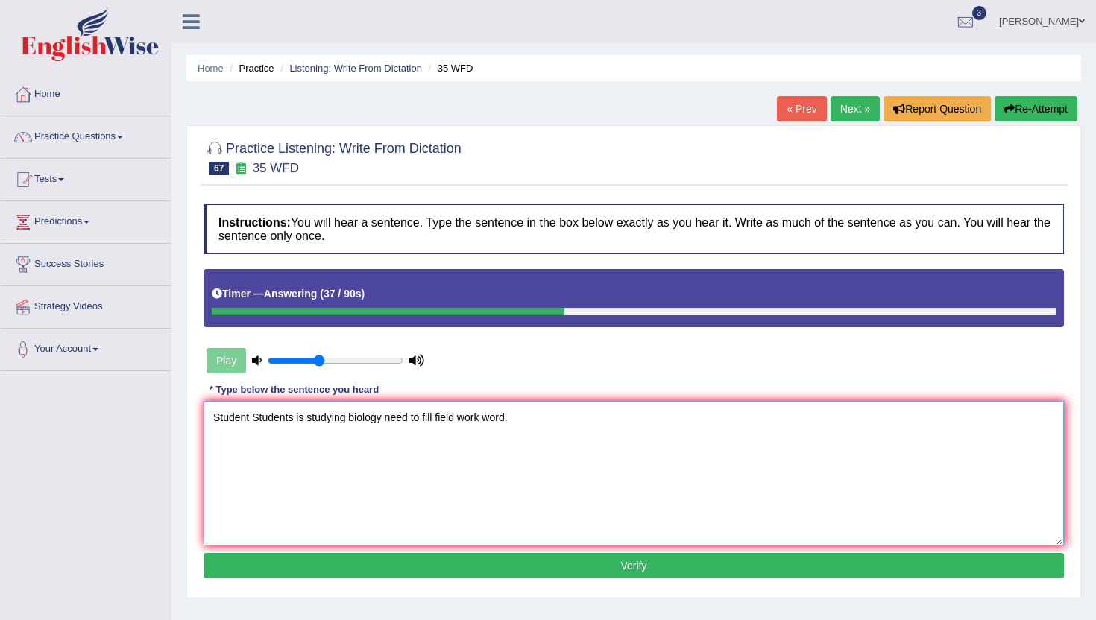
type textarea "Student Students is studying biology need to fill field work word."
click at [280, 562] on button "Verify" at bounding box center [634, 565] width 861 height 25
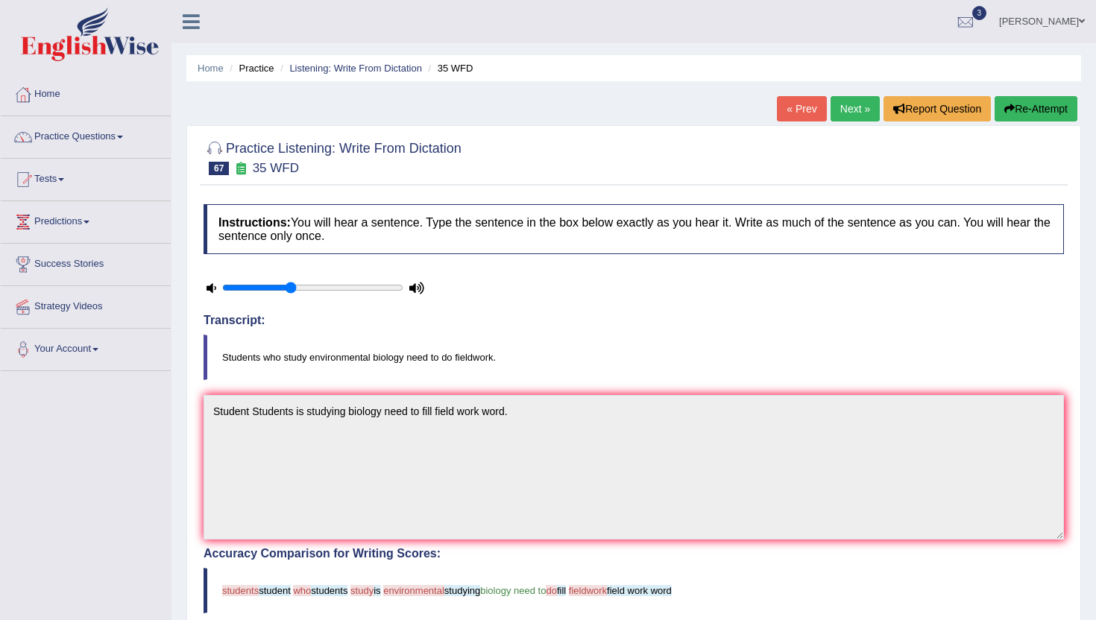
click at [845, 110] on link "Next »" at bounding box center [855, 108] width 49 height 25
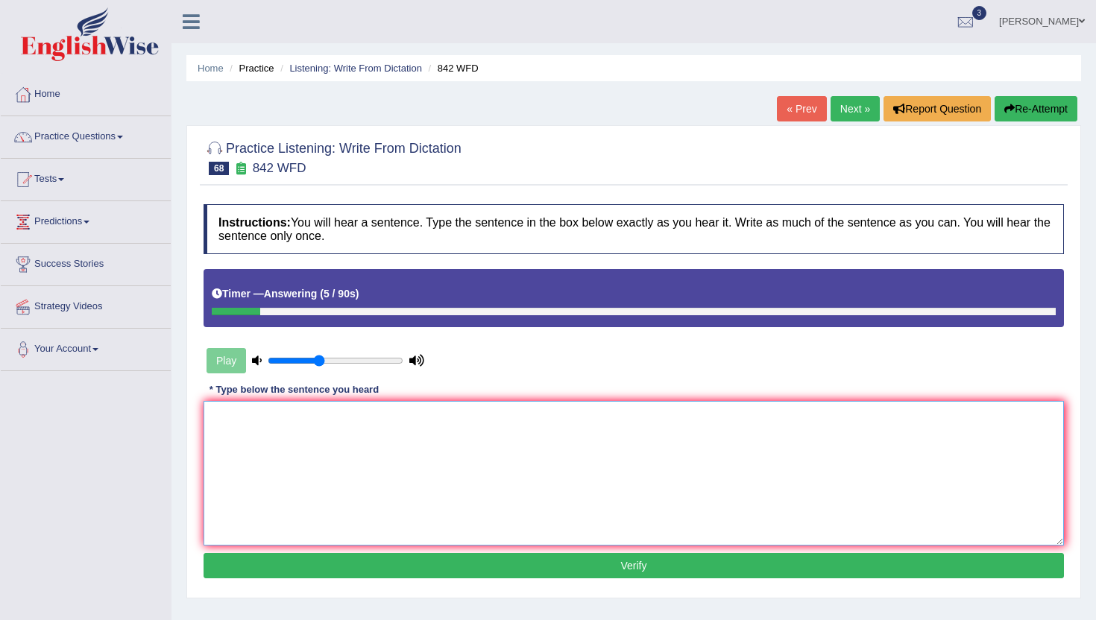
click at [673, 440] on textarea at bounding box center [634, 473] width 861 height 145
click at [215, 415] on textarea "for the government." at bounding box center [634, 473] width 861 height 145
click at [338, 418] on textarea "Social studies respondend for the government." at bounding box center [634, 473] width 861 height 145
click at [339, 421] on textarea "Social studies respondendrespond for the government." at bounding box center [634, 473] width 861 height 145
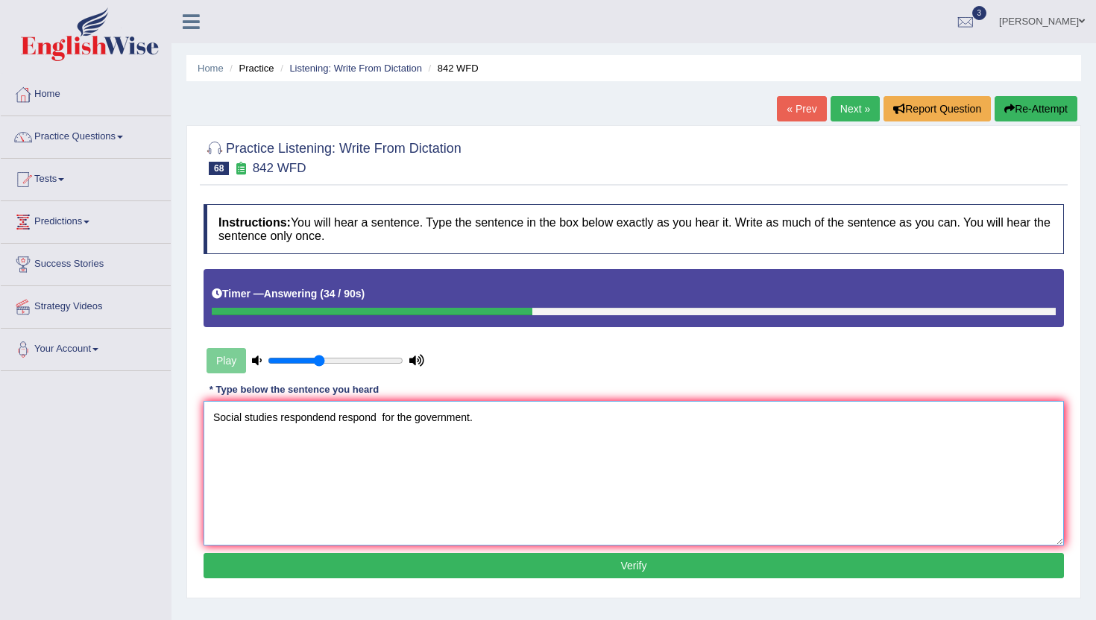
type textarea "Social studies respondend respond for the government."
click at [397, 558] on button "Verify" at bounding box center [634, 565] width 861 height 25
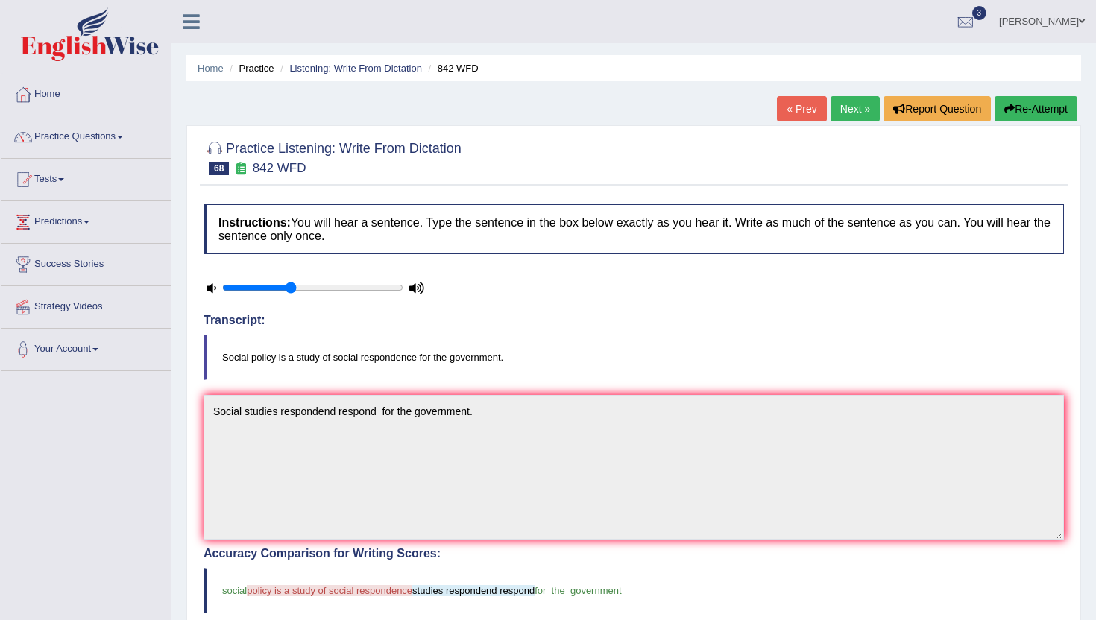
click at [843, 108] on link "Next »" at bounding box center [855, 108] width 49 height 25
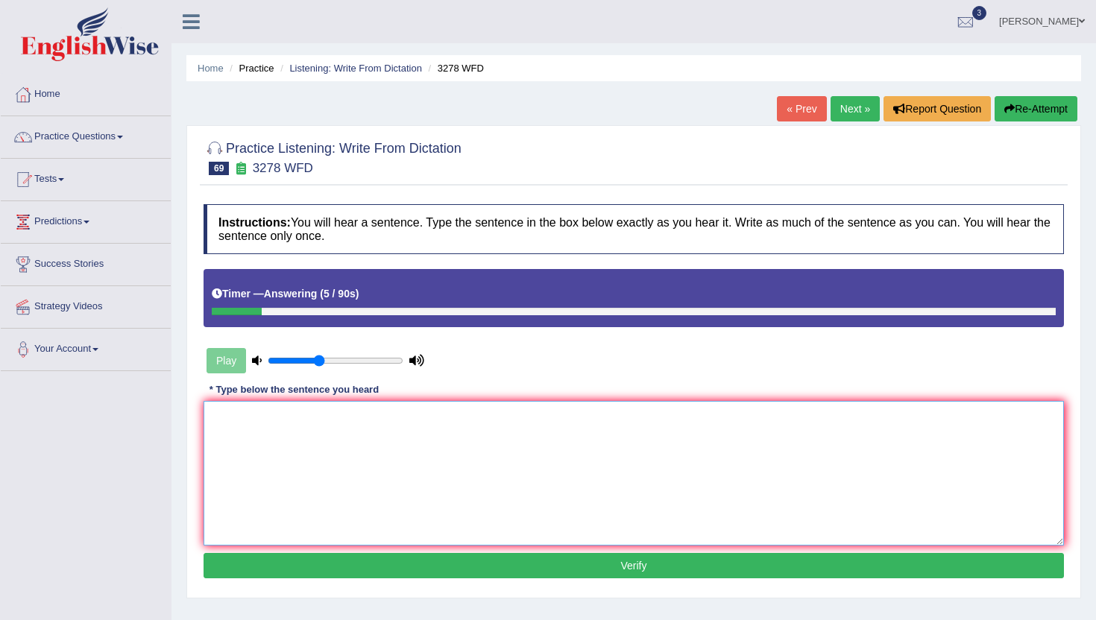
click at [614, 421] on textarea at bounding box center [634, 473] width 861 height 145
click at [214, 423] on textarea "your study time carefully." at bounding box center [634, 473] width 861 height 145
click at [286, 419] on textarea "It is important bto plan your study time carefully." at bounding box center [634, 473] width 861 height 145
type textarea "It is important to plan your study time carefully."
click at [456, 562] on button "Verify" at bounding box center [634, 565] width 861 height 25
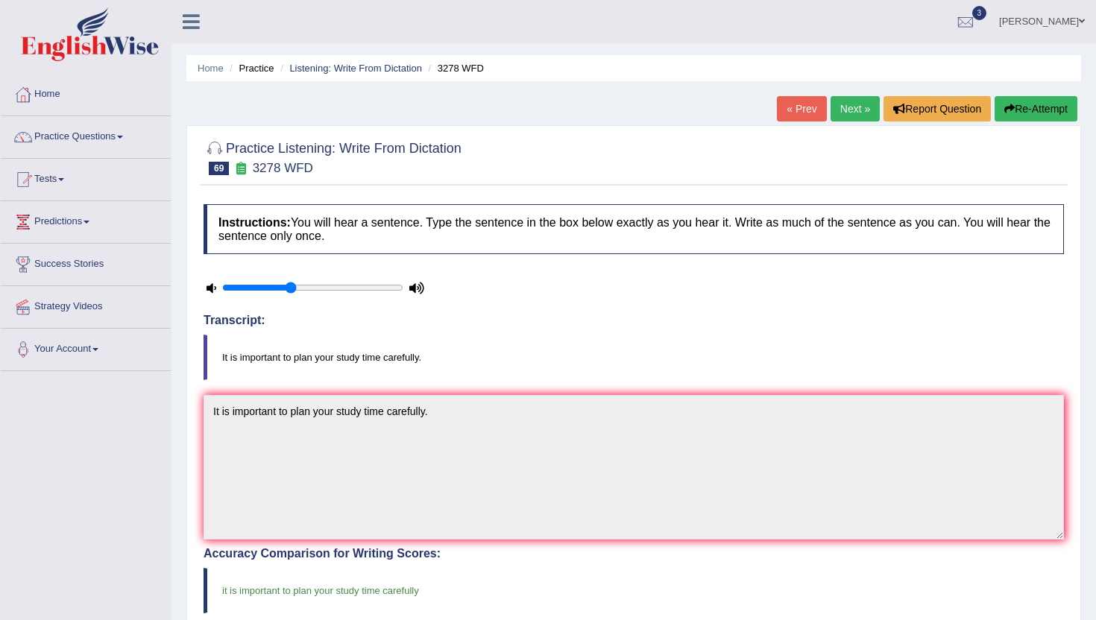
click at [1075, 27] on link "Lydia N" at bounding box center [1042, 19] width 108 height 39
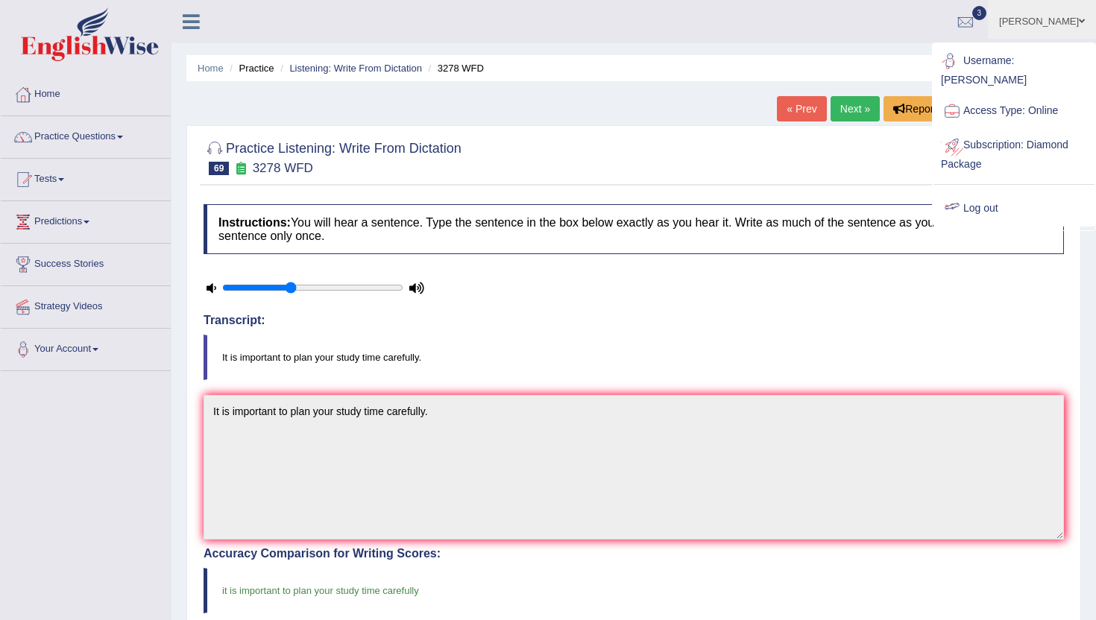
click at [984, 192] on link "Log out" at bounding box center [1014, 209] width 161 height 34
